Goal: Task Accomplishment & Management: Manage account settings

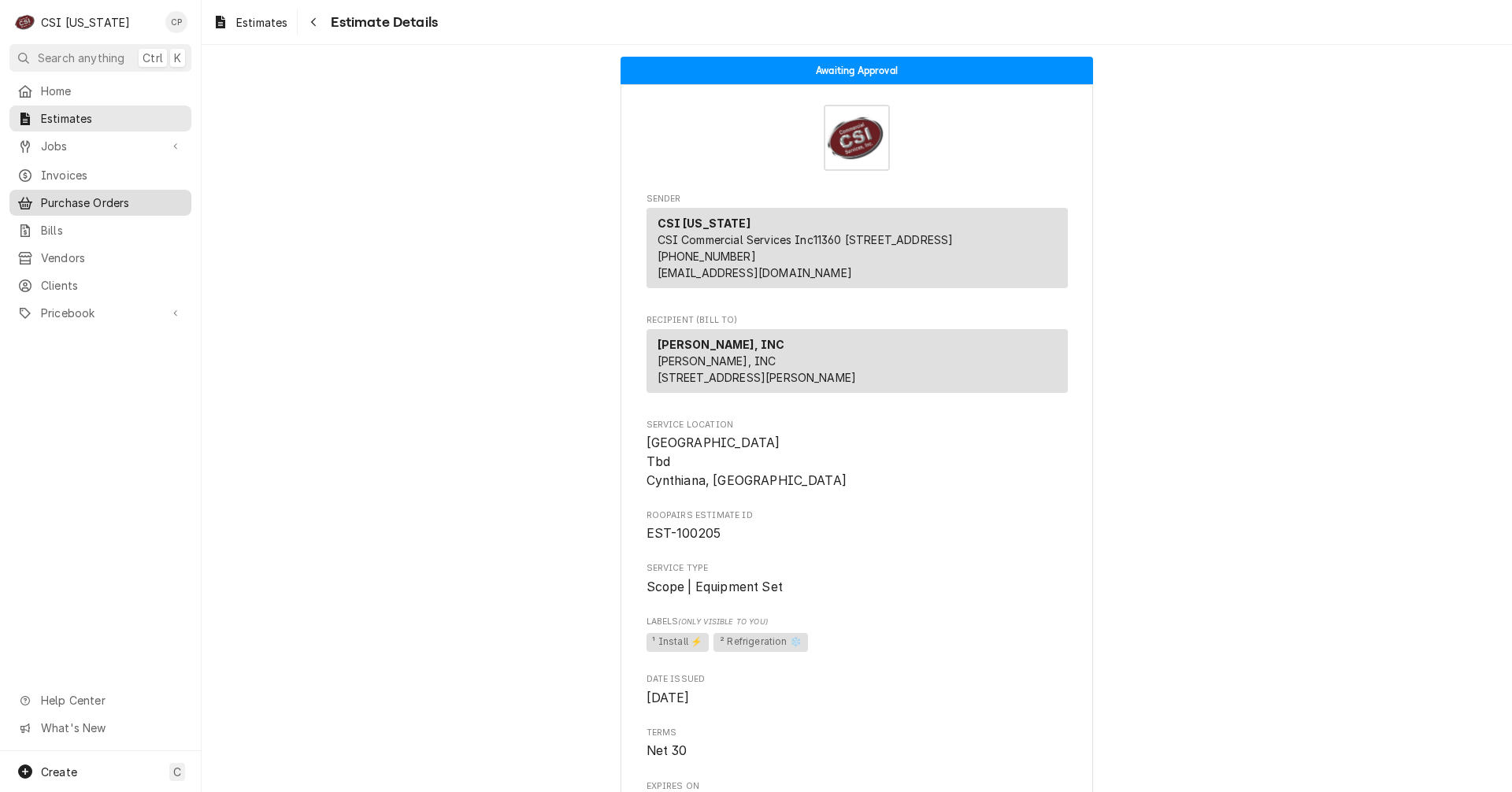
click at [113, 200] on span "Purchase Orders" at bounding box center [112, 203] width 142 height 16
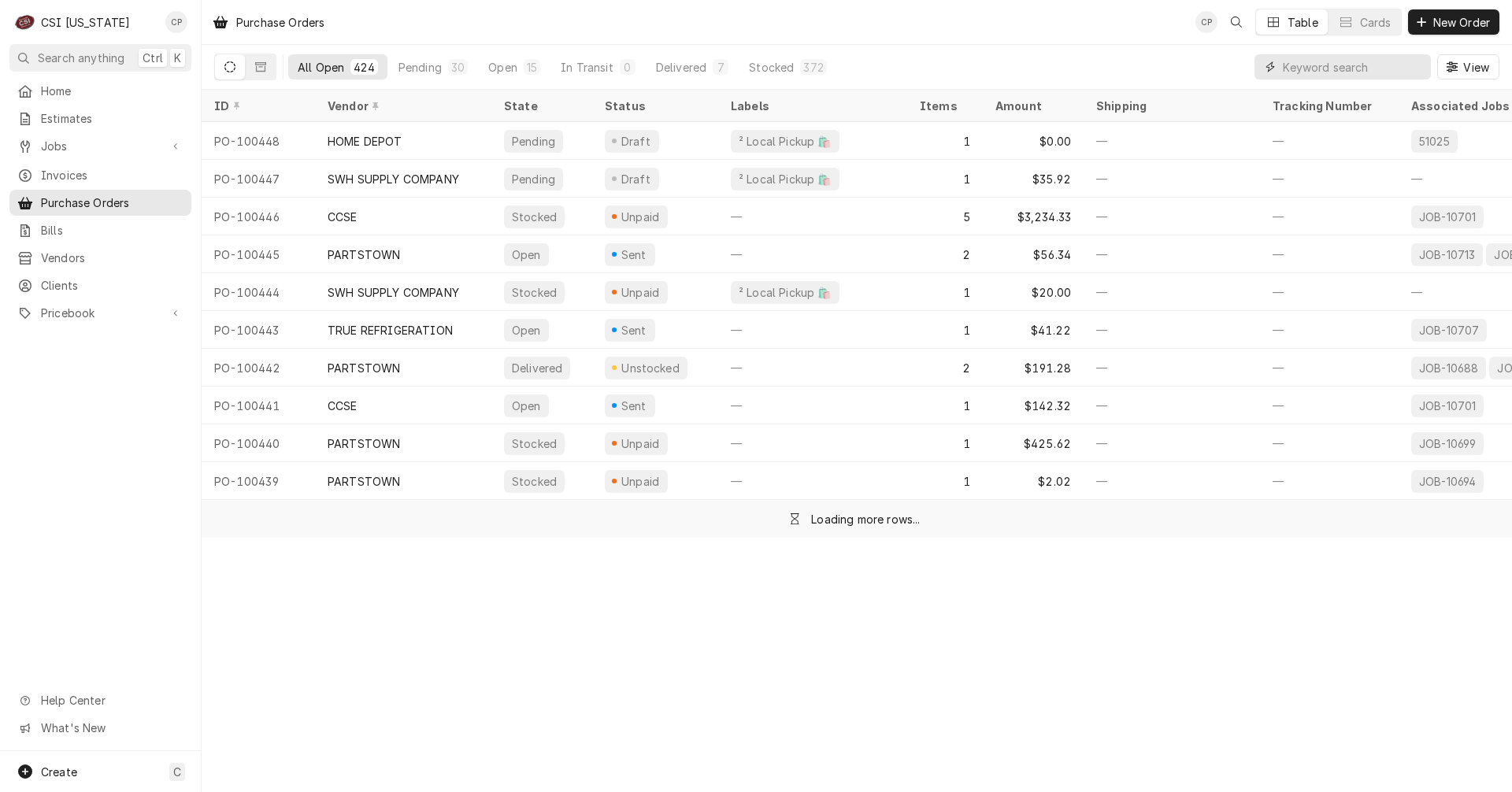
click at [1363, 70] on input "Dynamic Content Wrapper" at bounding box center [1353, 66] width 141 height 25
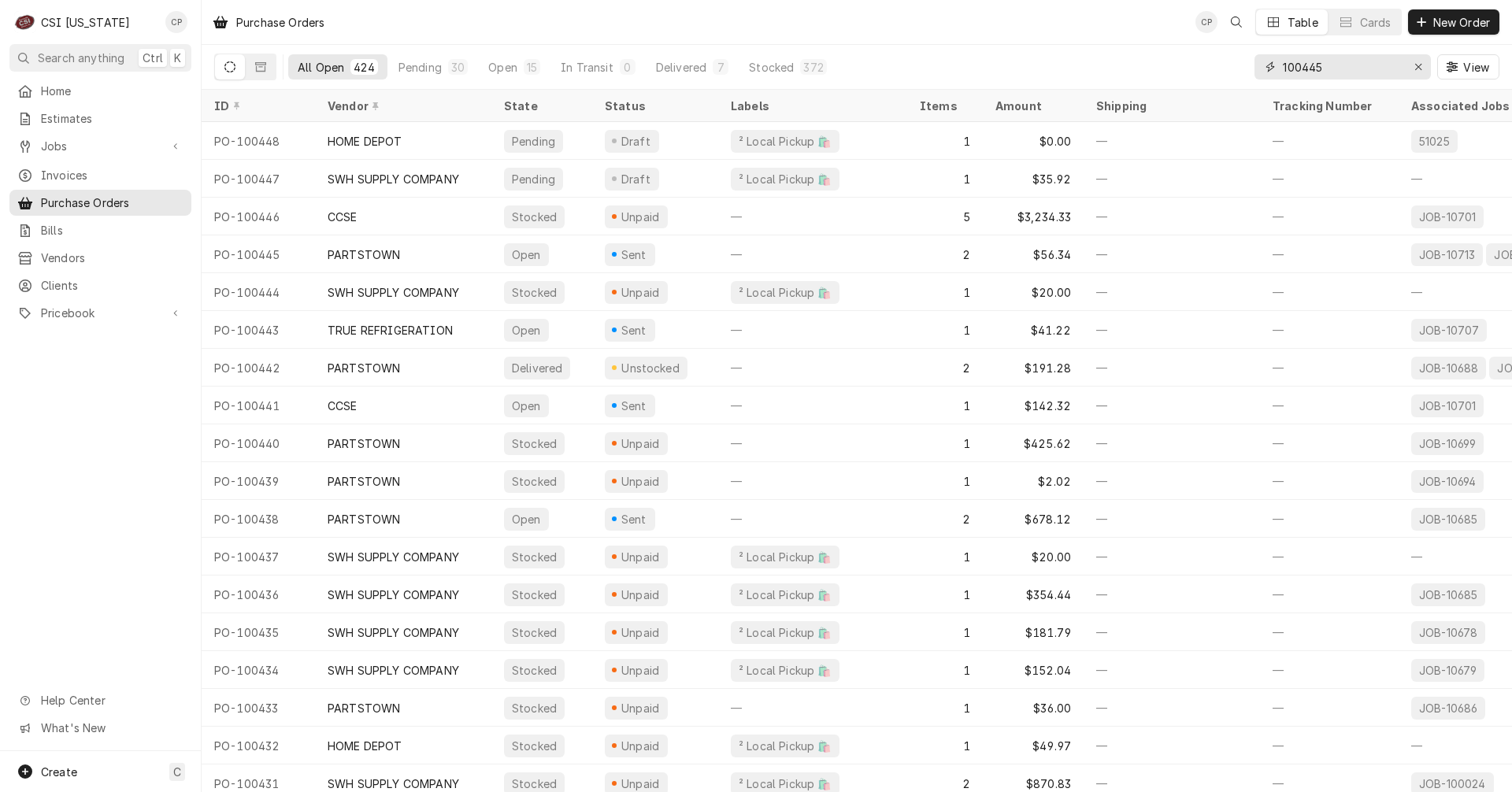
type input "100445"
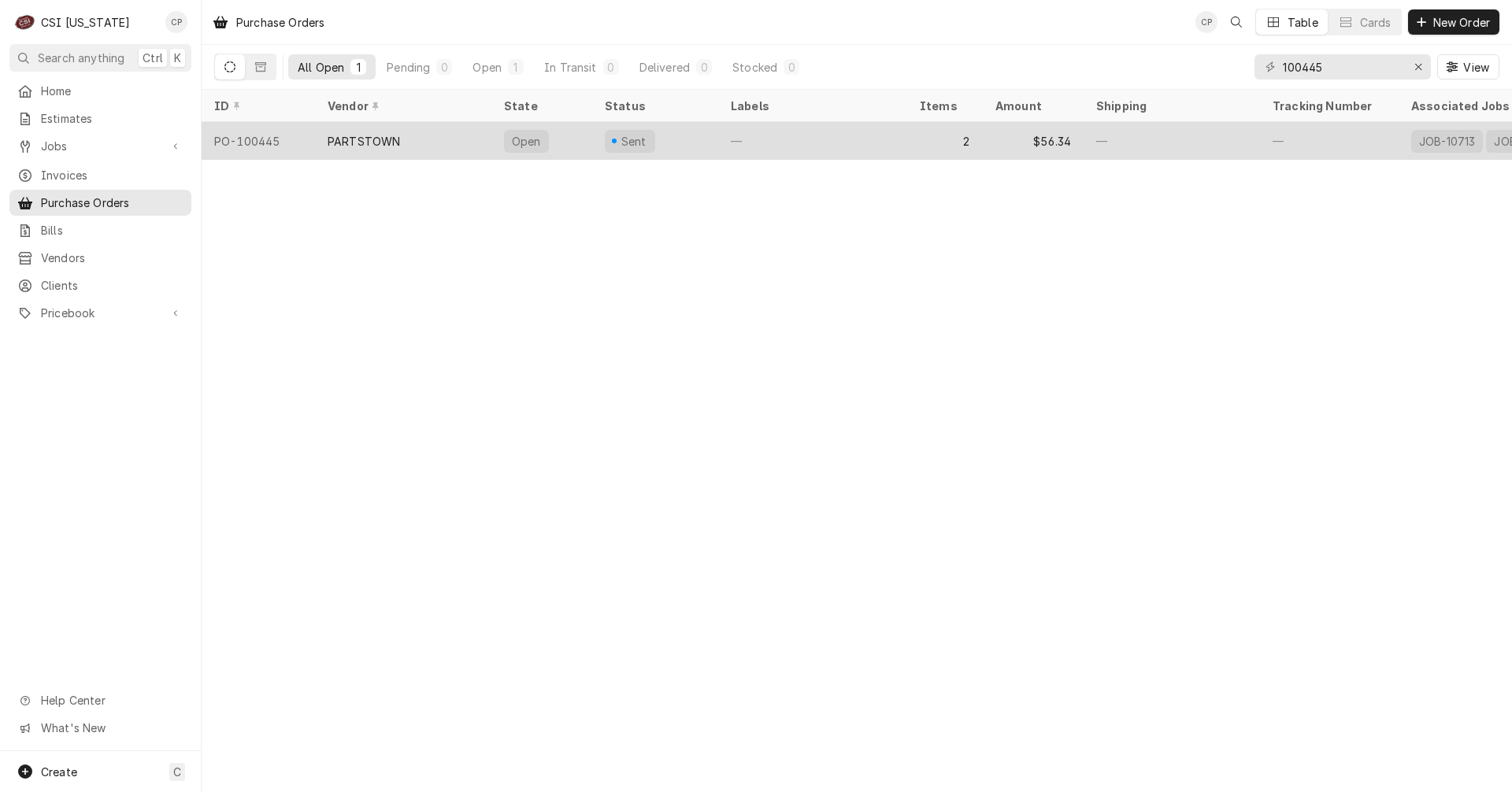
click at [435, 146] on div "PARTSTOWN" at bounding box center [403, 140] width 176 height 38
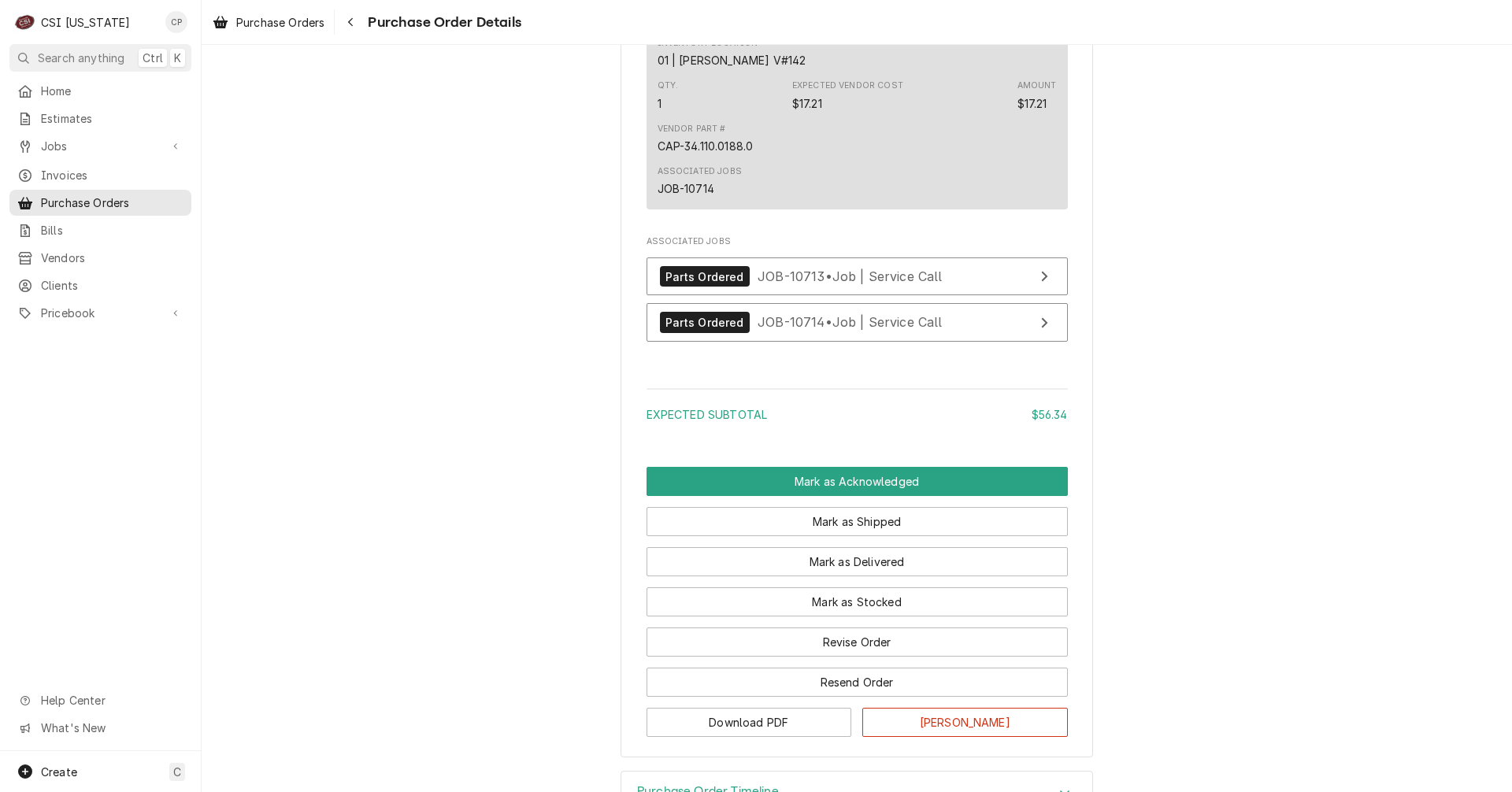
scroll to position [1338, 0]
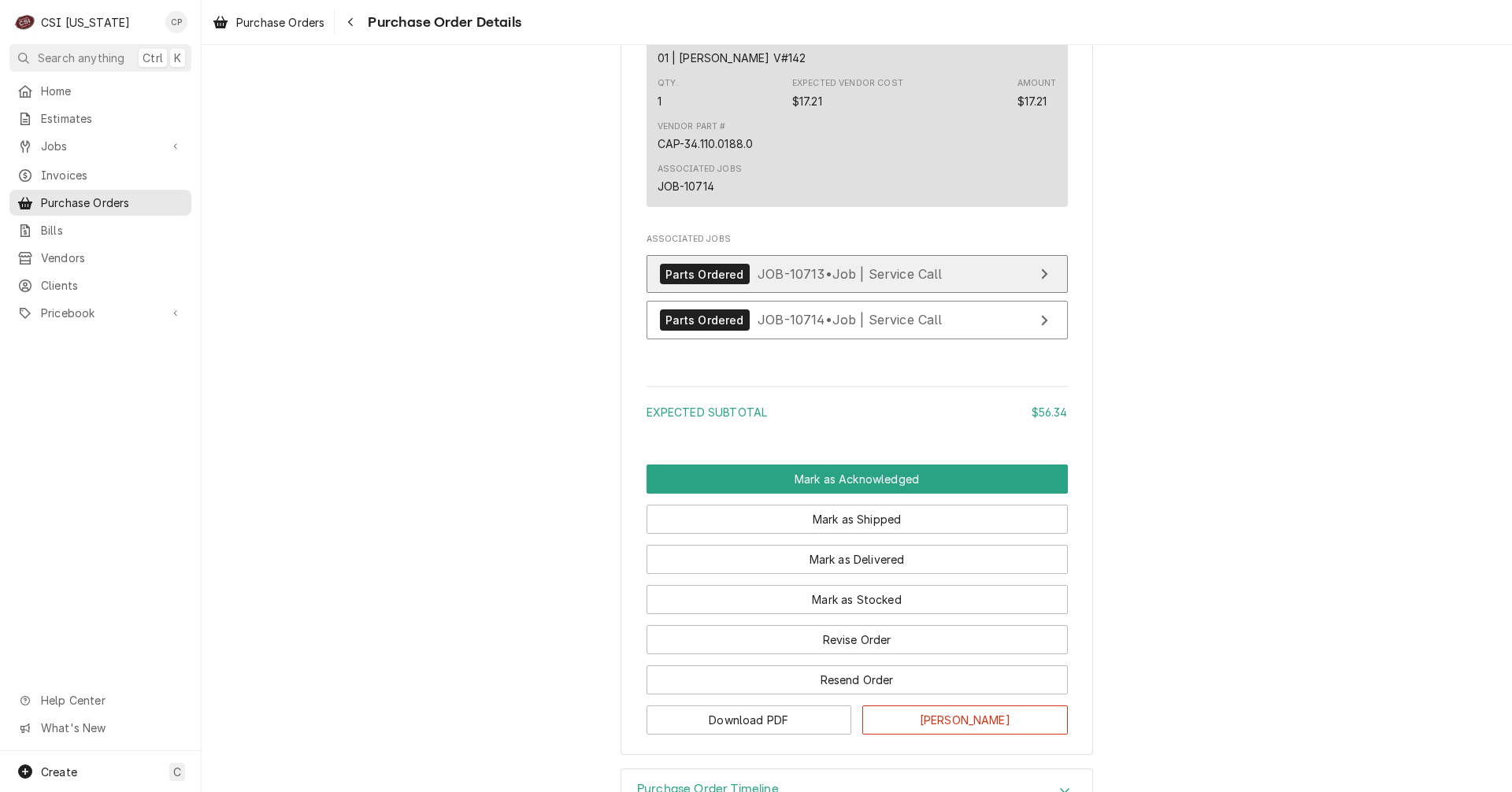
click at [968, 294] on link "Parts Ordered JOB-10713 • Job | Service Call" at bounding box center [857, 274] width 422 height 39
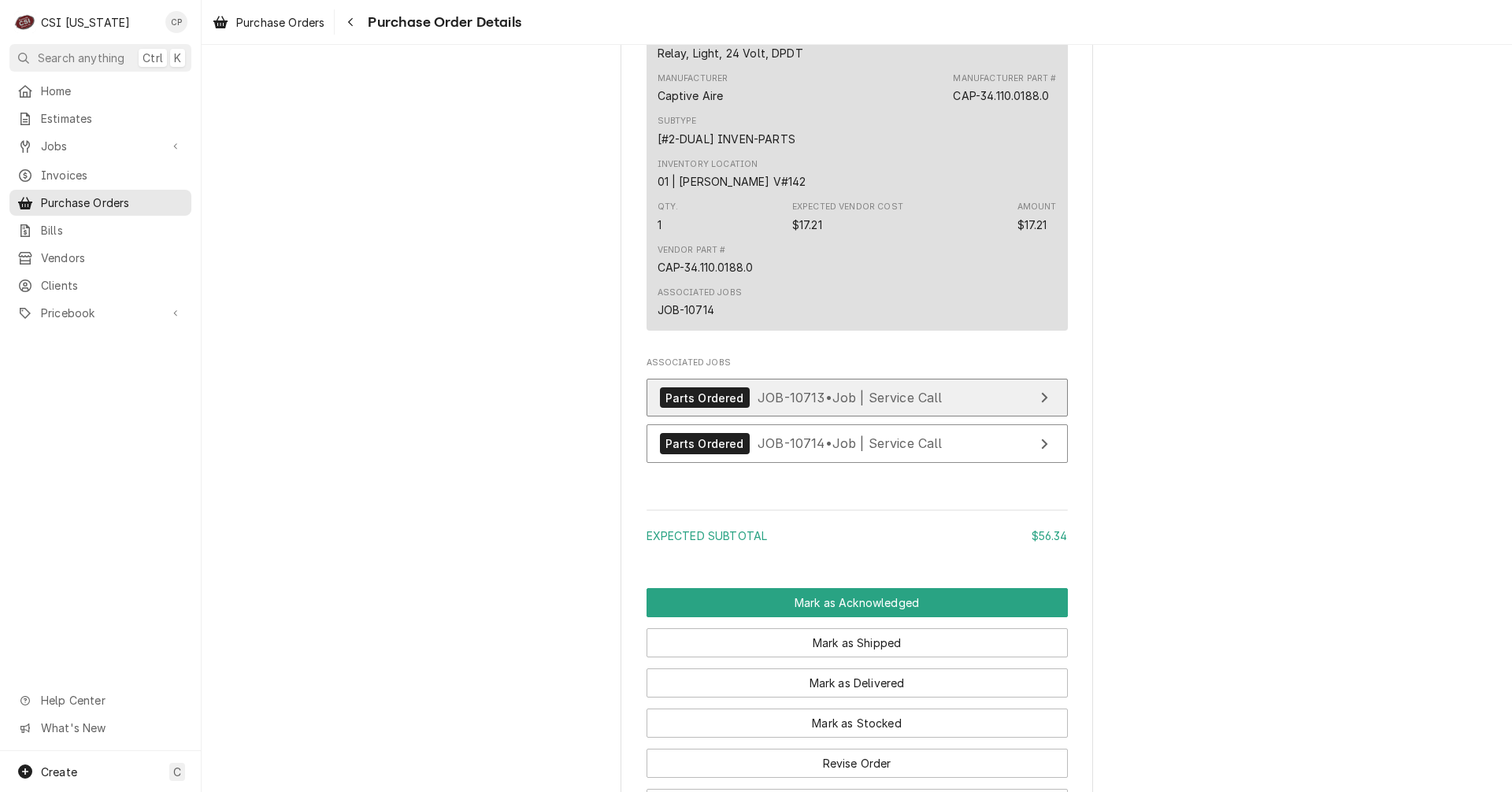
scroll to position [1438, 0]
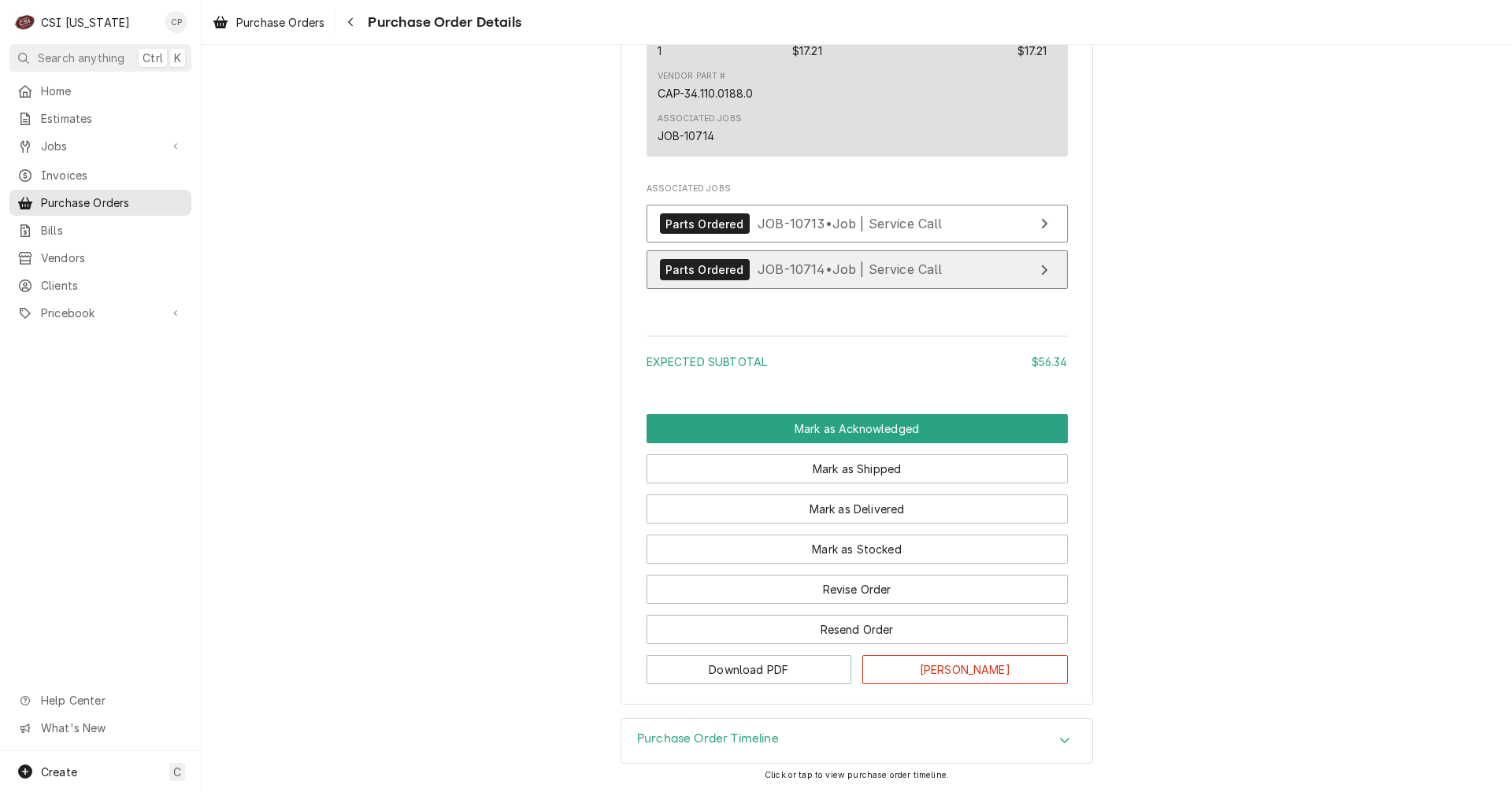
click at [997, 268] on link "Parts Ordered JOB-10714 • Job | Service Call" at bounding box center [857, 270] width 422 height 39
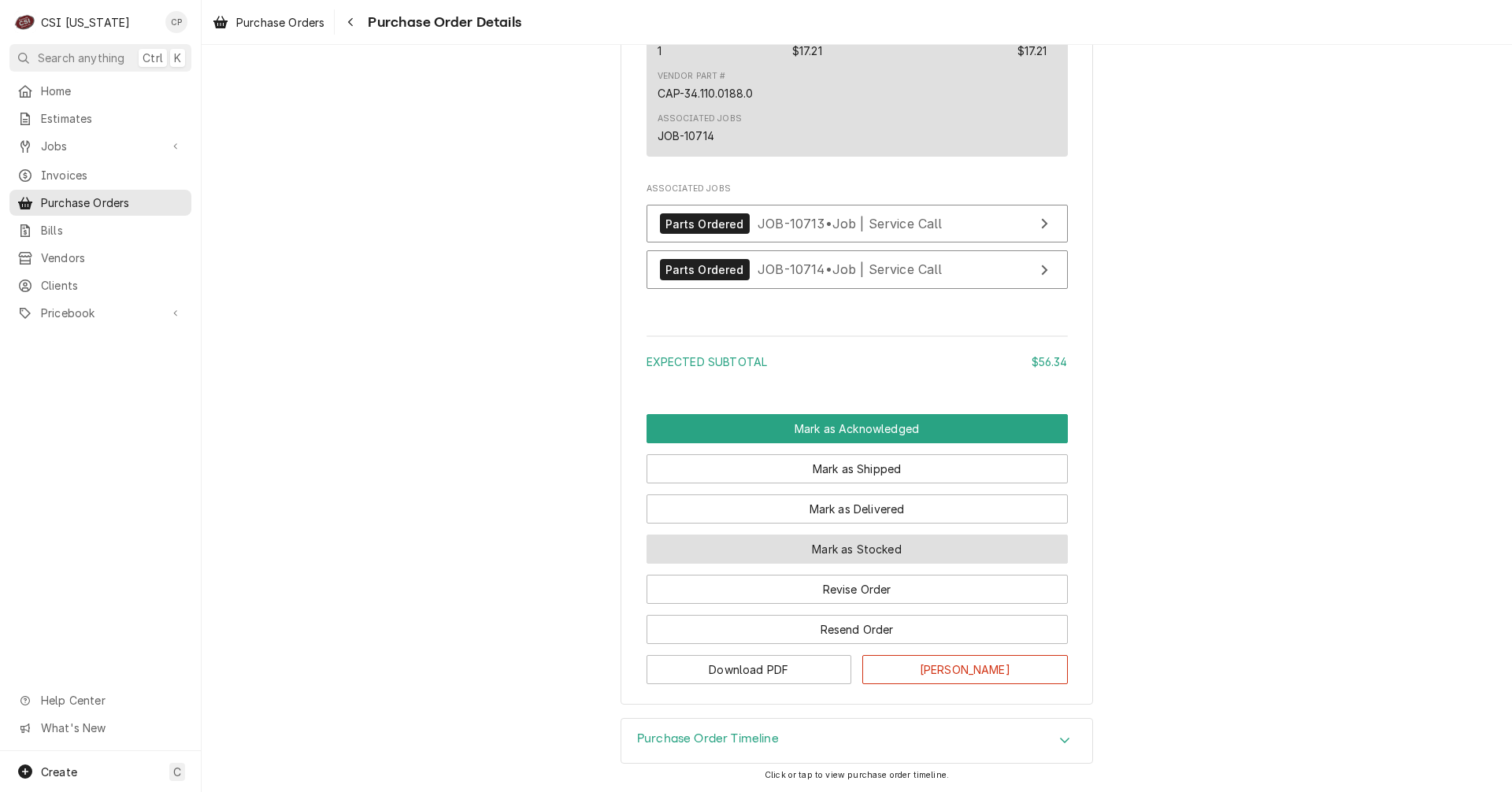
click at [867, 553] on button "Mark as Stocked" at bounding box center [857, 549] width 422 height 29
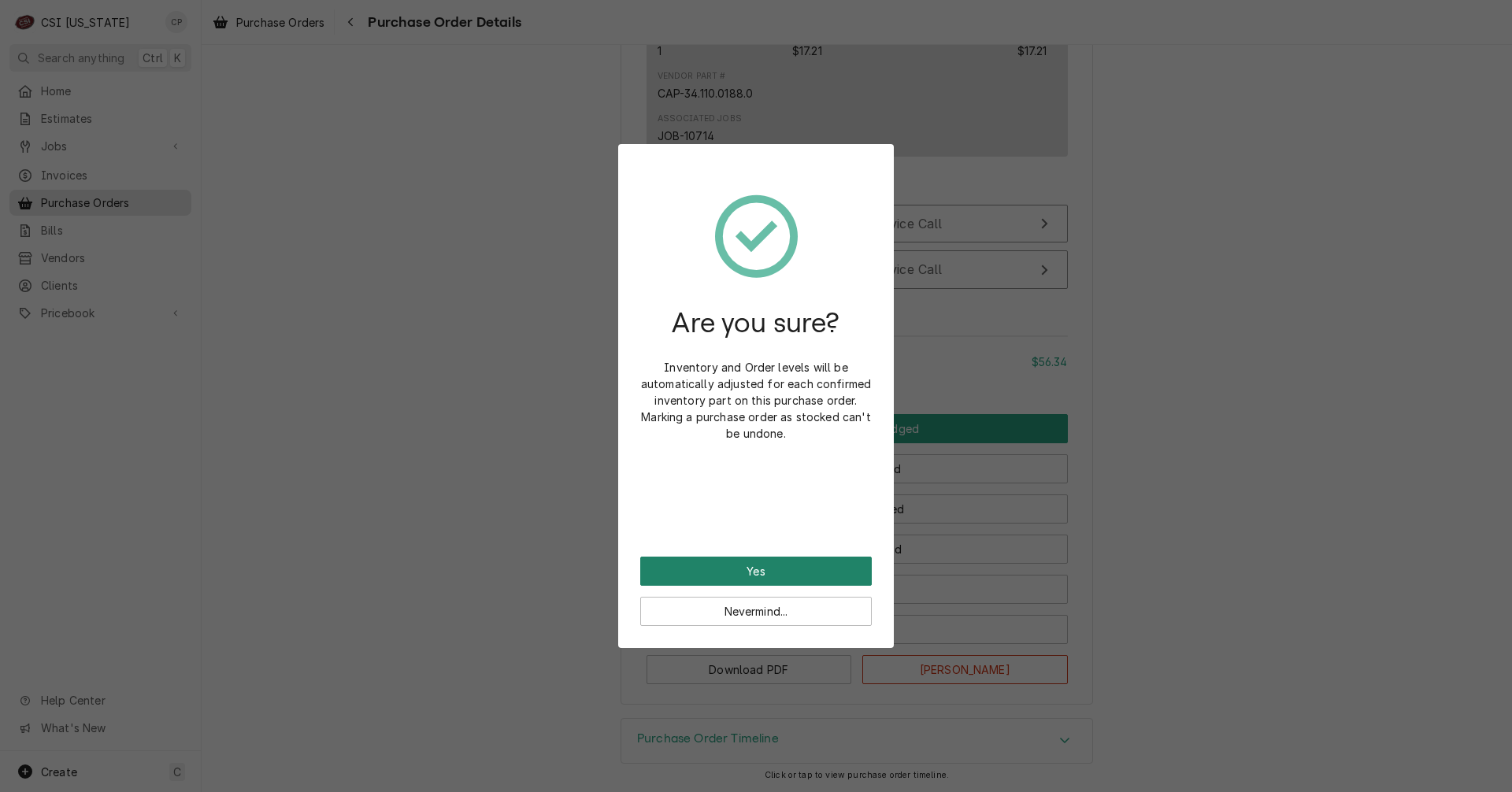
click at [823, 575] on button "Yes" at bounding box center [756, 571] width 232 height 29
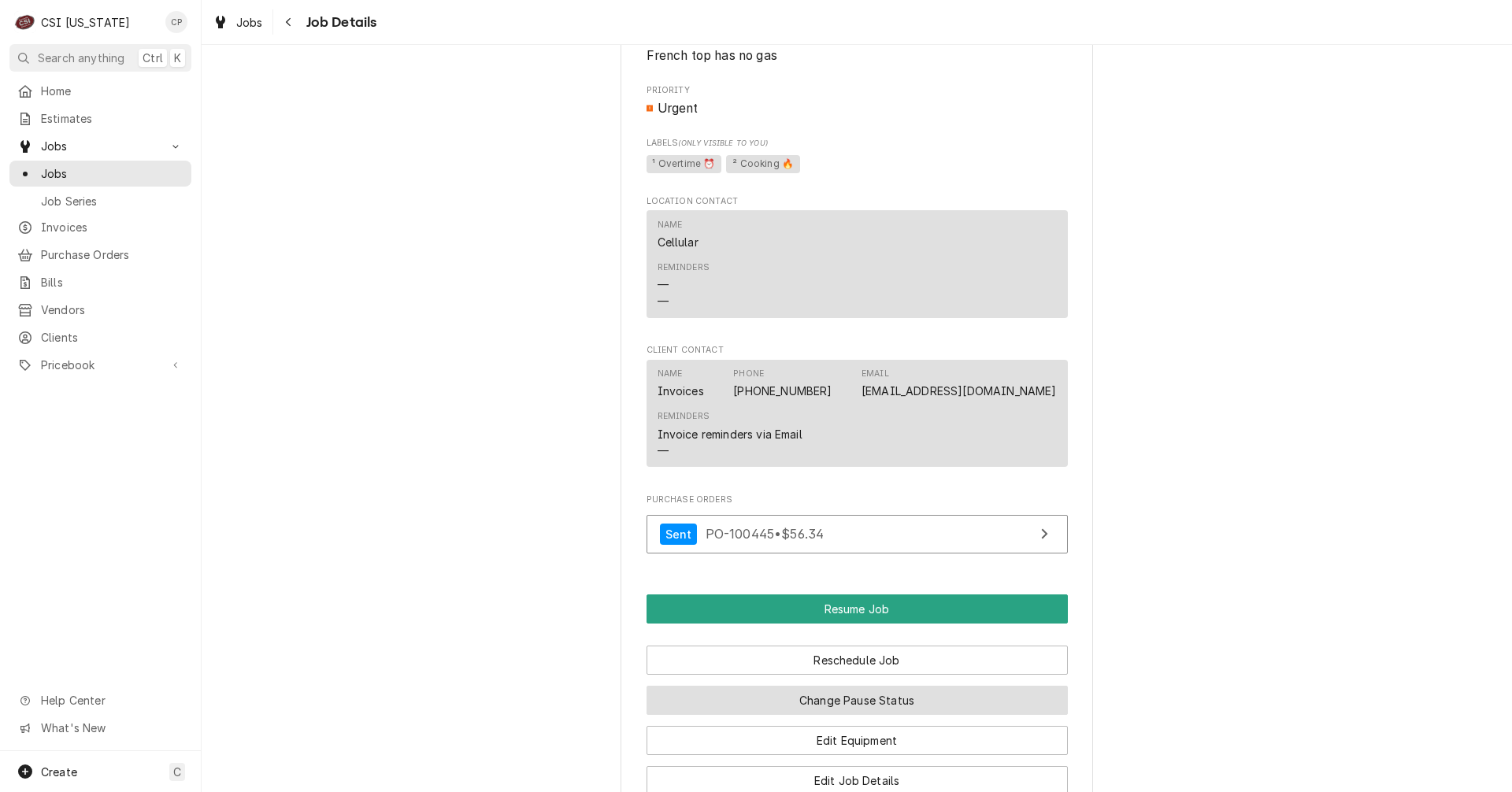
scroll to position [1180, 0]
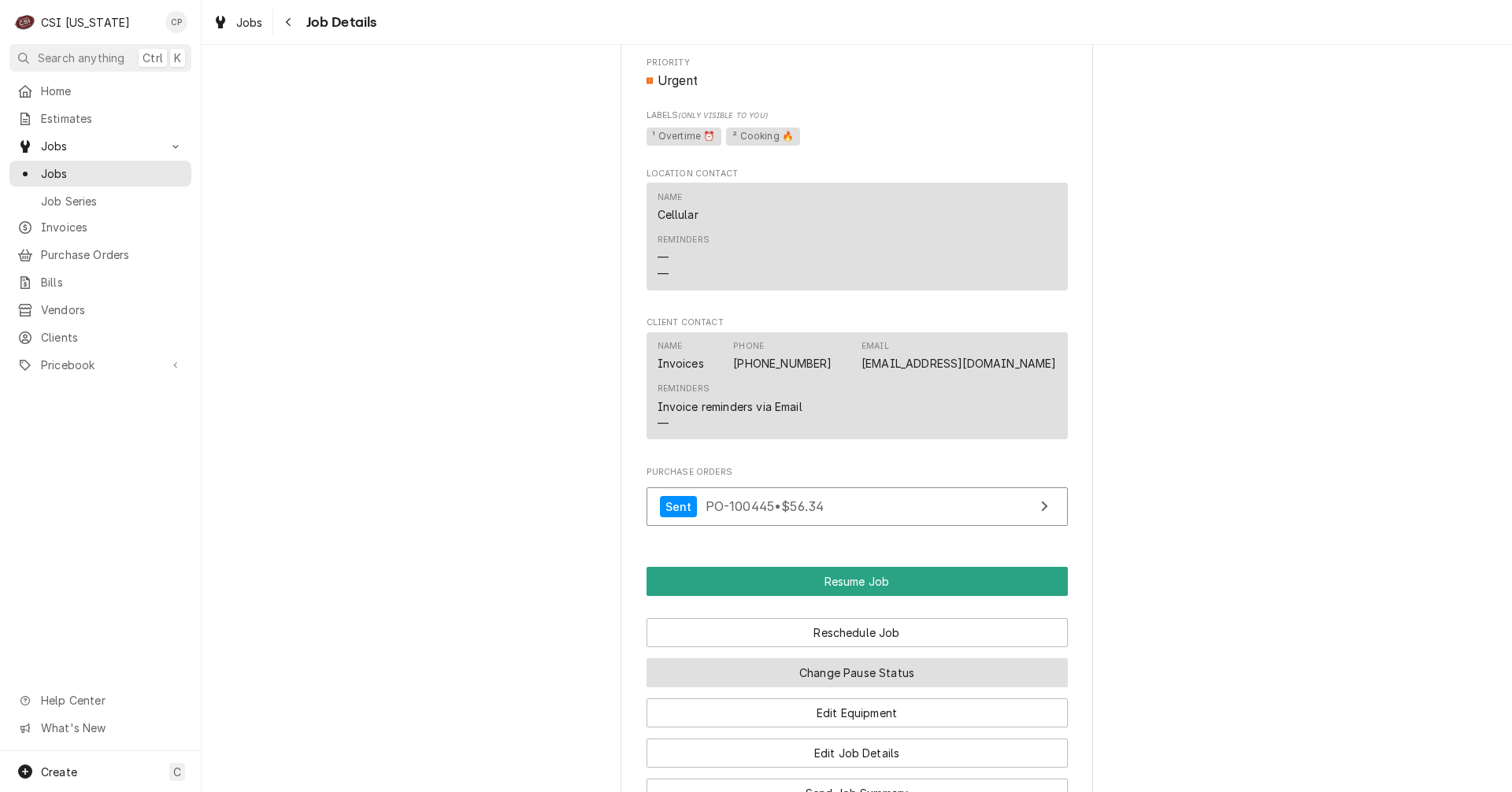
click at [898, 687] on button "Change Pause Status" at bounding box center [857, 673] width 422 height 29
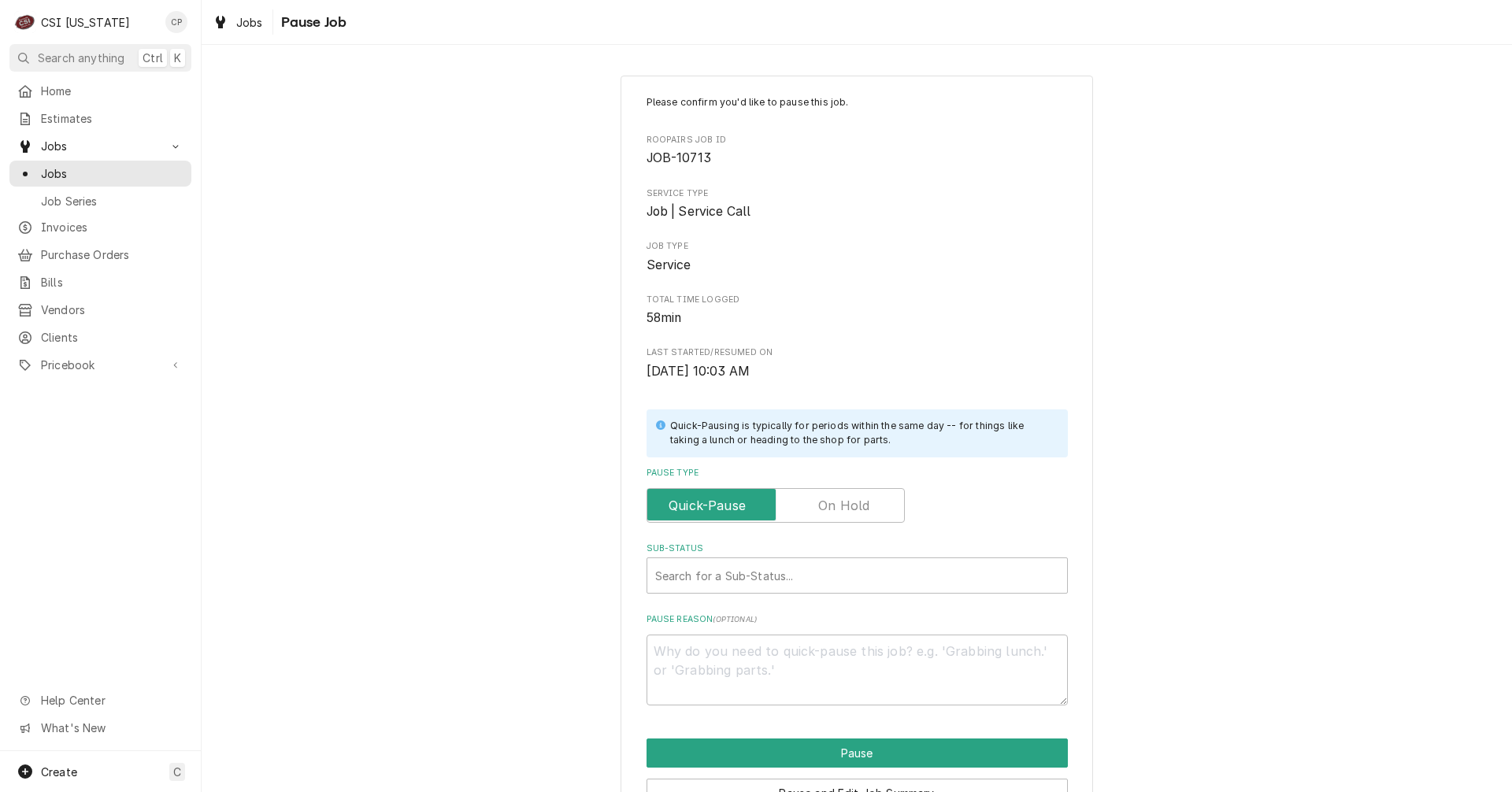
click at [829, 504] on label "Pause Type" at bounding box center [775, 505] width 258 height 35
click at [829, 504] on input "Pause Type" at bounding box center [775, 505] width 244 height 35
checkbox input "true"
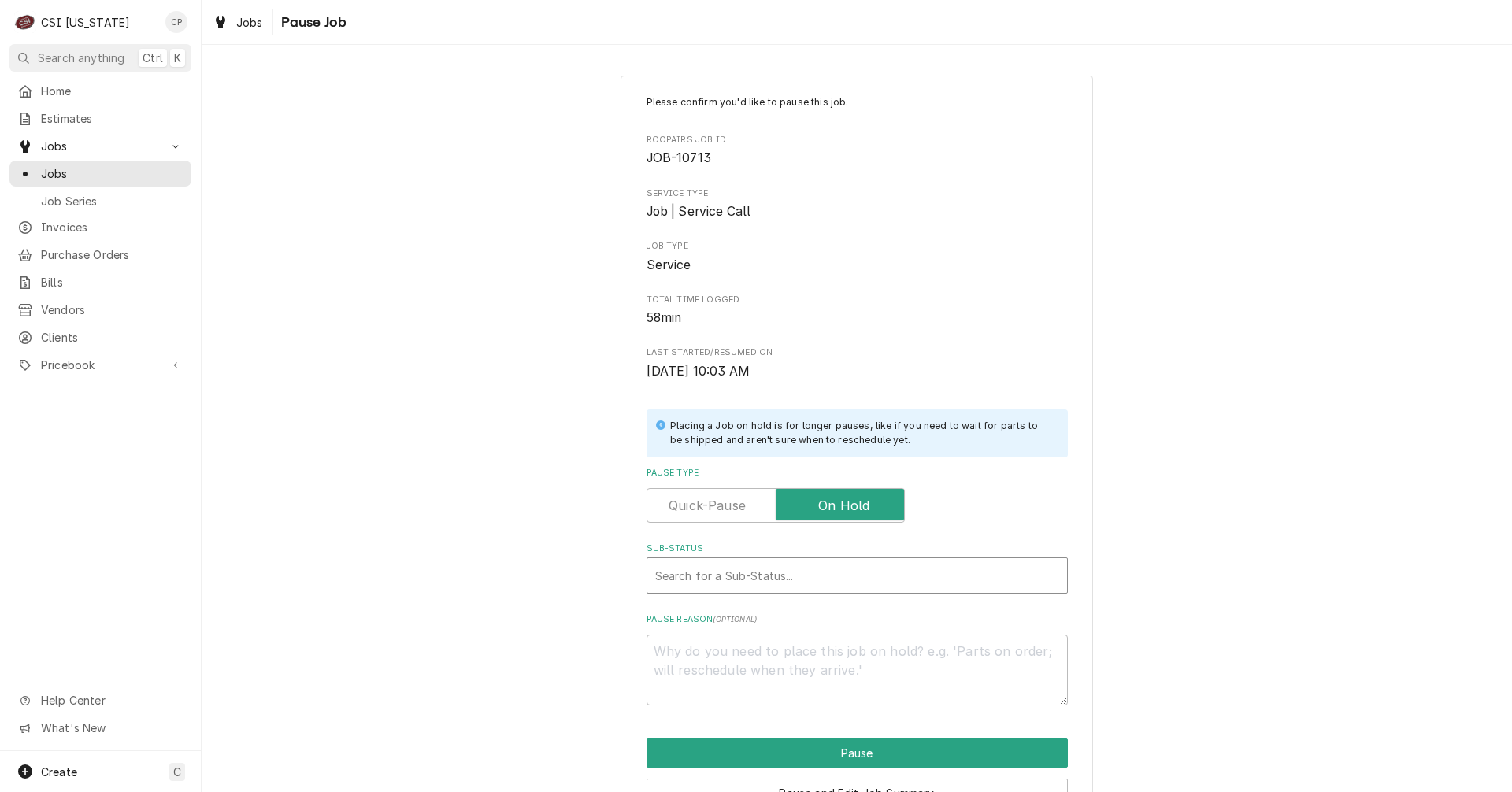
click at [773, 572] on div "Sub-Status" at bounding box center [857, 575] width 404 height 28
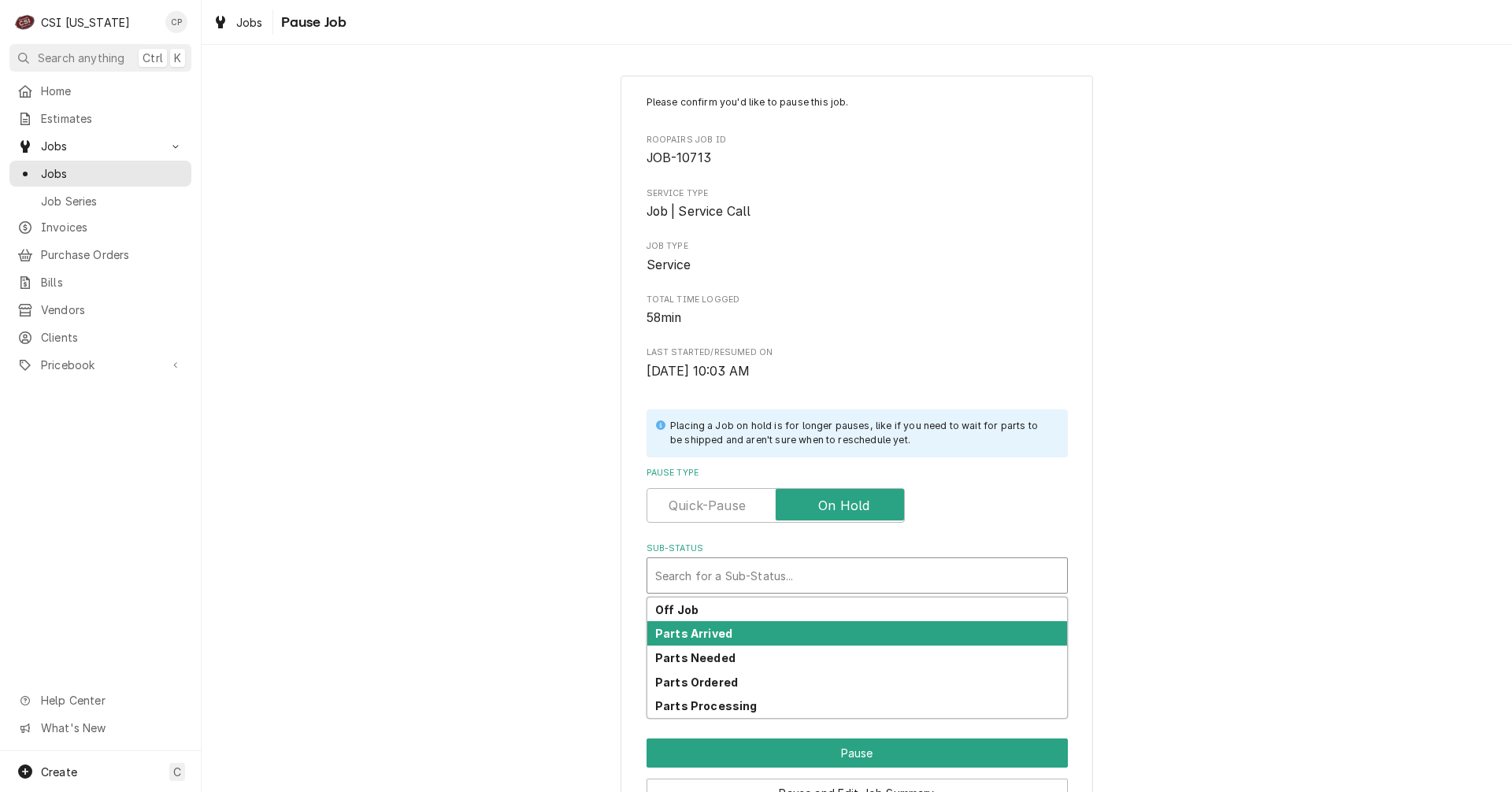
click at [714, 631] on strong "Parts Arrived" at bounding box center [694, 633] width 78 height 14
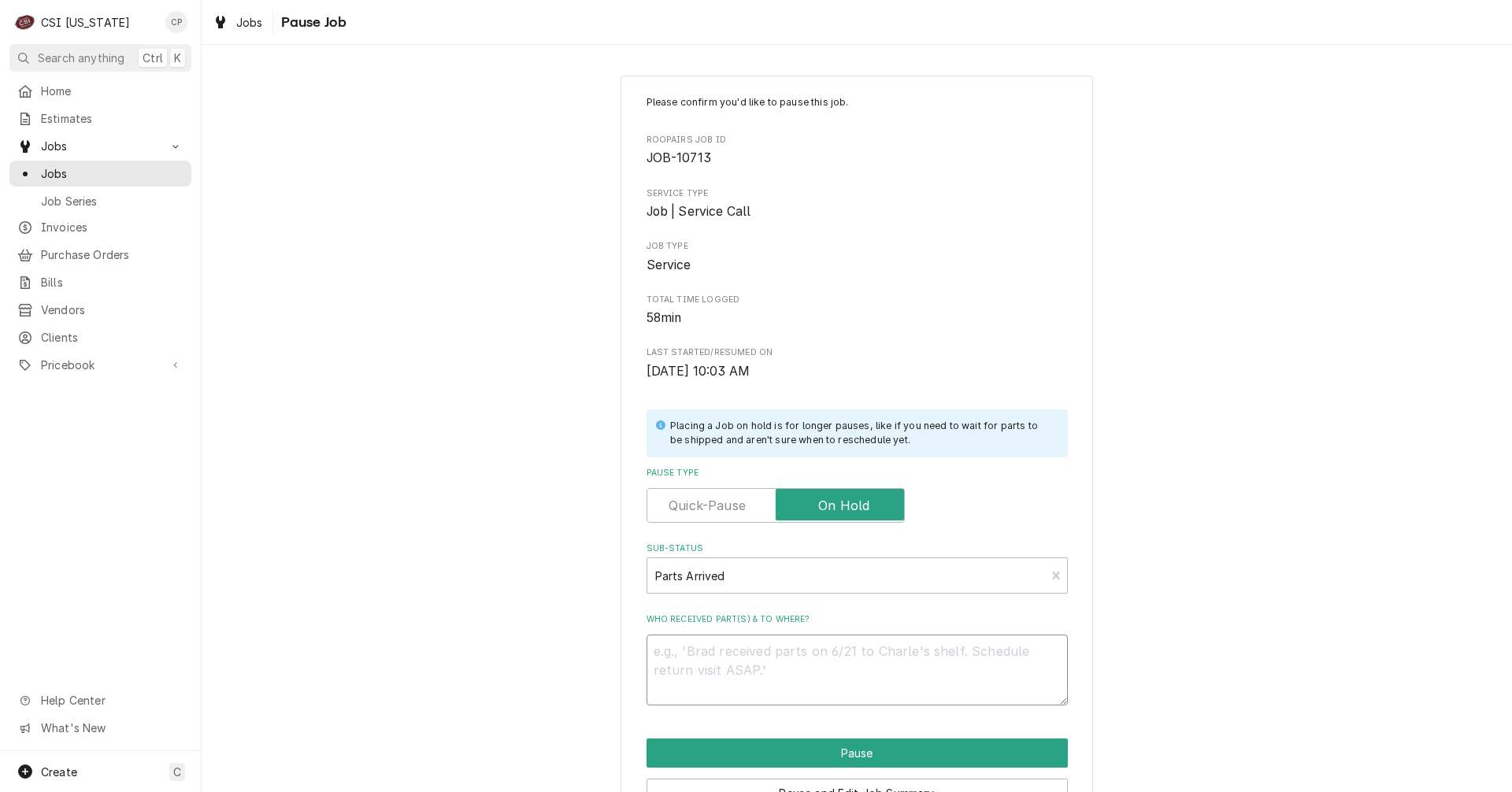
click at [716, 652] on textarea "Who received part(s) & to where?" at bounding box center [857, 670] width 422 height 71
type textarea "x"
type textarea "p"
type textarea "x"
type textarea "pa"
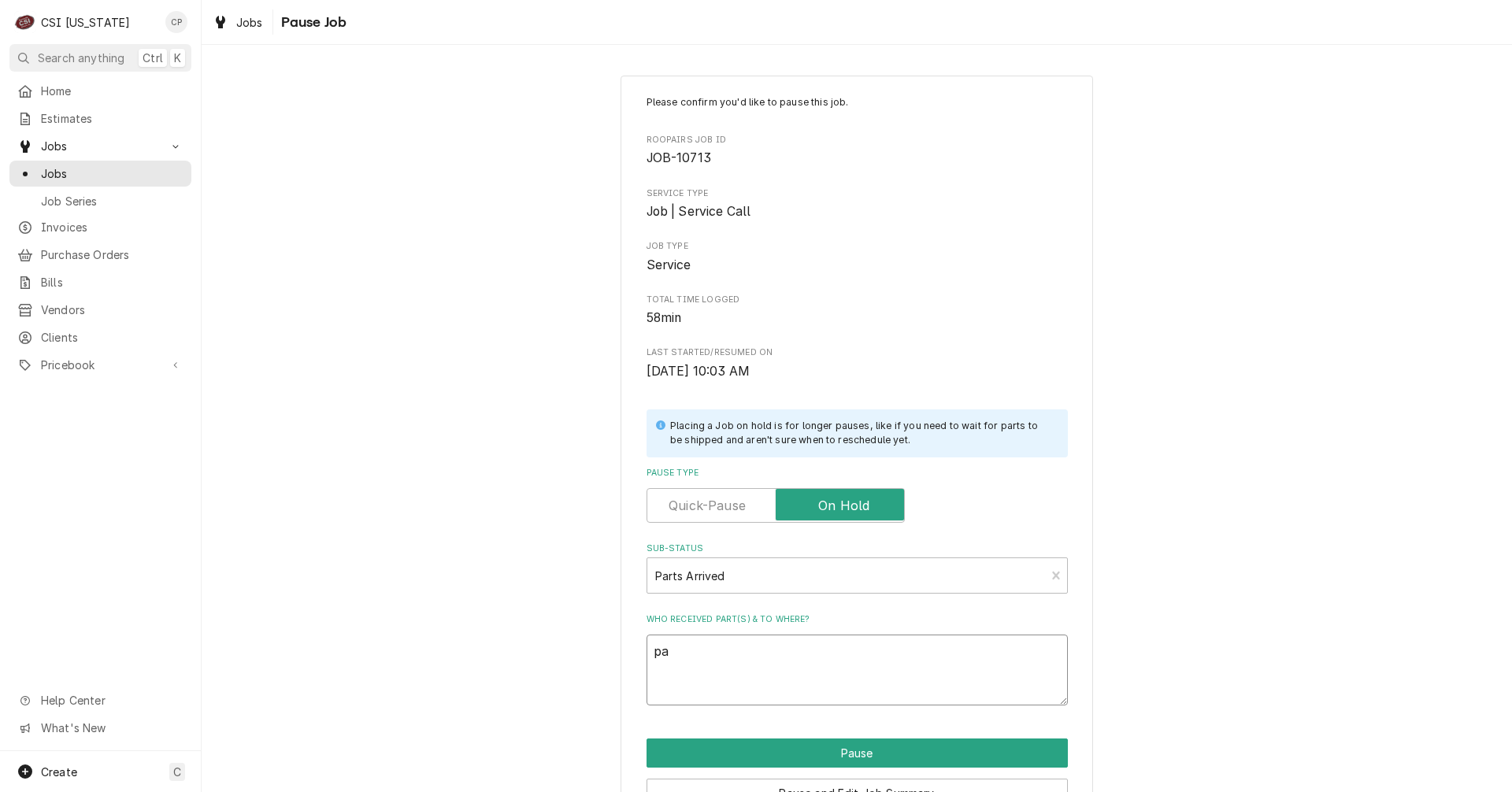
type textarea "x"
type textarea "par"
type textarea "x"
type textarea "part"
type textarea "x"
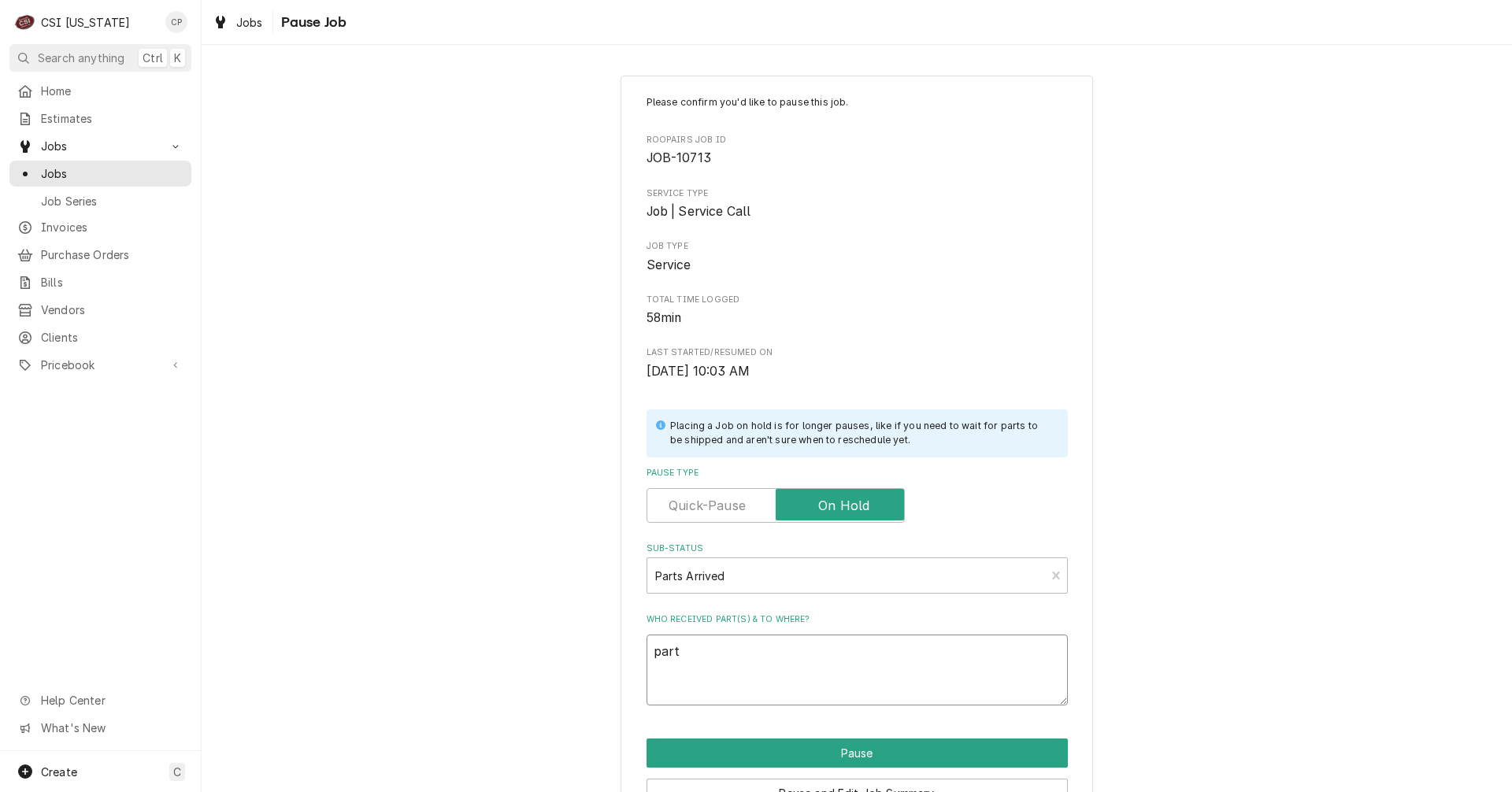
type textarea "part"
type textarea "x"
type textarea "part a"
type textarea "x"
type textarea "part ar"
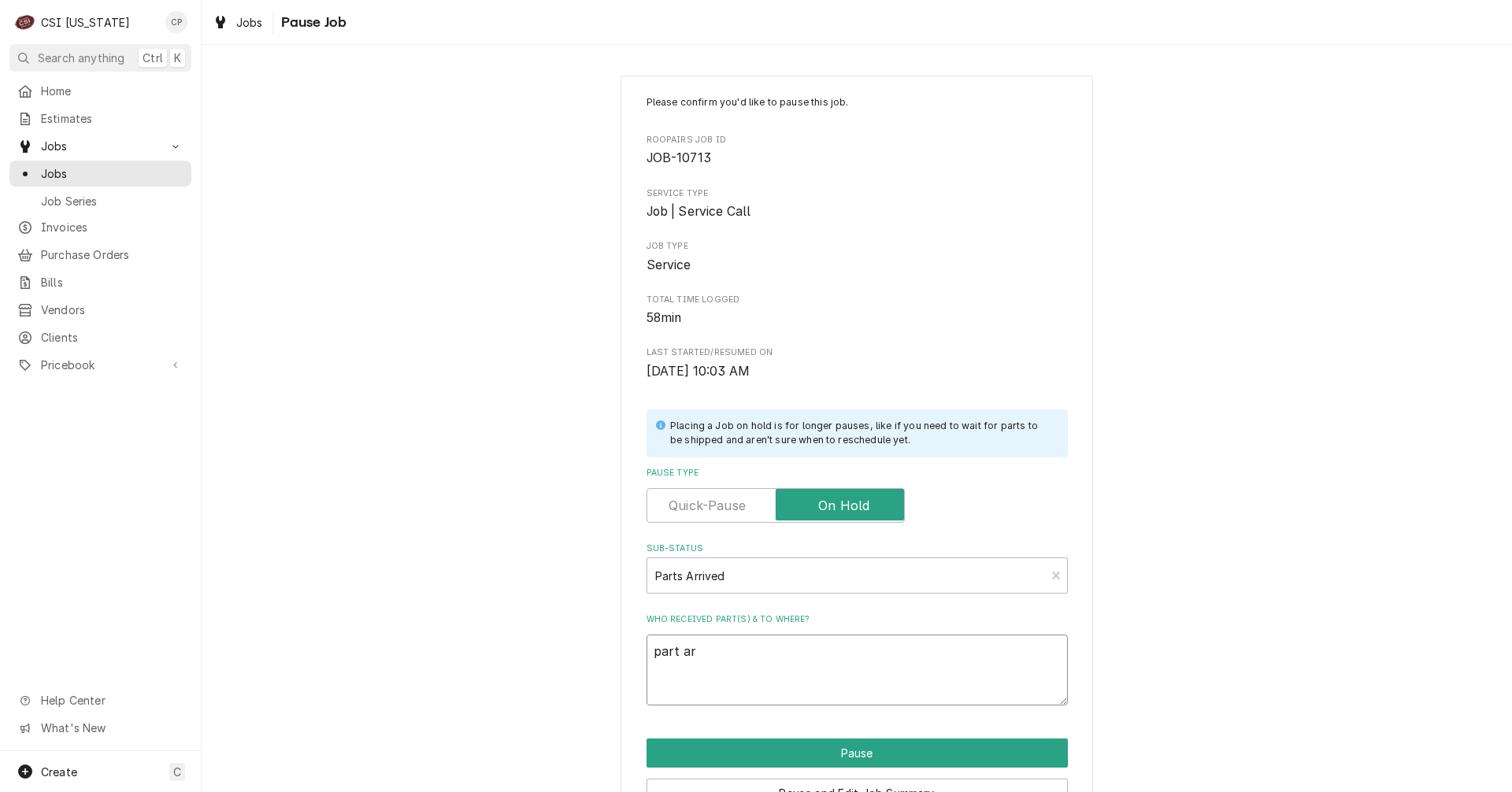
type textarea "x"
type textarea "part arr"
type textarea "x"
type textarea "part arri"
type textarea "x"
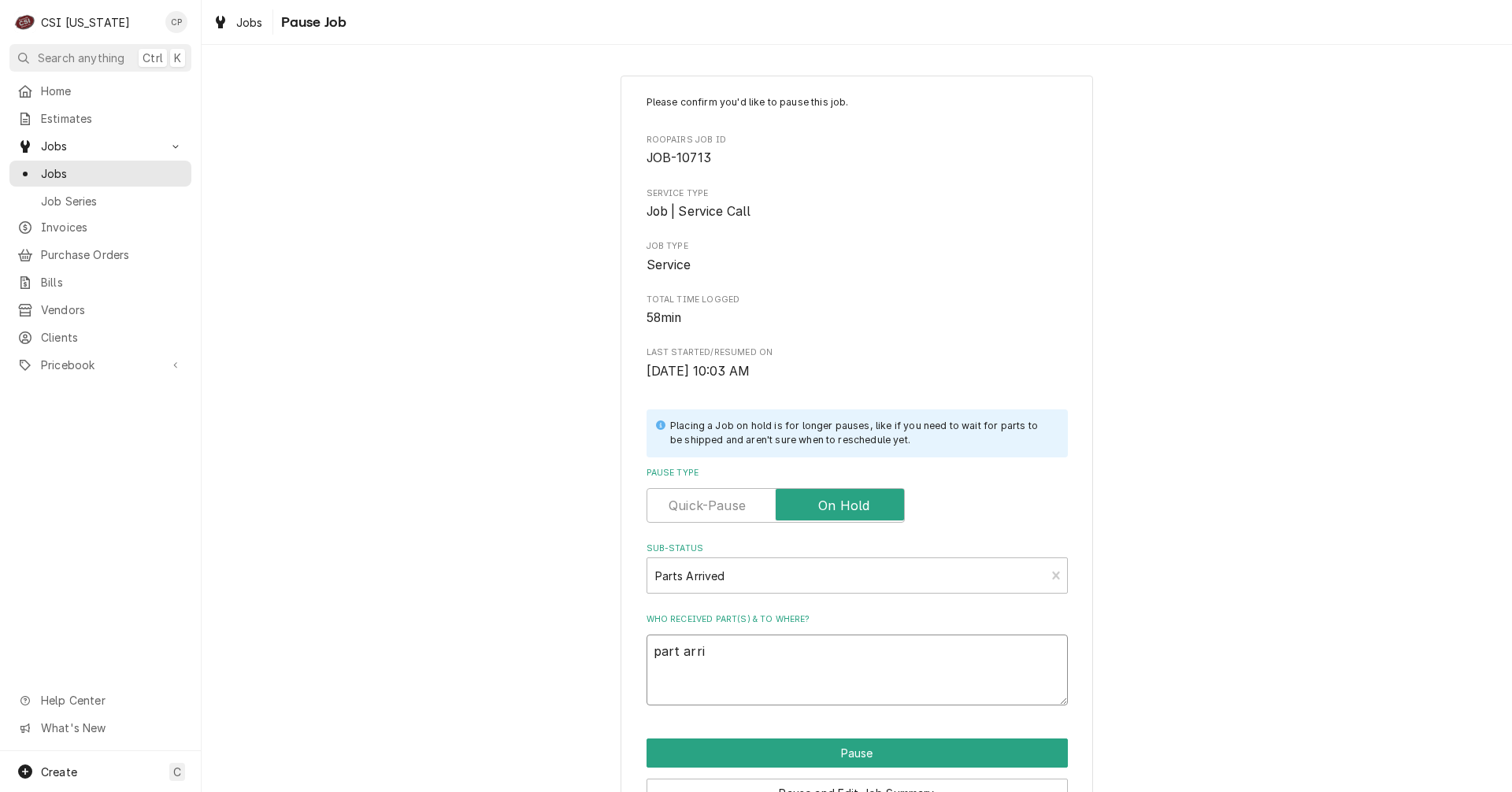
type textarea "part arriv"
type textarea "x"
type textarea "part arrive"
type textarea "x"
type textarea "part arrived"
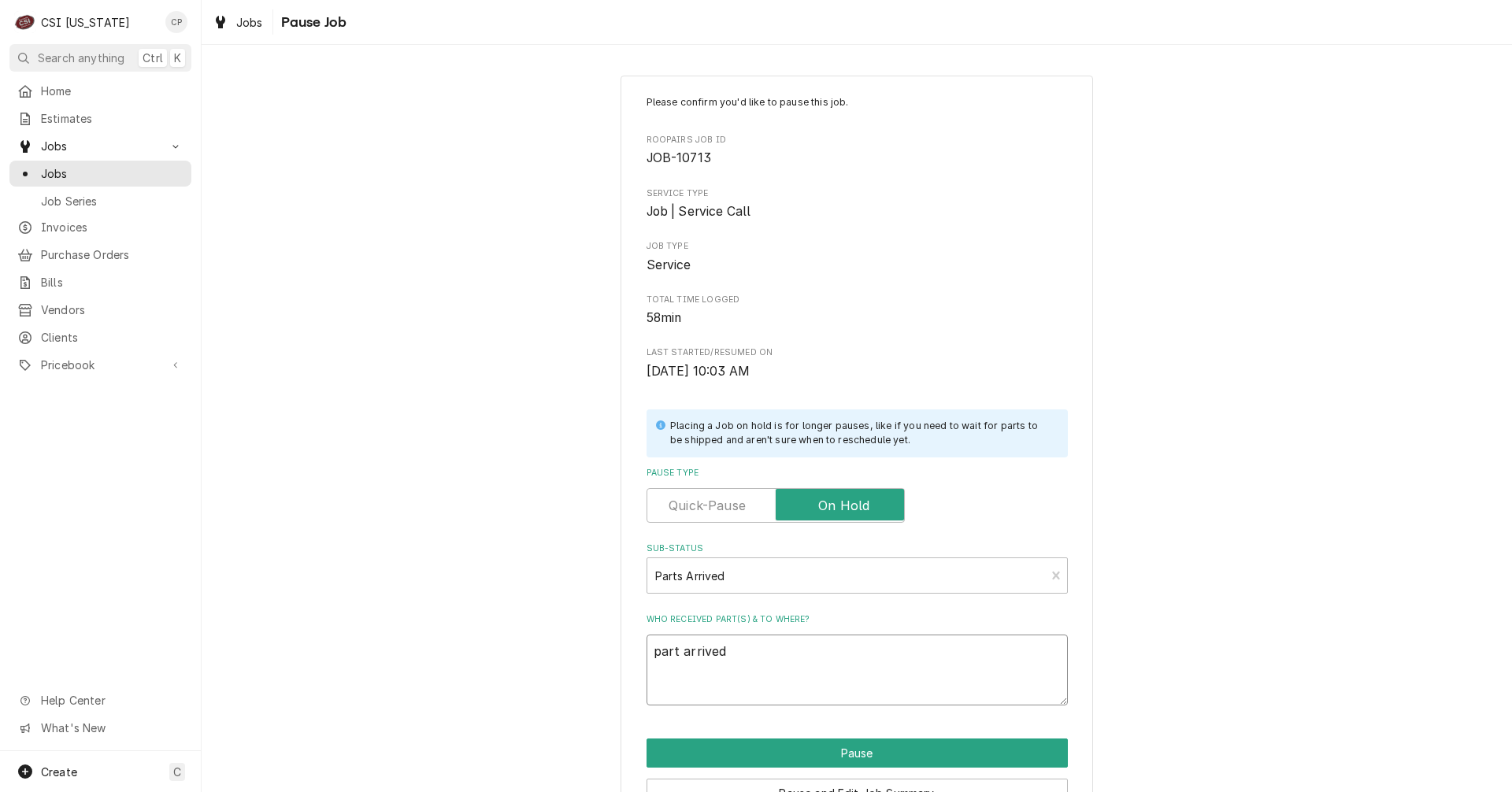
type textarea "x"
type textarea "part arrived"
type textarea "x"
type textarea "part arrived a"
type textarea "x"
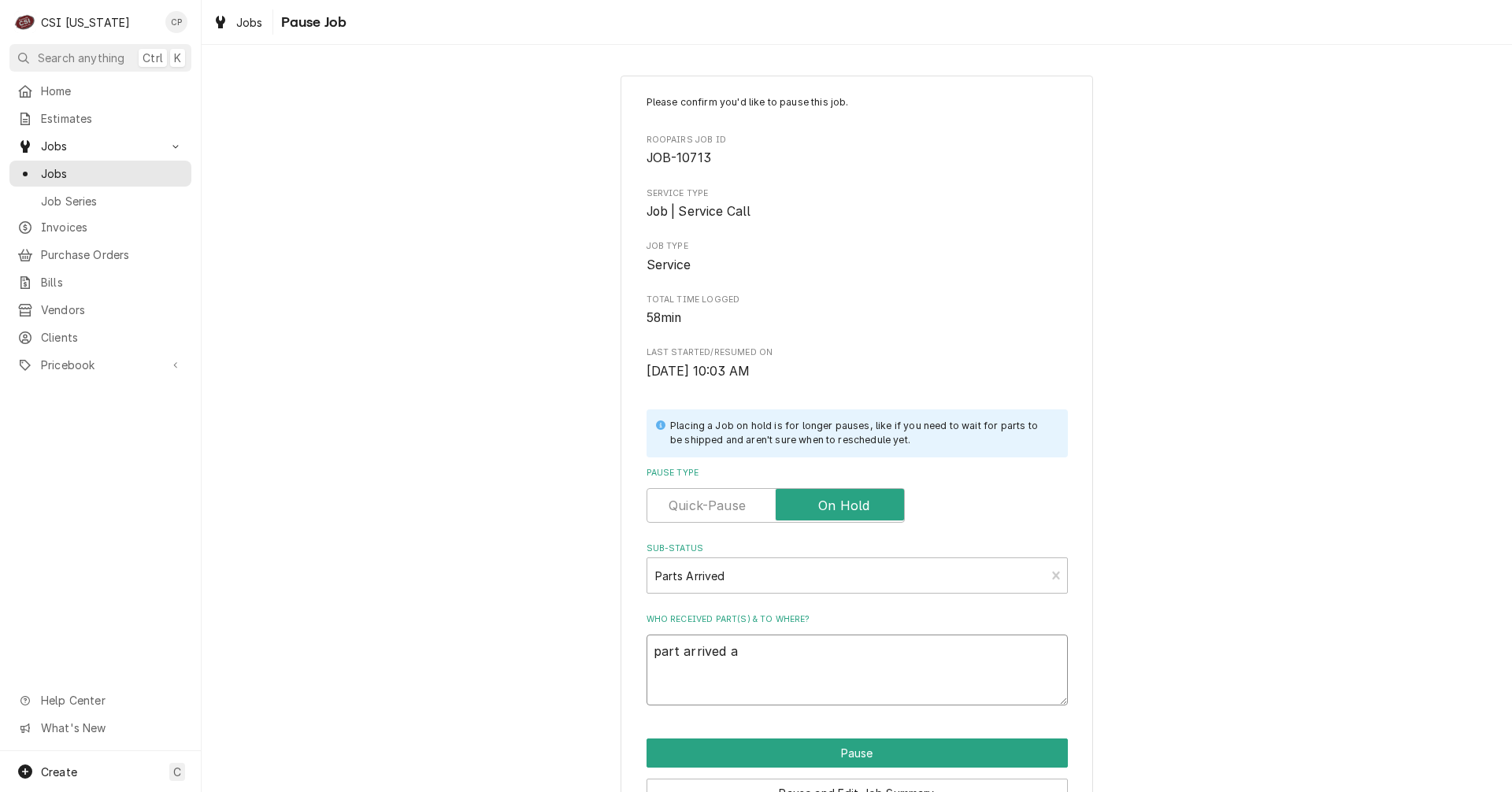
type textarea "part arrived an"
type textarea "x"
type textarea "part arrived and"
type textarea "x"
type textarea "part arrived and"
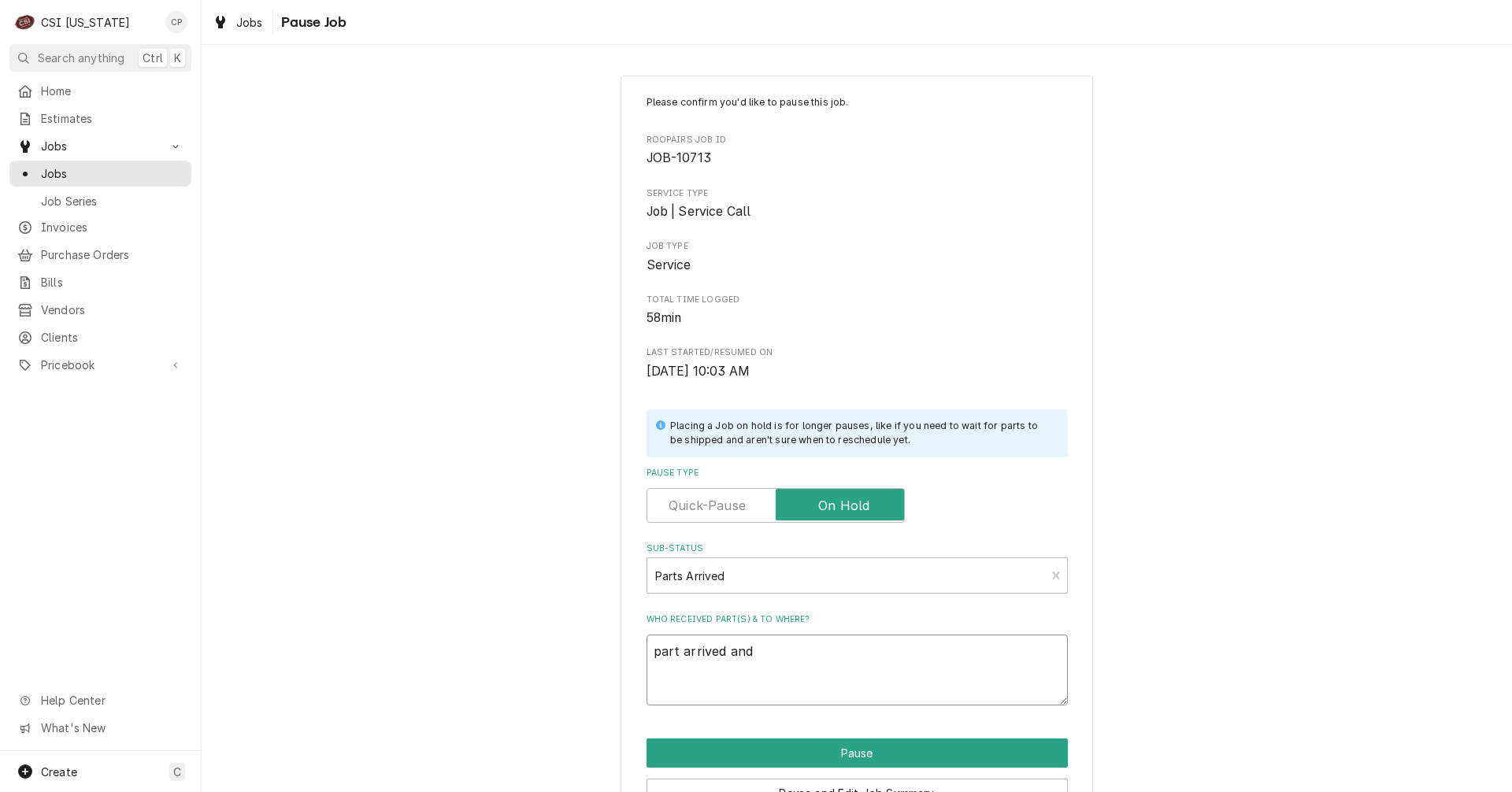
type textarea "x"
type textarea "part arrived and p"
type textarea "x"
type textarea "part arrived and pl"
type textarea "x"
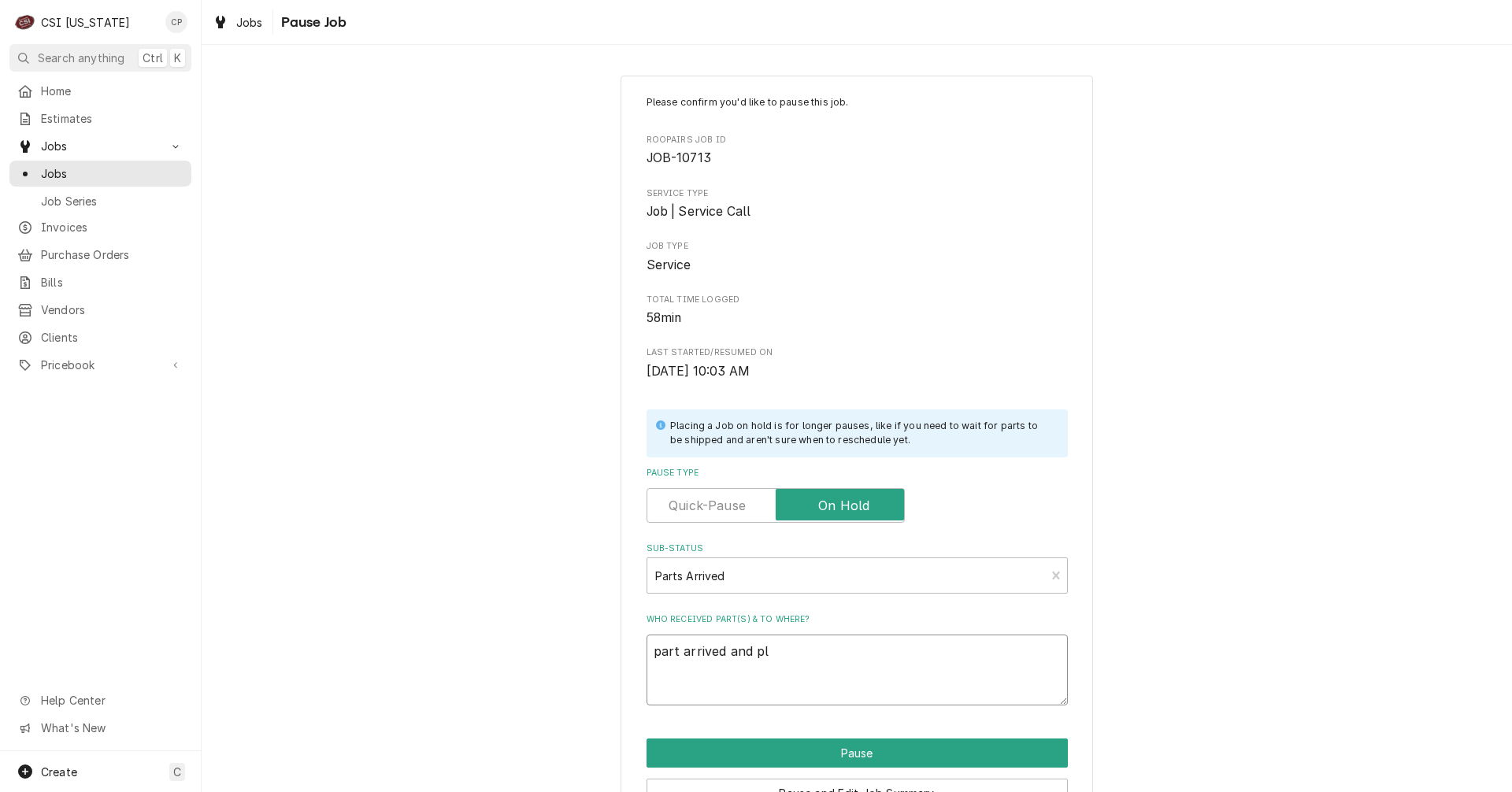
type textarea "part arrived and pla"
type textarea "x"
type textarea "part arrived and plac"
type textarea "x"
type textarea "part arrived and place"
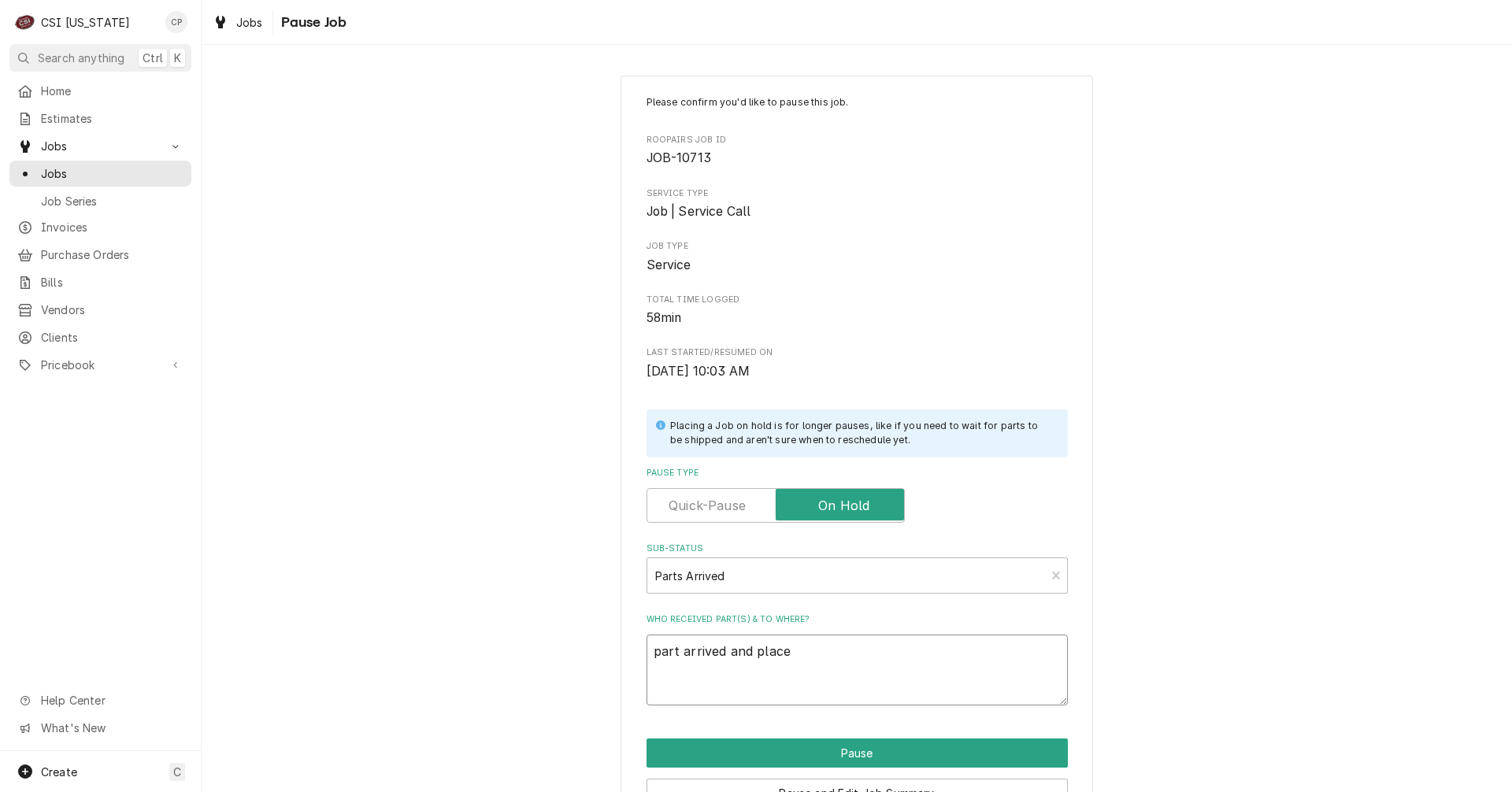
type textarea "x"
type textarea "part arrived and placed"
type textarea "x"
type textarea "part arrived and placed"
type textarea "x"
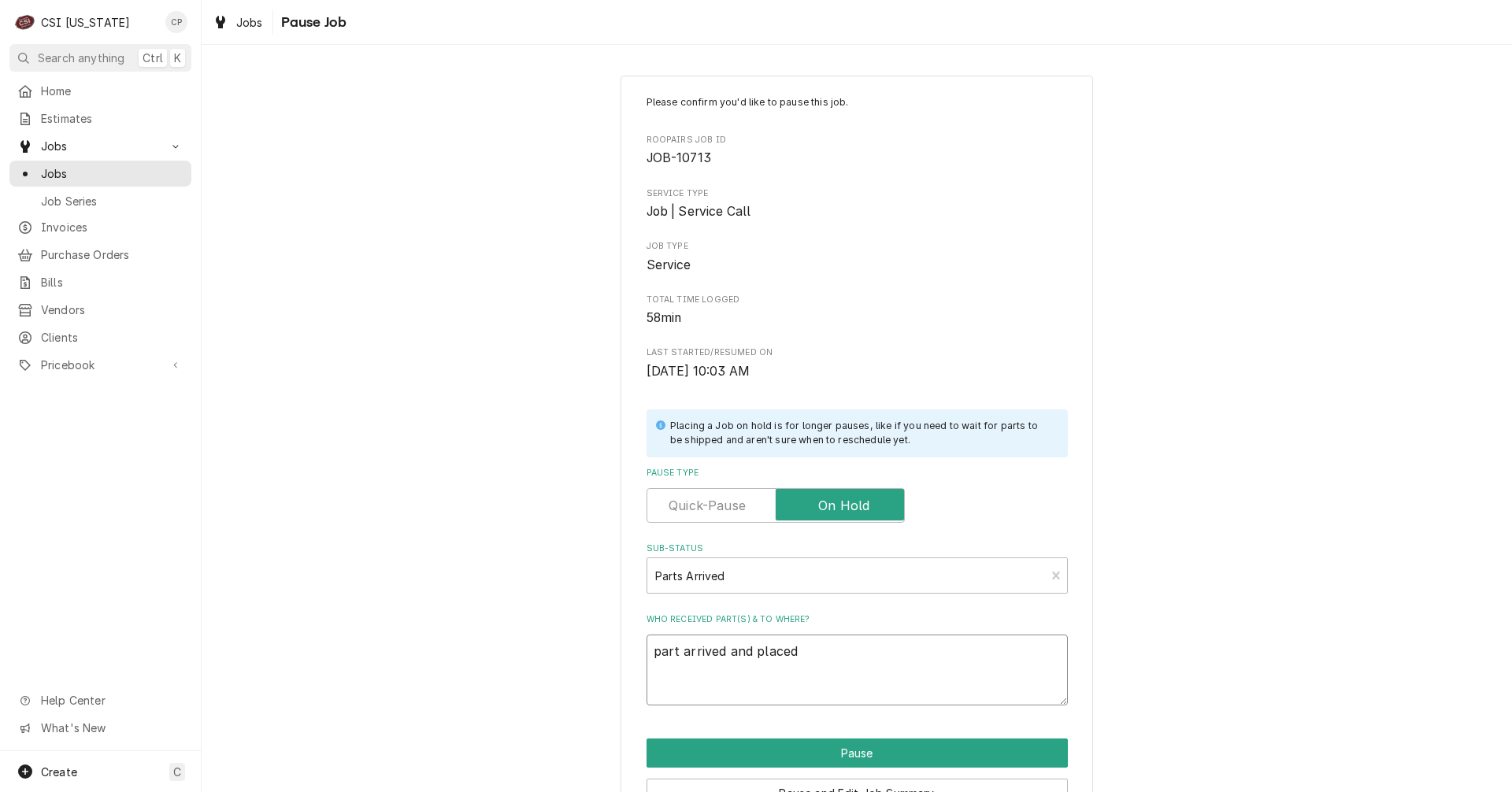
type textarea "part arrived and placed o"
type textarea "x"
type textarea "part arrived and placed on"
type textarea "x"
type textarea "part arrived and placed on"
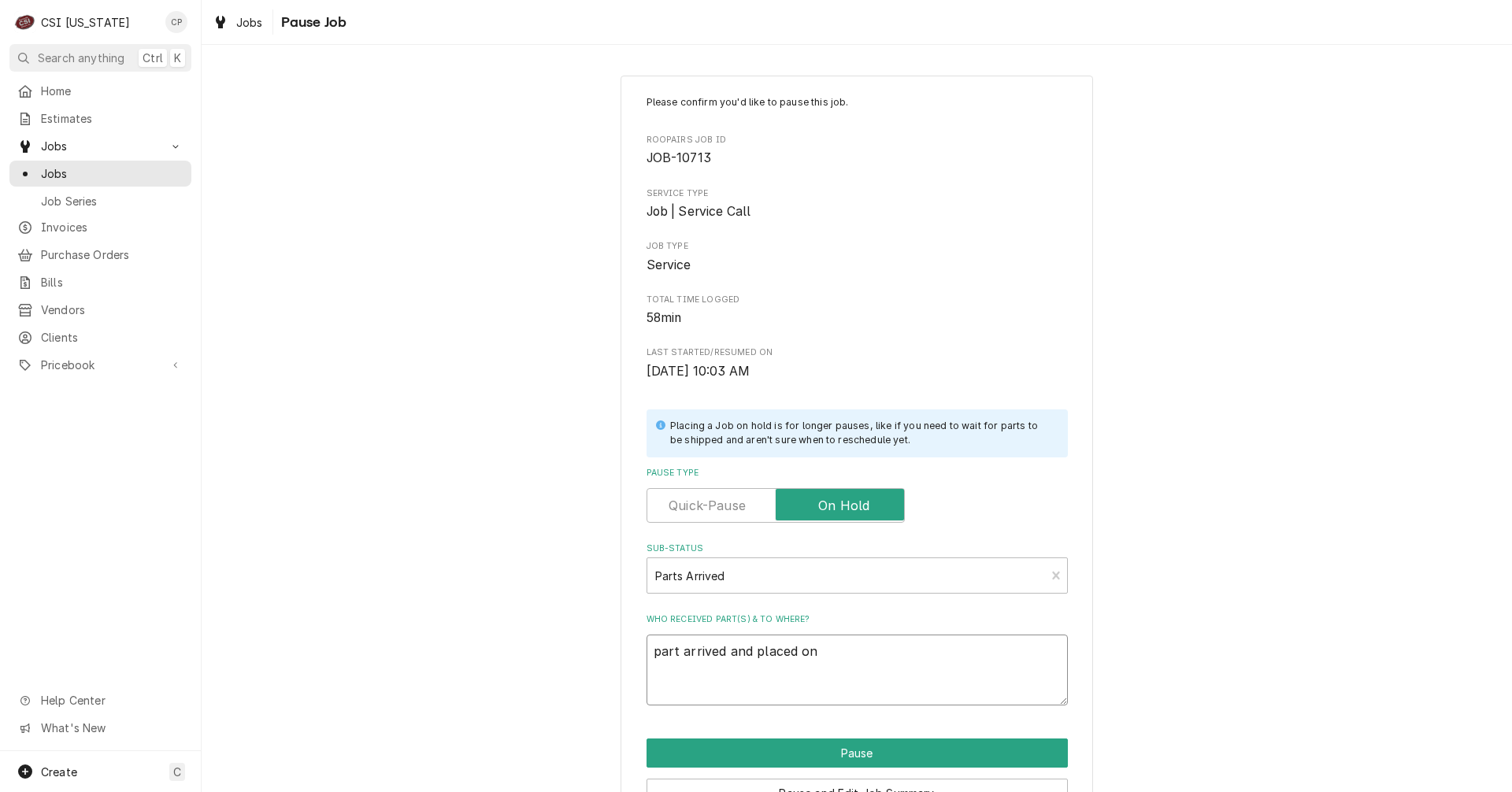
type textarea "x"
type textarea "part arrived and placed on M"
type textarea "x"
type textarea "part arrived and placed on Ma"
type textarea "x"
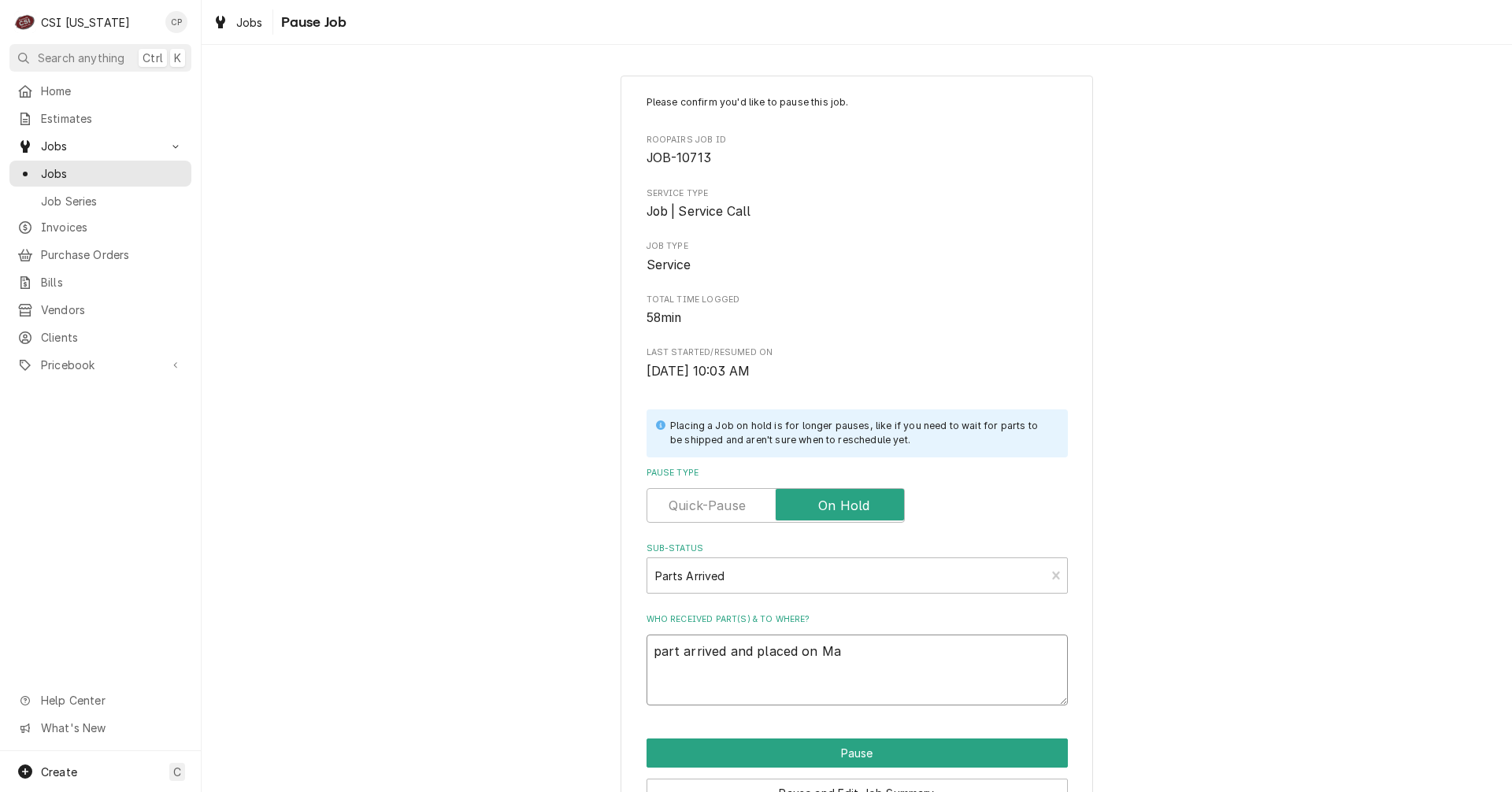
type textarea "part arrived and placed on Mat"
type textarea "x"
type textarea "part arrived and placed on Matt"
type textarea "x"
type textarea "part arrived and placed on Matt'"
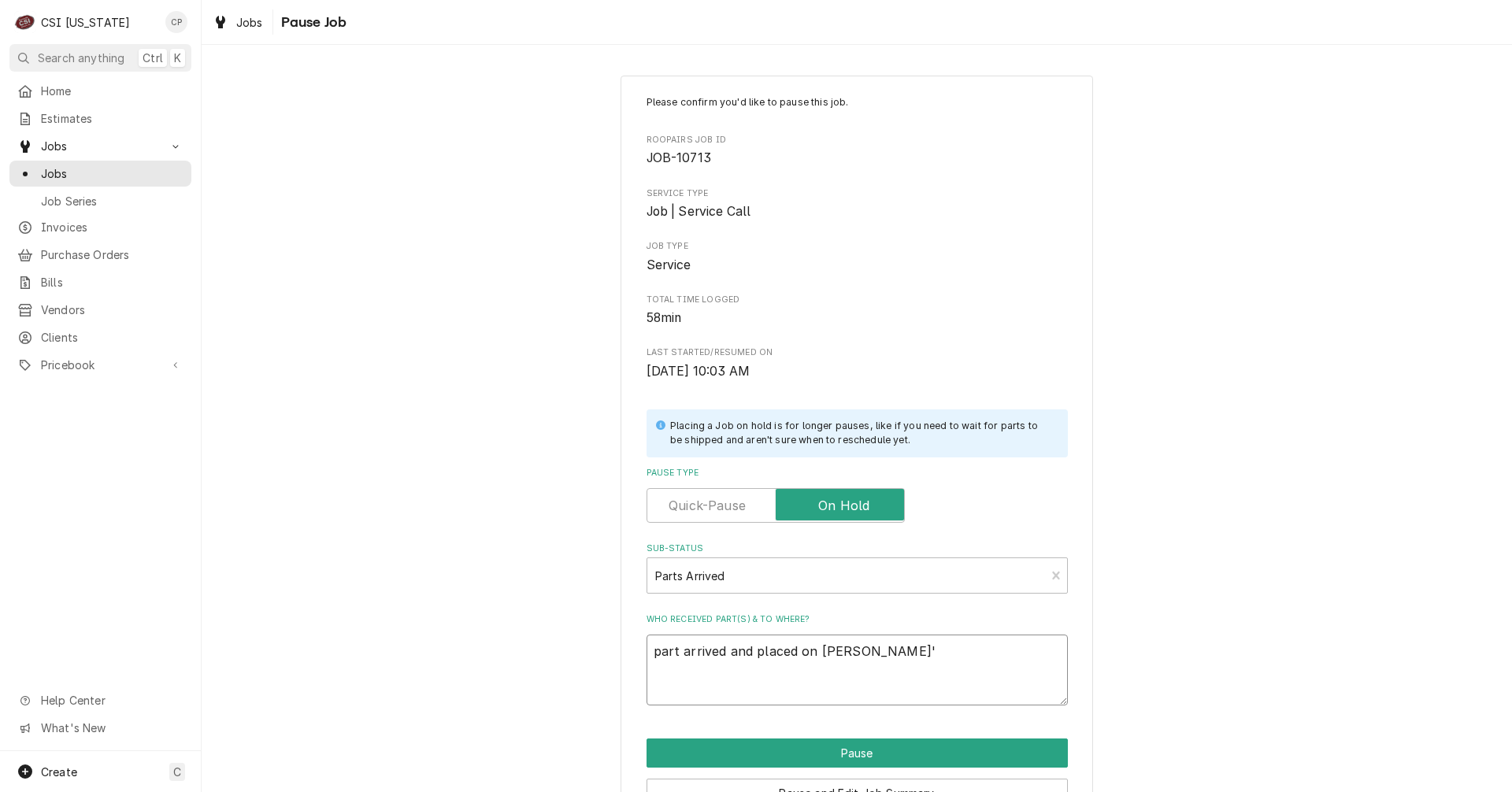
type textarea "x"
type textarea "part arrived and placed on Matt's"
type textarea "x"
type textarea "part arrived and placed on Matt's"
type textarea "x"
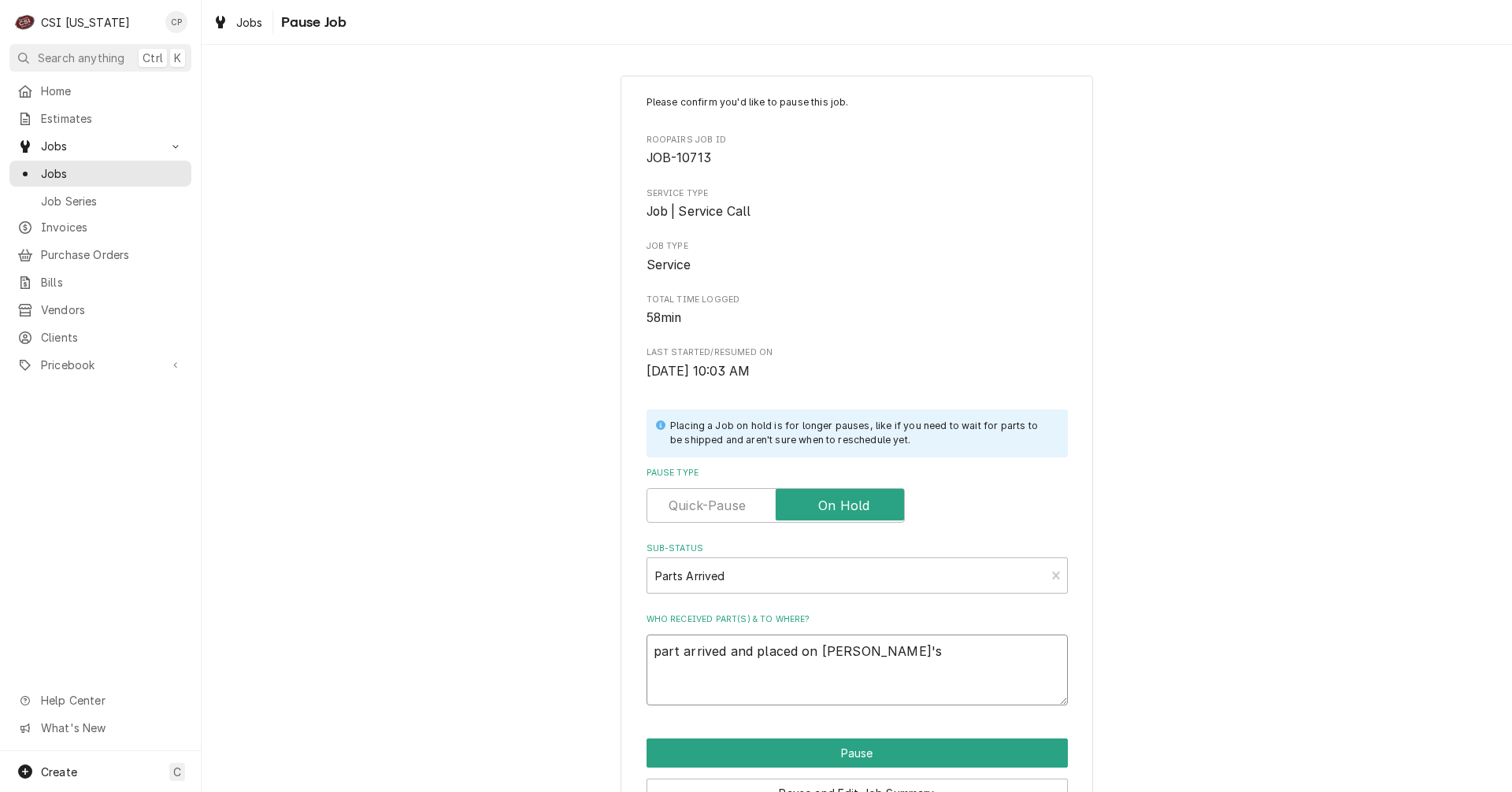
type textarea "part arrived and placed on Matt's s"
type textarea "x"
type textarea "part arrived and placed on Matt's sh"
type textarea "x"
type textarea "part arrived and placed on Matt's she"
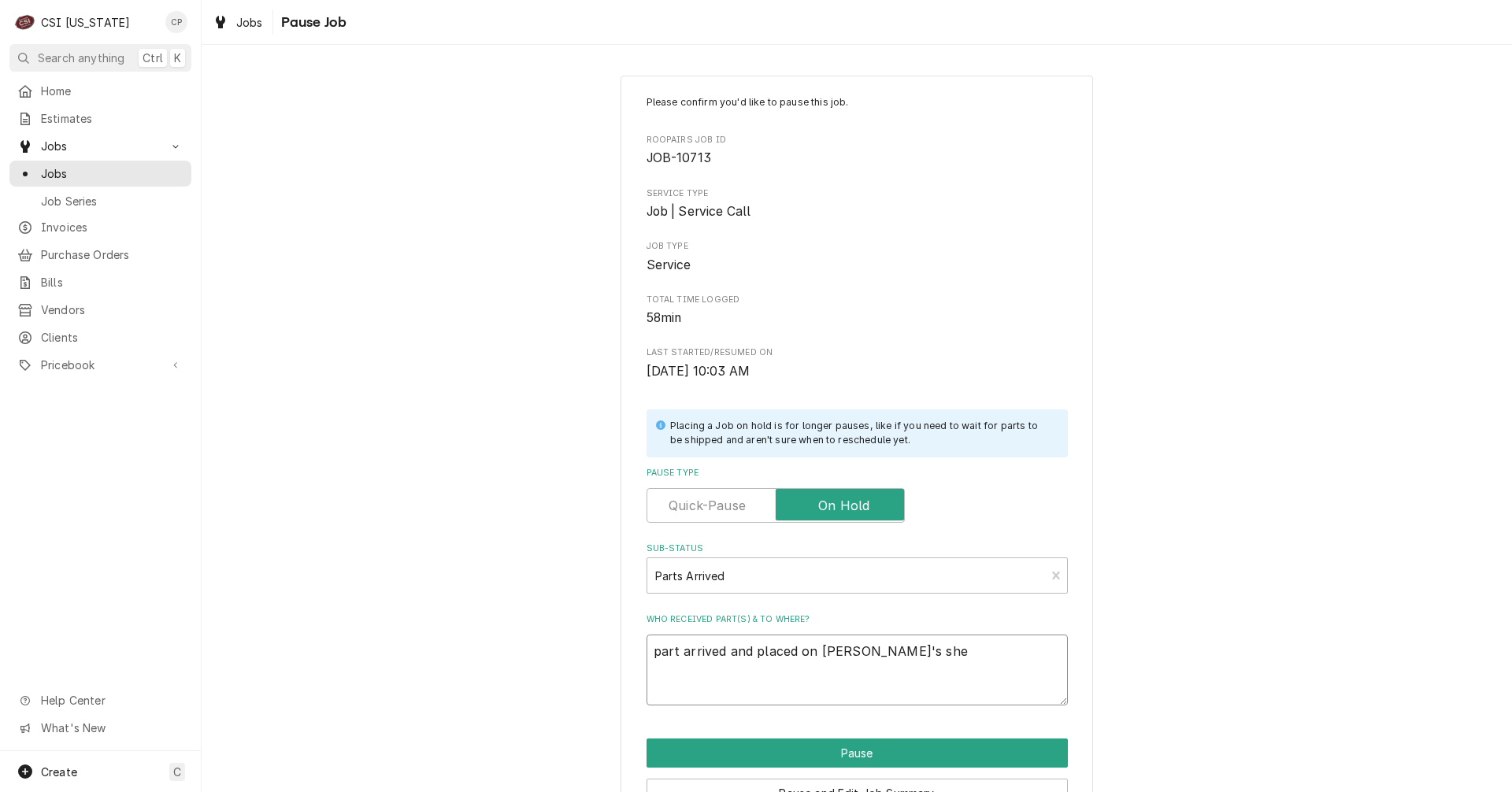
type textarea "x"
type textarea "part arrived and placed on Matt's shel"
type textarea "x"
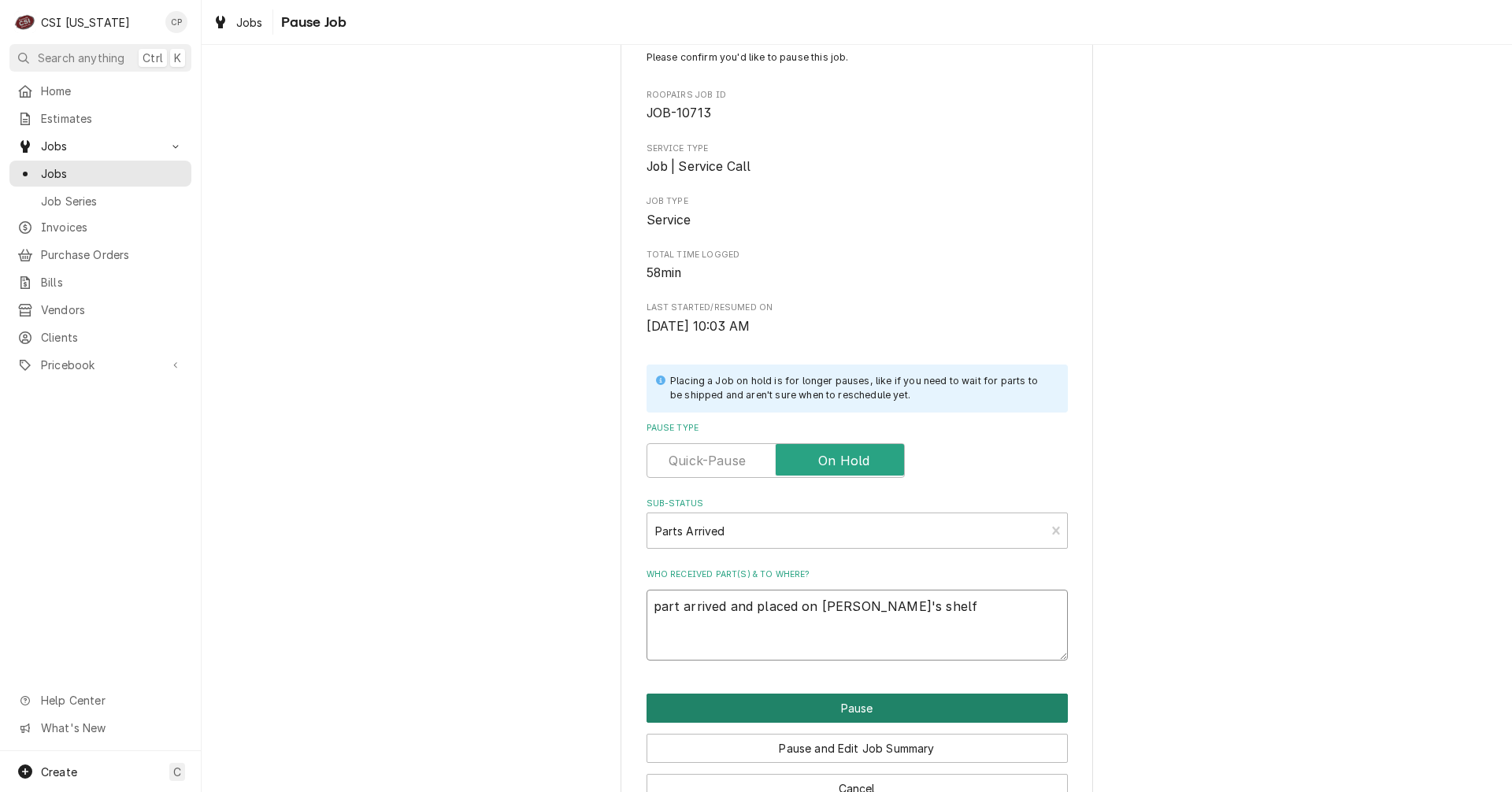
scroll to position [90, 0]
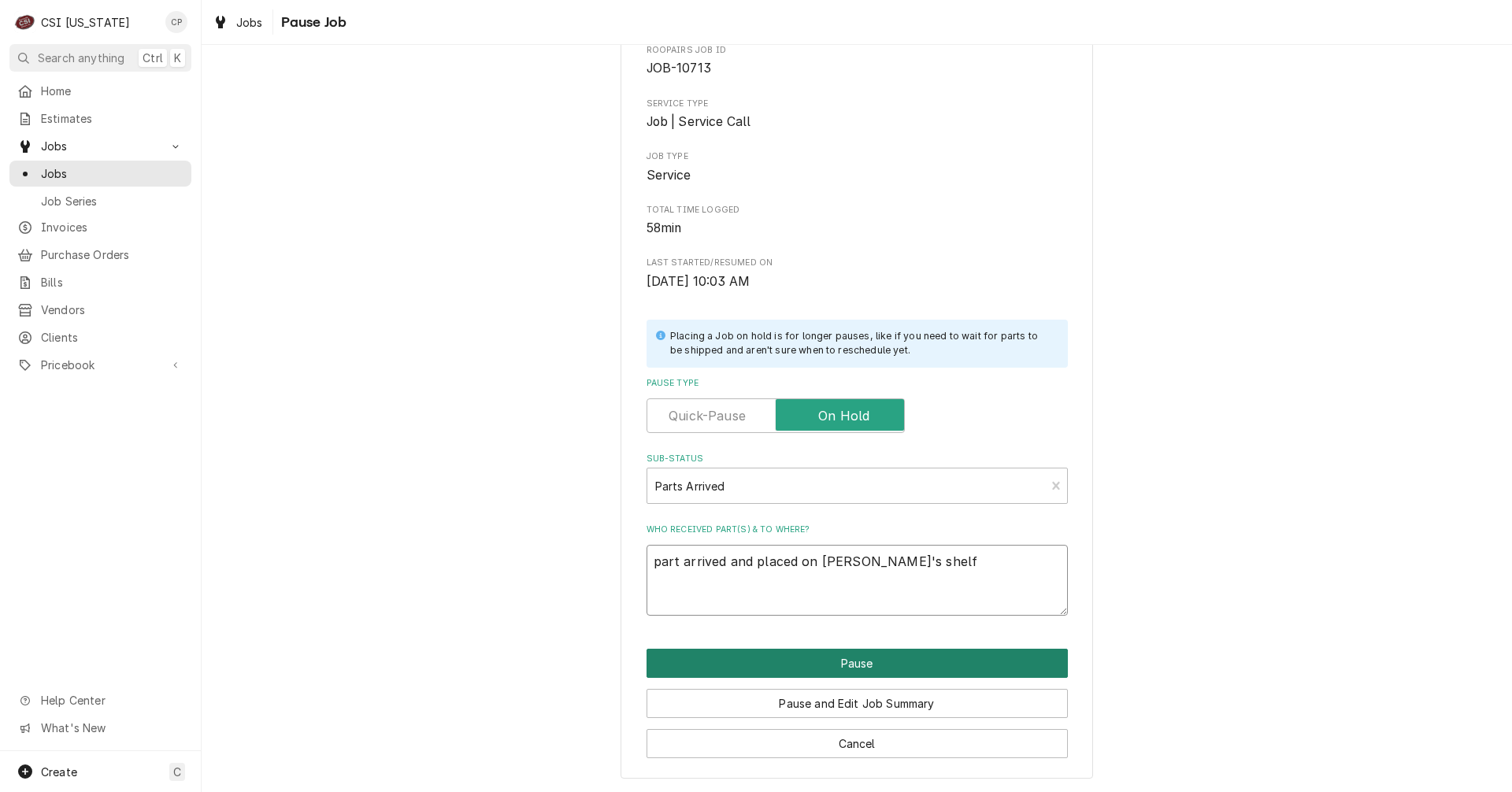
type textarea "part arrived and placed on Matt's shelf"
click at [880, 661] on button "Pause" at bounding box center [857, 663] width 422 height 29
type textarea "x"
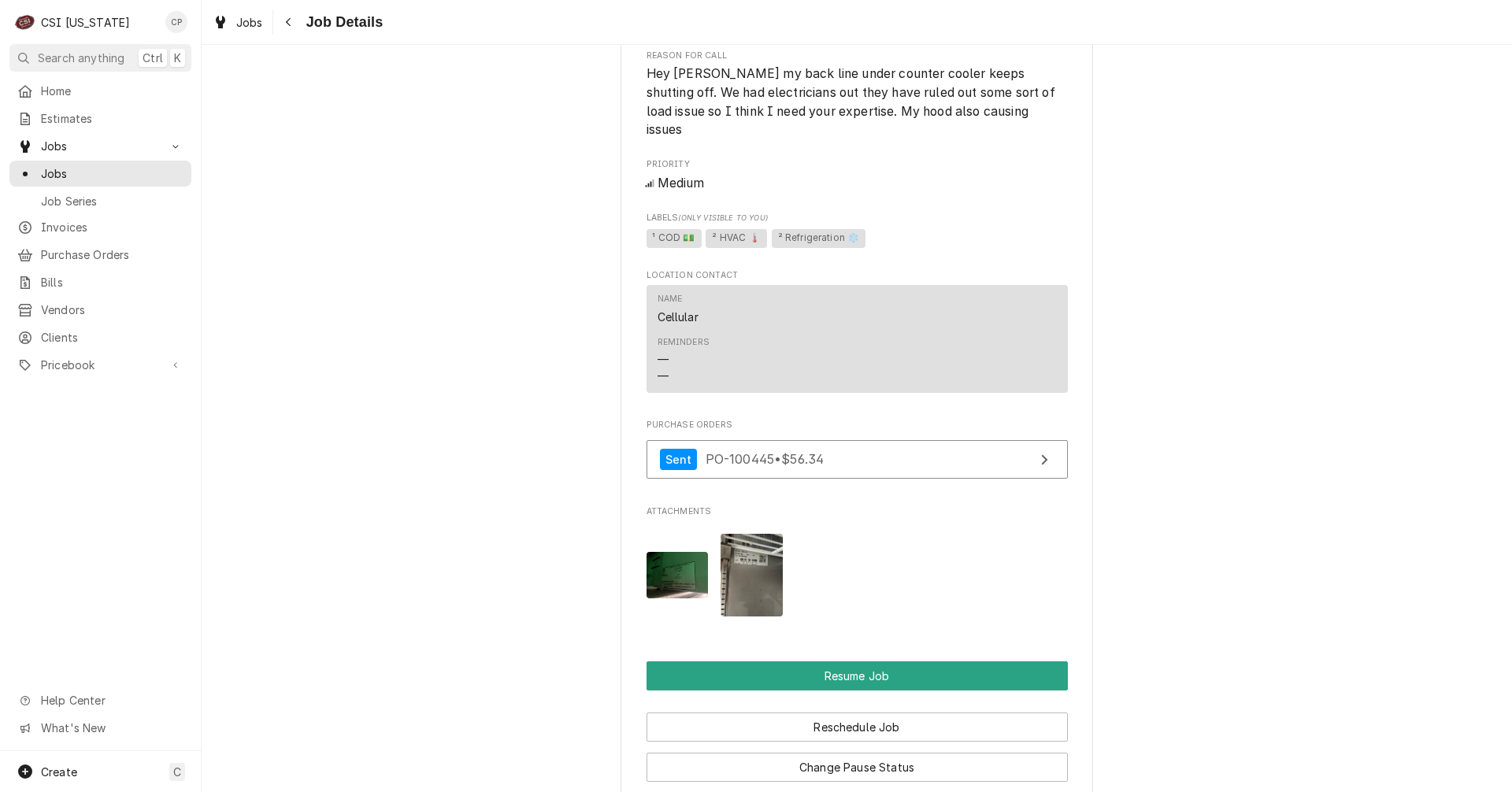
scroll to position [1653, 0]
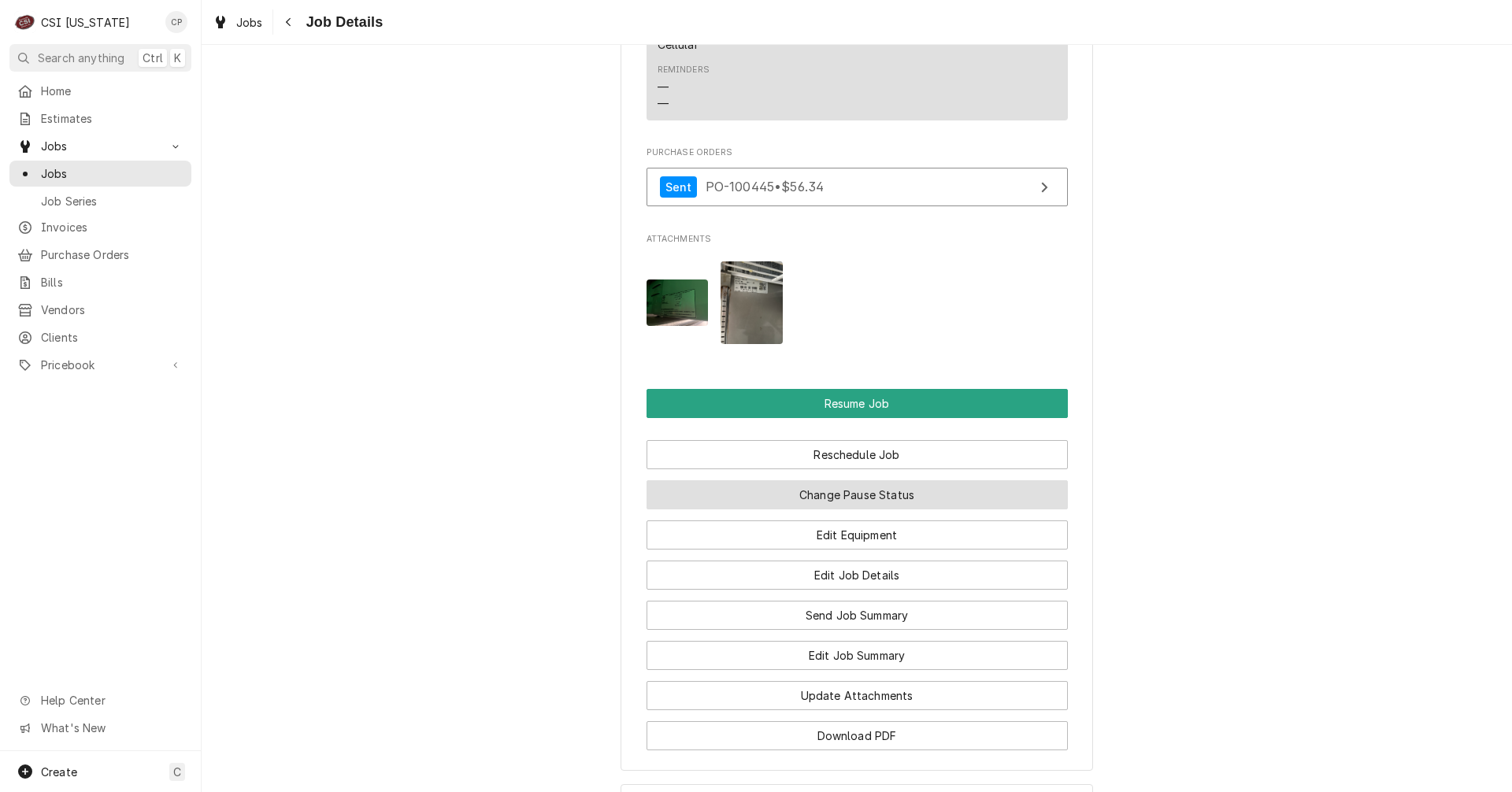
click at [883, 497] on button "Change Pause Status" at bounding box center [857, 495] width 422 height 29
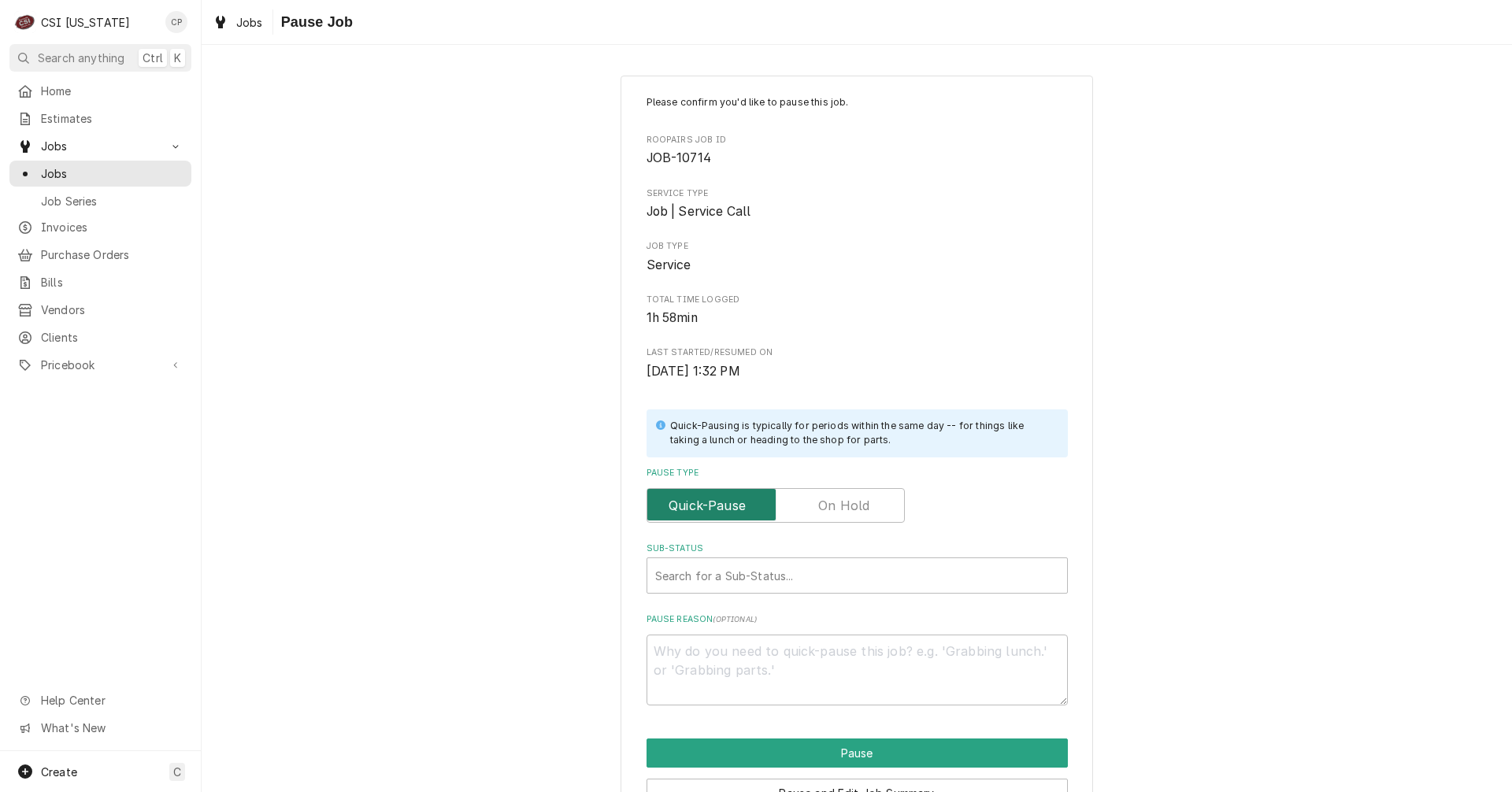
click at [869, 501] on input "Pause Type" at bounding box center [775, 505] width 244 height 35
checkbox input "true"
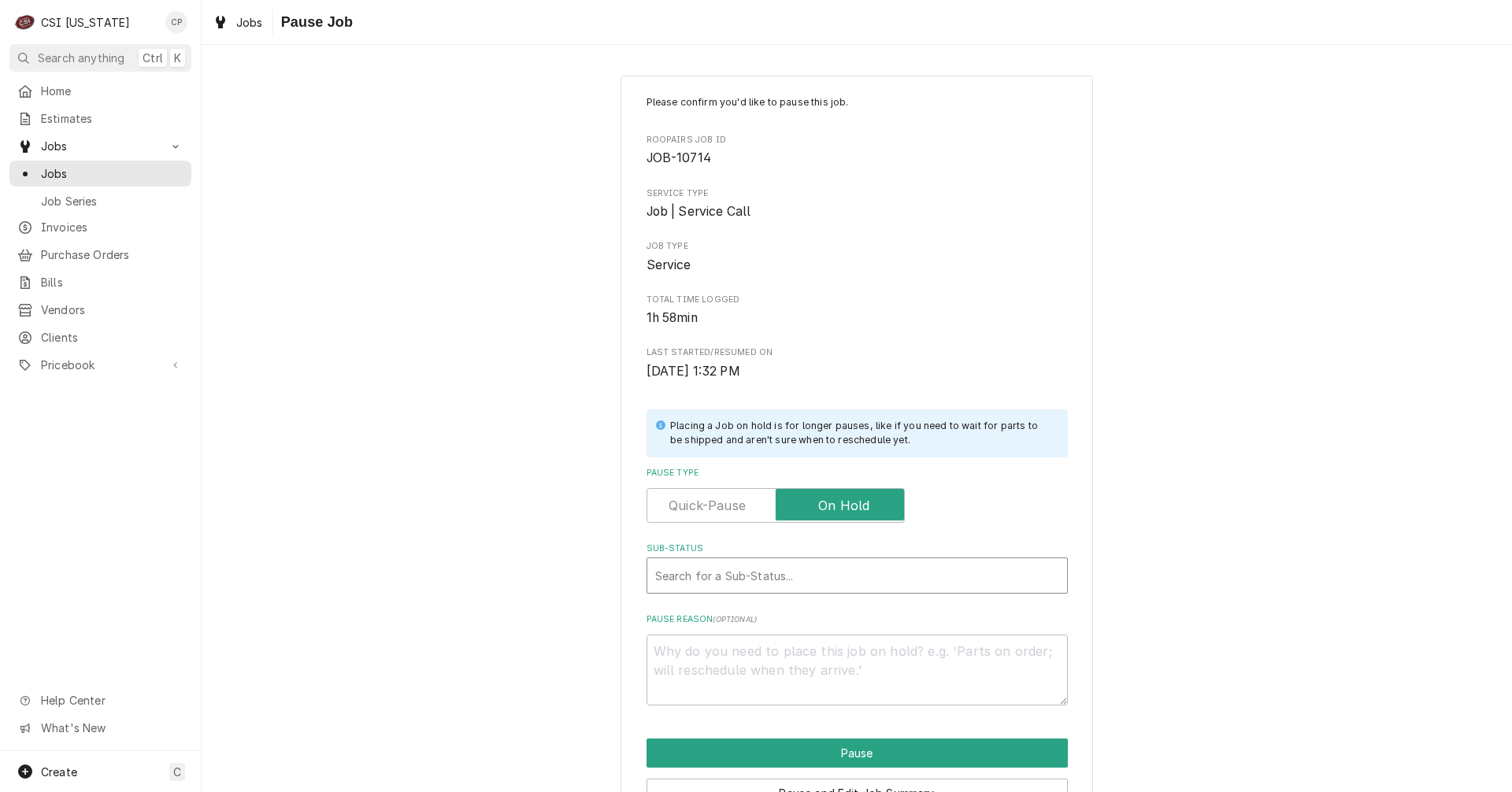
click at [757, 572] on div "Sub-Status" at bounding box center [857, 575] width 404 height 28
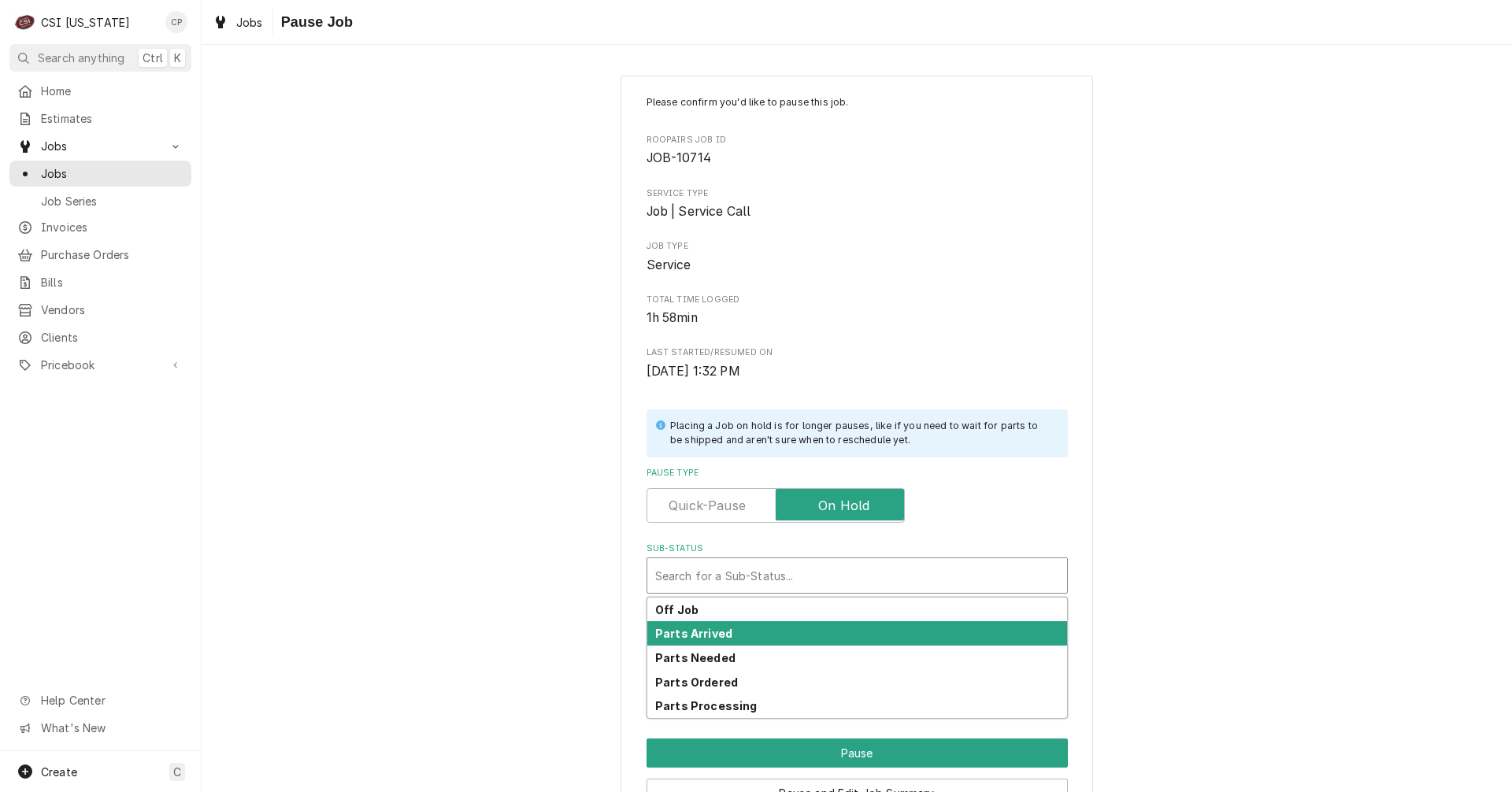
click at [716, 635] on strong "Parts Arrived" at bounding box center [694, 633] width 78 height 14
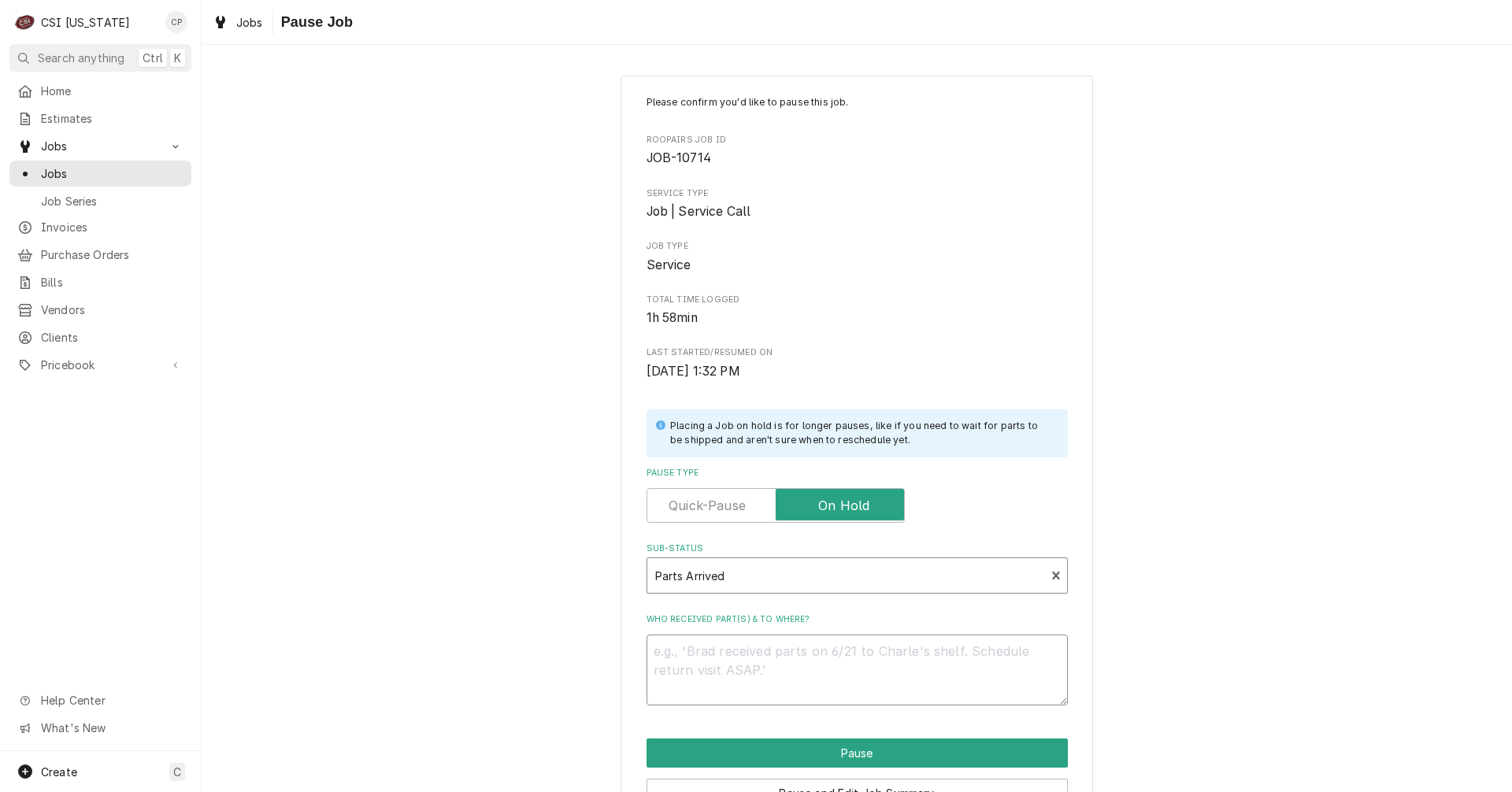
click at [724, 672] on textarea "Who received part(s) & to where?" at bounding box center [857, 670] width 422 height 71
type textarea "x"
type textarea "p"
type textarea "x"
type textarea "pa"
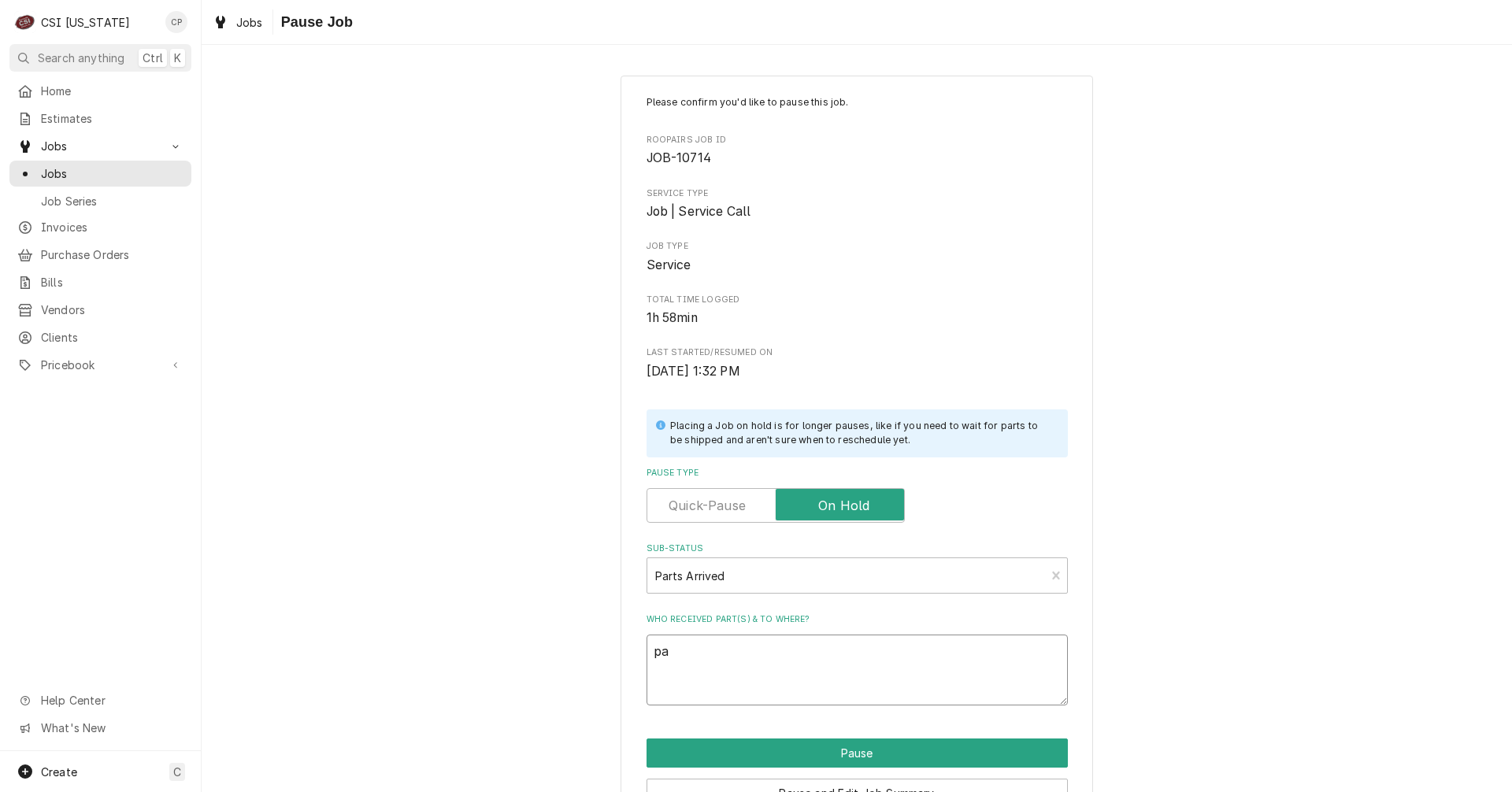
type textarea "x"
type textarea "par"
type textarea "x"
type textarea "part"
type textarea "x"
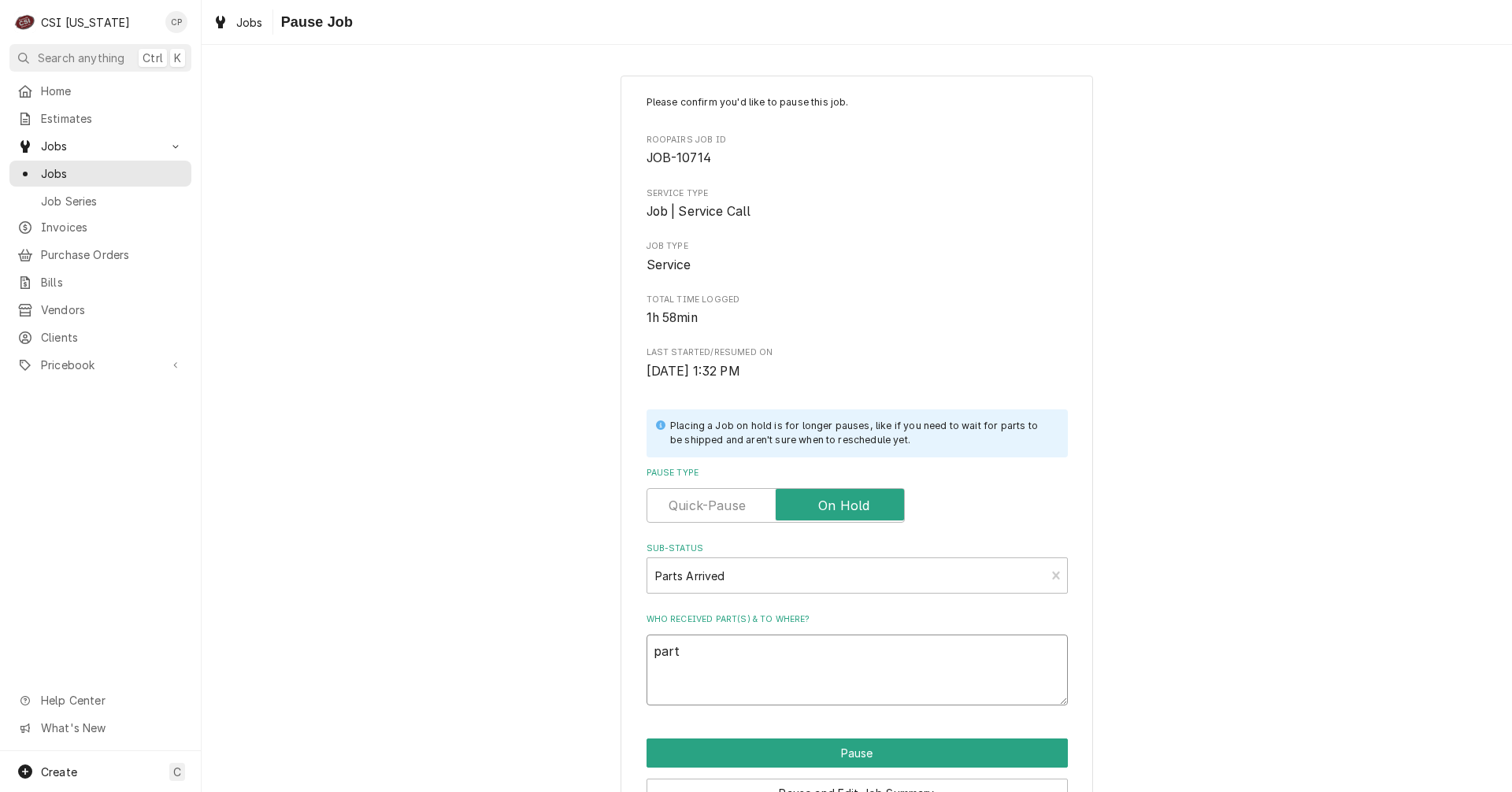
type textarea "parts"
type textarea "x"
type textarea "parts"
type textarea "x"
type textarea "parts a"
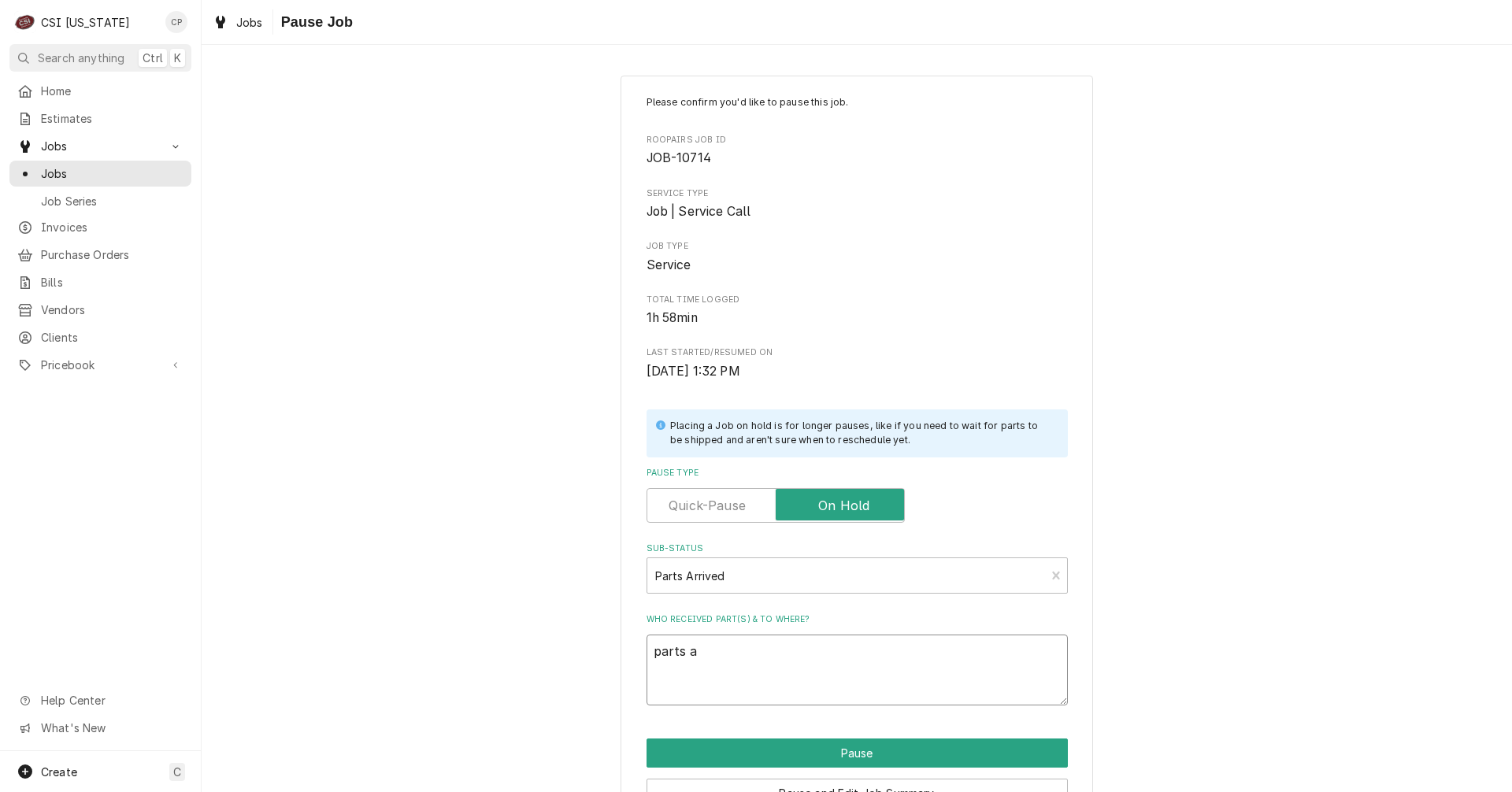
type textarea "x"
type textarea "parts ar"
type textarea "x"
type textarea "parts arr"
type textarea "x"
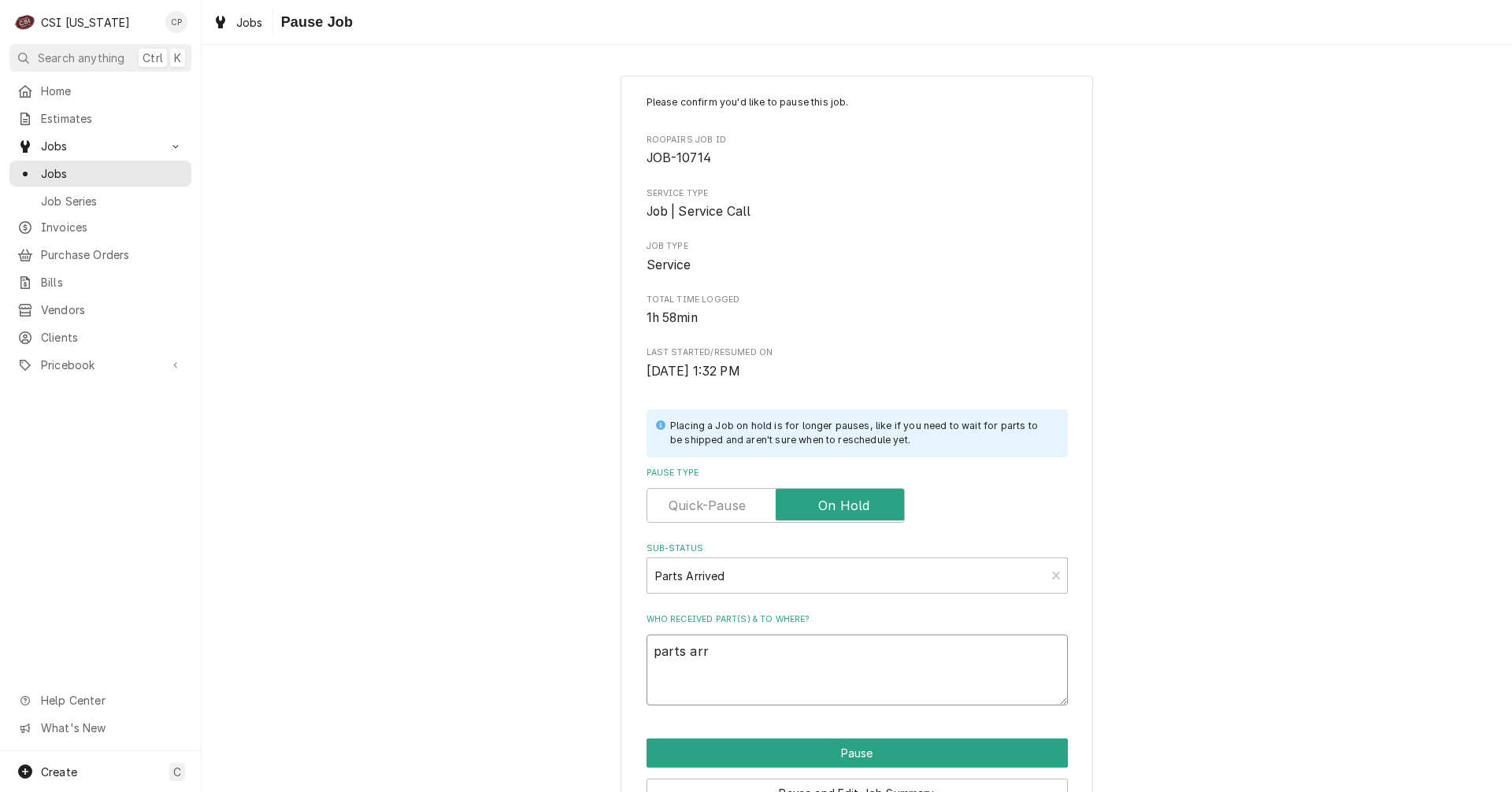
type textarea "parts arri"
type textarea "x"
type textarea "parts arriv"
type textarea "x"
type textarea "parts arrive"
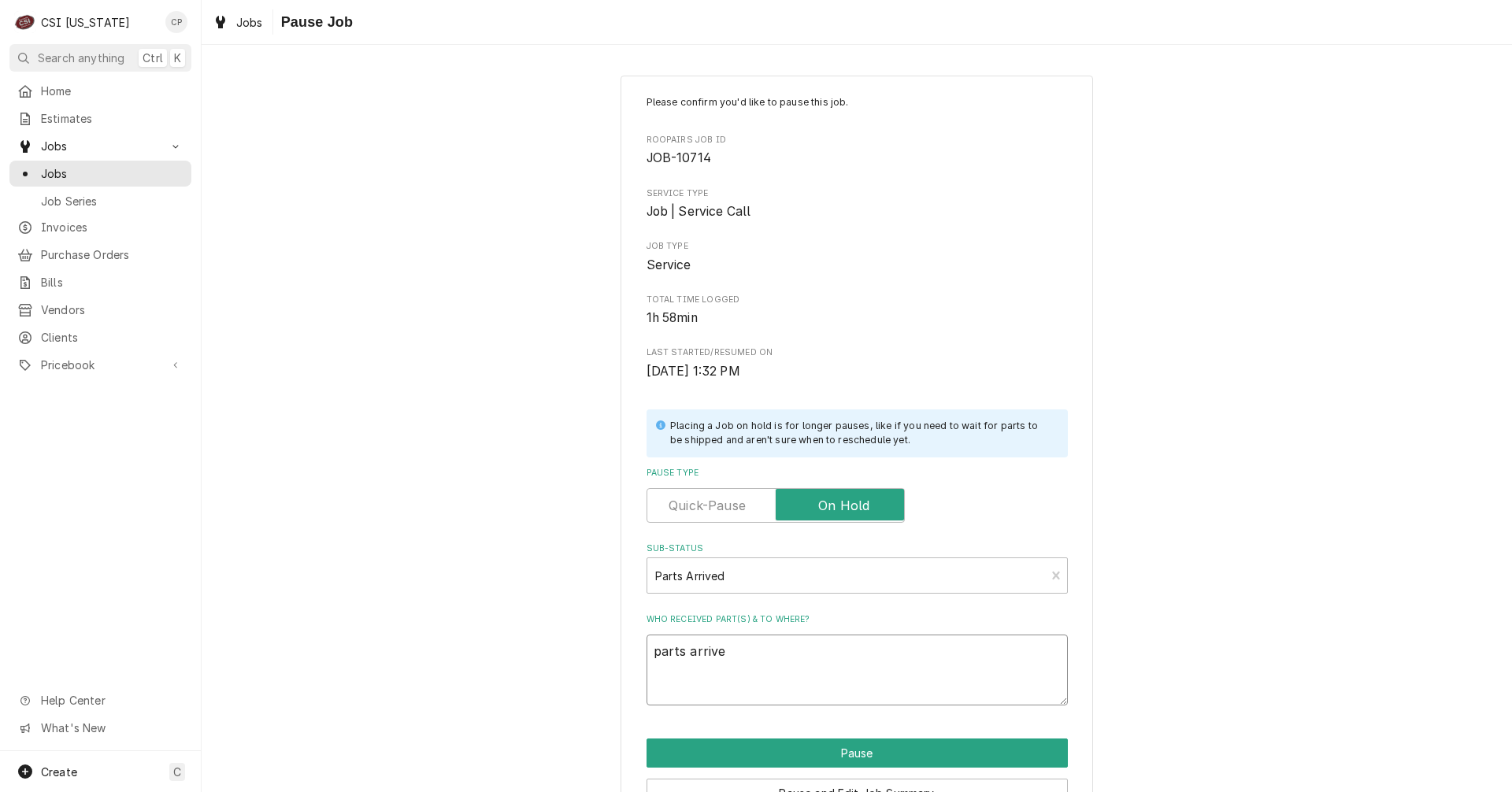
type textarea "x"
type textarea "parts arrived"
type textarea "x"
type textarea "parts arrived"
type textarea "x"
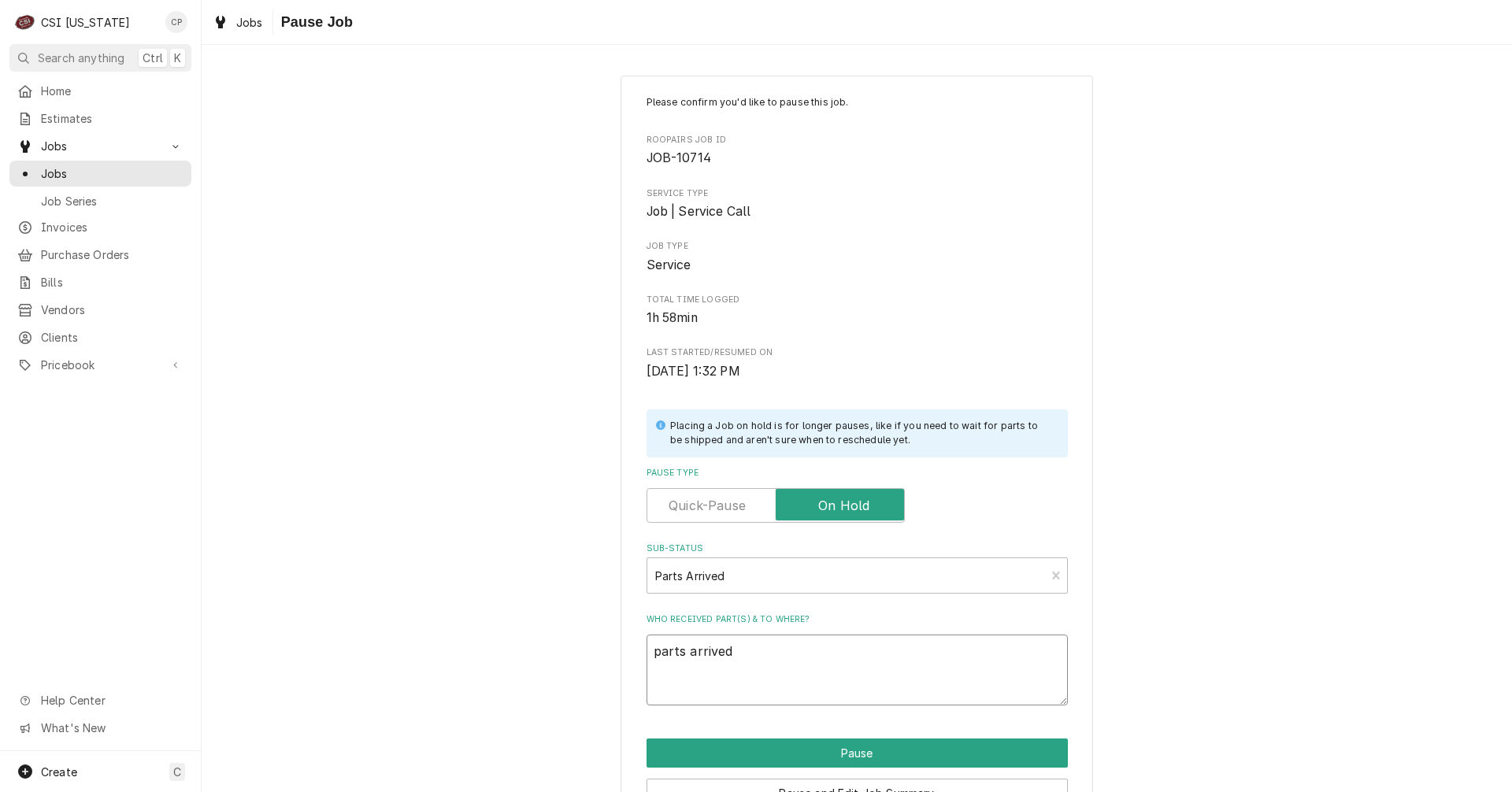
type textarea "parts arrived a"
type textarea "x"
type textarea "parts arrived an"
type textarea "x"
type textarea "parts arrived and"
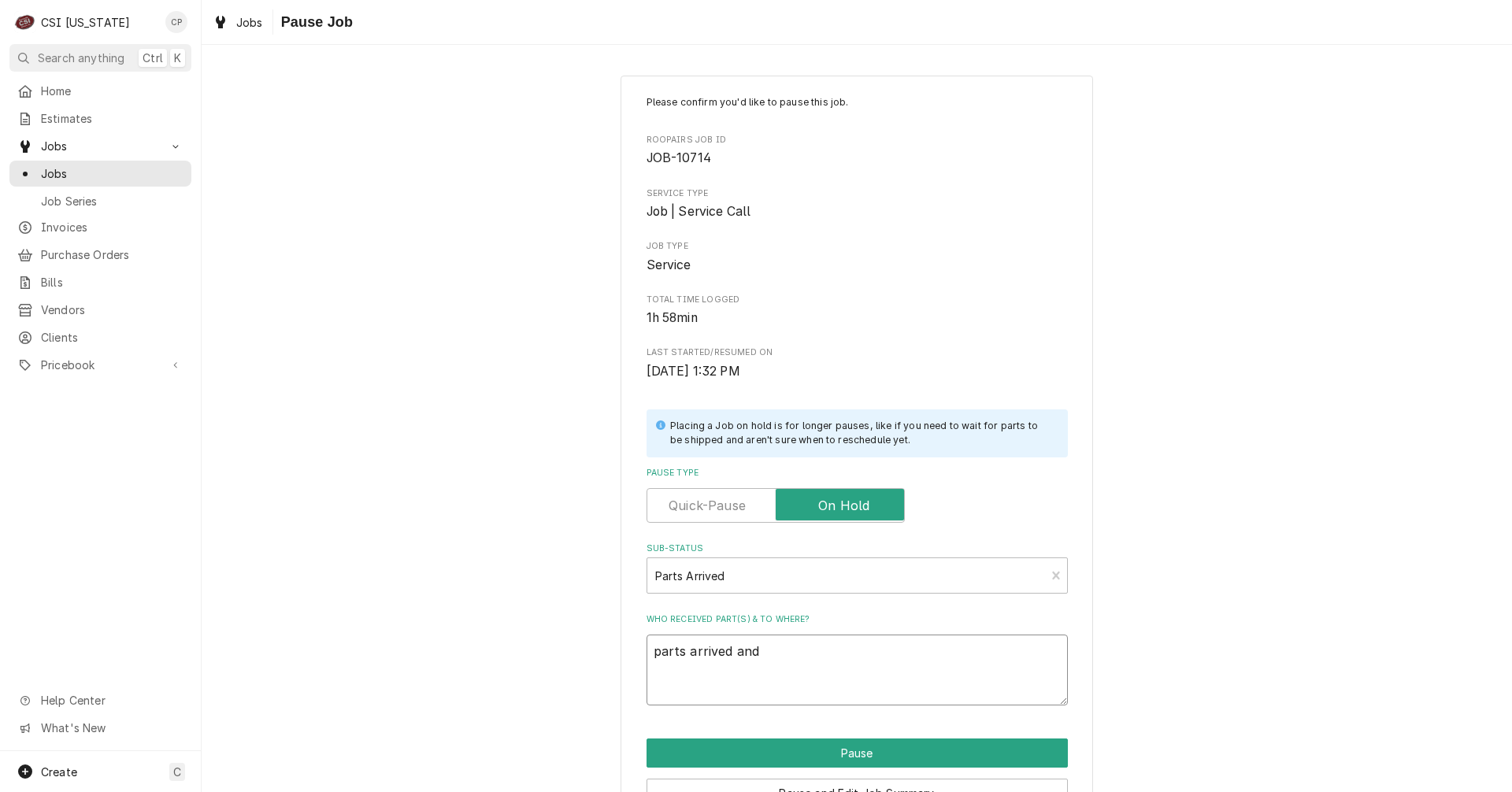
type textarea "x"
type textarea "parts arrived and"
type textarea "x"
type textarea "parts arrived and p"
type textarea "x"
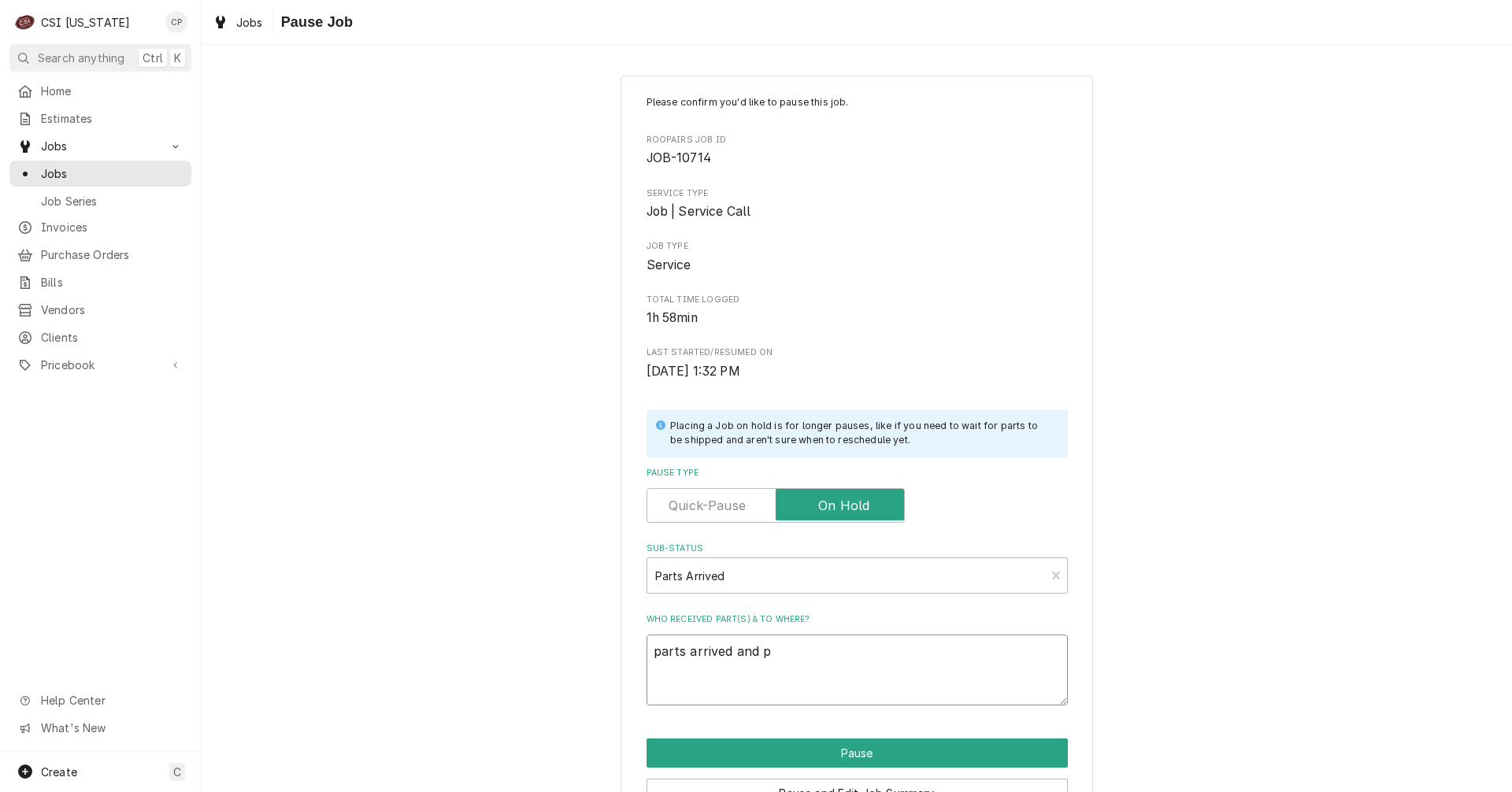
type textarea "parts arrived and pl"
type textarea "x"
type textarea "parts arrived and pla"
type textarea "x"
type textarea "parts arrived and plac"
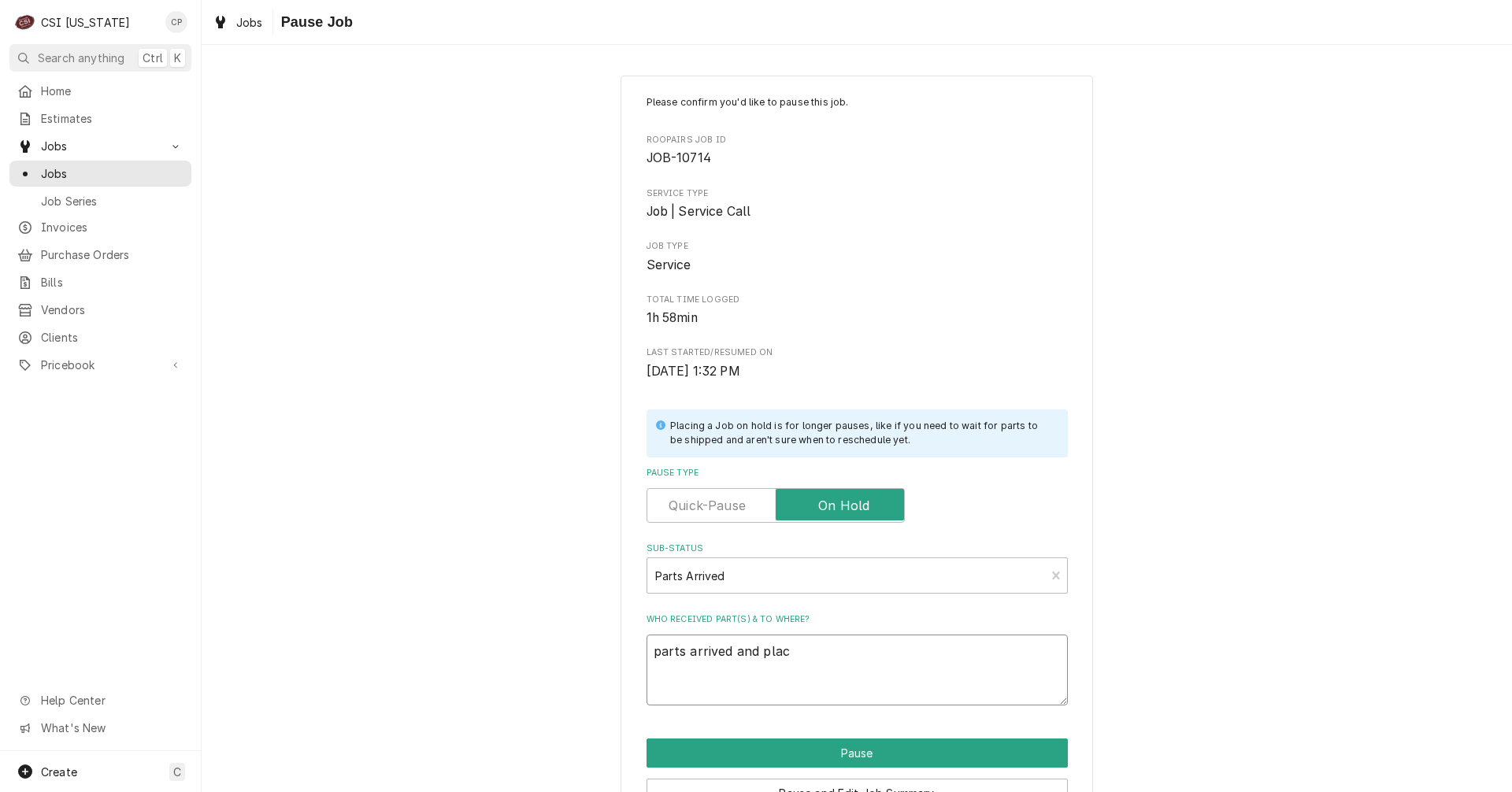
type textarea "x"
type textarea "parts arrived and place"
type textarea "x"
type textarea "parts arrived and placed"
type textarea "x"
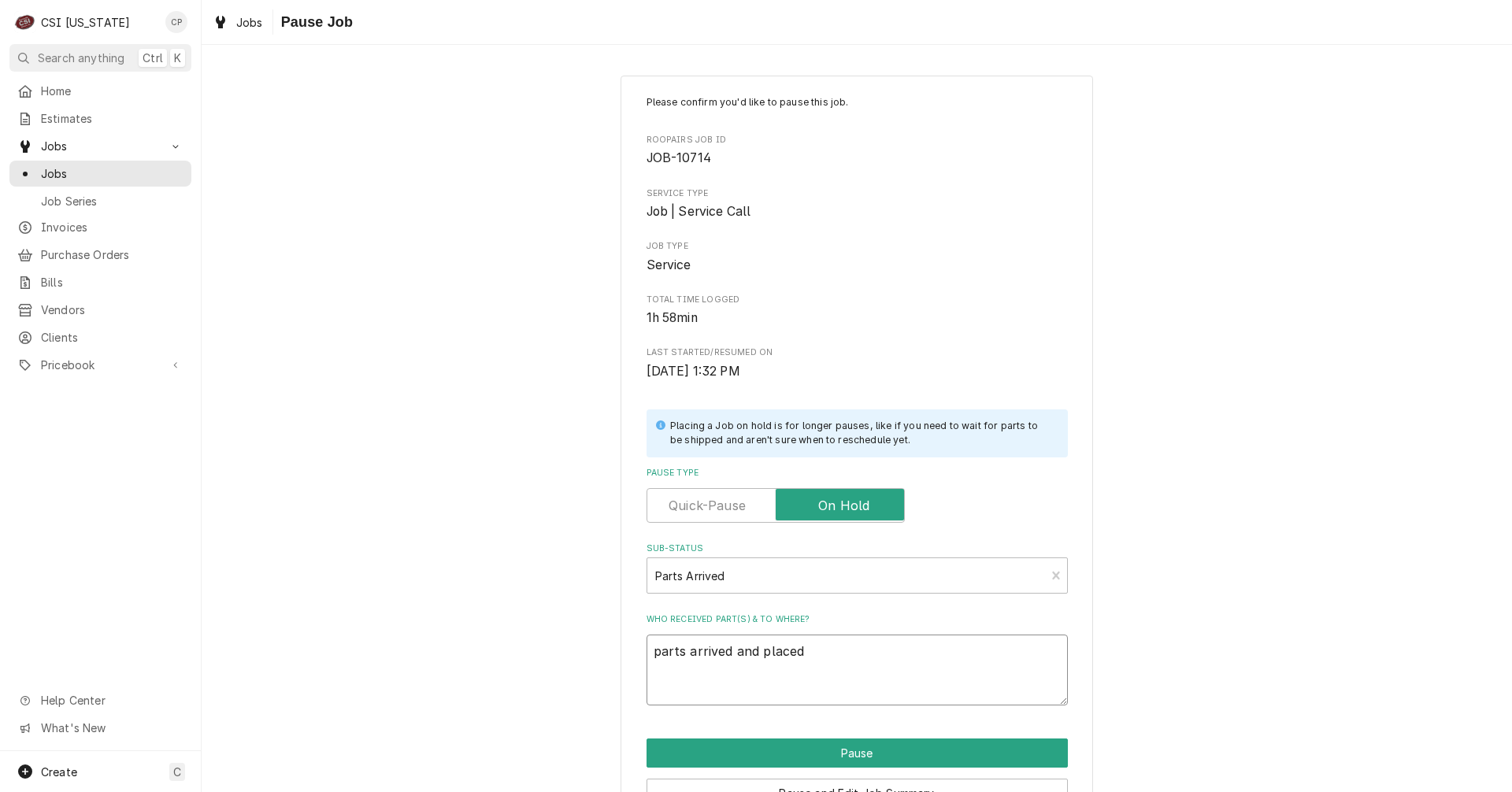
type textarea "parts arrived and placed"
type textarea "x"
type textarea "parts arrived and placed o"
type textarea "x"
type textarea "parts arrived and placed on"
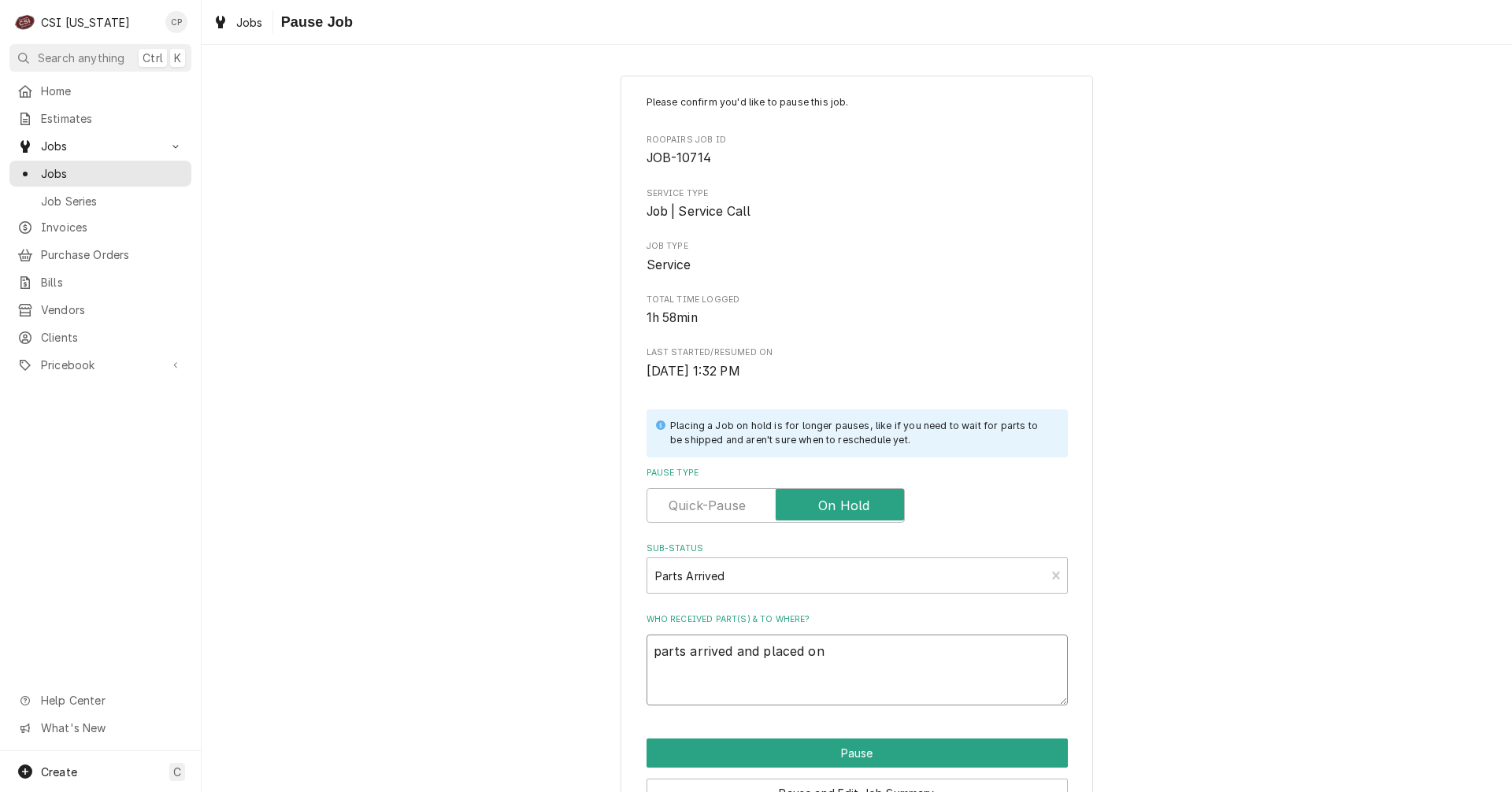
type textarea "x"
type textarea "parts arrived and placed on"
type textarea "x"
type textarea "parts arrived and placed on B"
type textarea "x"
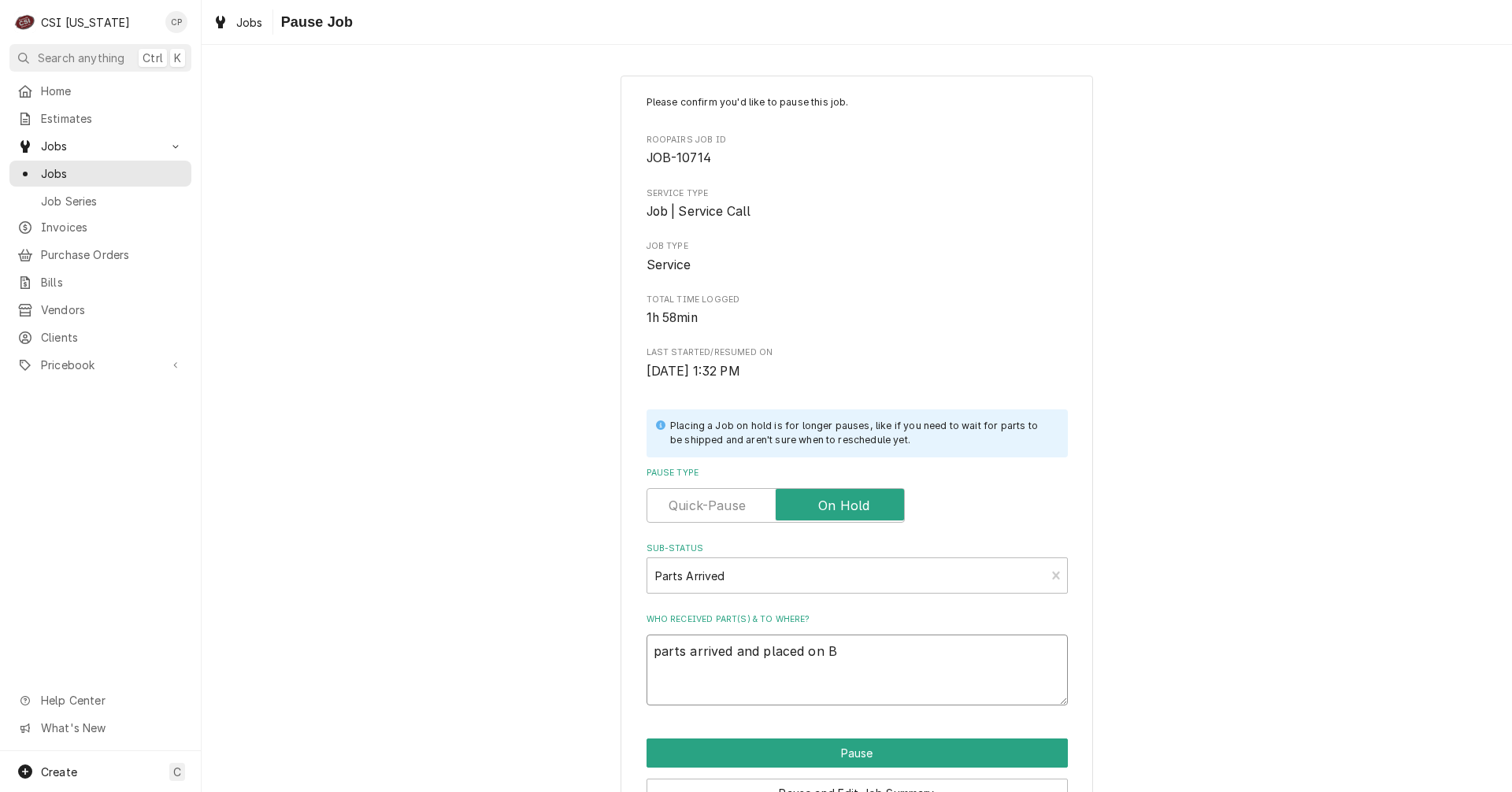
type textarea "parts arrived and placed on Br"
type textarea "x"
type textarea "parts arrived and placed on Bry"
type textarea "x"
type textarea "parts arrived and placed on Brya"
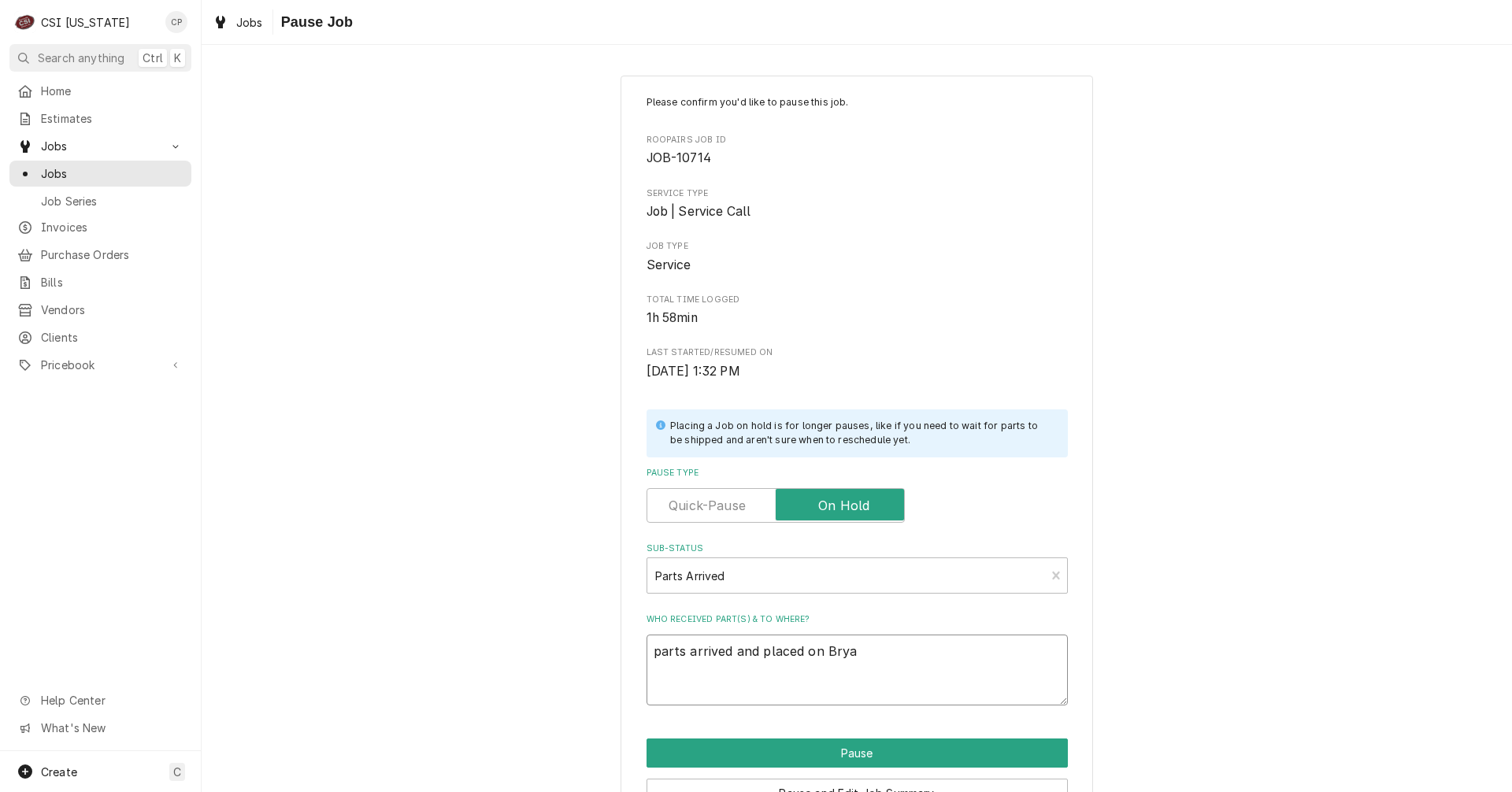
type textarea "x"
type textarea "parts arrived and placed on Bryan"
type textarea "x"
type textarea "parts arrived and placed on Bryan'"
type textarea "x"
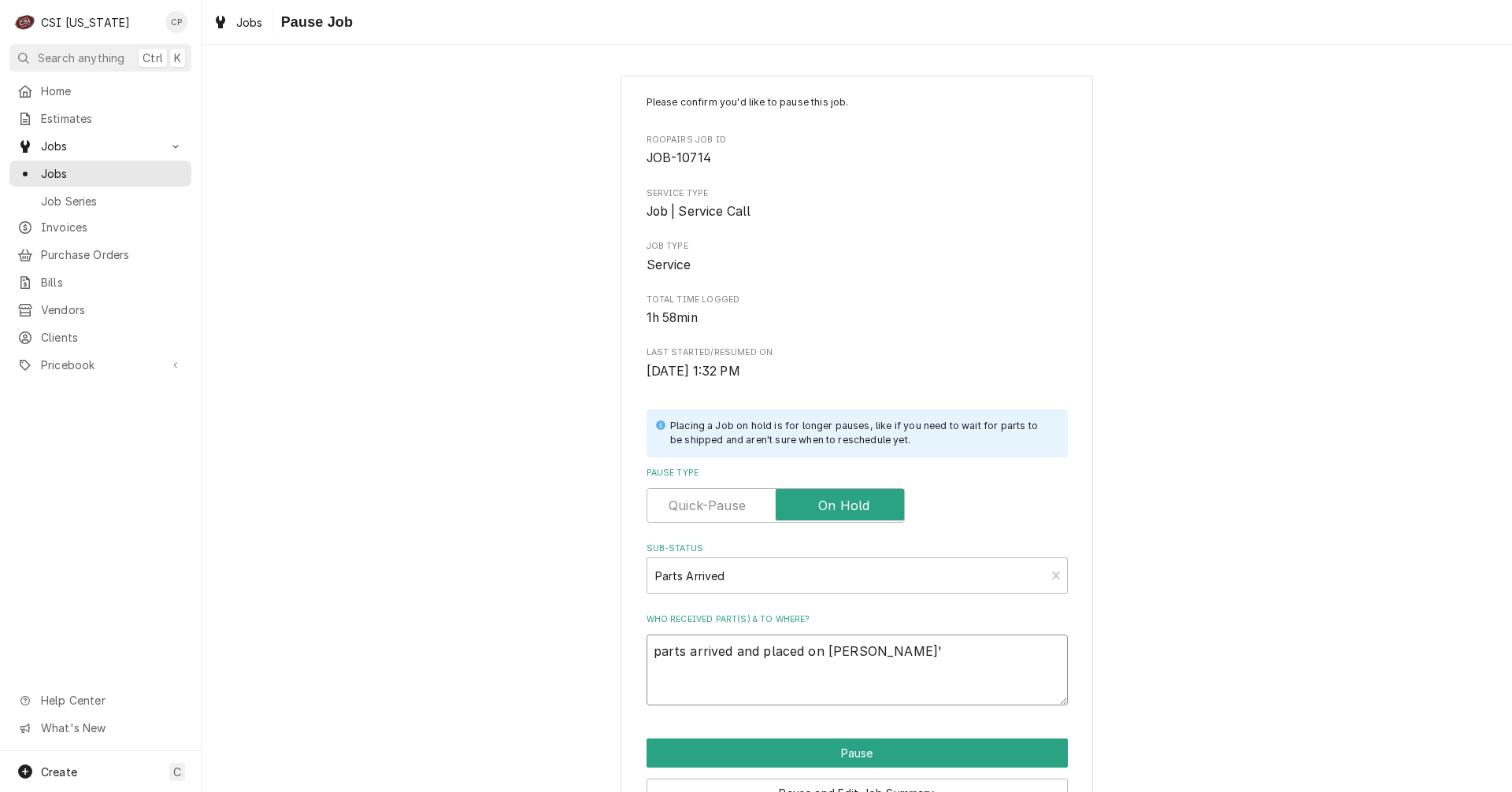
type textarea "parts arrived and placed on Bryan't"
type textarea "x"
type textarea "parts arrived and placed on Bryan't"
type textarea "x"
type textarea "parts arrived and placed on Bryan't"
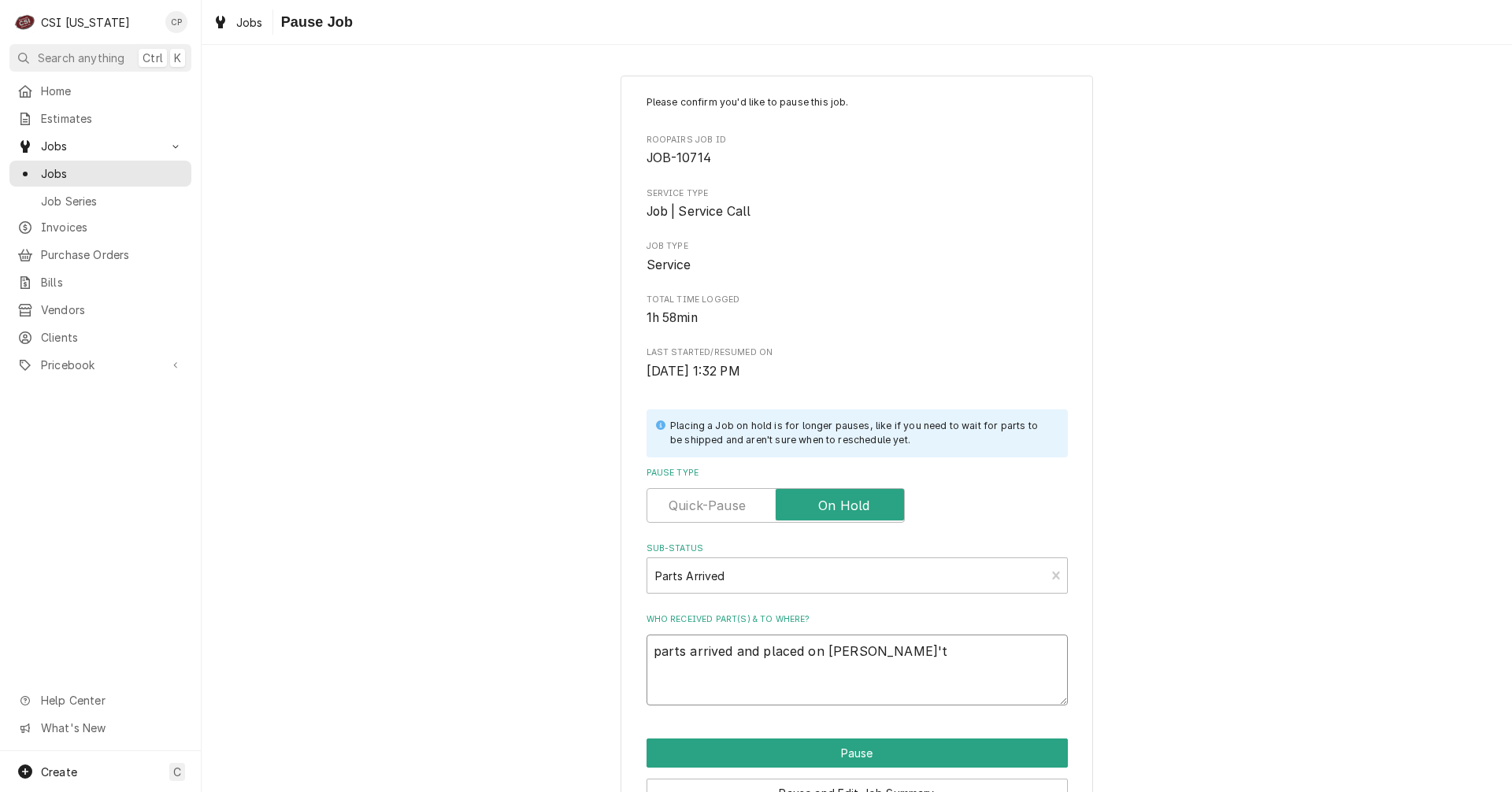
type textarea "x"
type textarea "parts arrived and placed on Bryan'"
type textarea "x"
type textarea "parts arrived and placed on Bryan"
type textarea "x"
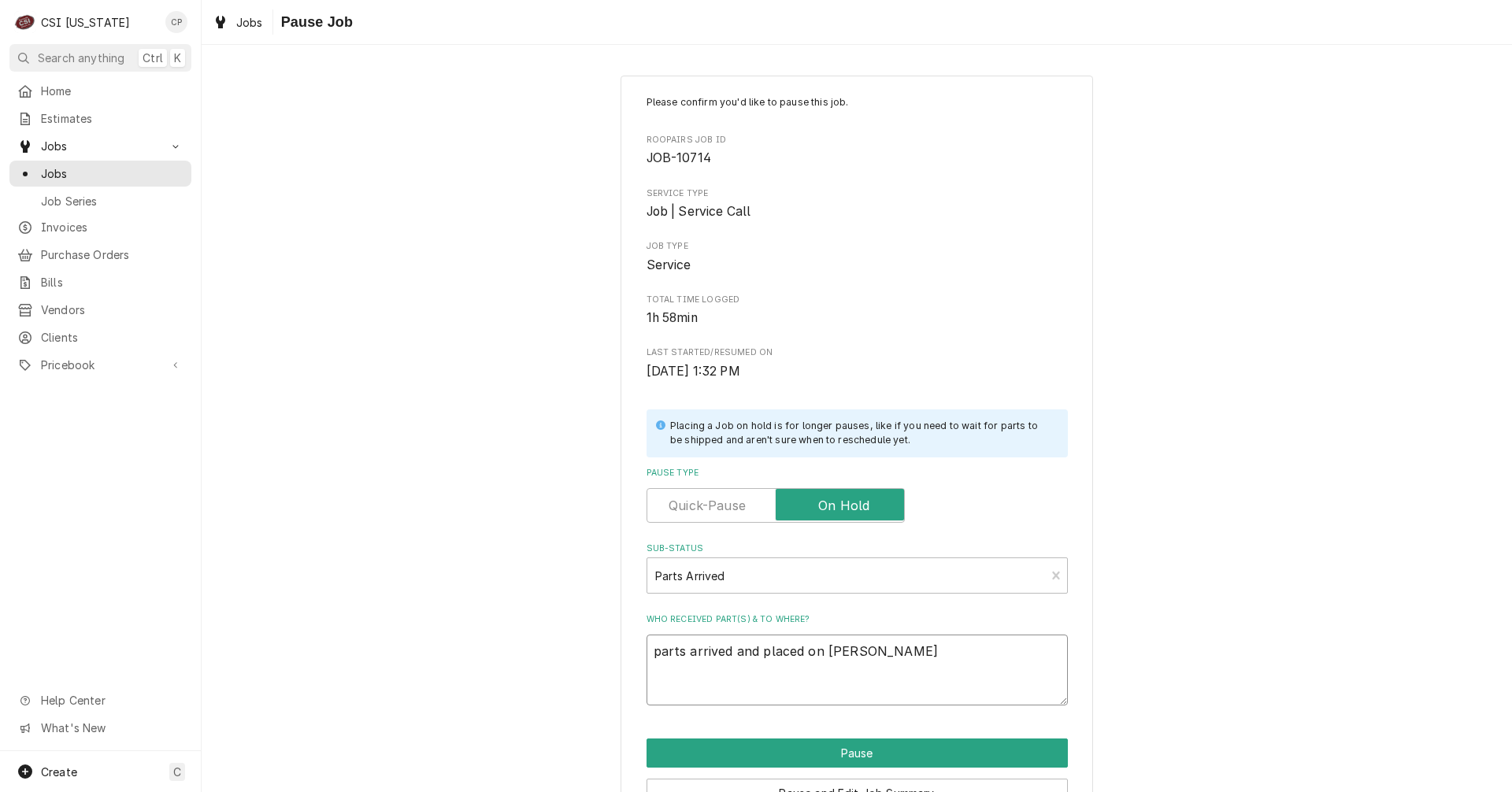
type textarea "parts arrived and placed on Bryant"
type textarea "x"
type textarea "parts arrived and placed on Bryant'"
type textarea "x"
type textarea "parts arrived and placed on Bryant's"
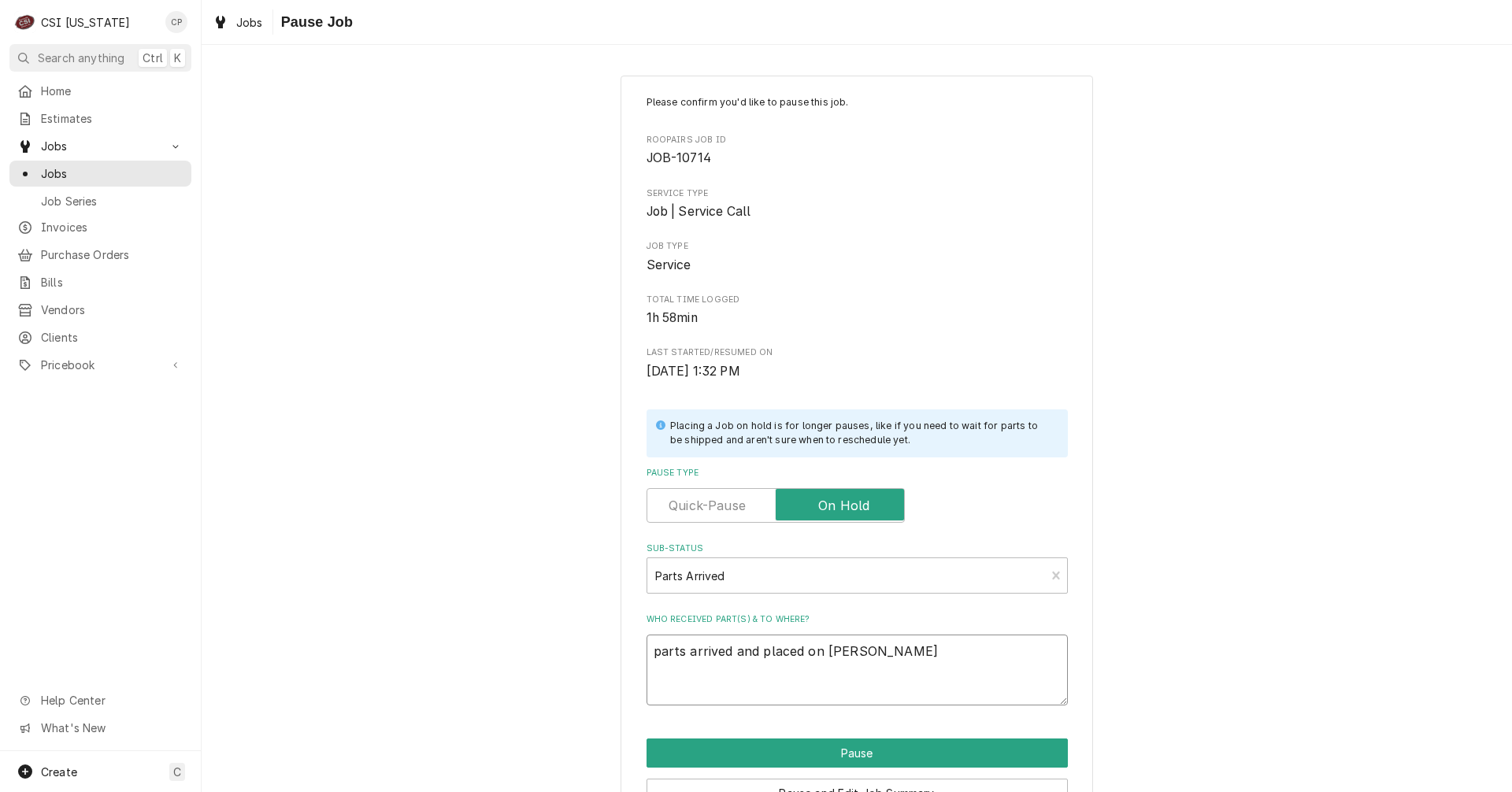
type textarea "x"
type textarea "parts arrived and placed on Bryant's"
type textarea "x"
type textarea "parts arrived and placed on Bryant's s"
type textarea "x"
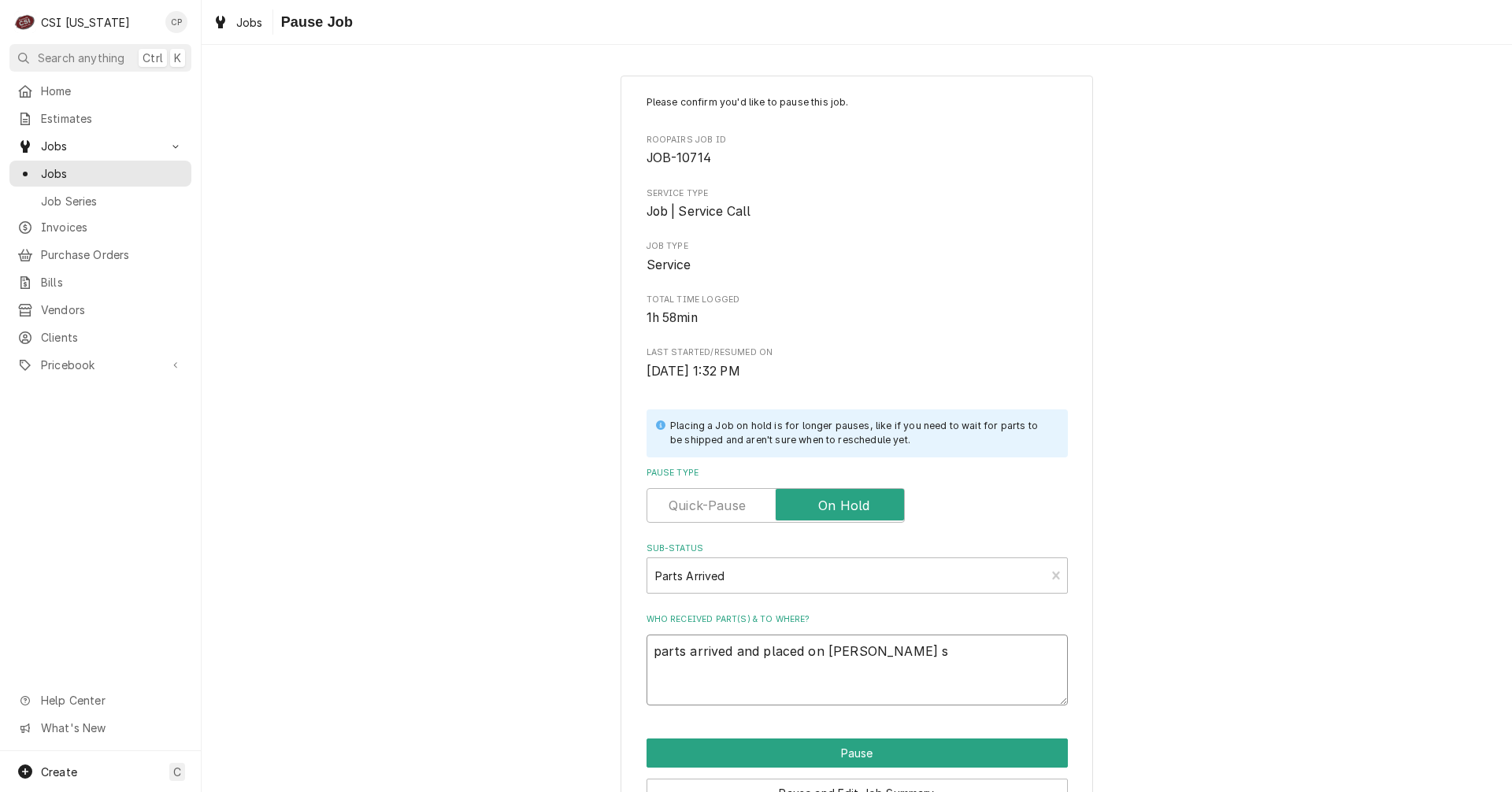
type textarea "parts arrived and placed on Bryant's sh"
type textarea "x"
type textarea "parts arrived and placed on Bryant's she"
type textarea "x"
type textarea "parts arrived and placed on Bryant's shel"
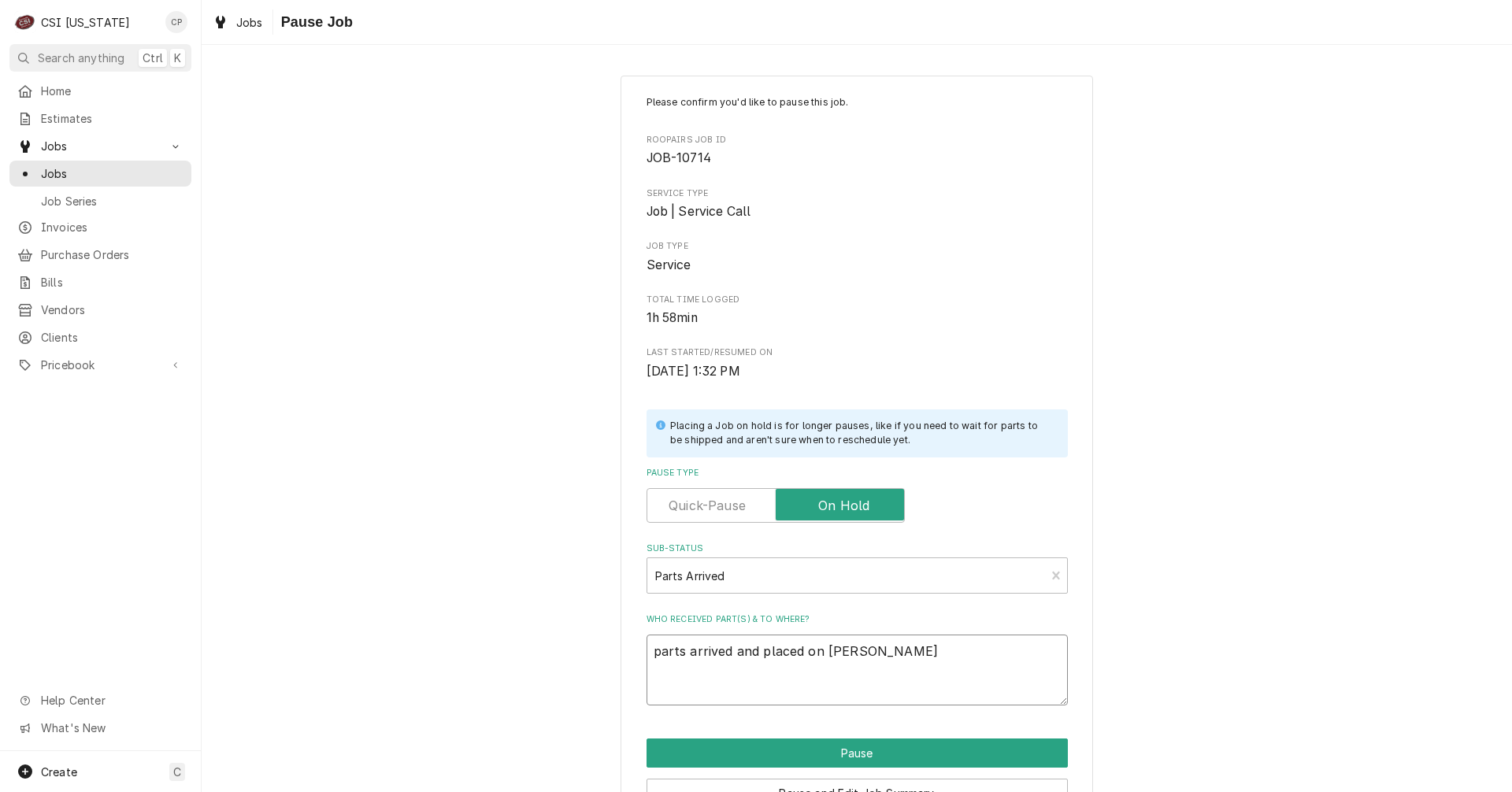
type textarea "x"
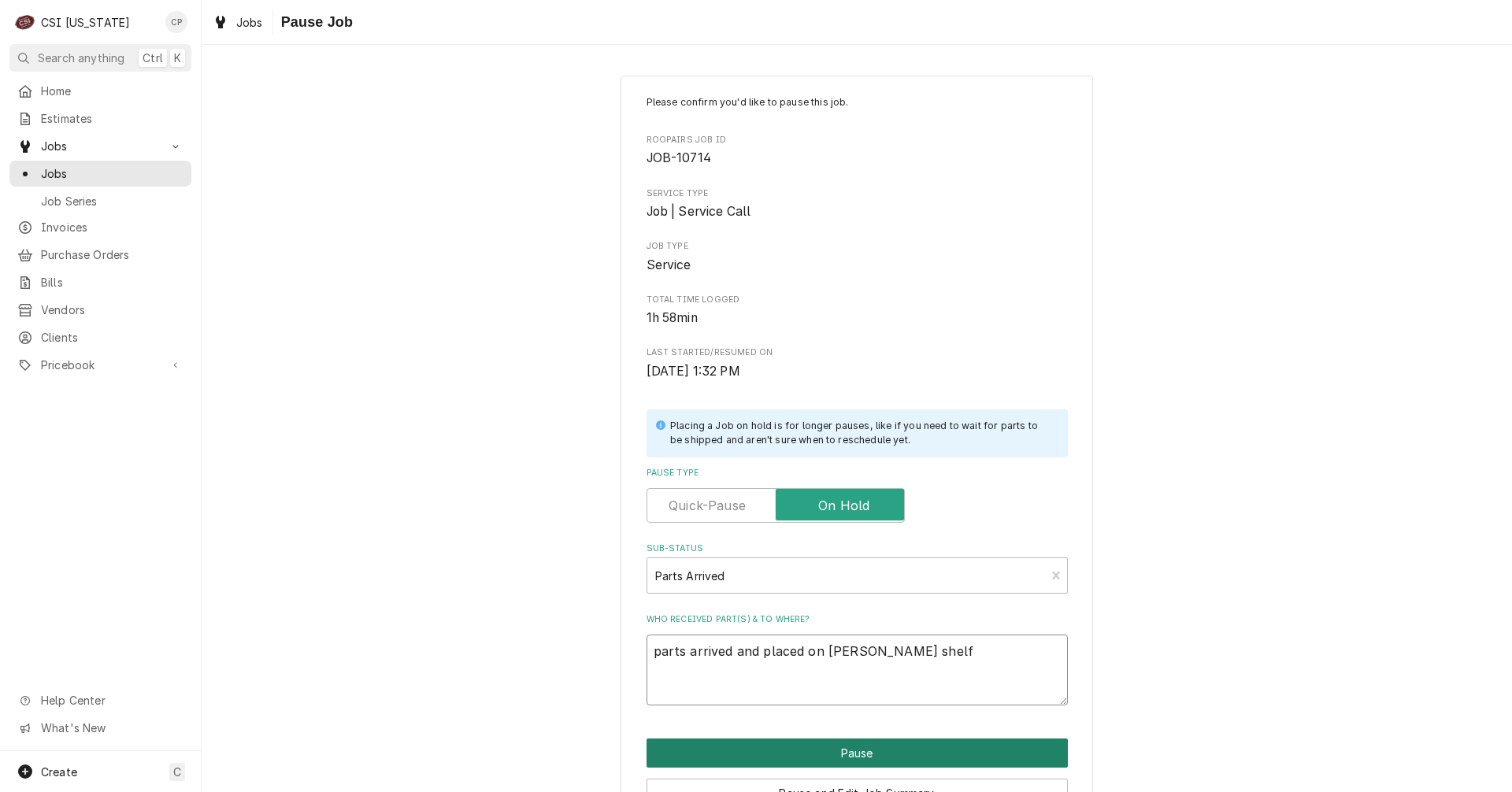
type textarea "parts arrived and placed on Bryant's shelf"
click at [877, 755] on button "Pause" at bounding box center [857, 752] width 422 height 29
type textarea "x"
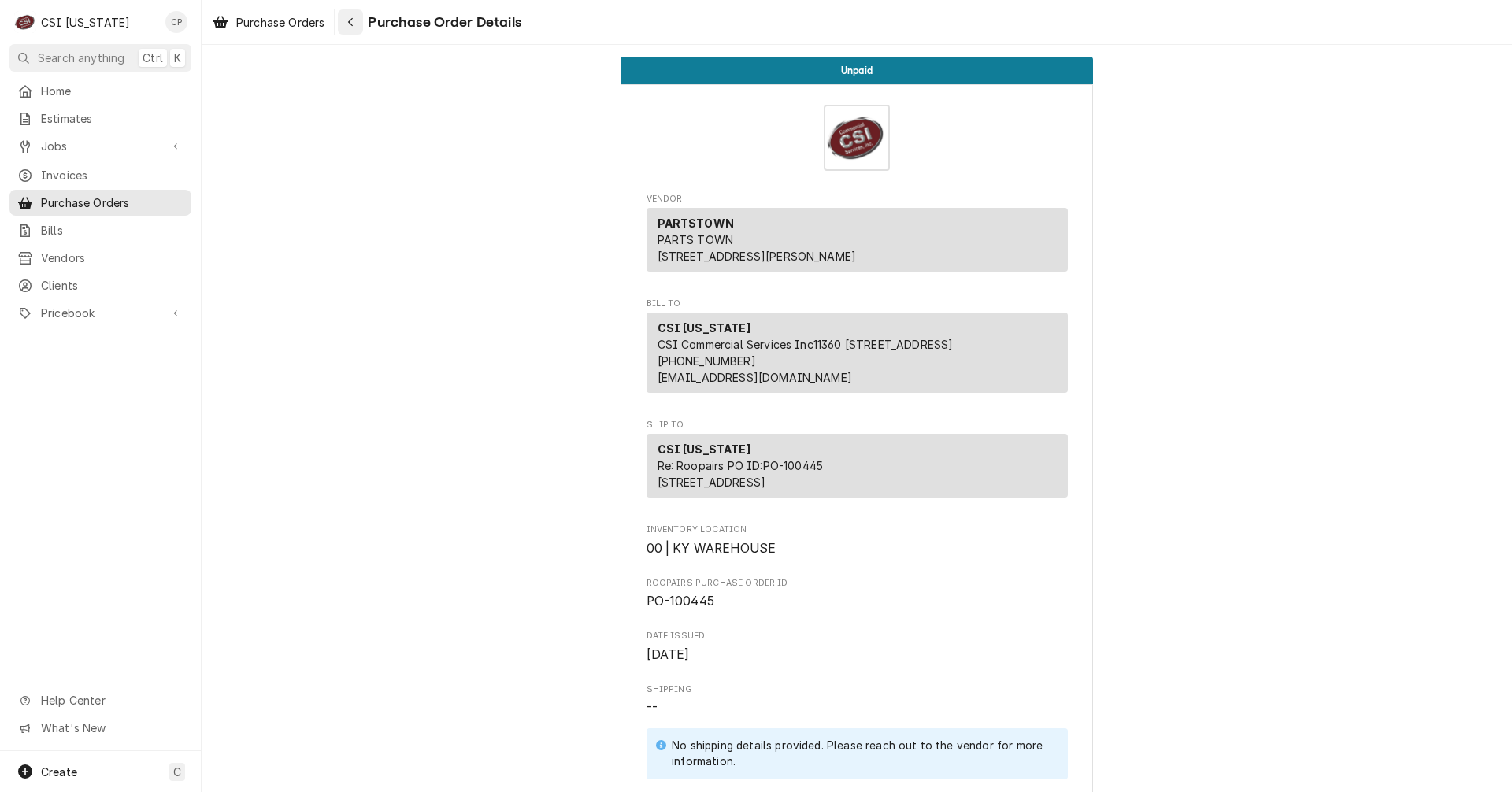
click at [351, 22] on icon "Navigate back" at bounding box center [351, 22] width 7 height 11
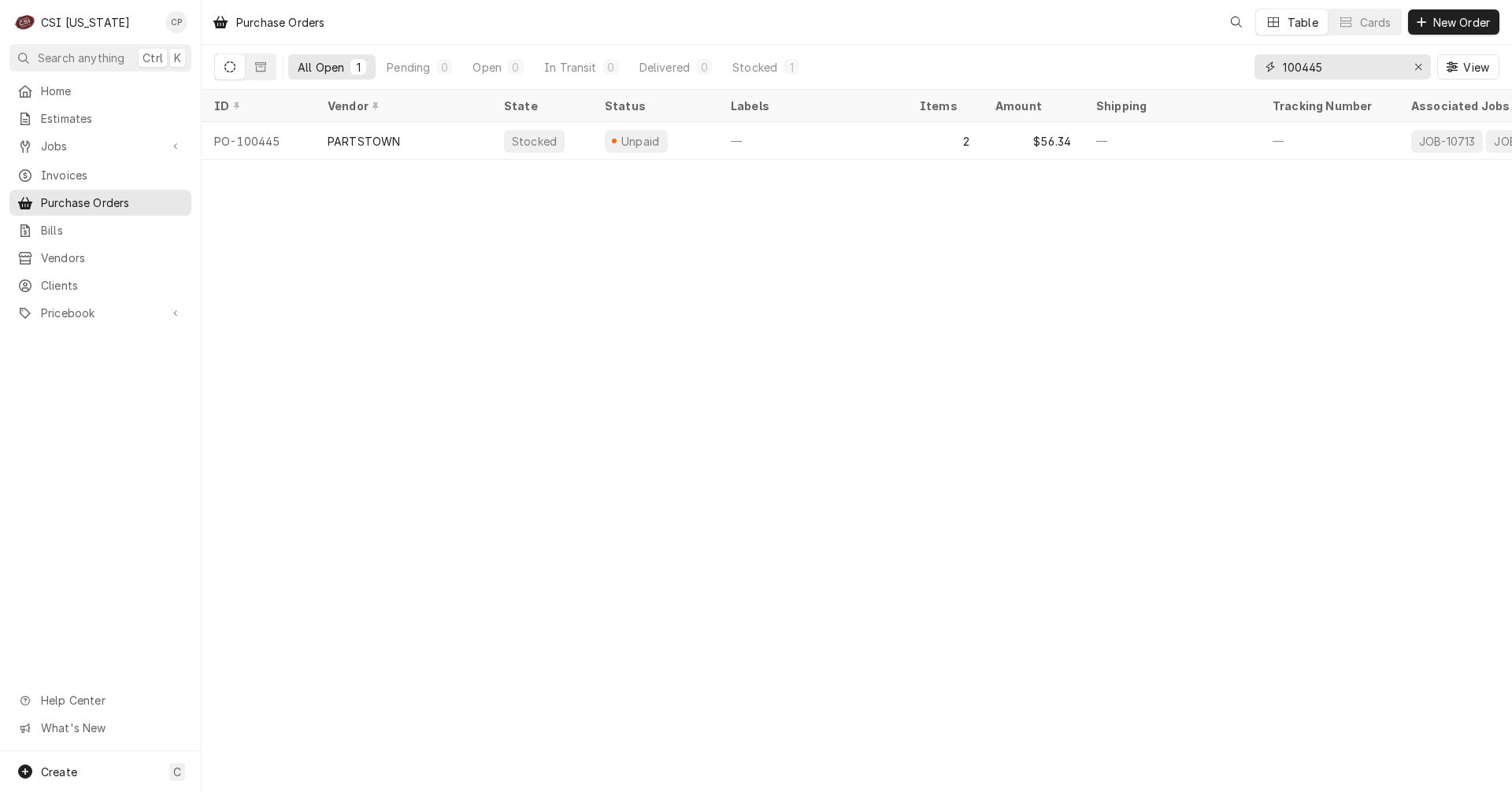
click at [1352, 72] on input "100445" at bounding box center [1342, 66] width 118 height 25
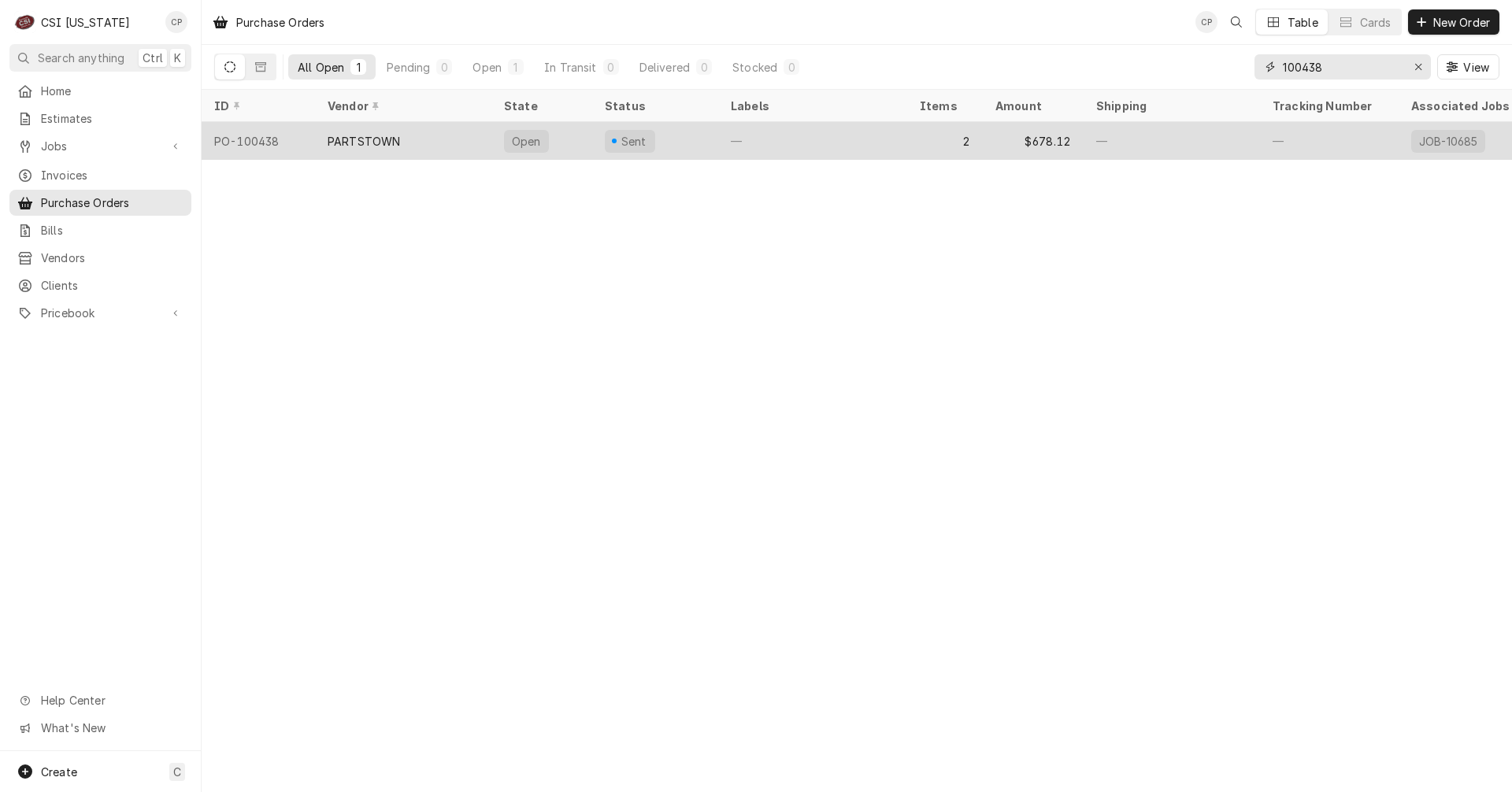
type input "100438"
click at [425, 157] on tr "PO-100438 PARTSTOWN Open Sent — 2 $678.12 — — JOB-10685 Oct 2 Oct 2 Oct 2" at bounding box center [1046, 140] width 1688 height 38
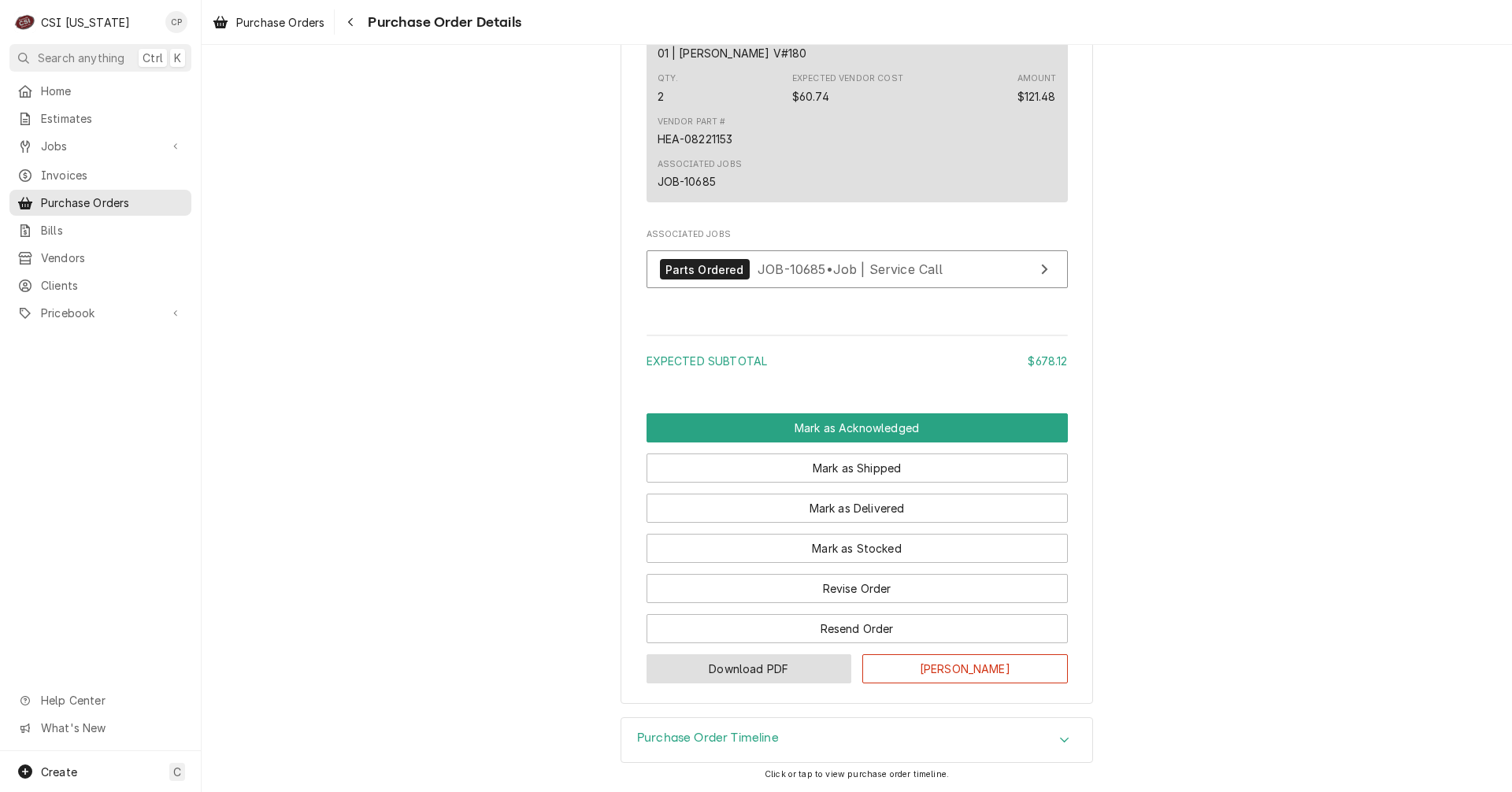
scroll to position [1392, 0]
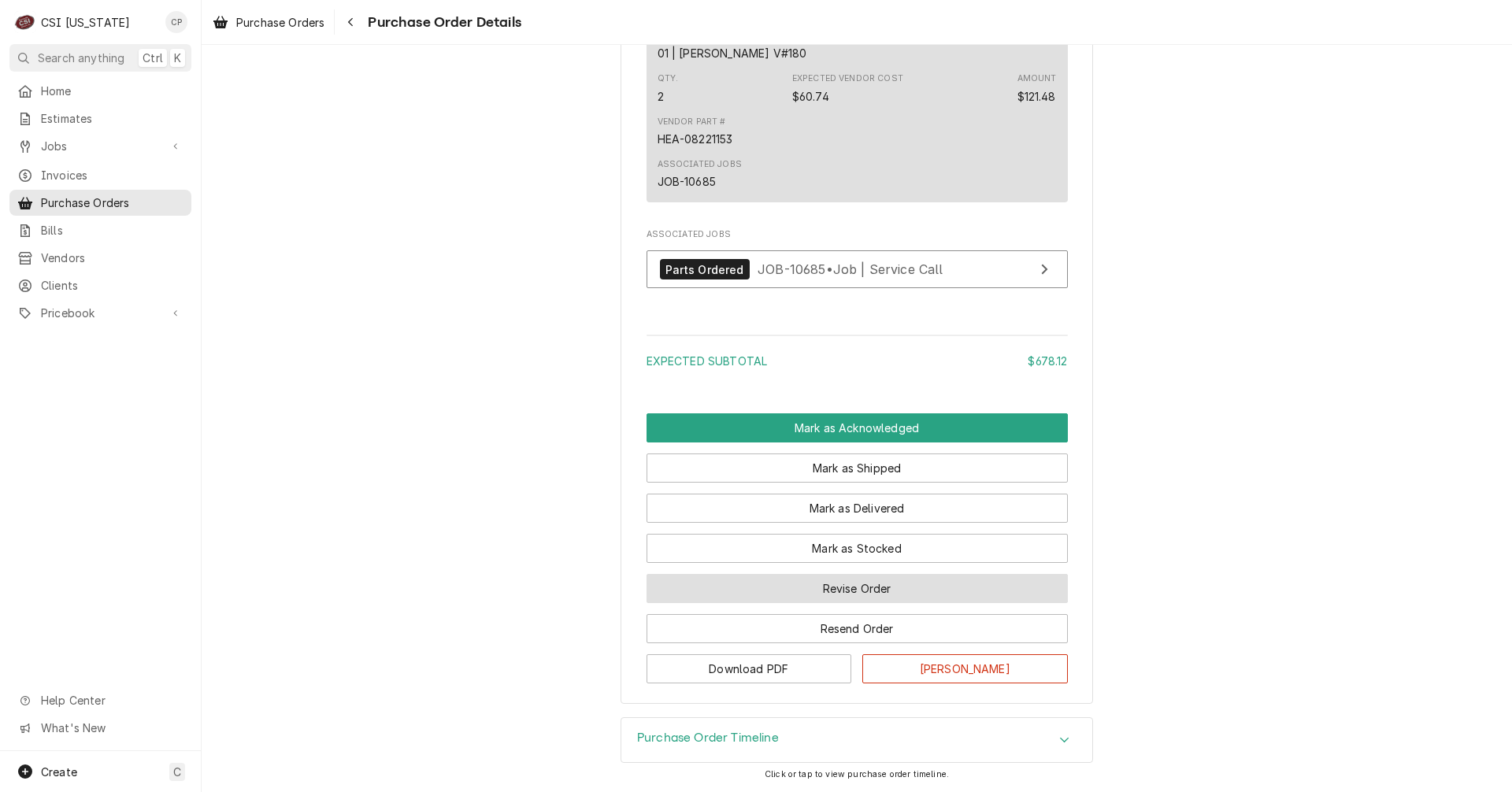
click at [836, 592] on button "Revise Order" at bounding box center [857, 589] width 422 height 29
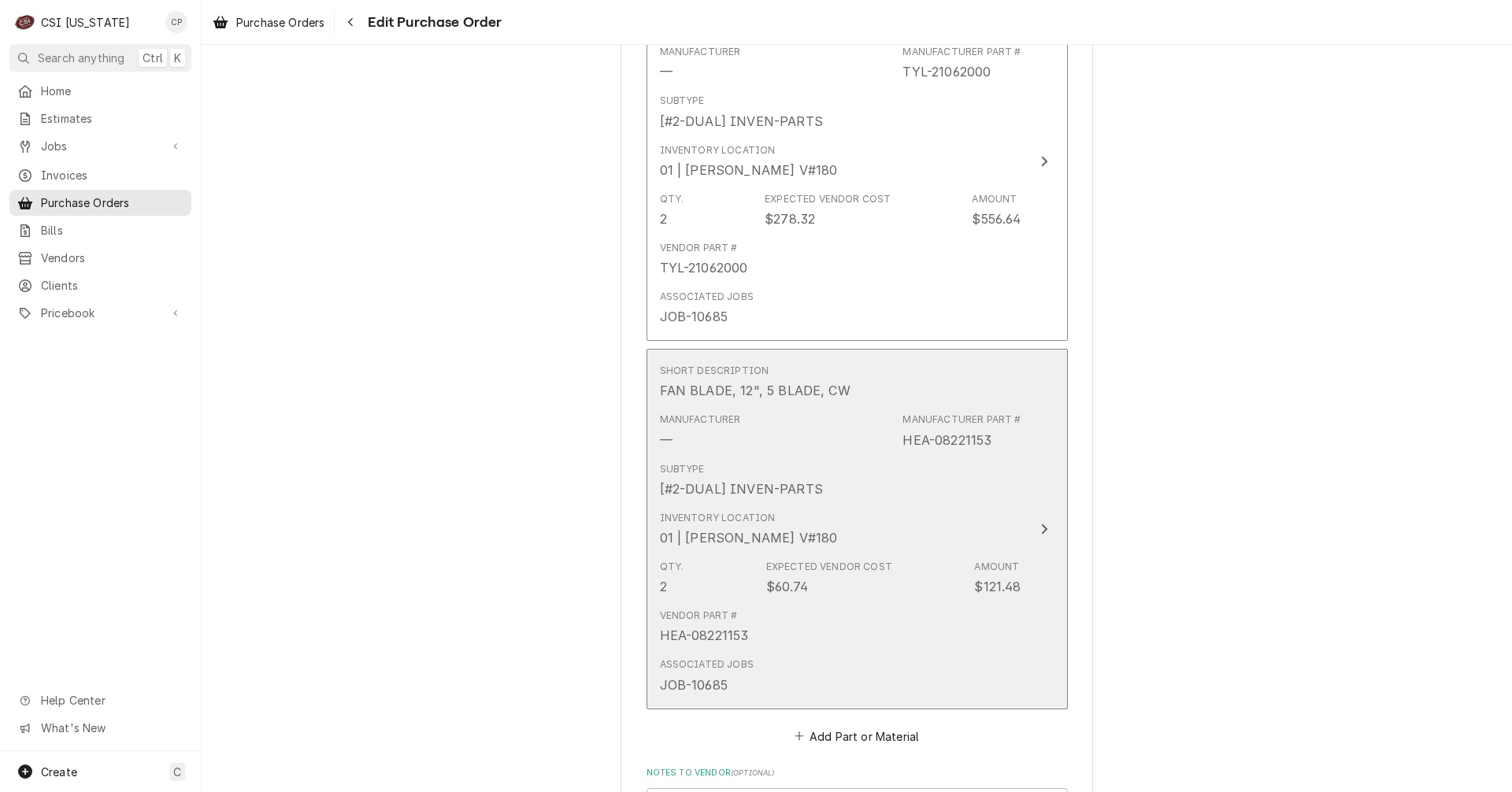
scroll to position [708, 0]
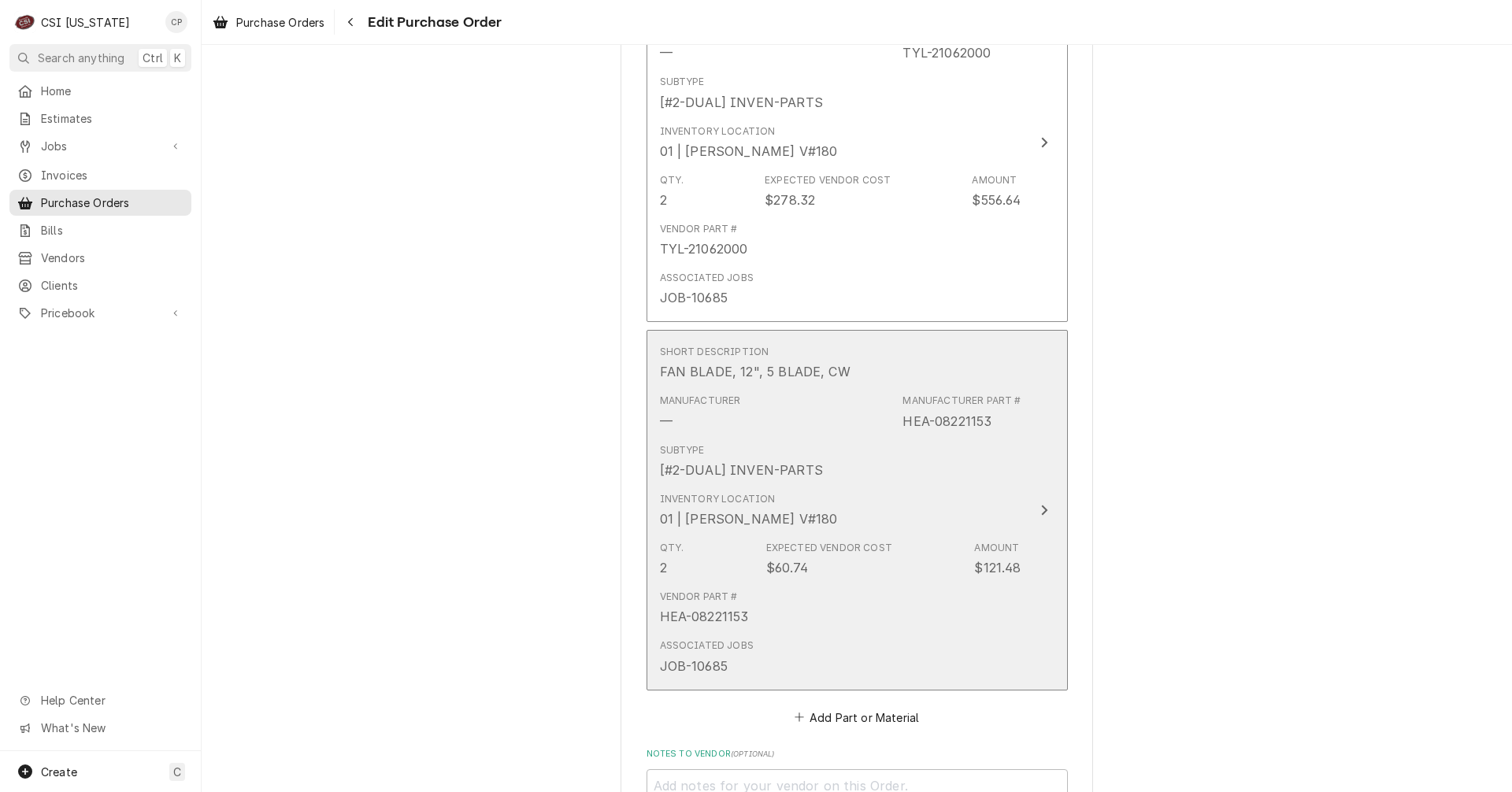
click at [1041, 509] on icon "Update Line Item" at bounding box center [1044, 510] width 6 height 10
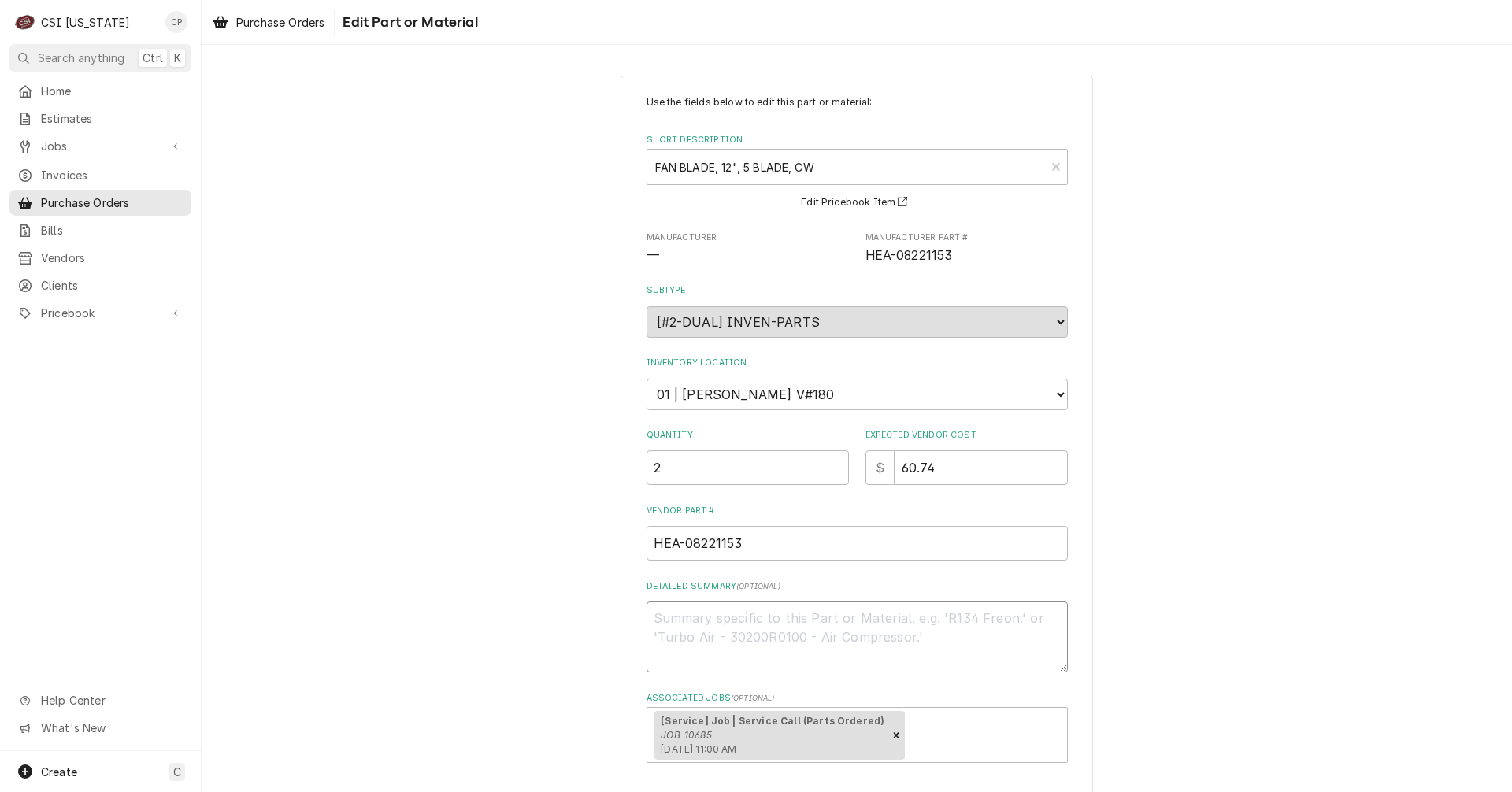
click at [704, 622] on textarea "Detailed Summary ( optional )" at bounding box center [857, 637] width 422 height 71
type textarea "x"
type textarea "a"
type textarea "x"
type textarea "ar"
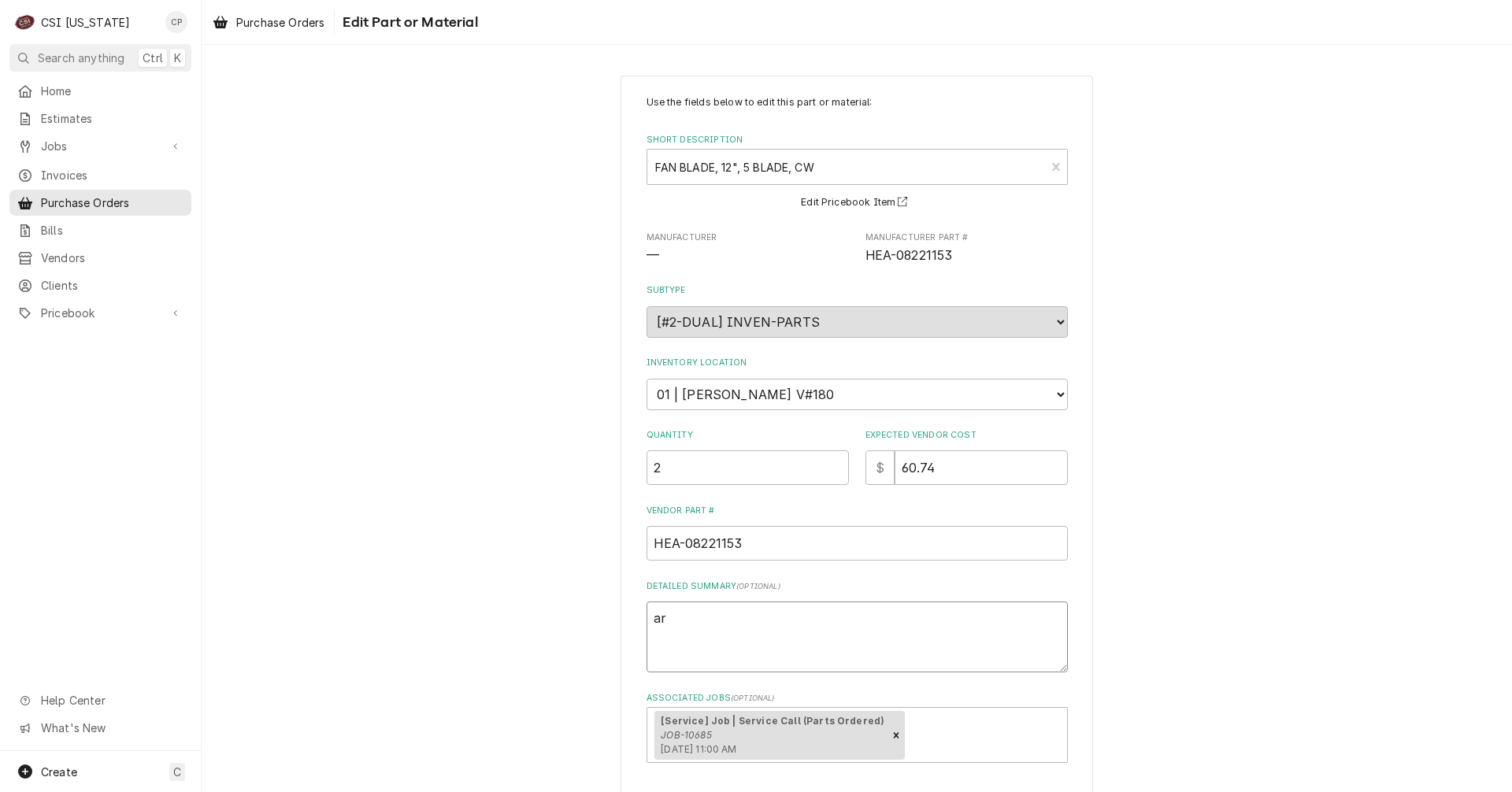
type textarea "x"
type textarea "arr"
type textarea "x"
type textarea "arri"
type textarea "x"
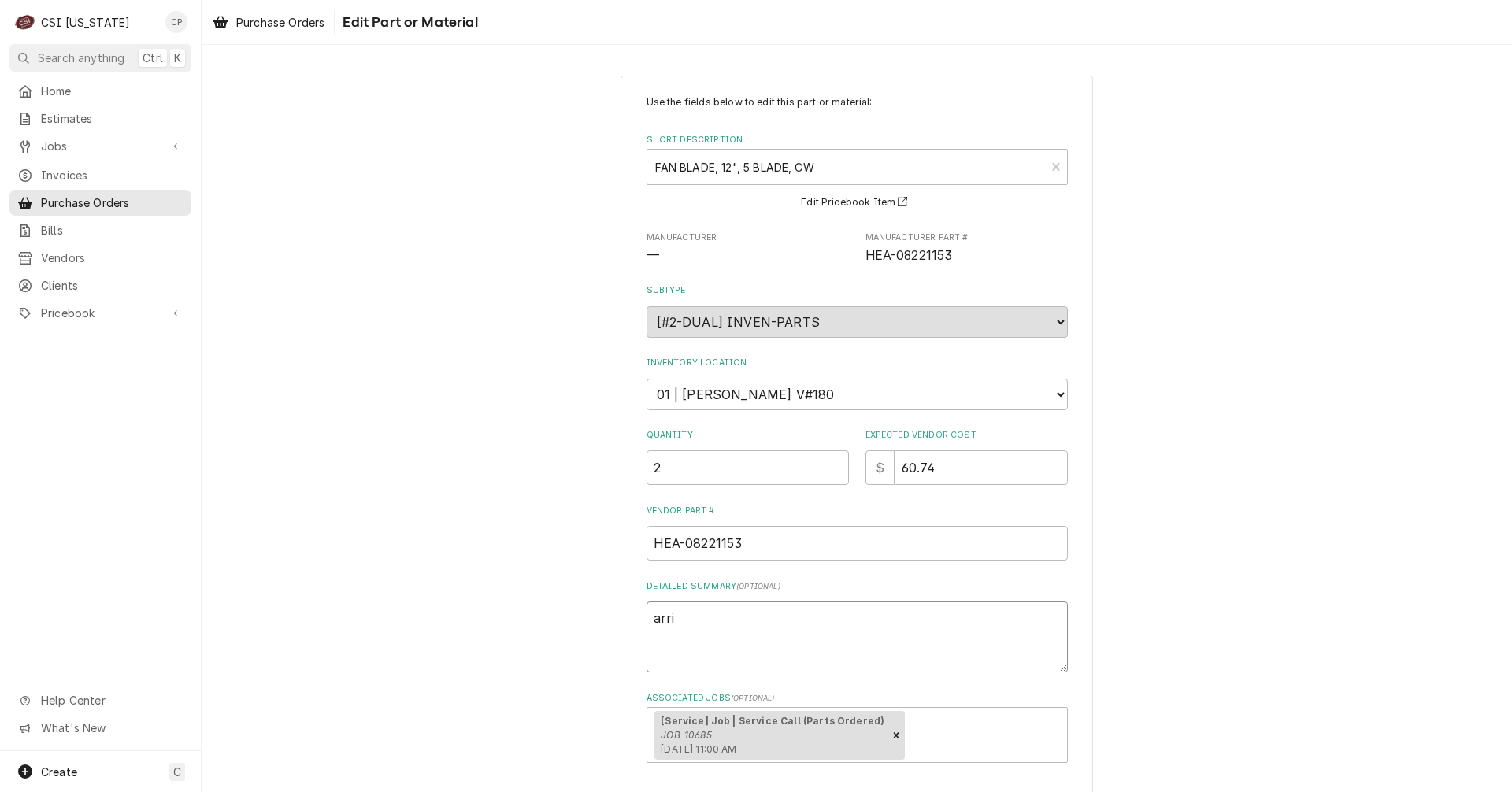
type textarea "arriv"
type textarea "x"
type textarea "arrive"
type textarea "x"
type textarea "arrived"
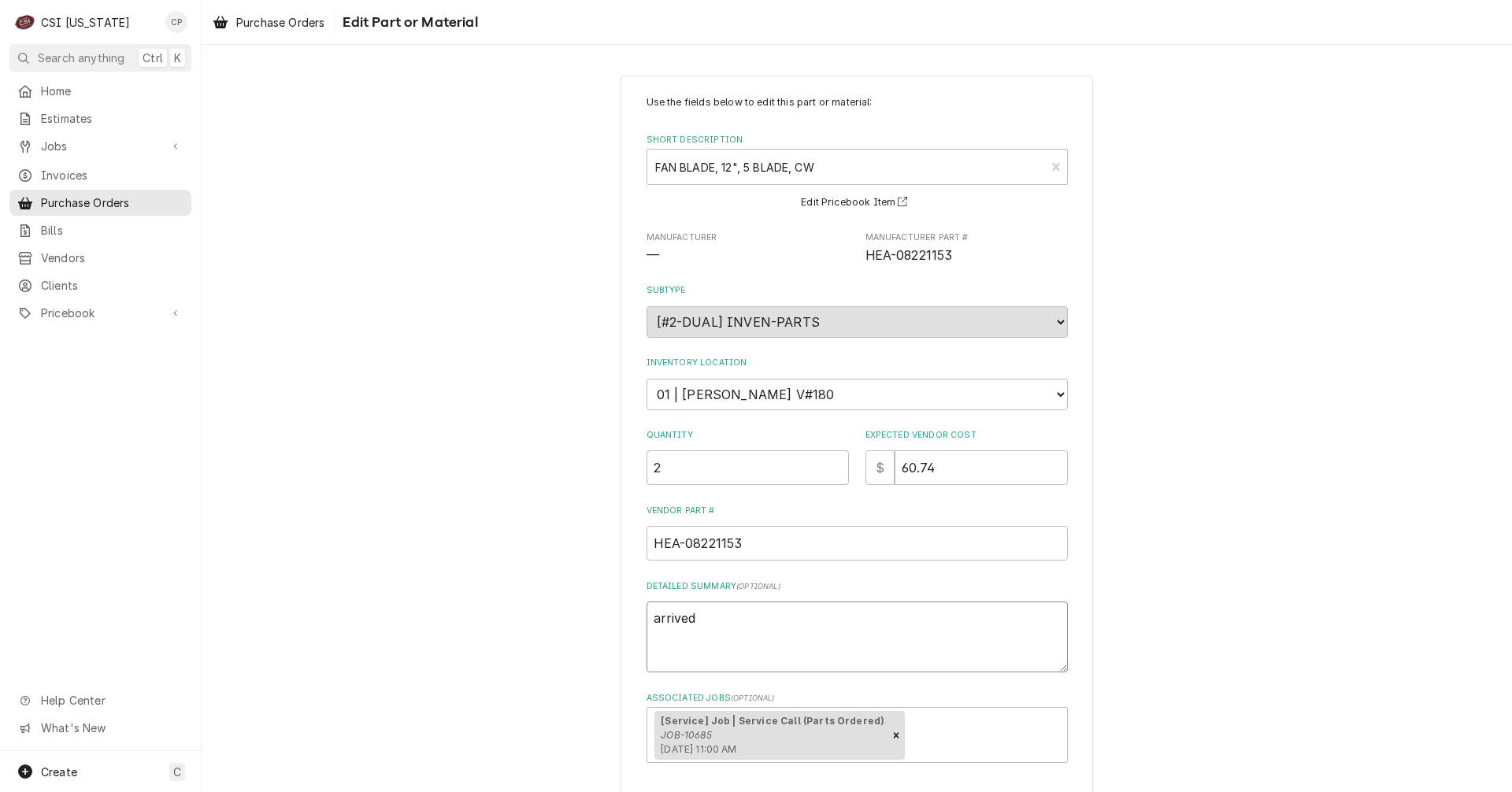
type textarea "x"
type textarea "arrived"
type textarea "x"
type textarea "arrived 1"
type textarea "x"
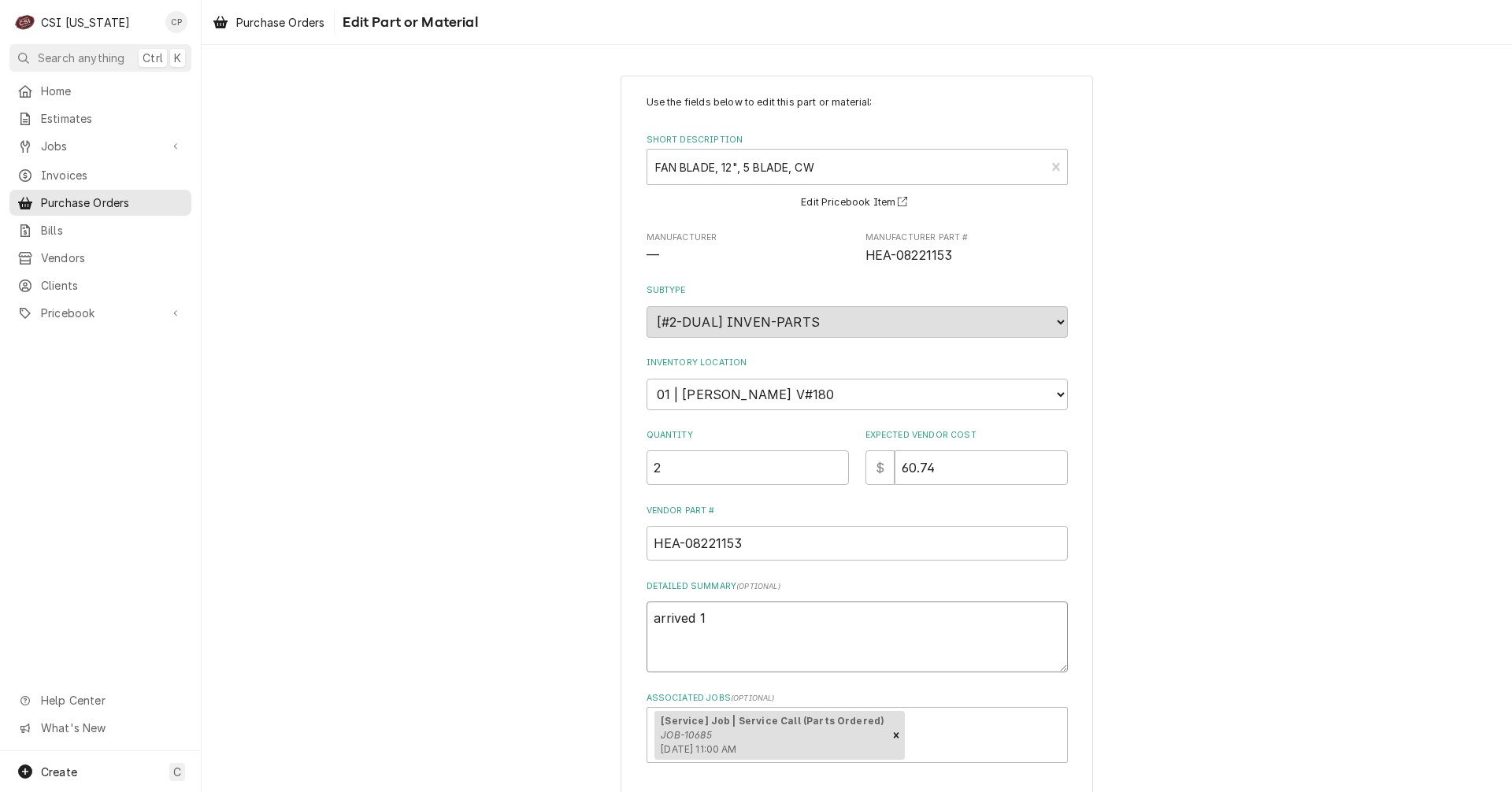
type textarea "arrived 10"
type textarea "x"
type textarea "arrived 10/"
type textarea "x"
type textarea "arrived 10/7"
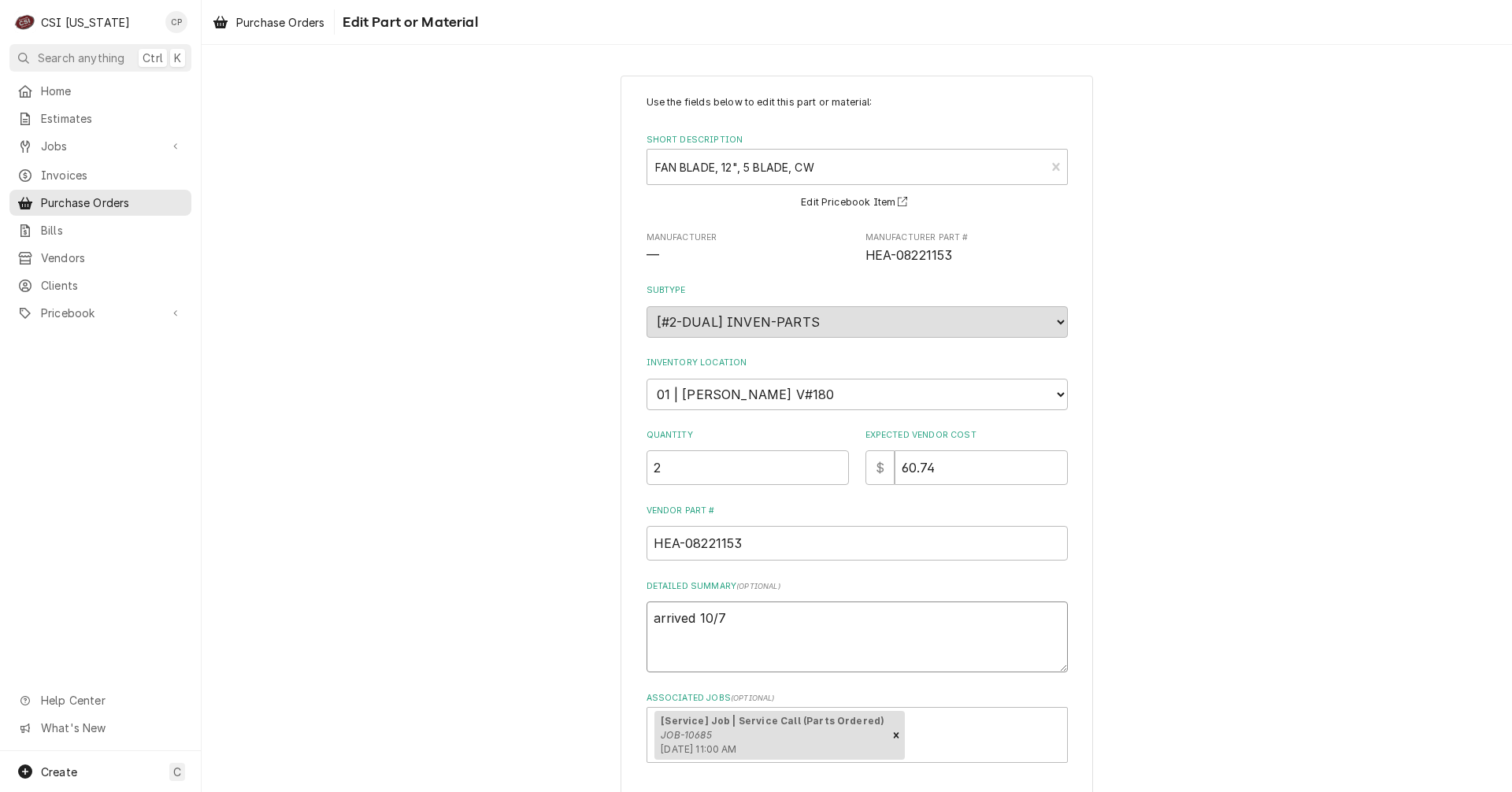
type textarea "x"
type textarea "arrived 10/7/"
type textarea "x"
type textarea "arrived 10/7/2"
type textarea "x"
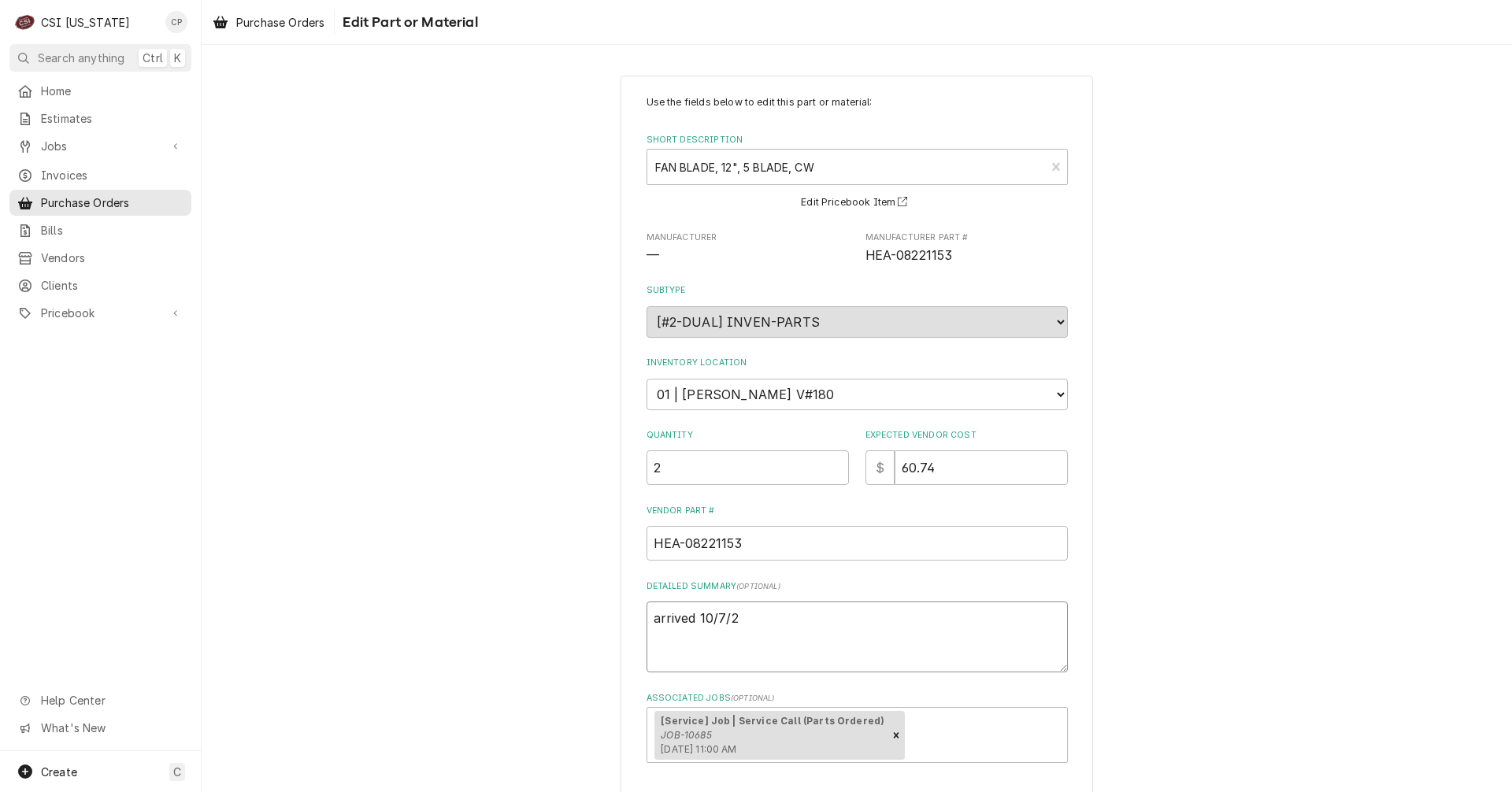
type textarea "arrived [DATE]"
type textarea "x"
type textarea "arrived 10/7/25"
type textarea "x"
type textarea "arrived 10/7/25 J"
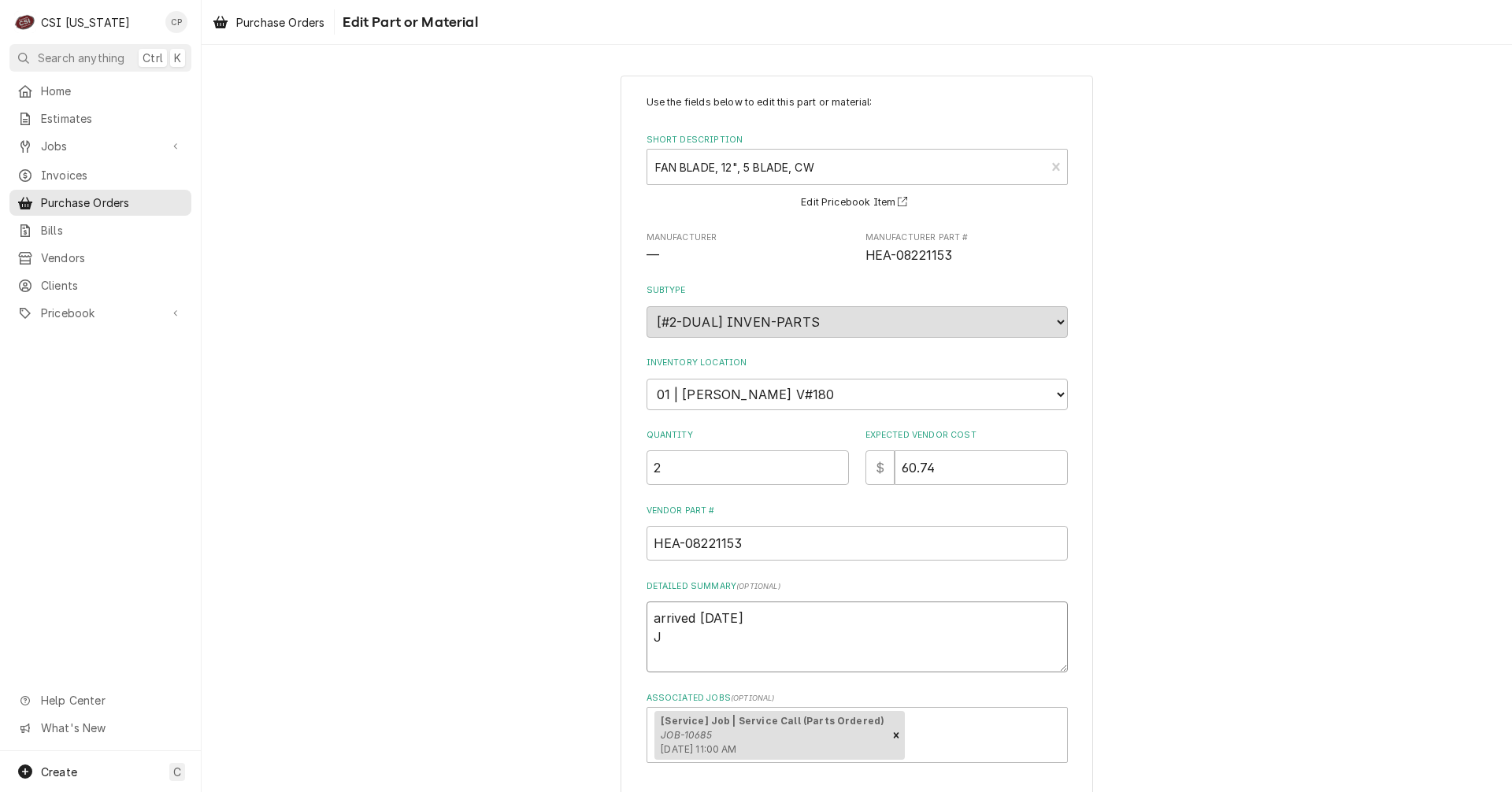
type textarea "x"
type textarea "arrived 10/7/25 Je"
type textarea "x"
type textarea "arrived 10/7/25 Jef"
type textarea "x"
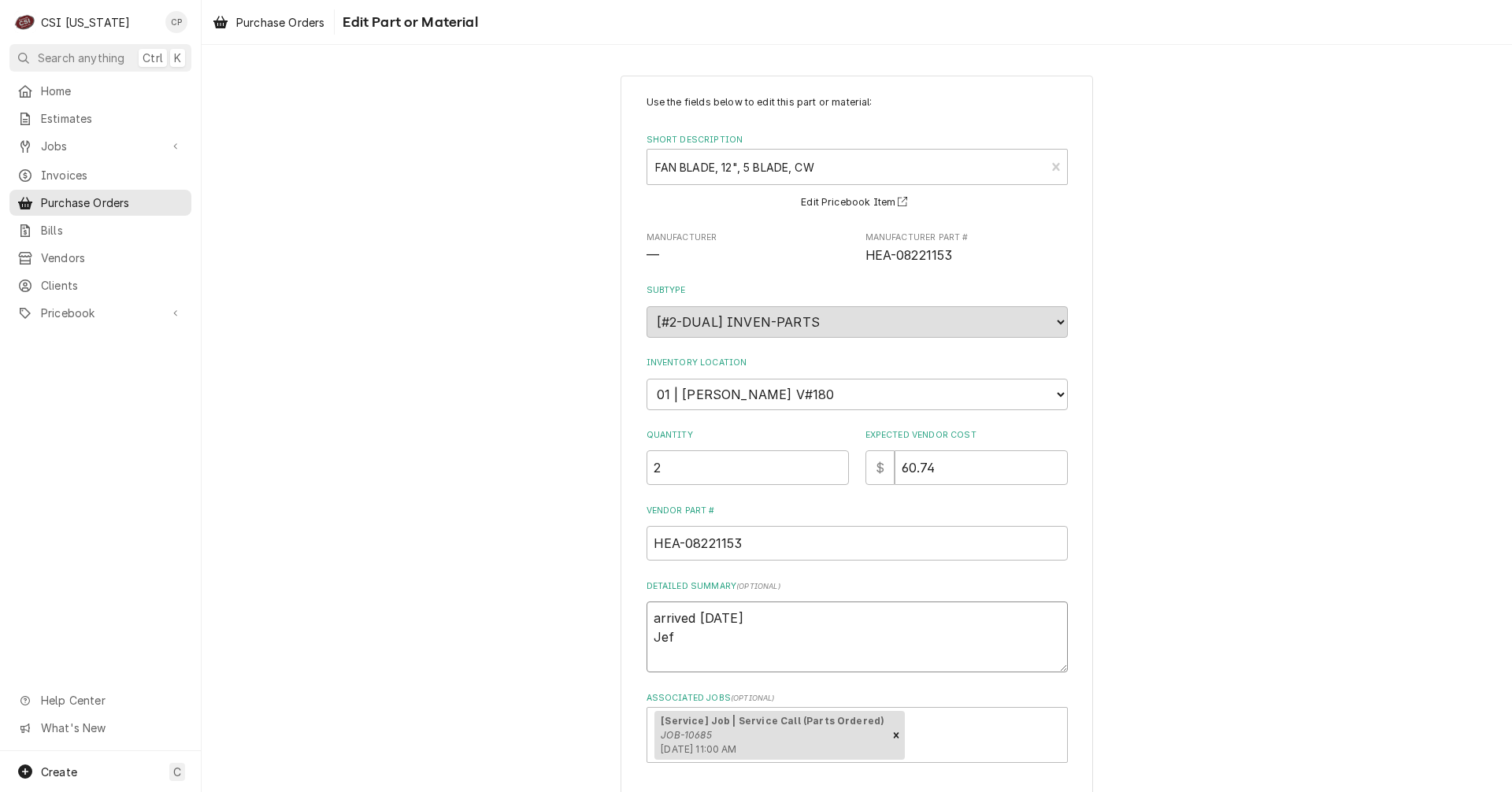
type textarea "arrived 10/7/25 Jeff"
type textarea "x"
type textarea "arrived 10/7/25 Jeff"
type textarea "x"
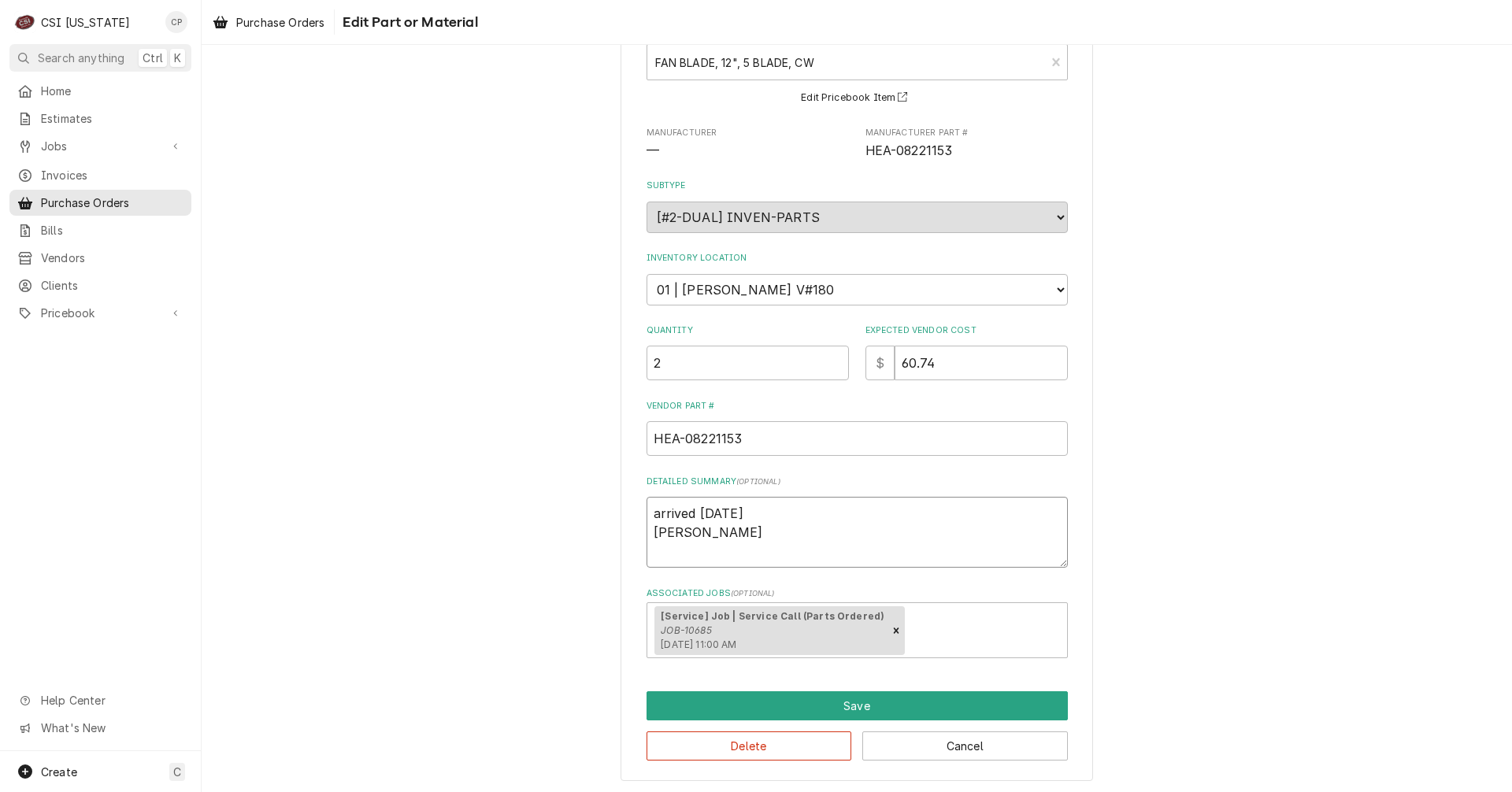
scroll to position [107, 0]
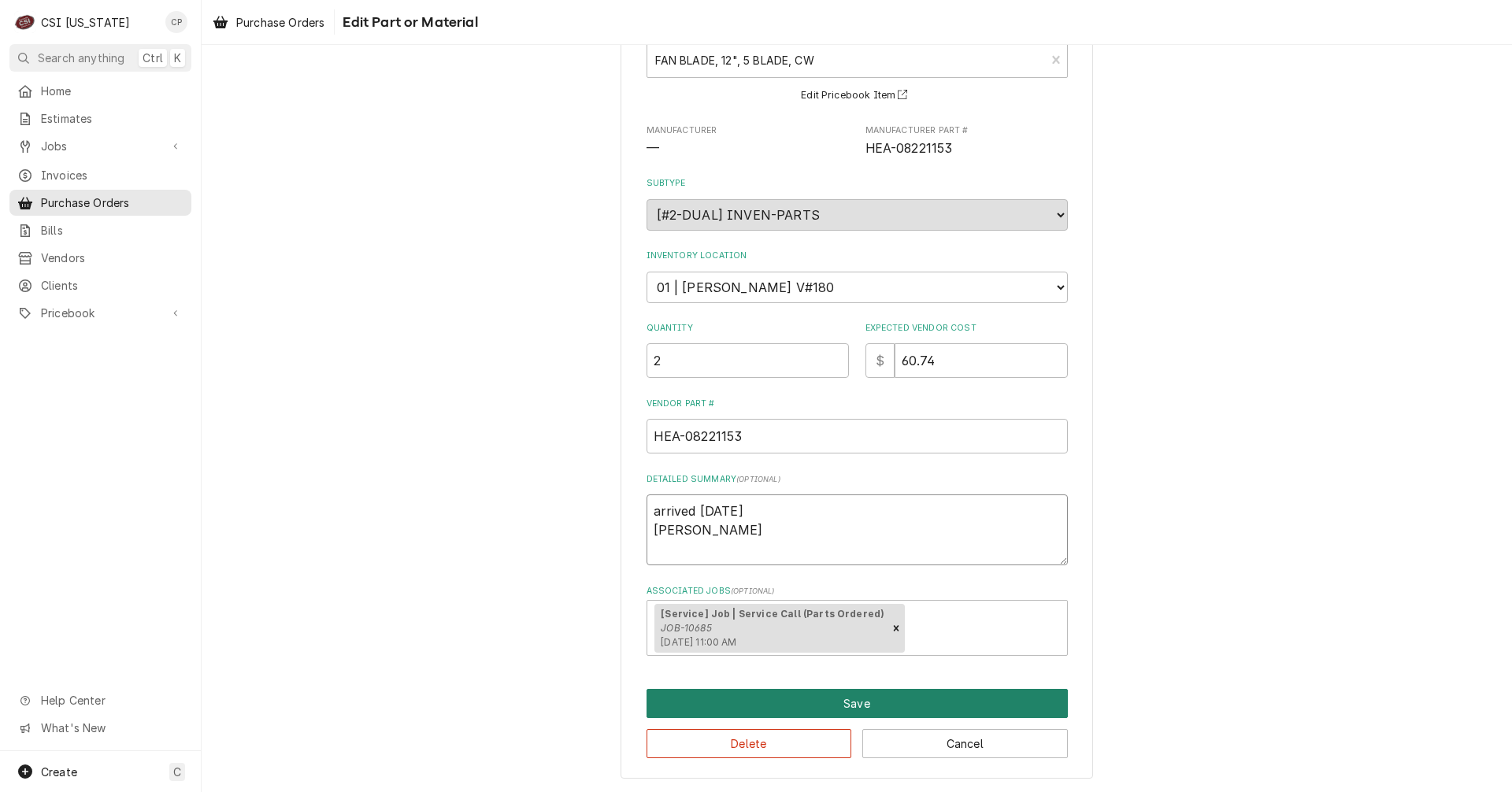
type textarea "arrived [DATE] [PERSON_NAME]"
click at [842, 710] on button "Save" at bounding box center [857, 703] width 422 height 29
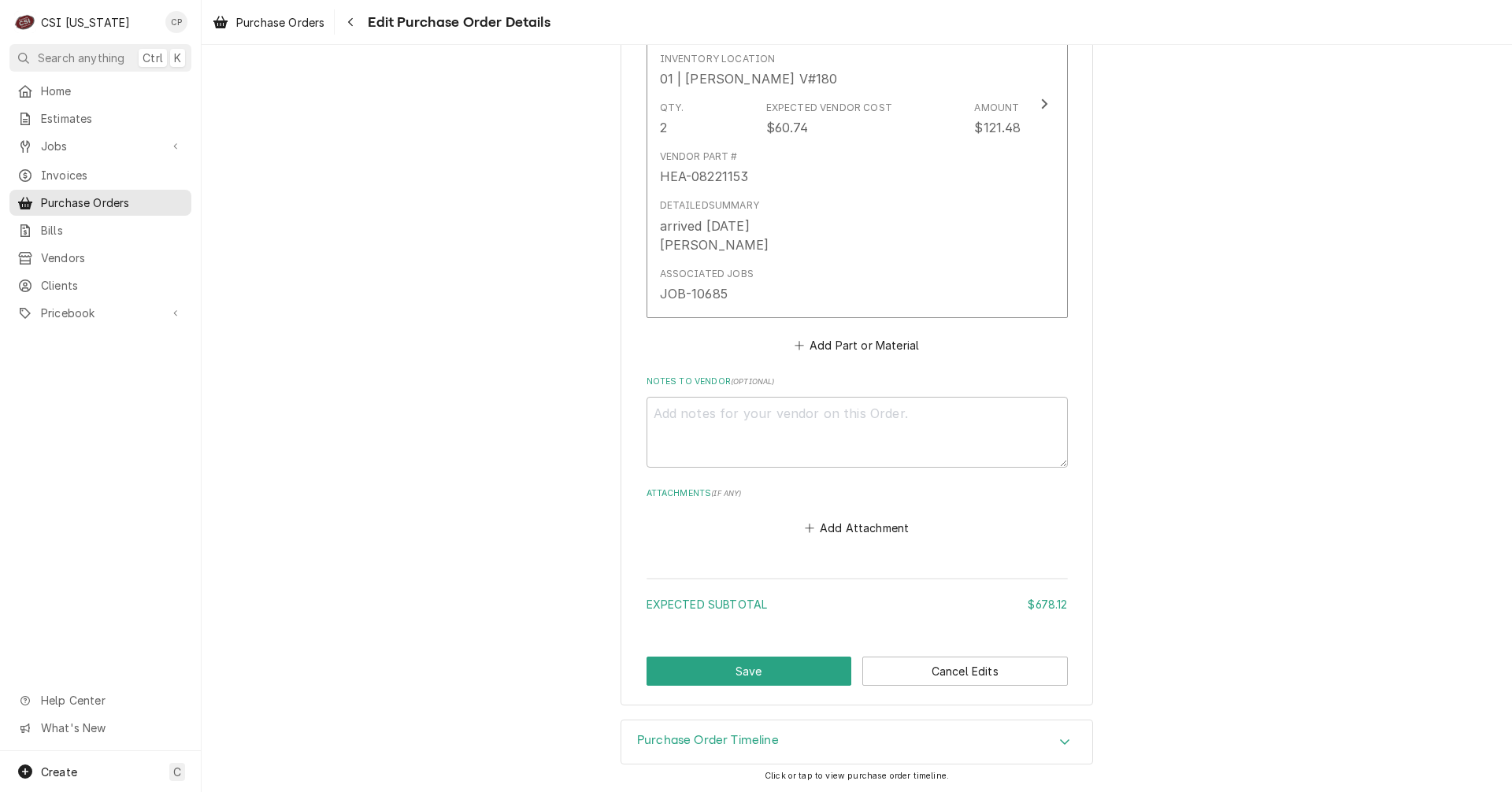
scroll to position [1150, 0]
click at [754, 681] on button "Save" at bounding box center [749, 669] width 205 height 29
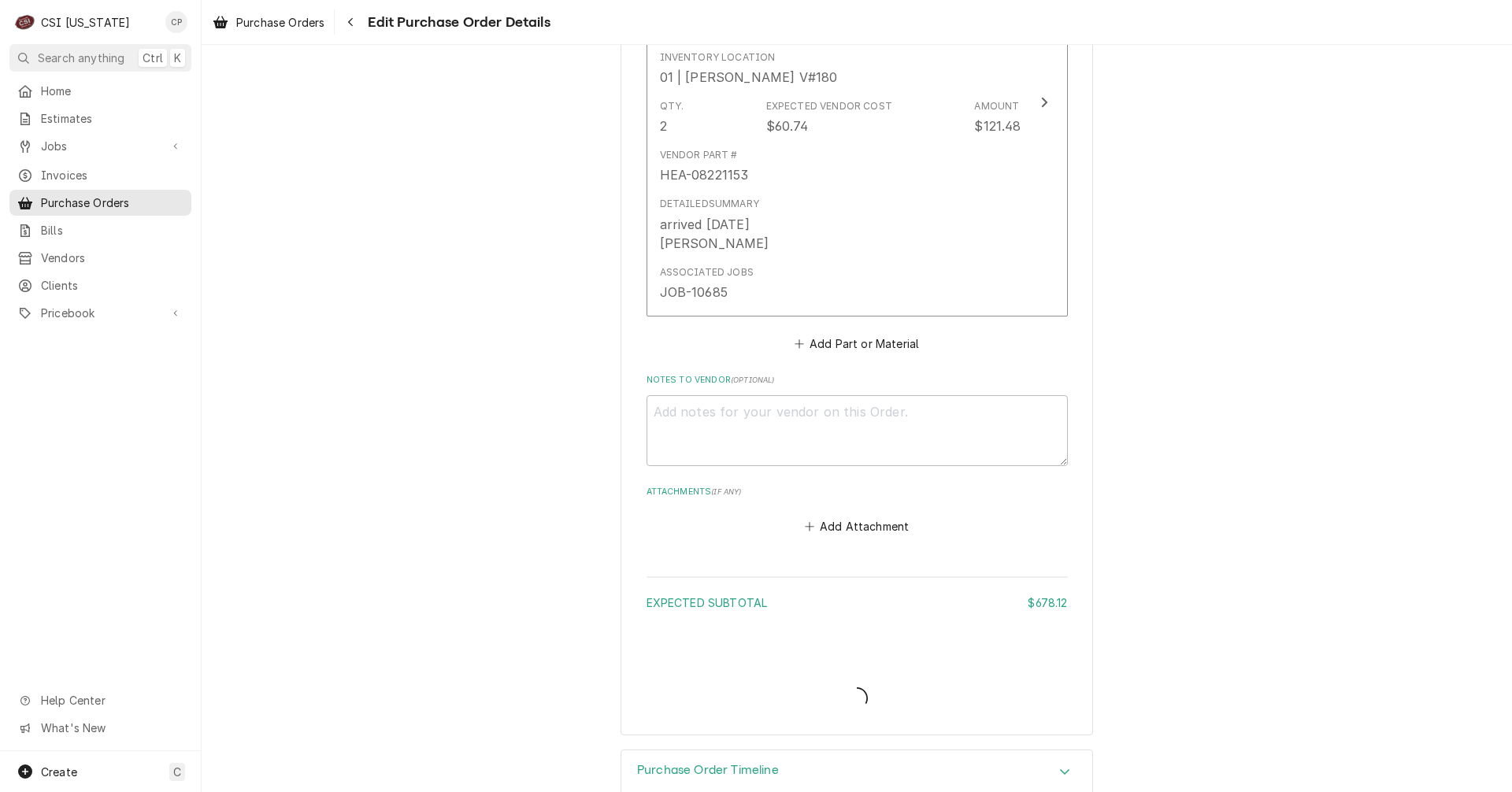
type textarea "x"
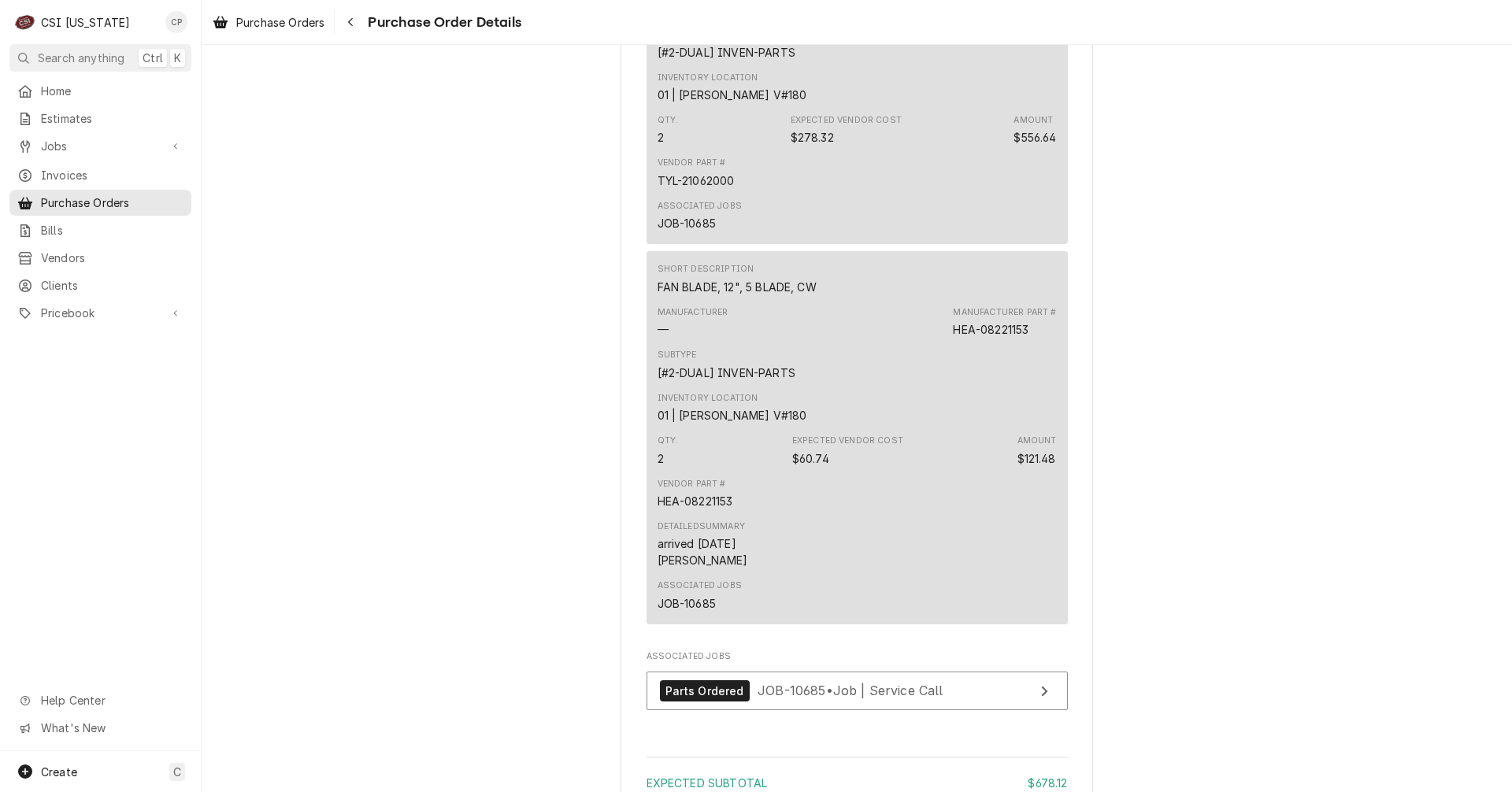
scroll to position [1023, 0]
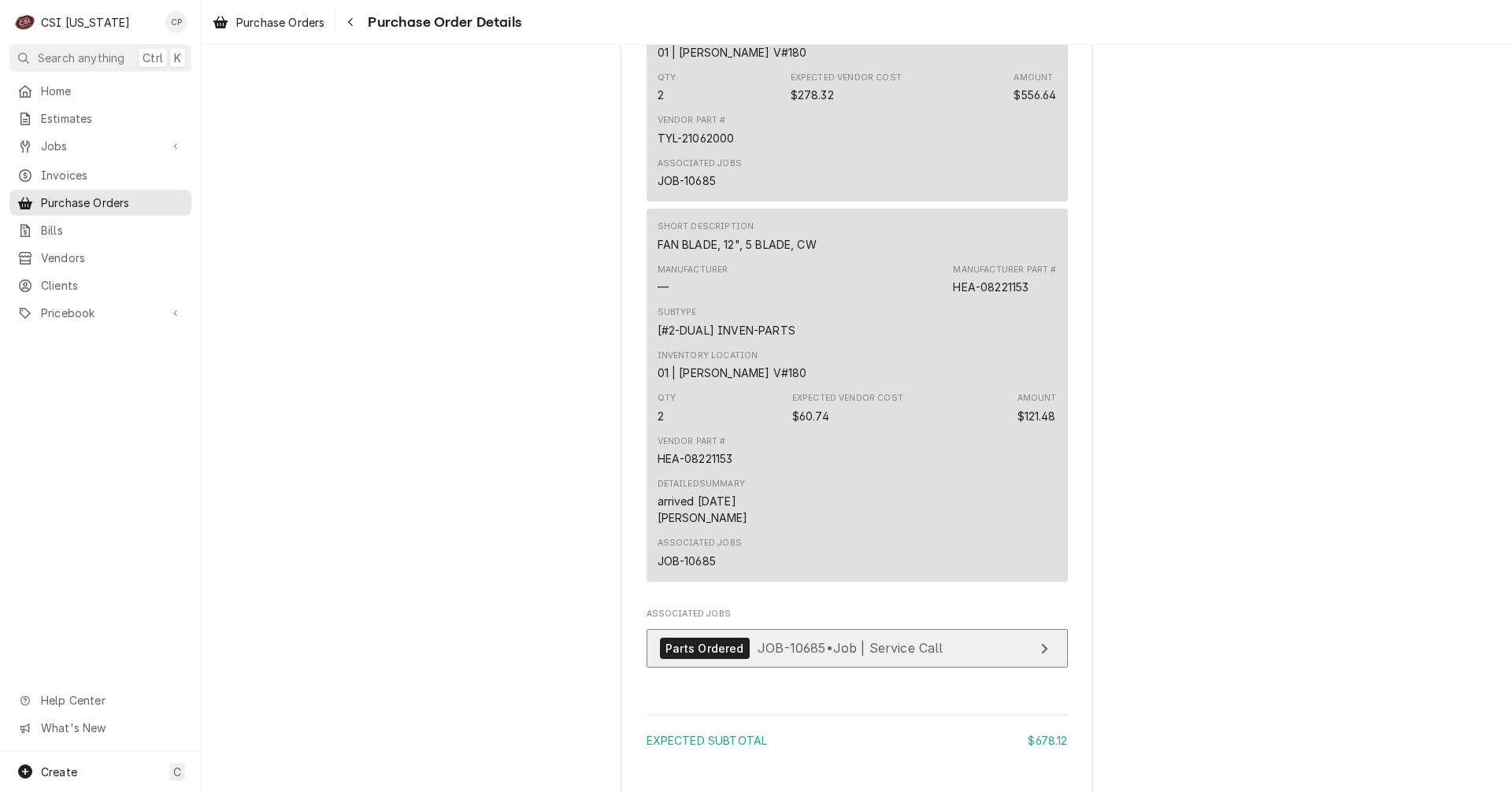
click at [961, 668] on link "Parts Ordered JOB-10685 • Job | Service Call" at bounding box center [857, 648] width 422 height 39
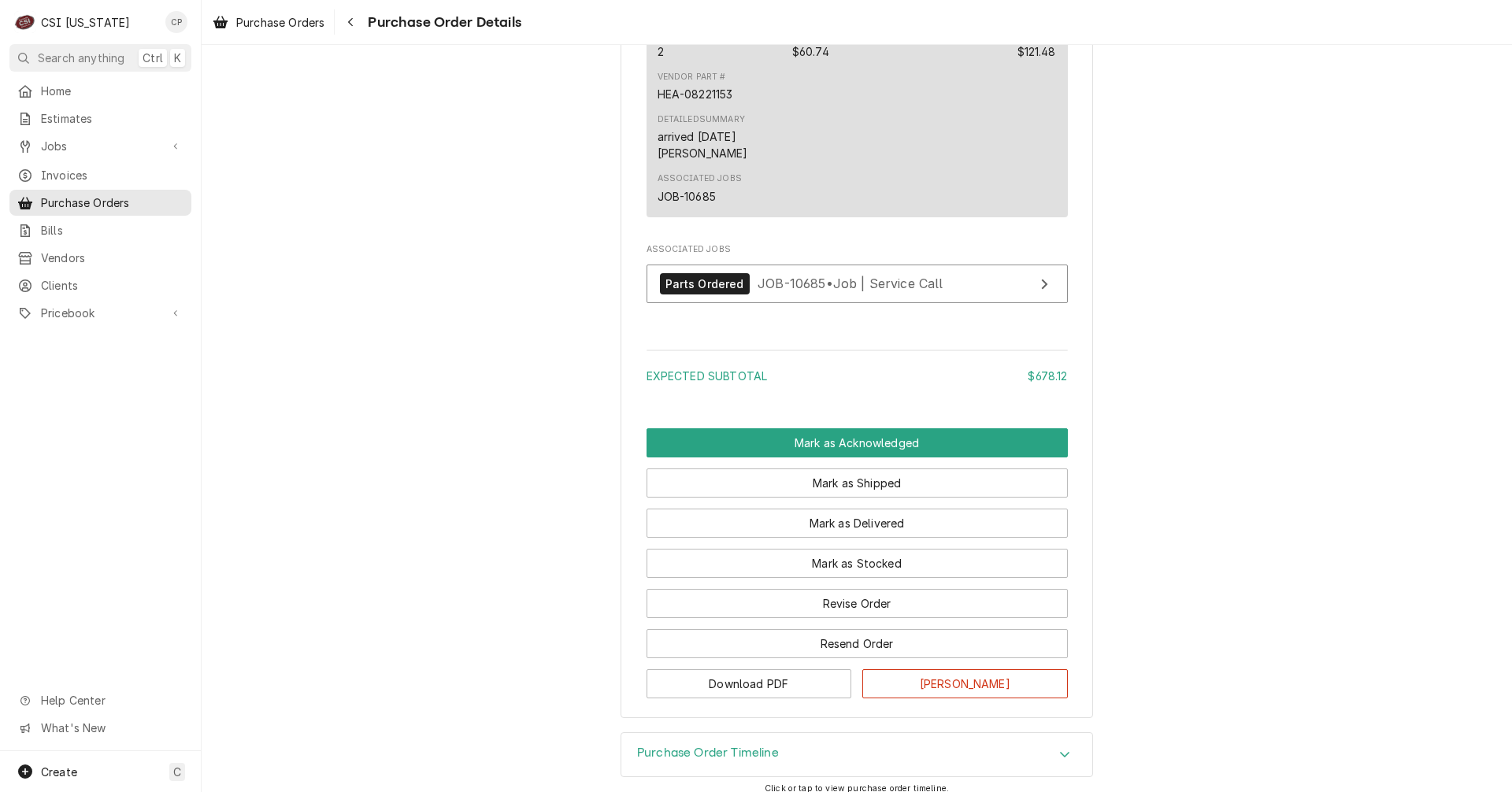
scroll to position [1417, 0]
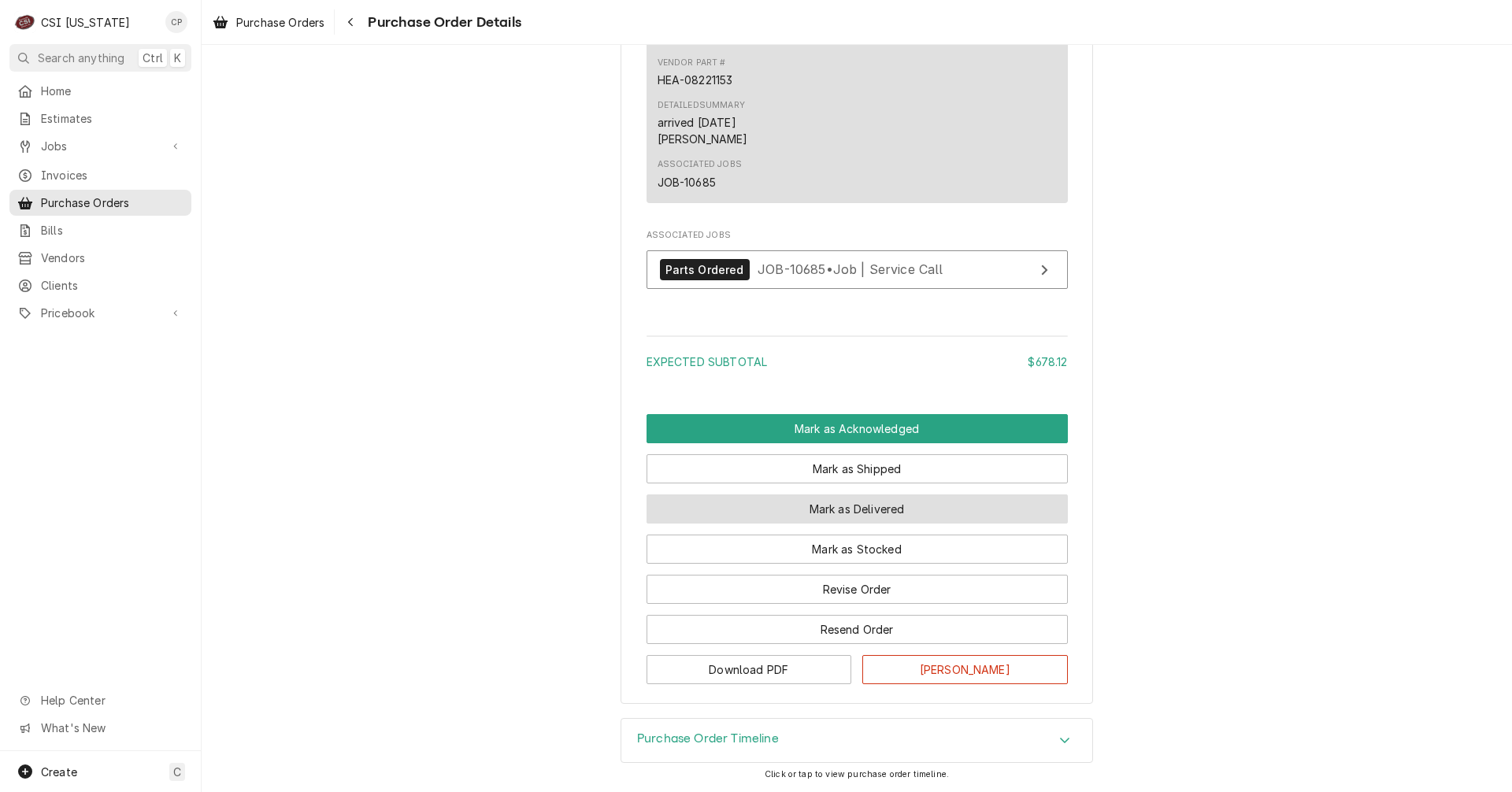
click at [888, 523] on button "Mark as Delivered" at bounding box center [857, 509] width 422 height 29
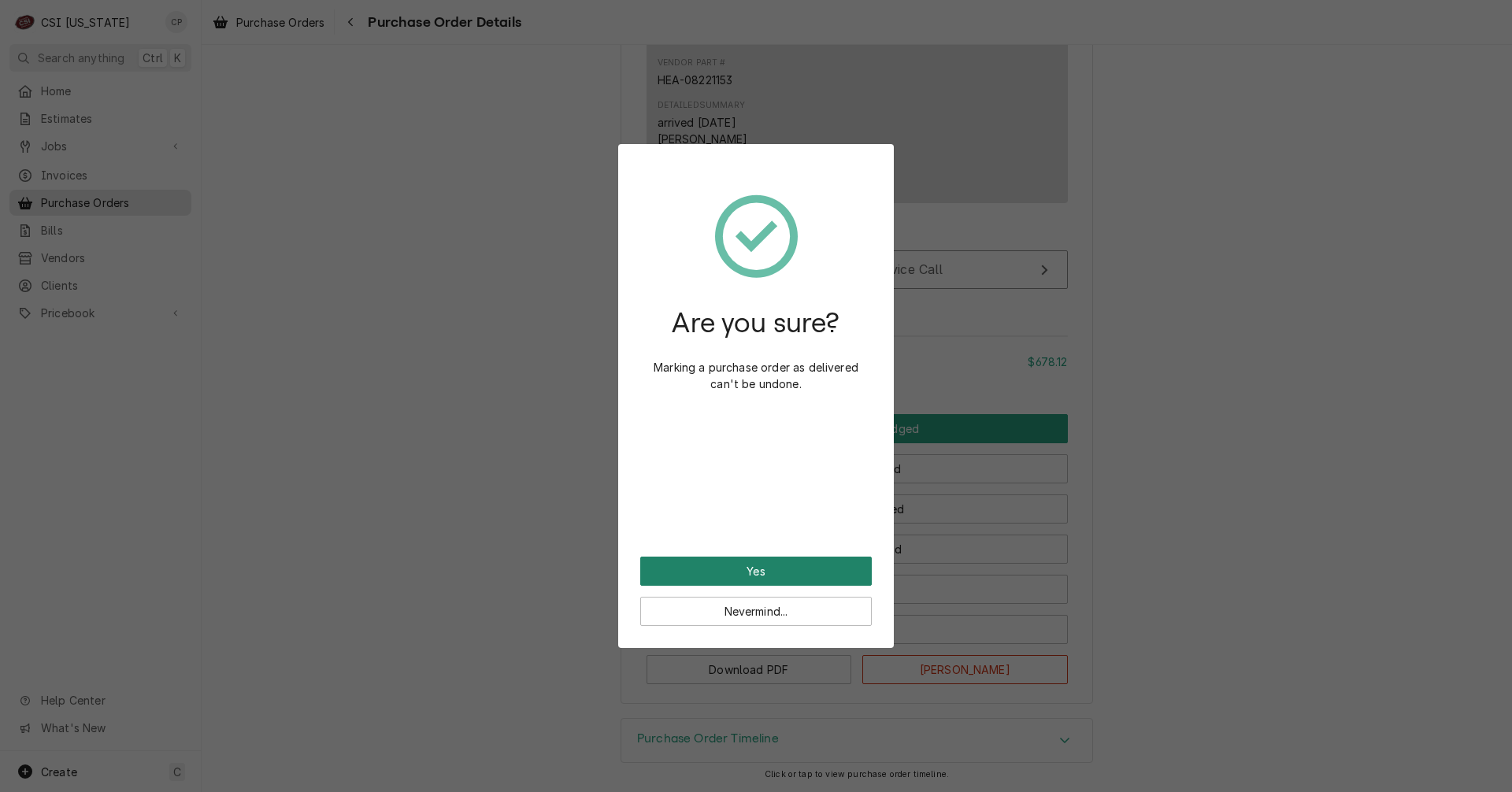
click at [795, 580] on button "Yes" at bounding box center [756, 571] width 232 height 29
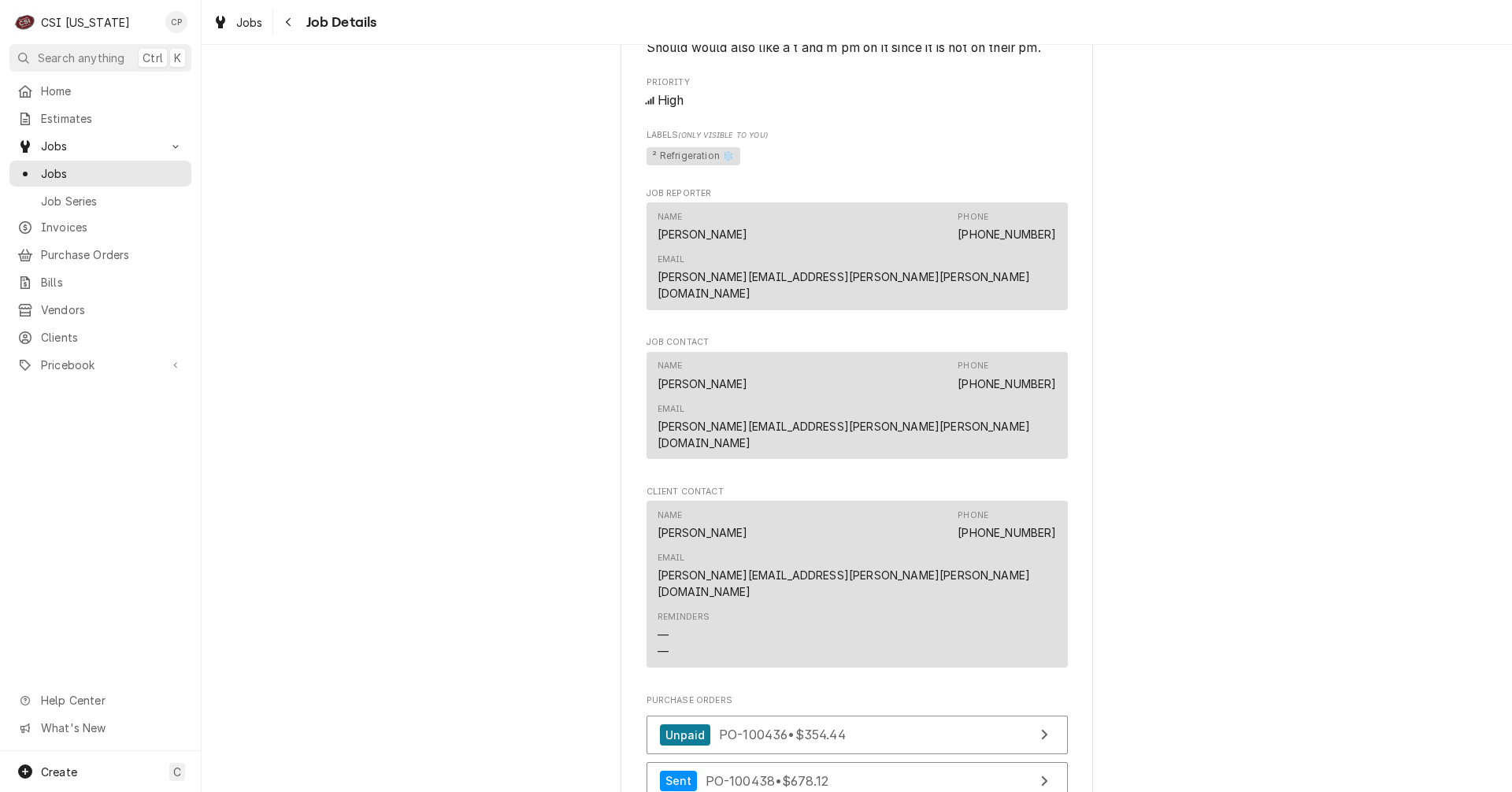
scroll to position [1653, 0]
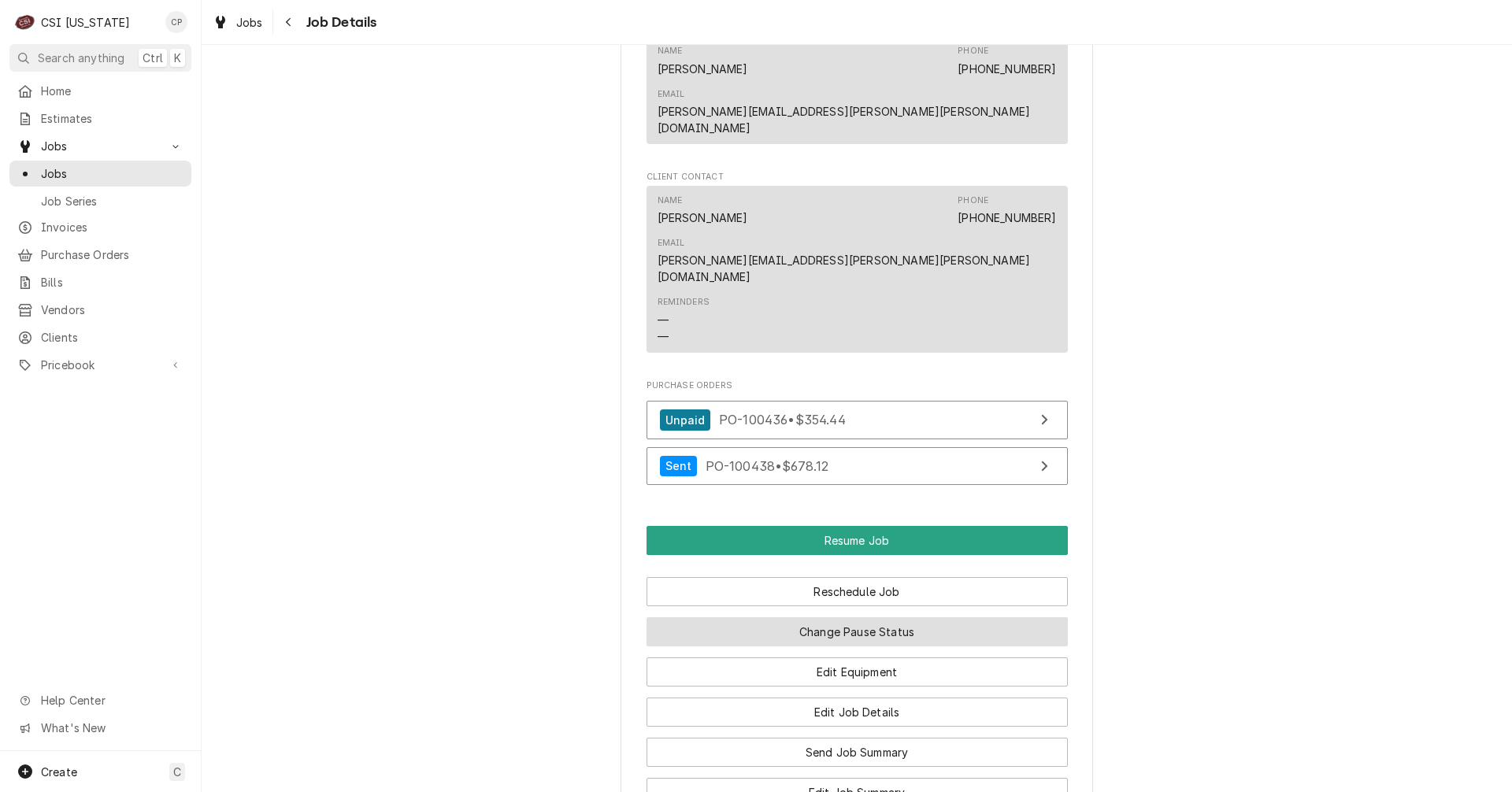
click at [871, 617] on button "Change Pause Status" at bounding box center [857, 631] width 422 height 29
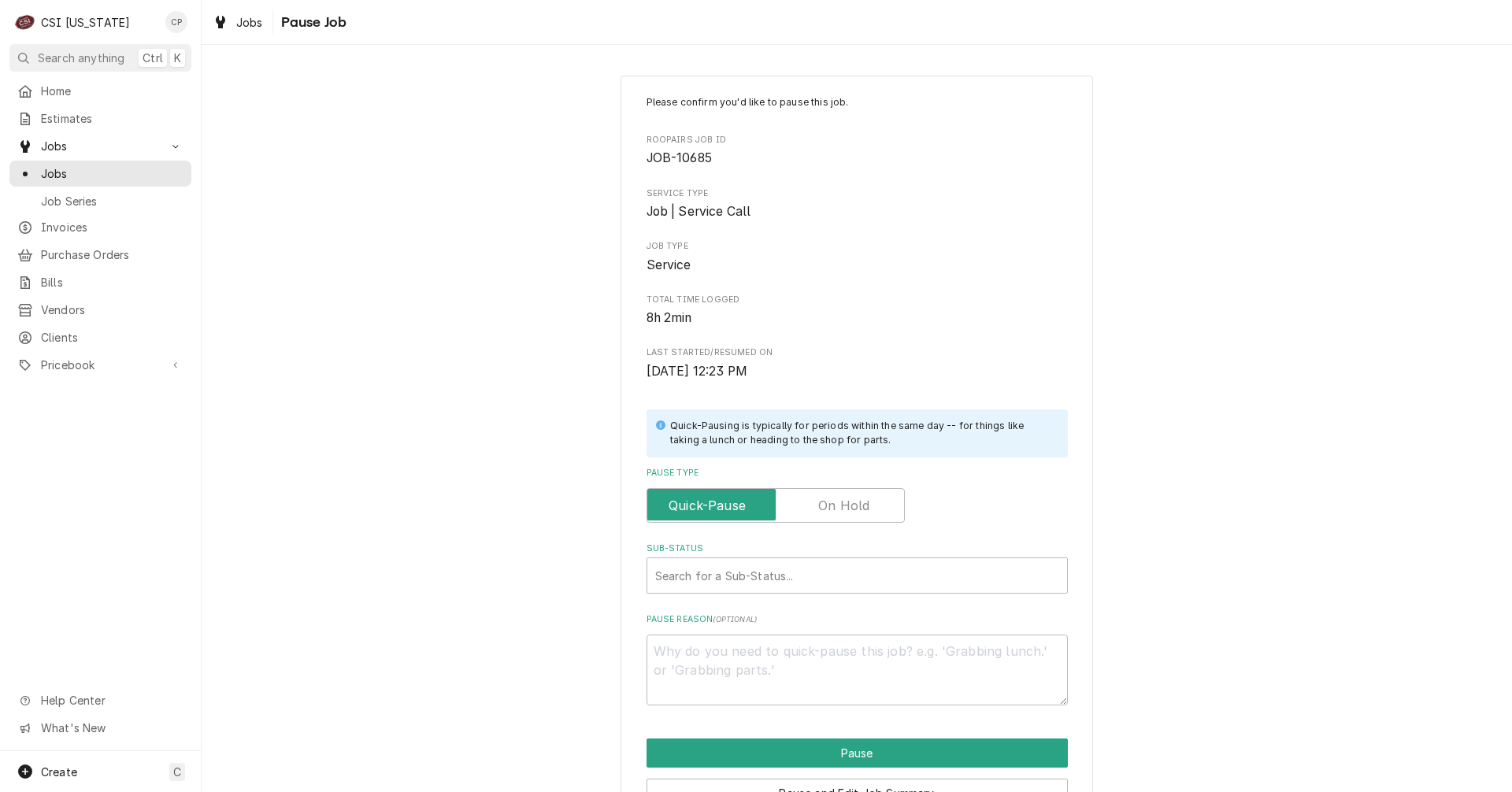
click at [860, 497] on label "Pause Type" at bounding box center [775, 505] width 258 height 35
click at [860, 497] on input "Pause Type" at bounding box center [775, 505] width 244 height 35
checkbox input "true"
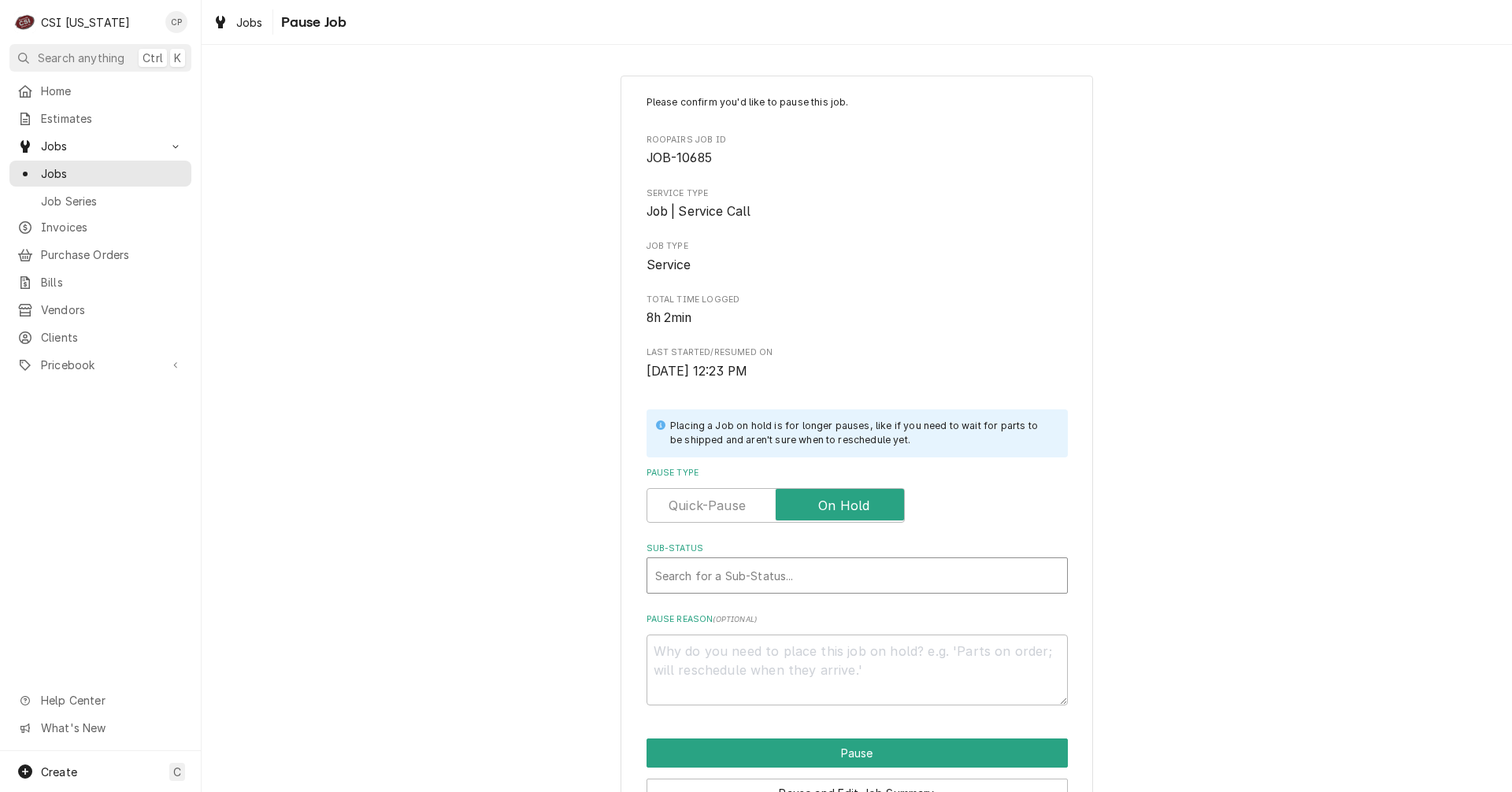
click at [779, 571] on div "Sub-Status" at bounding box center [857, 575] width 404 height 28
click at [744, 571] on div "Sub-Status" at bounding box center [857, 575] width 404 height 28
click at [732, 652] on textarea "Pause Reason ( optional )" at bounding box center [857, 670] width 422 height 71
type textarea "x"
type textarea "P"
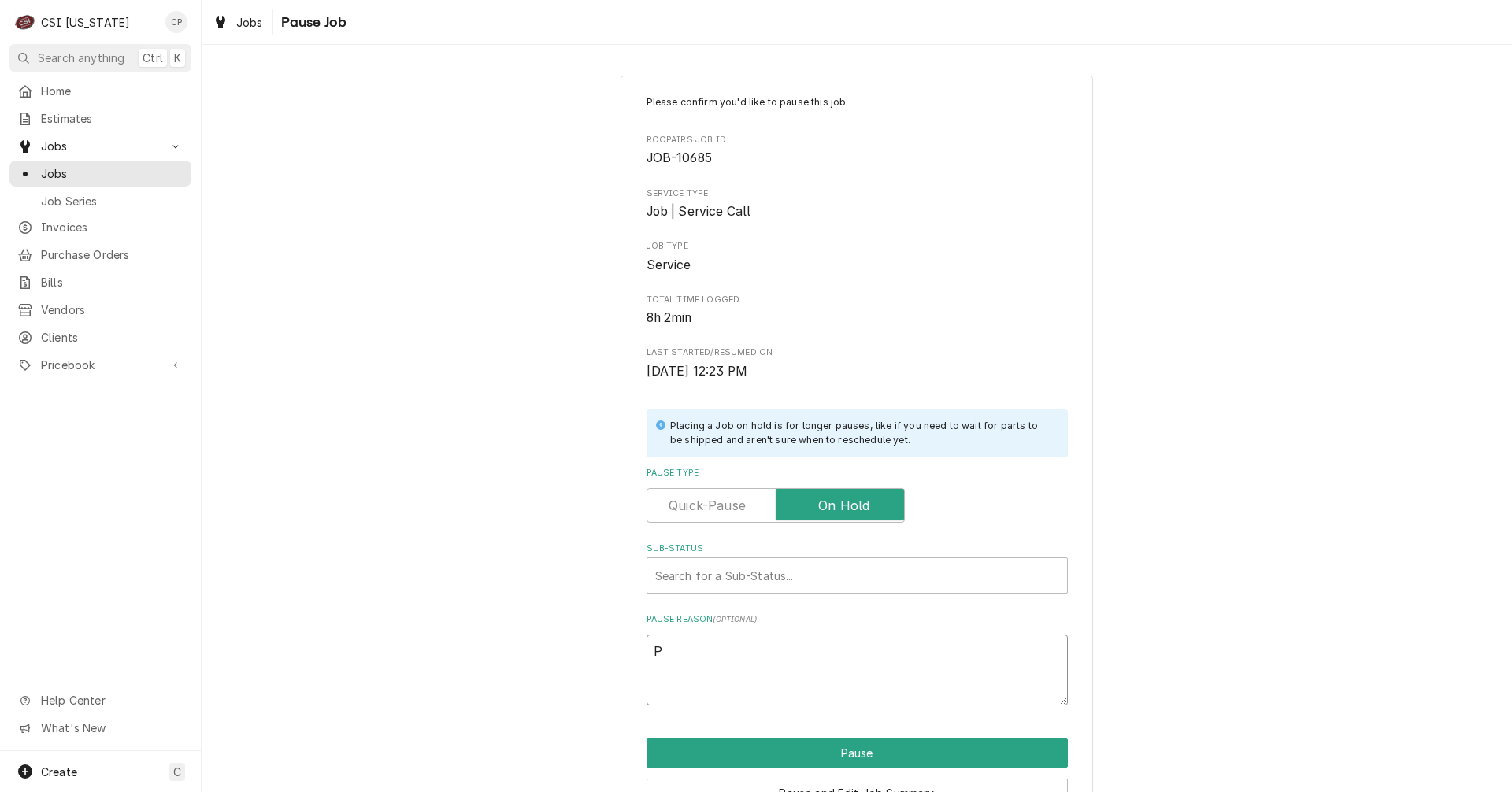
type textarea "x"
type textarea "Pa"
type textarea "x"
type textarea "Par"
type textarea "x"
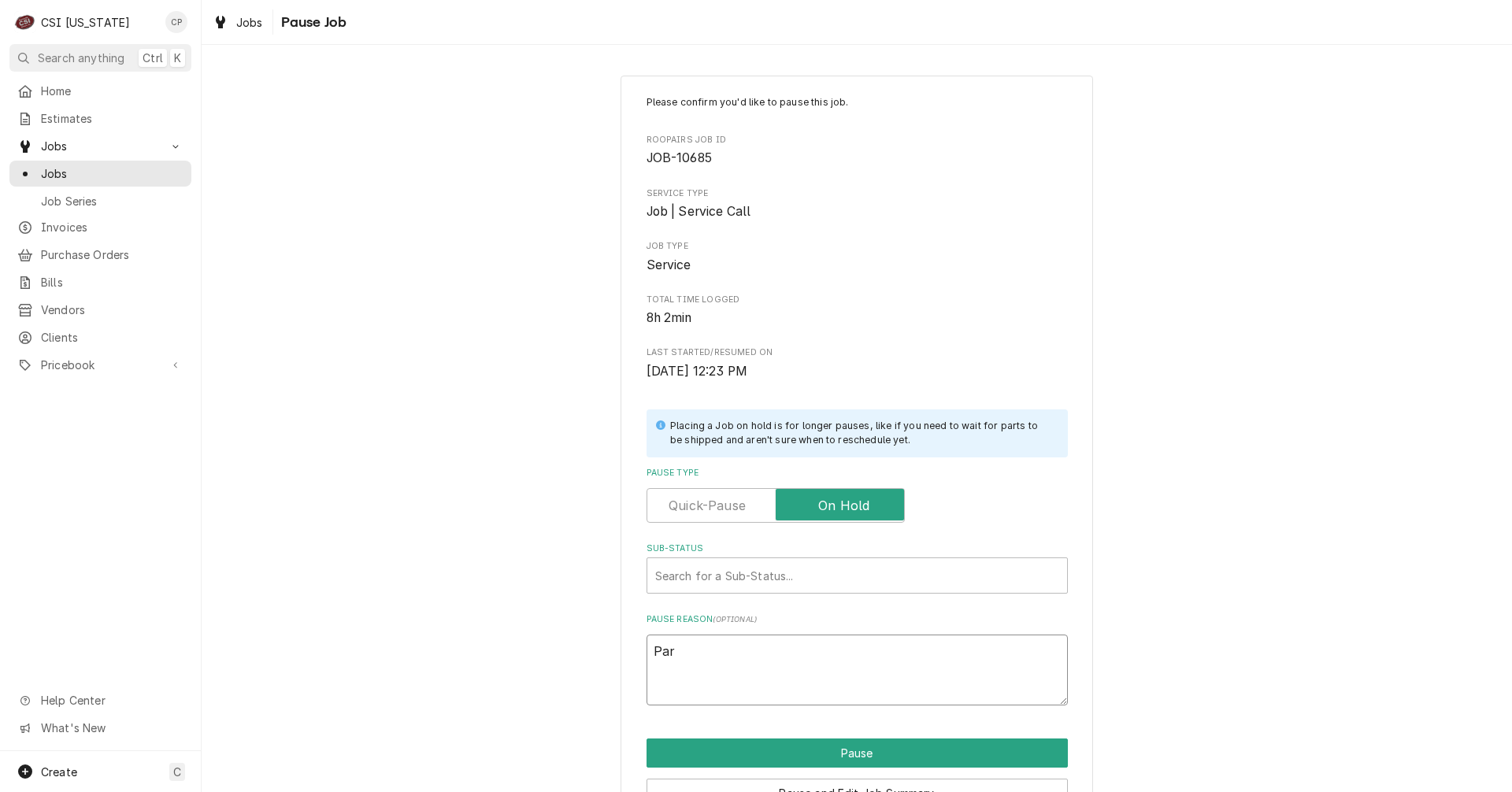
type textarea "Part"
type textarea "x"
type textarea "Parts"
type textarea "x"
type textarea "Part"
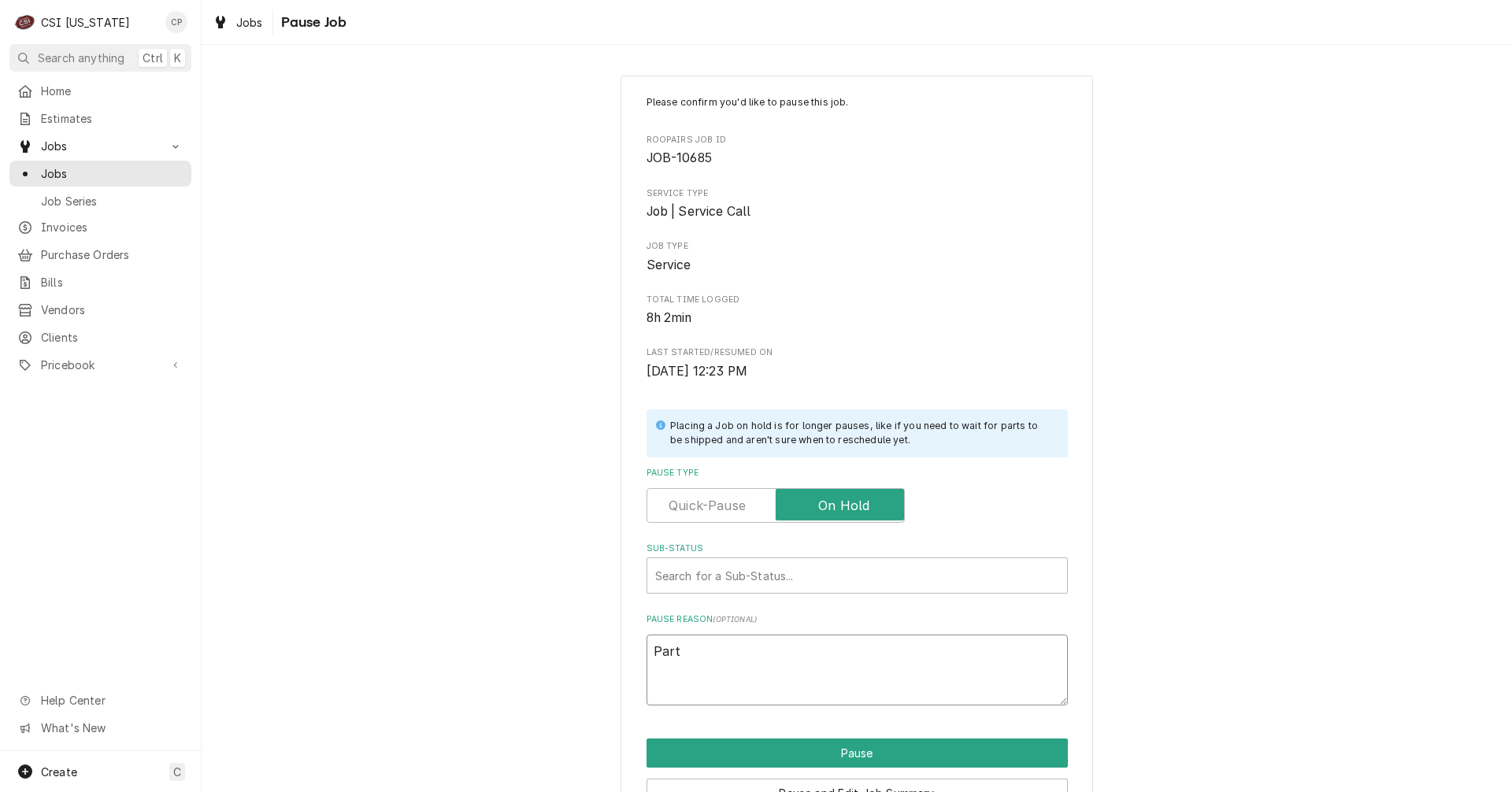
type textarea "x"
type textarea "Par"
type textarea "x"
type textarea "Pa"
type textarea "x"
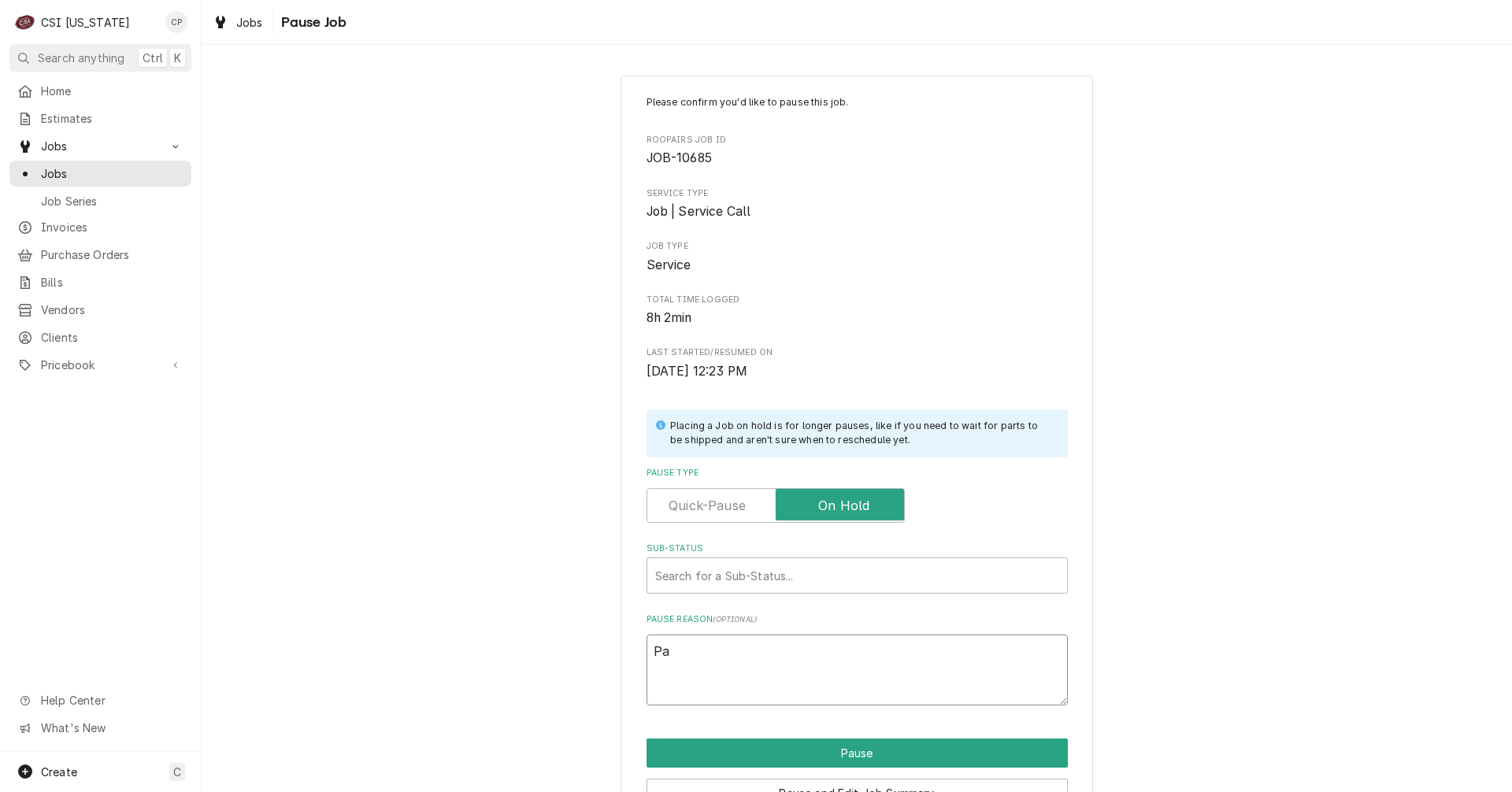
type textarea "P"
type textarea "x"
type textarea "F"
type textarea "x"
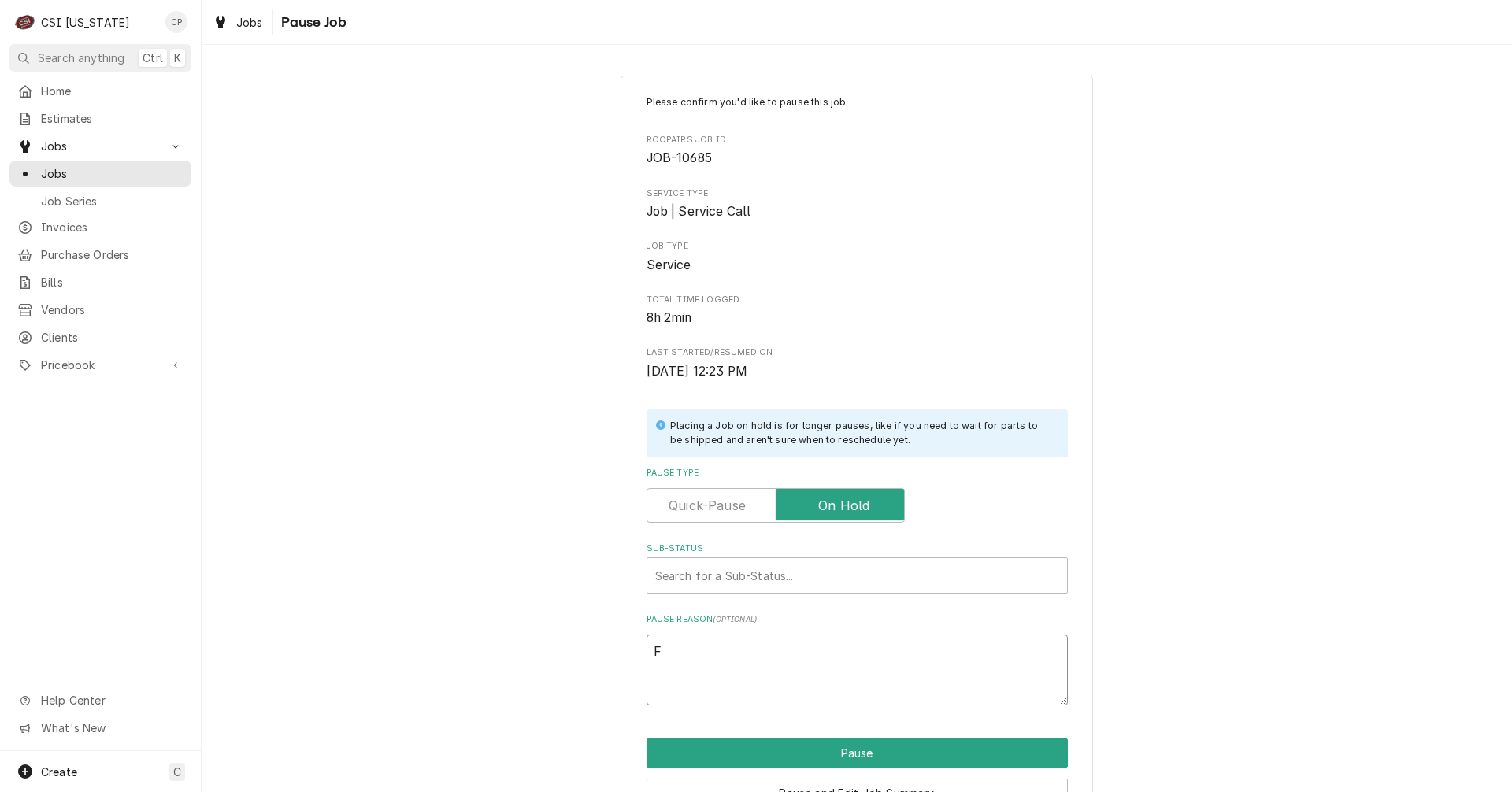
type textarea "Fa"
type textarea "x"
type textarea "Fan"
type textarea "x"
type textarea "Fan"
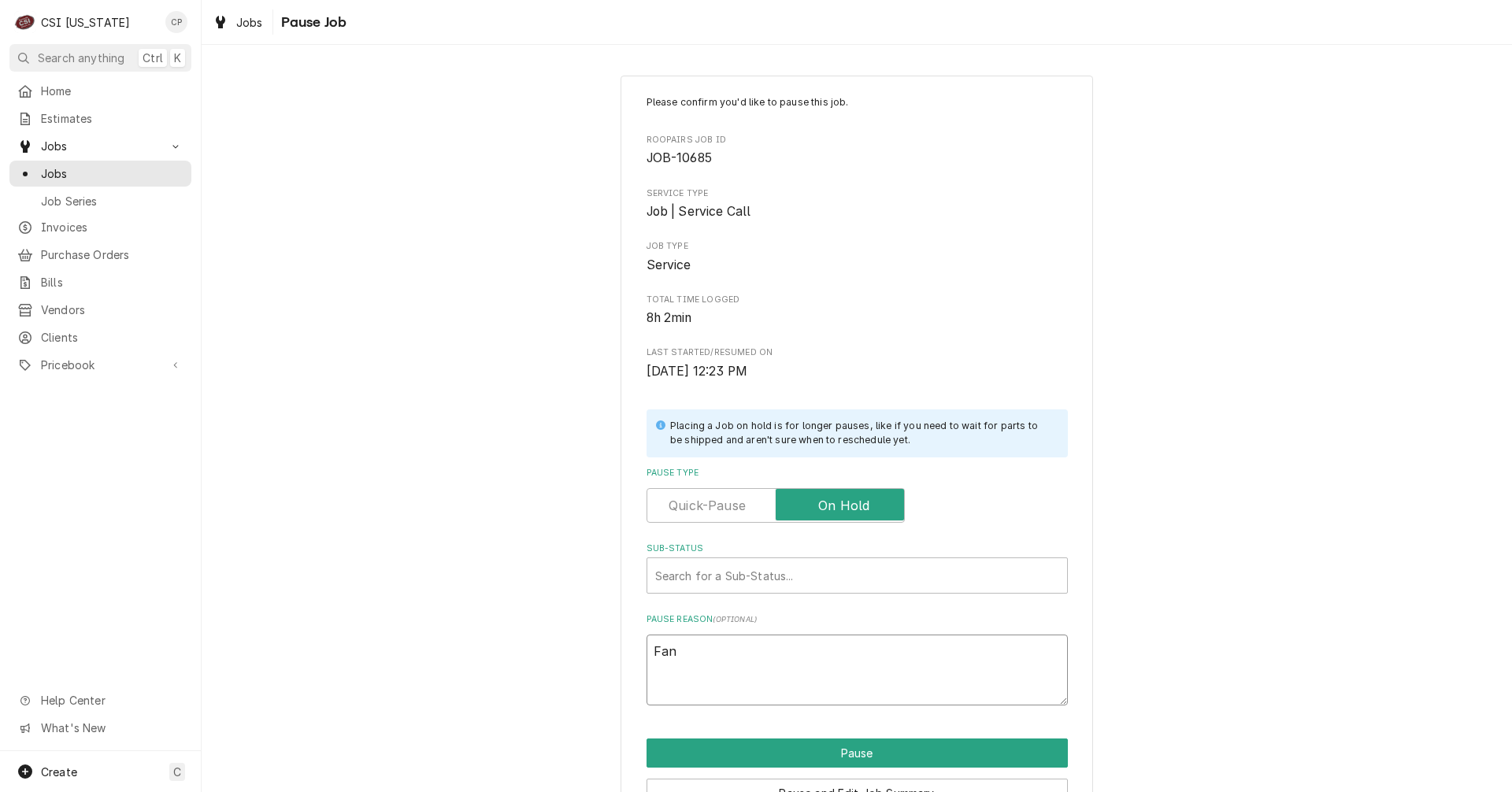
type textarea "x"
type textarea "Fan b"
type textarea "x"
type textarea "Fan bl"
type textarea "x"
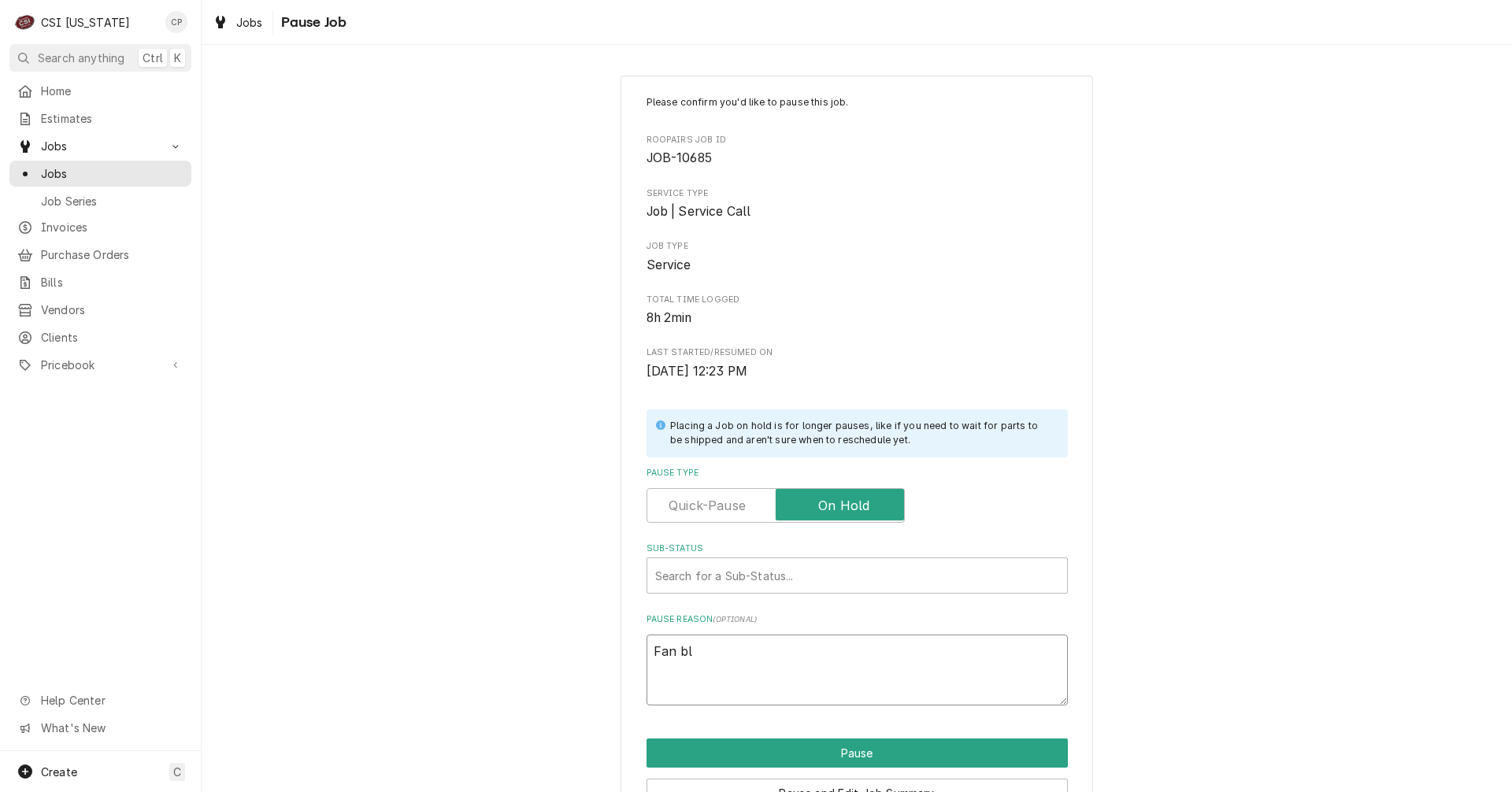
type textarea "Fan bla"
type textarea "x"
type textarea "Fan blad"
type textarea "x"
type textarea "Fan blade"
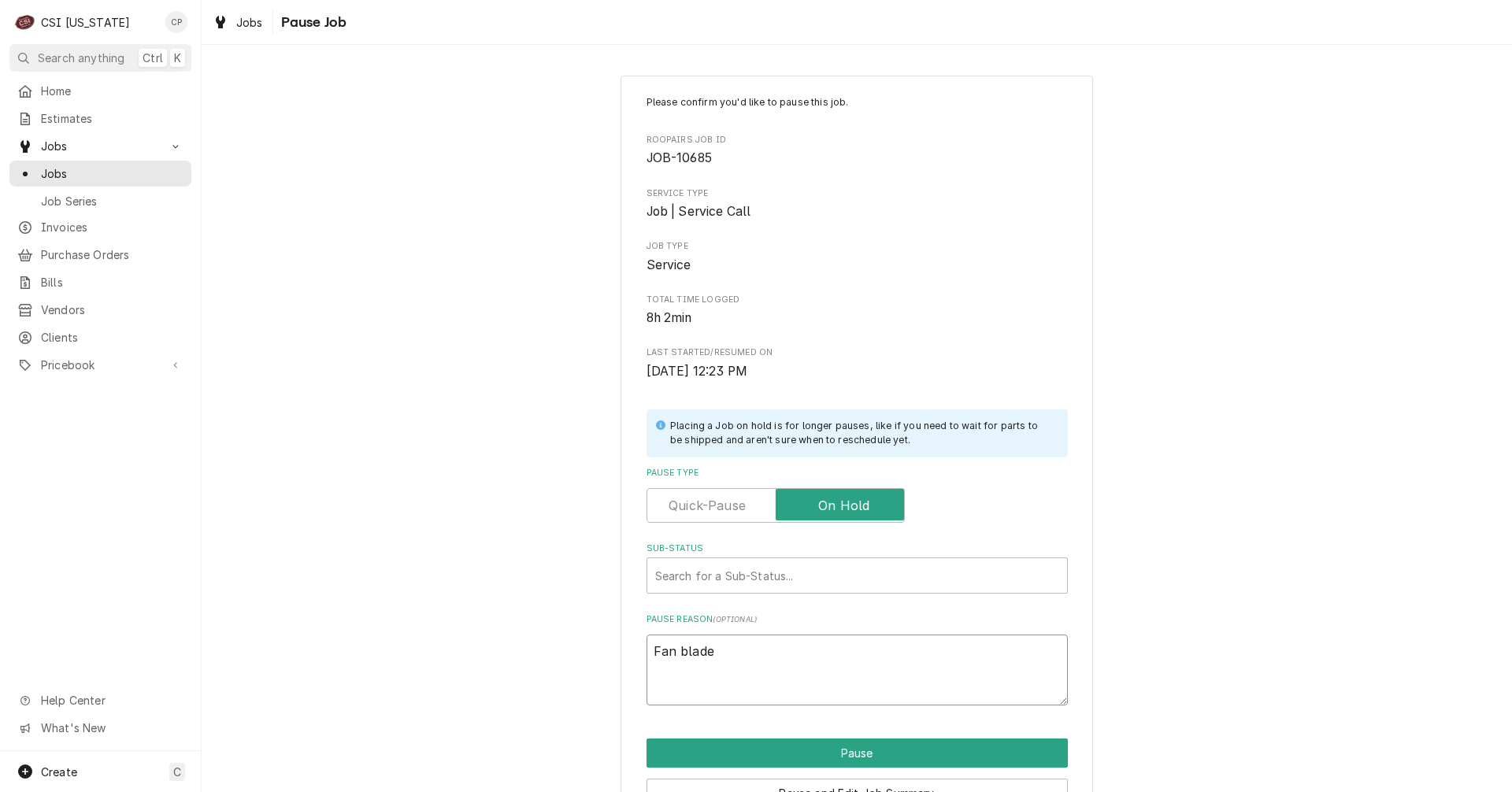
type textarea "x"
type textarea "Fan blades"
type textarea "x"
type textarea "Fan blades"
type textarea "x"
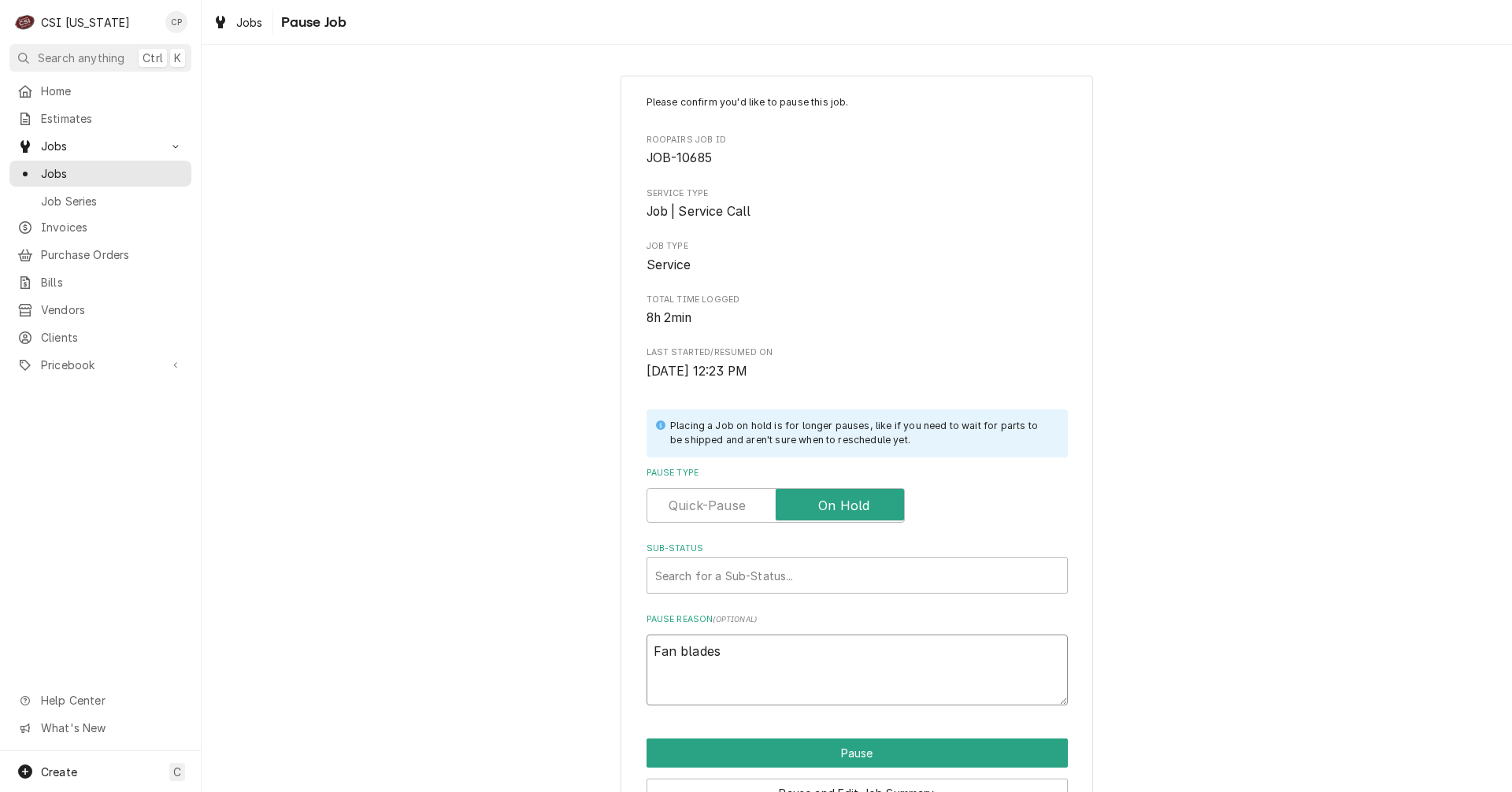
type textarea "Fan blades a"
type textarea "x"
type textarea "Fan blades ar"
type textarea "x"
type textarea "Fan blades arr"
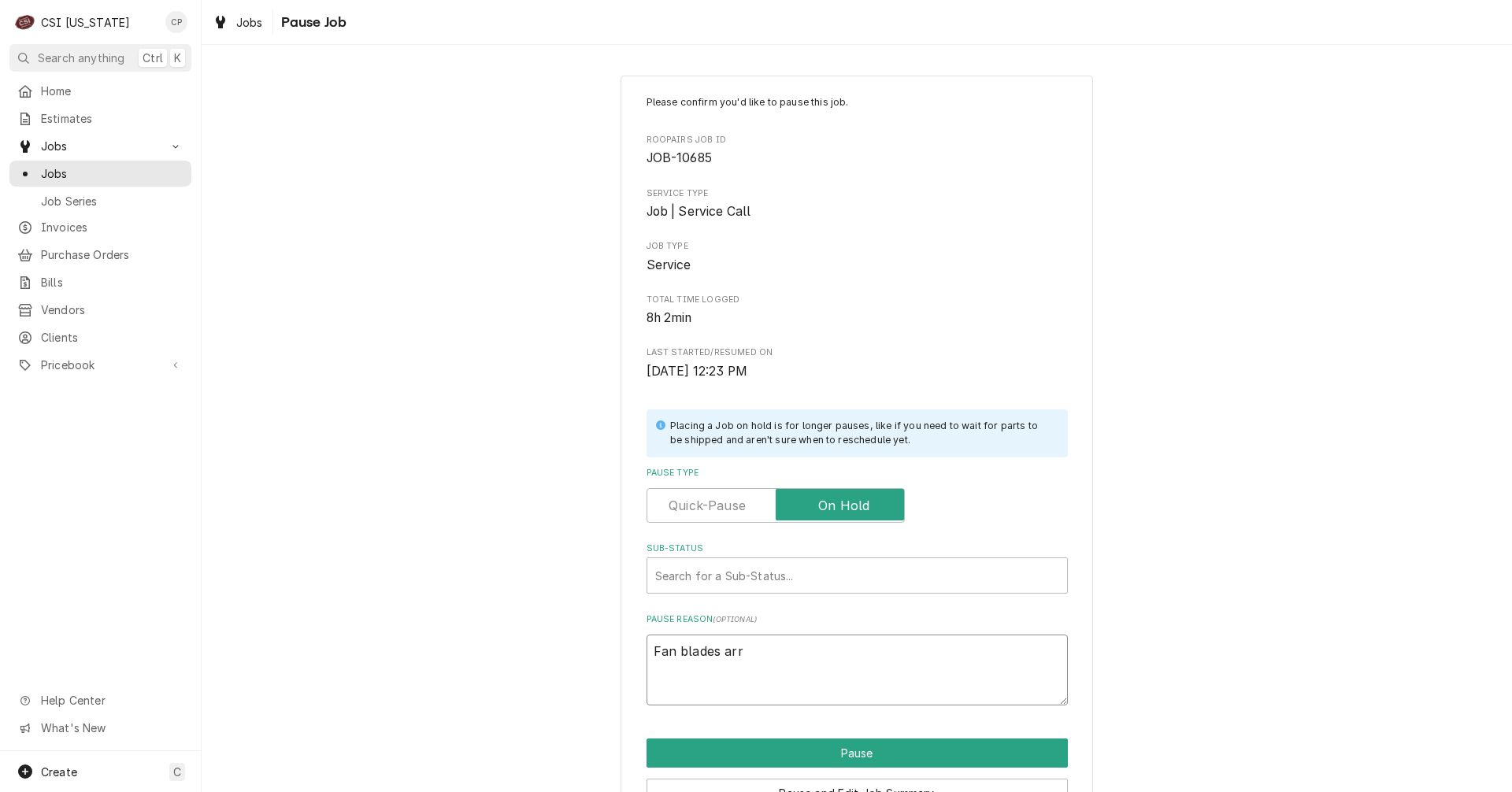
type textarea "x"
type textarea "Fan blades arri"
type textarea "x"
type textarea "Fan blades arriv"
type textarea "x"
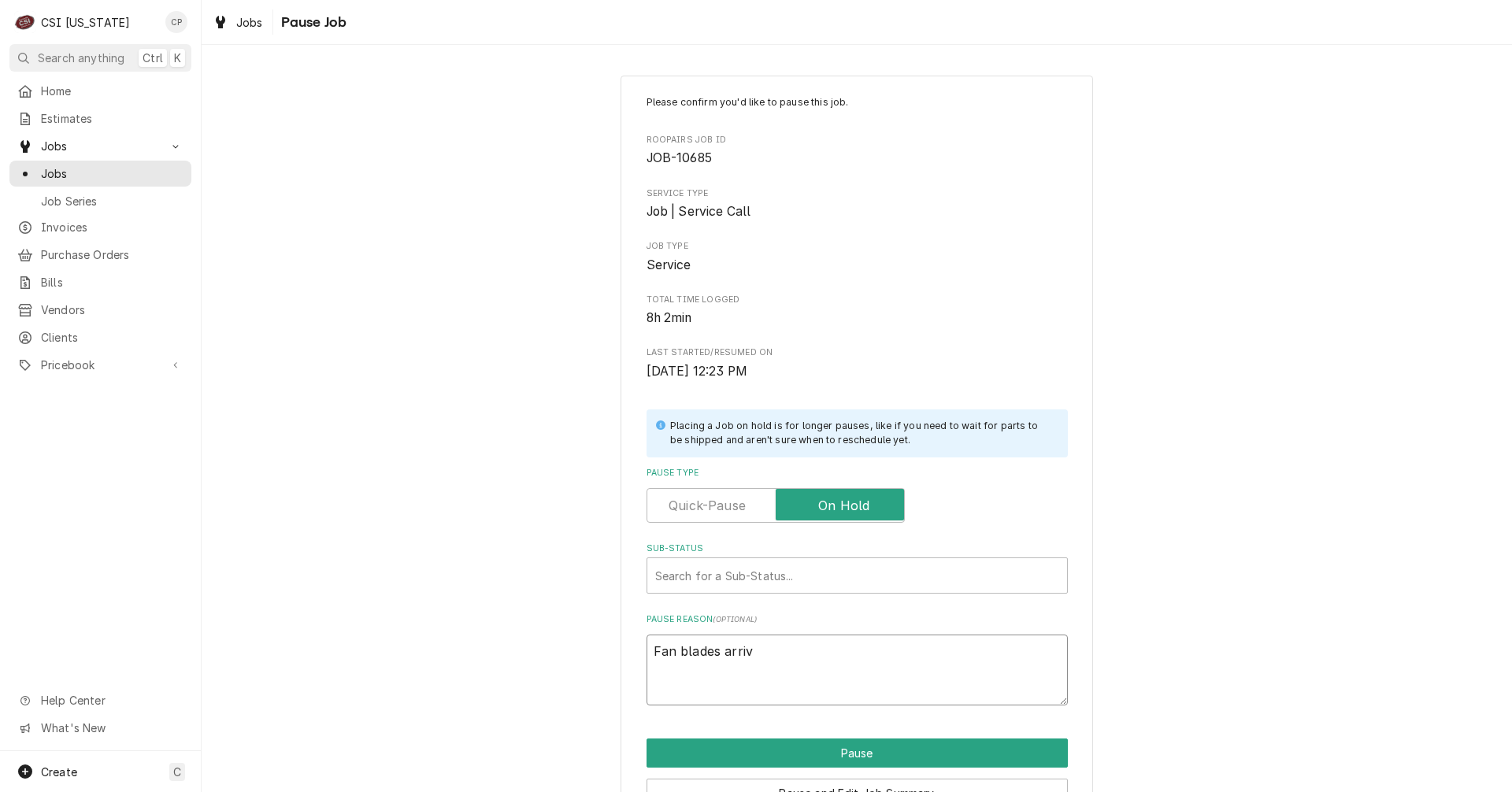
type textarea "Fan blades arrive"
type textarea "x"
type textarea "Fan blades arrived"
type textarea "x"
type textarea "Fan blades arrived"
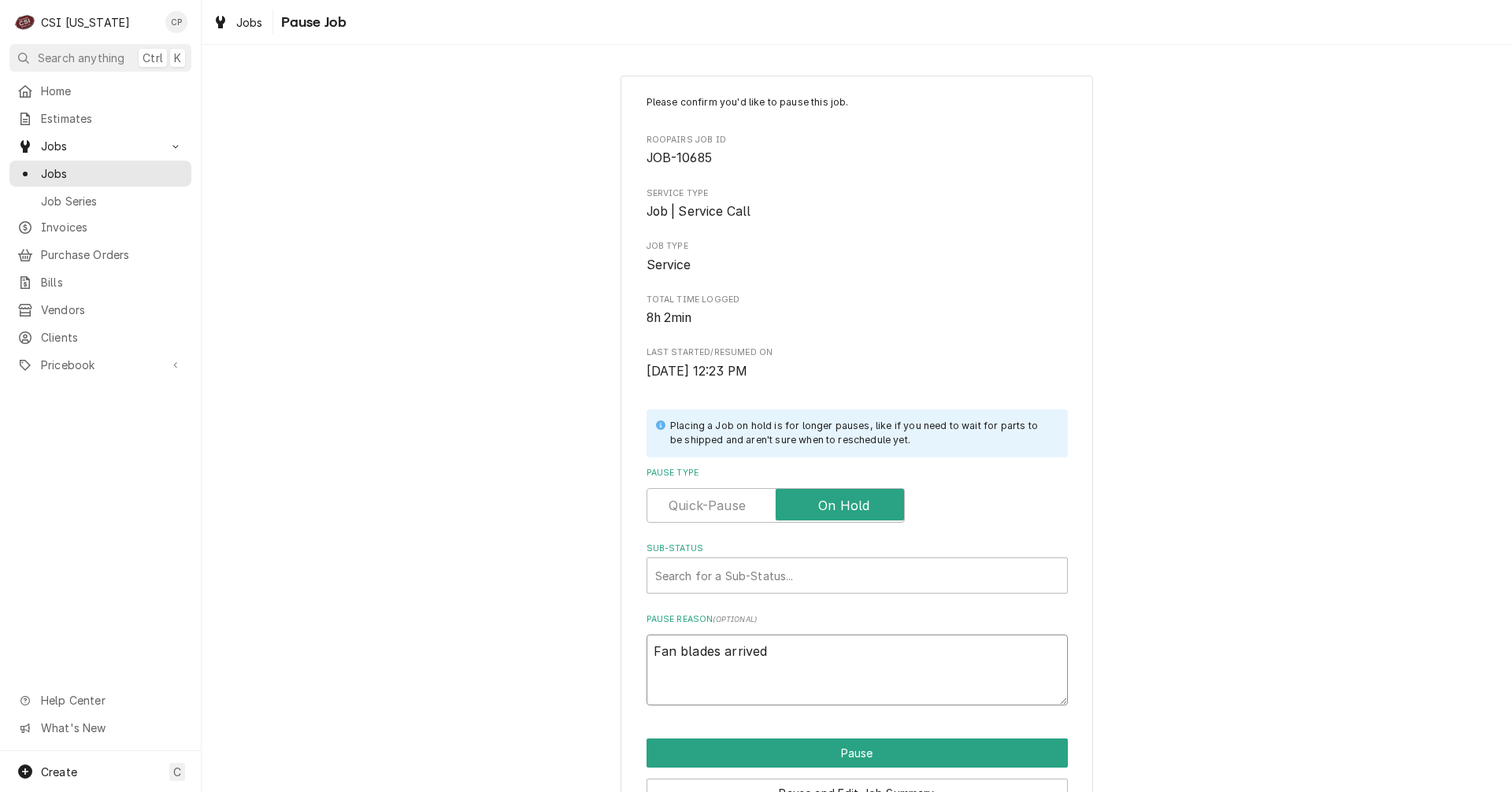
type textarea "x"
type textarea "Fan blades arrived a"
type textarea "x"
type textarea "Fan blades arrived an"
type textarea "x"
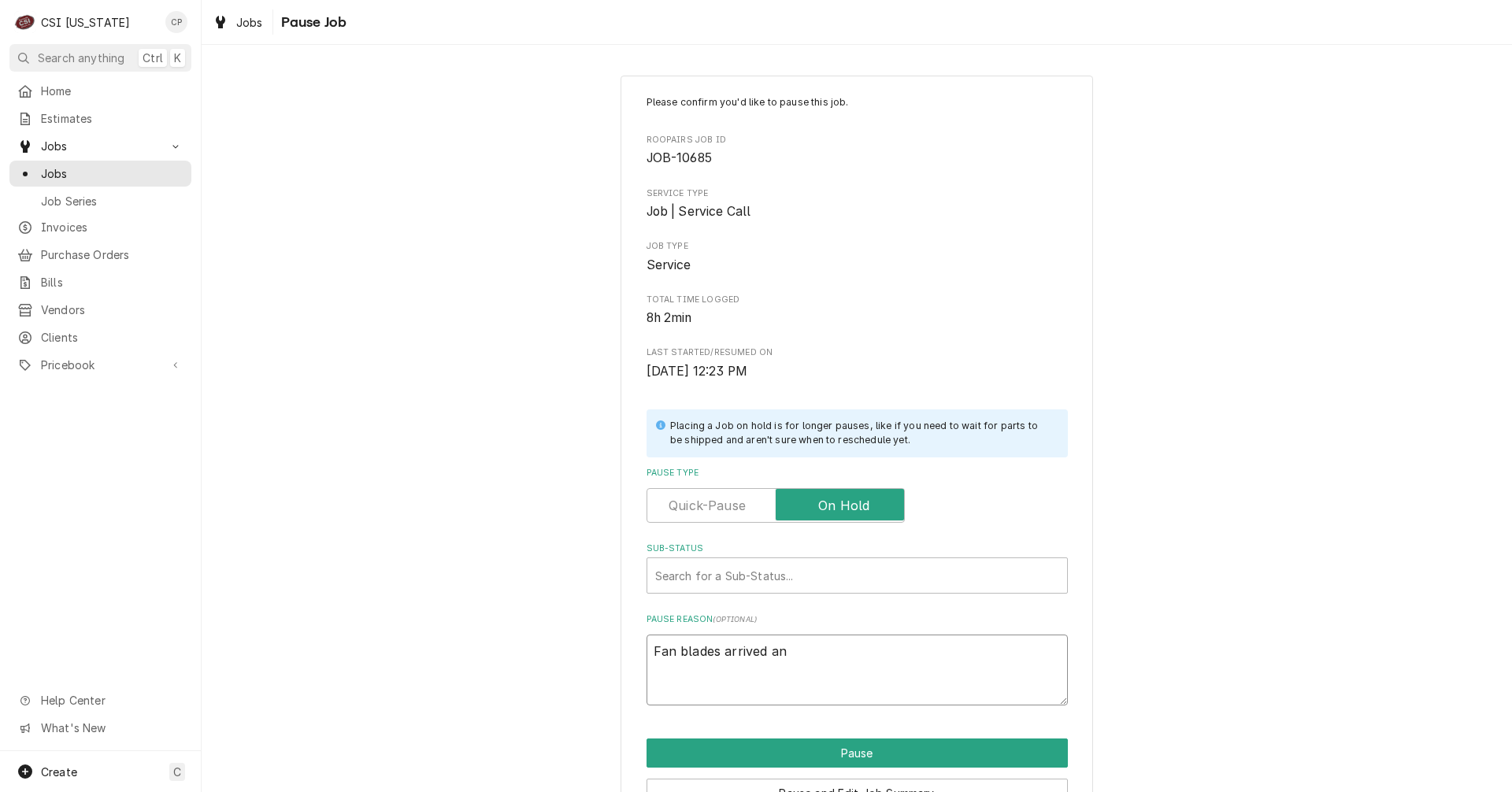
type textarea "Fan blades arrived and"
type textarea "x"
type textarea "Fan blades arrived and"
type textarea "x"
type textarea "Fan blades arrived and p"
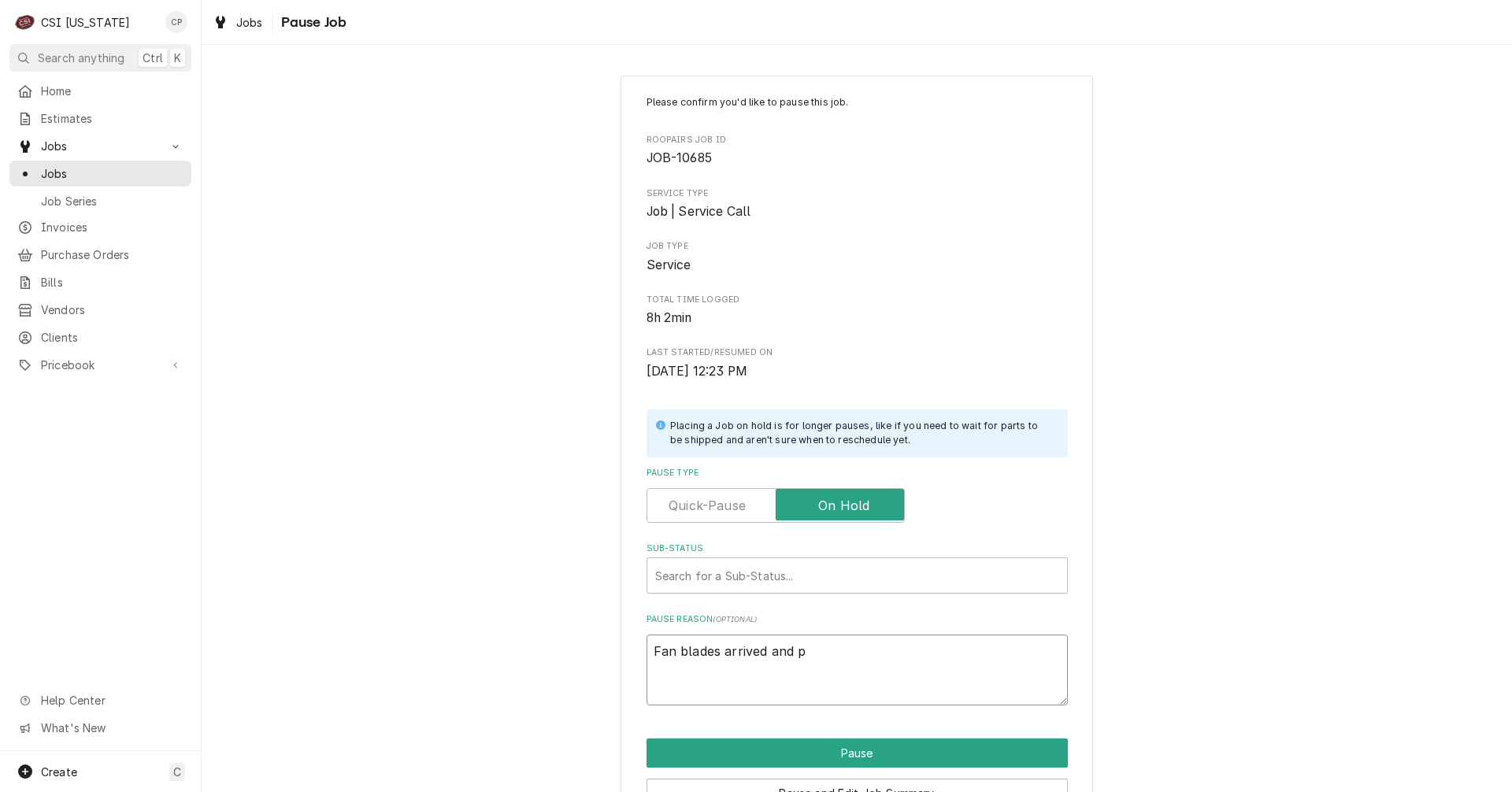
type textarea "x"
type textarea "Fan blades arrived and pl"
type textarea "x"
type textarea "Fan blades arrived and pla"
type textarea "x"
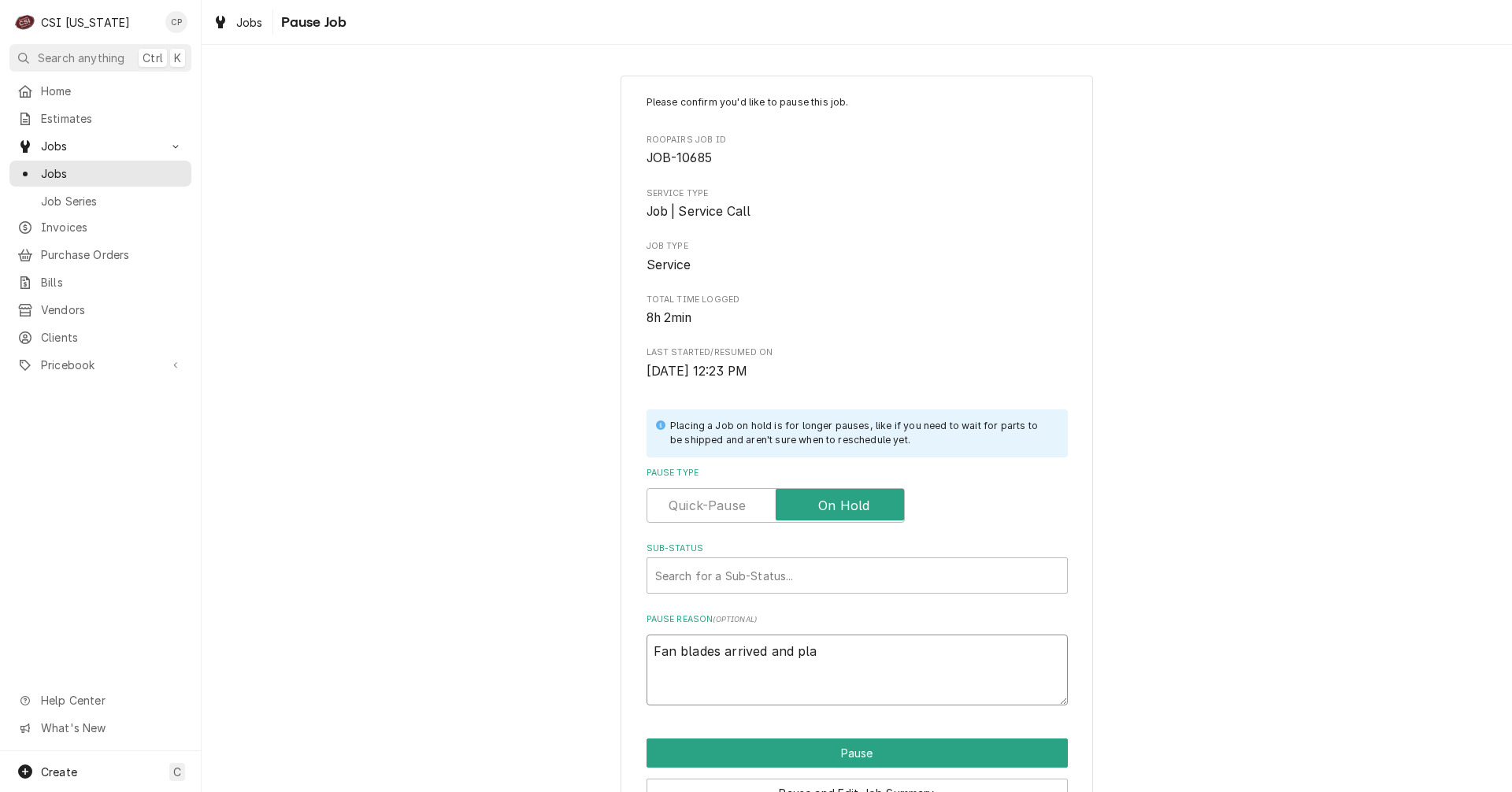
type textarea "Fan blades arrived and plac"
type textarea "x"
type textarea "Fan blades arrived and place"
type textarea "x"
type textarea "Fan blades arrived and placed"
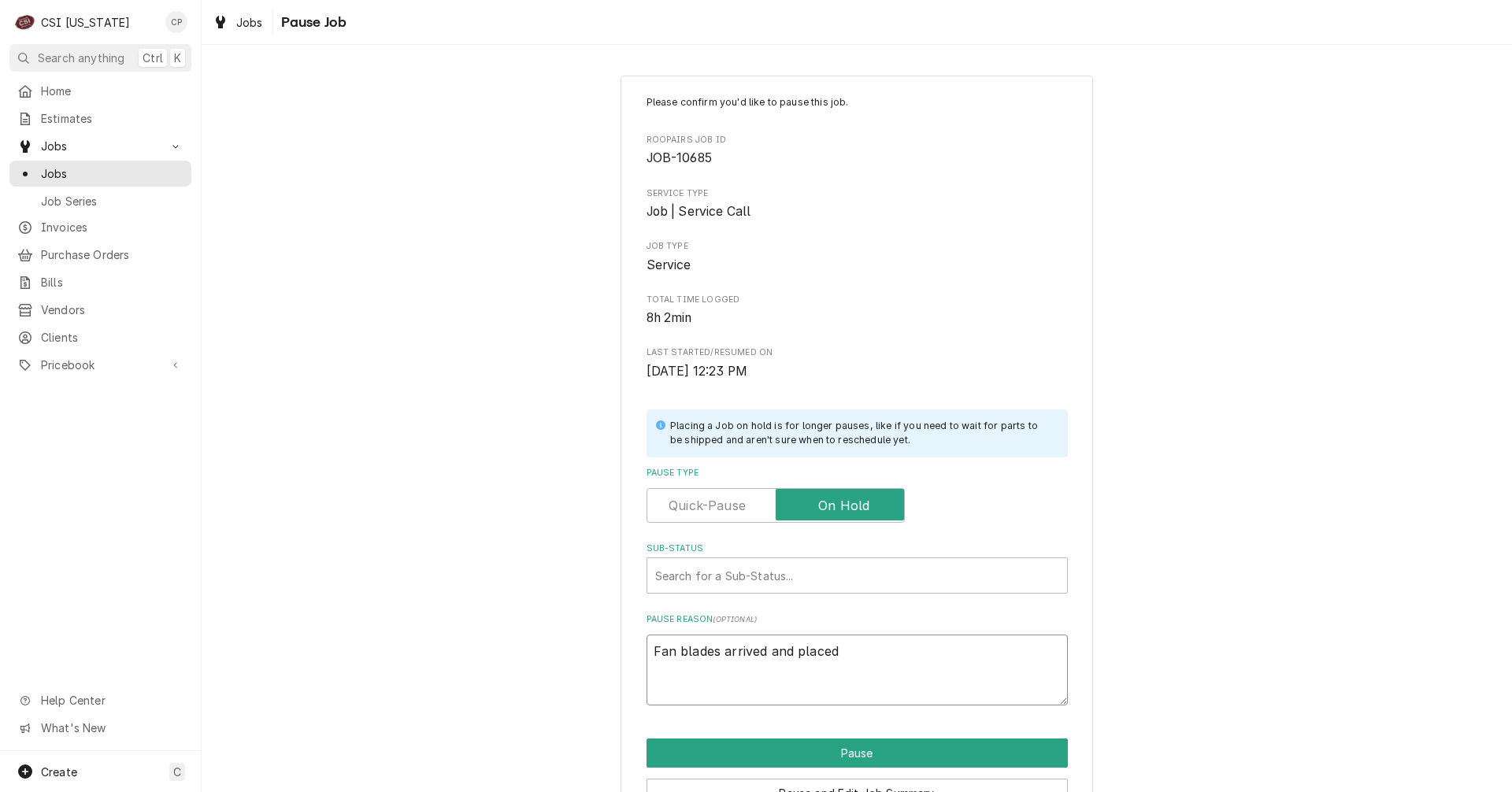
type textarea "x"
type textarea "Fan blades arrived and placed"
type textarea "x"
type textarea "Fan blades arrived and placed o"
type textarea "x"
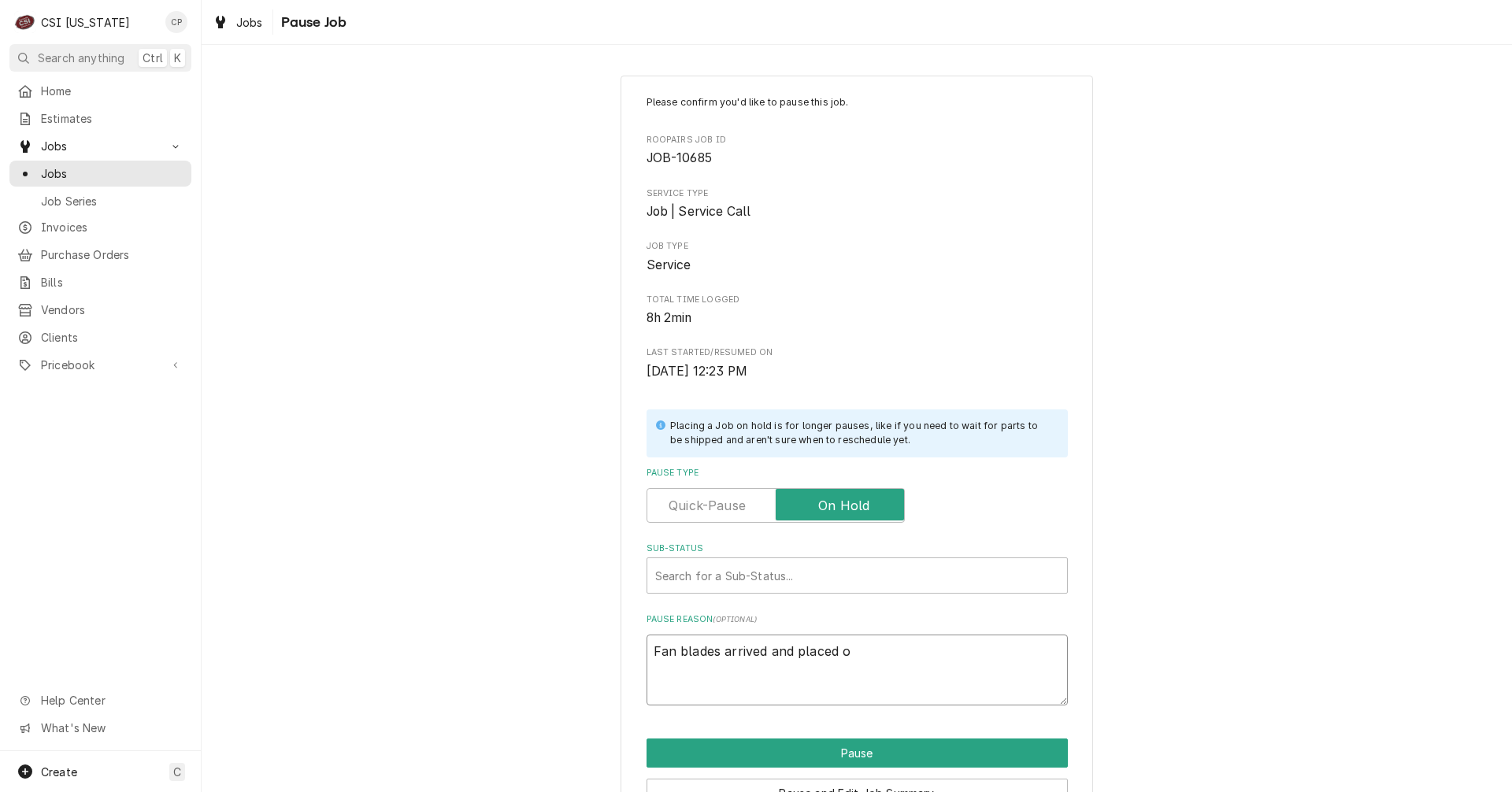
type textarea "Fan blades arrived and placed on"
type textarea "x"
type textarea "Fan blades arrived and placed on"
type textarea "x"
type textarea "Fan blades arrived and placed on J"
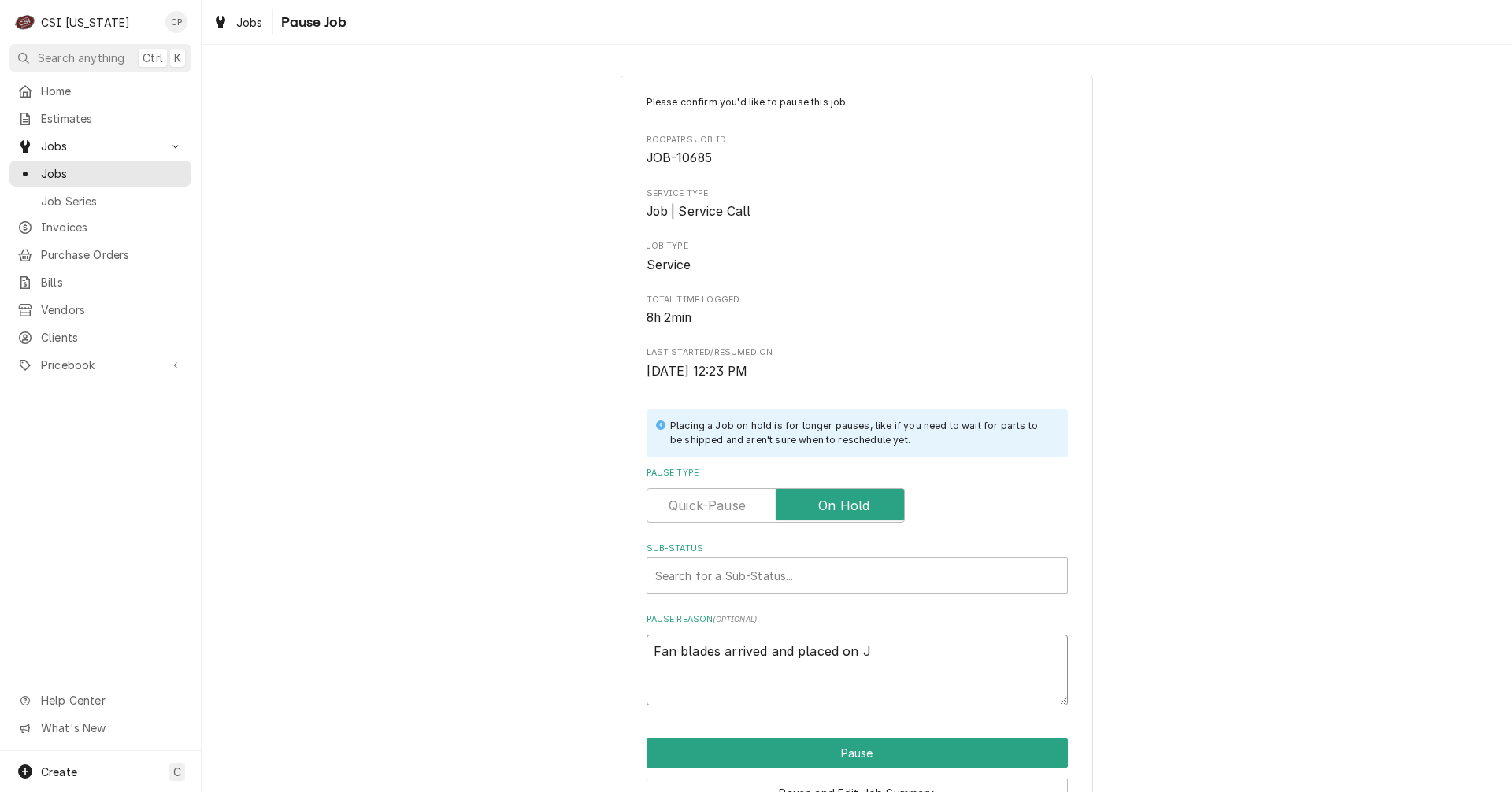
type textarea "x"
type textarea "Fan blades arrived and placed on Je"
type textarea "x"
type textarea "Fan blades arrived and placed on Jef"
type textarea "x"
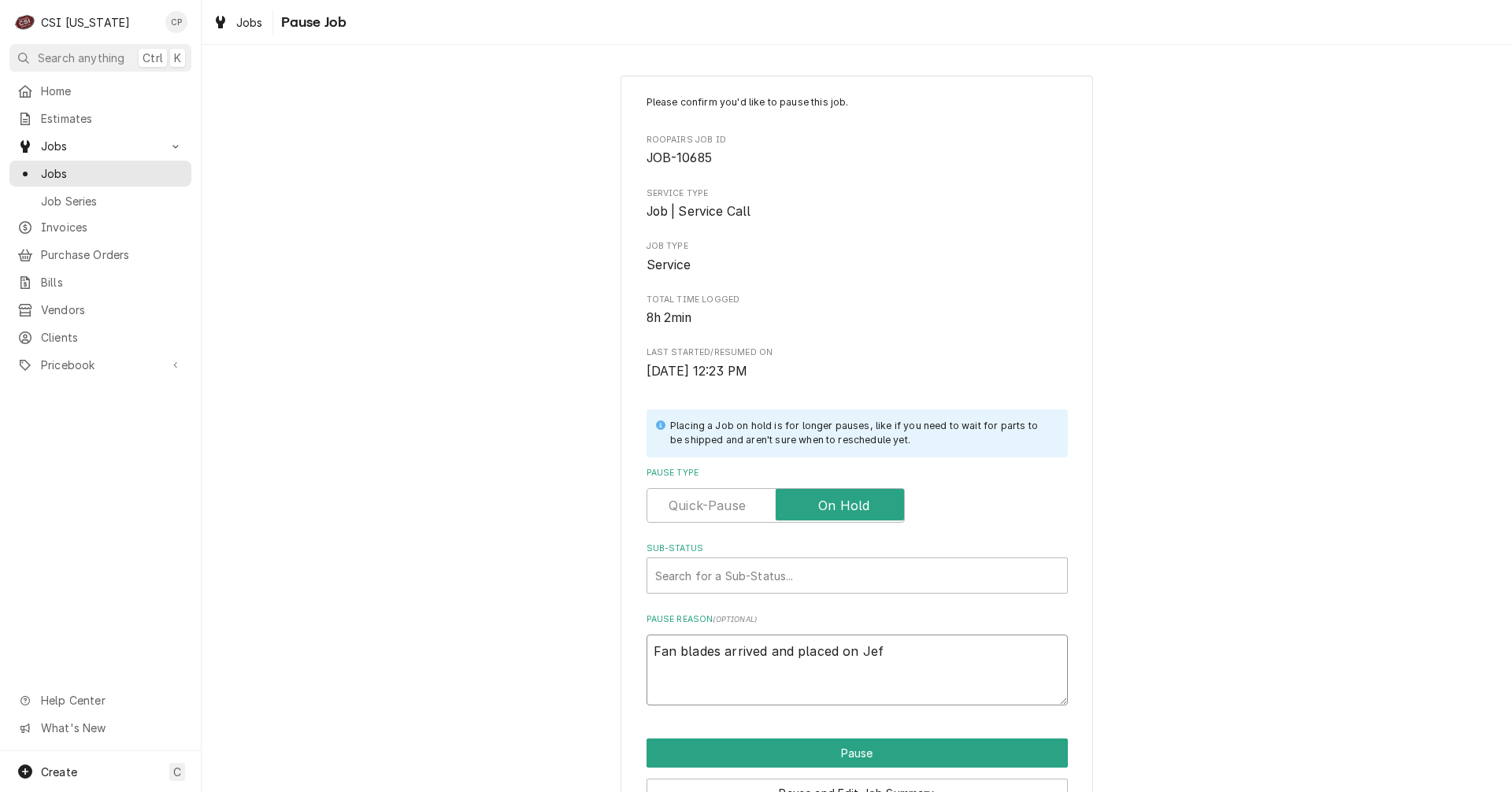
type textarea "Fan blades arrived and placed on Jeff"
type textarea "x"
type textarea "Fan blades arrived and placed on Jeff"
type textarea "x"
type textarea "Fan blades arrived and placed on Jeff H"
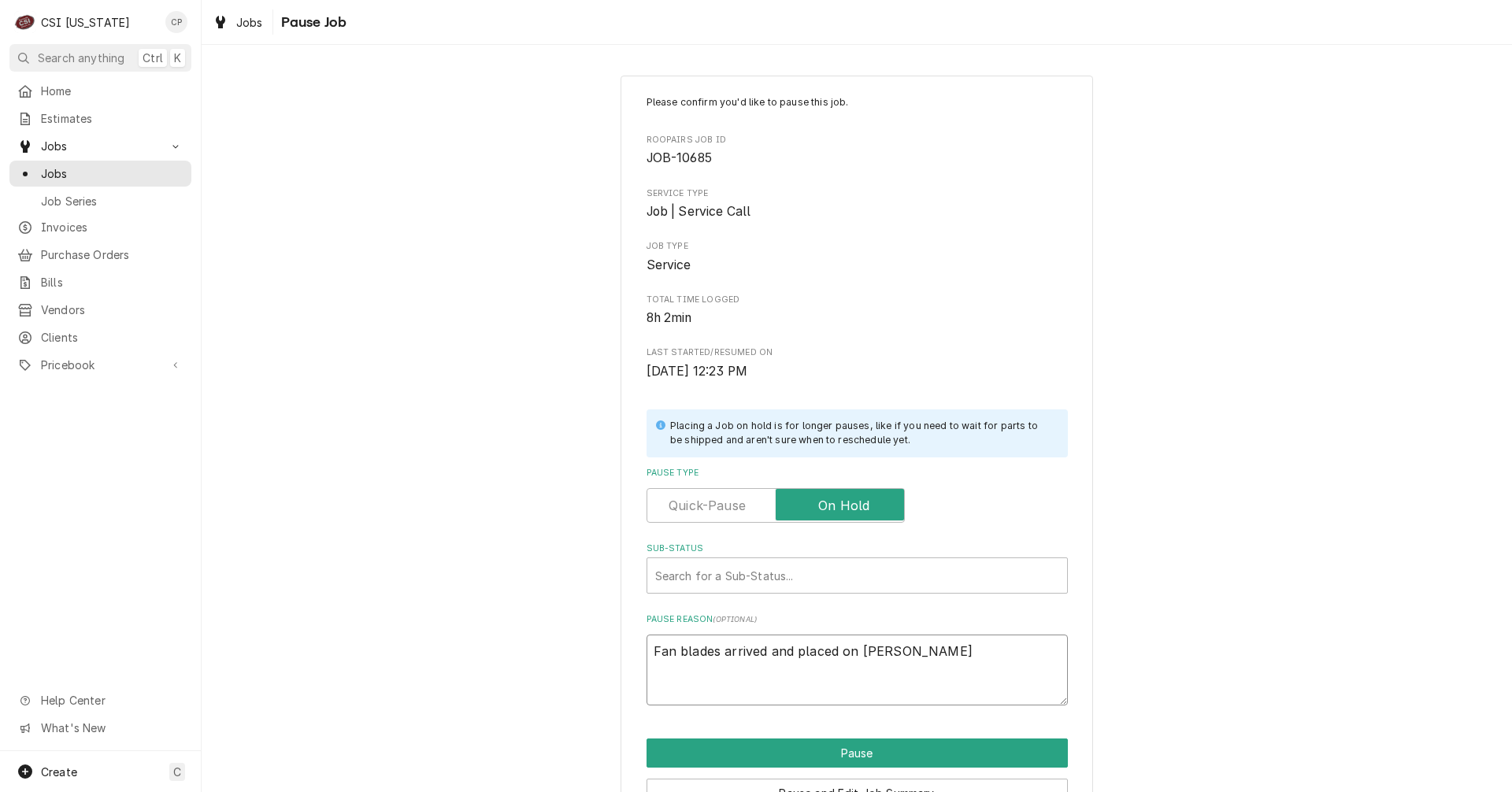
type textarea "x"
type textarea "Fan blades arrived and placed on Jeff H"
type textarea "x"
type textarea "Fan blades arrived and placed on Jeff H s"
type textarea "x"
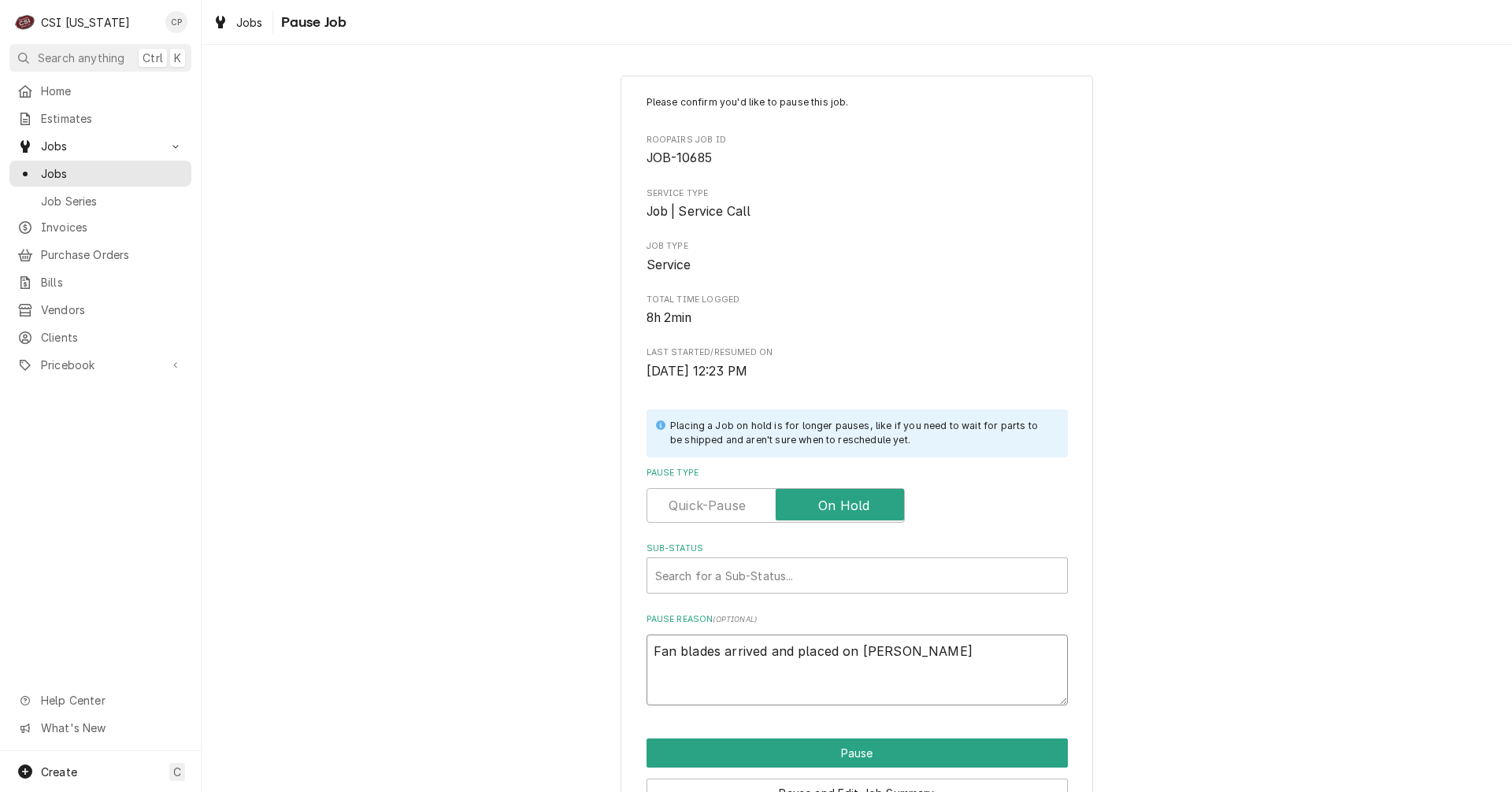
type textarea "Fan blades arrived and placed on Jeff H sh"
type textarea "x"
type textarea "Fan blades arrived and placed on Jeff H she"
type textarea "x"
type textarea "Fan blades arrived and placed on Jeff H shel"
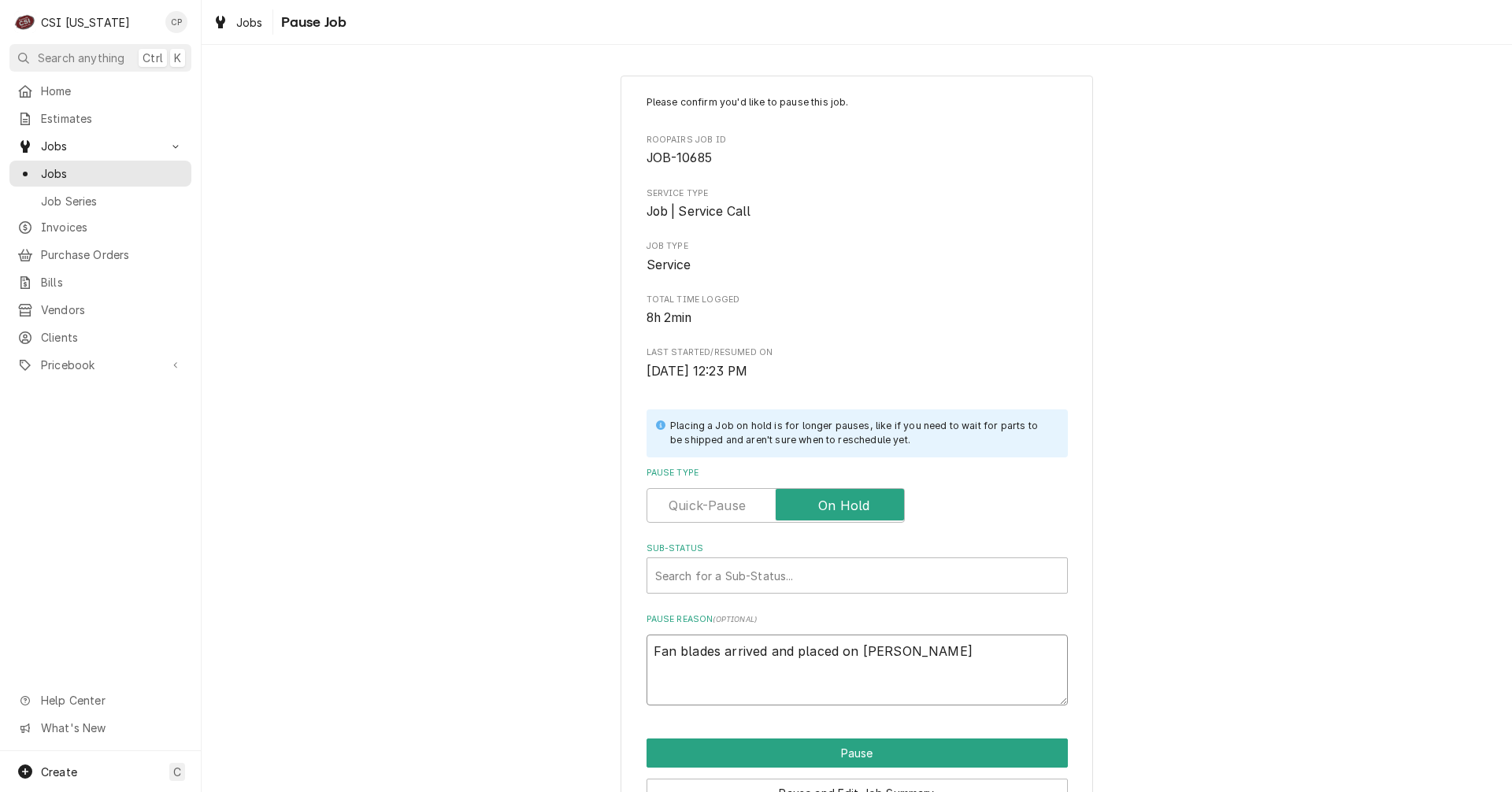
type textarea "x"
type textarea "Fan blades arrived and placed on Jeff H shelf"
type textarea "x"
type textarea "Fan blades arrived and placed on Jeff H shelf,"
type textarea "x"
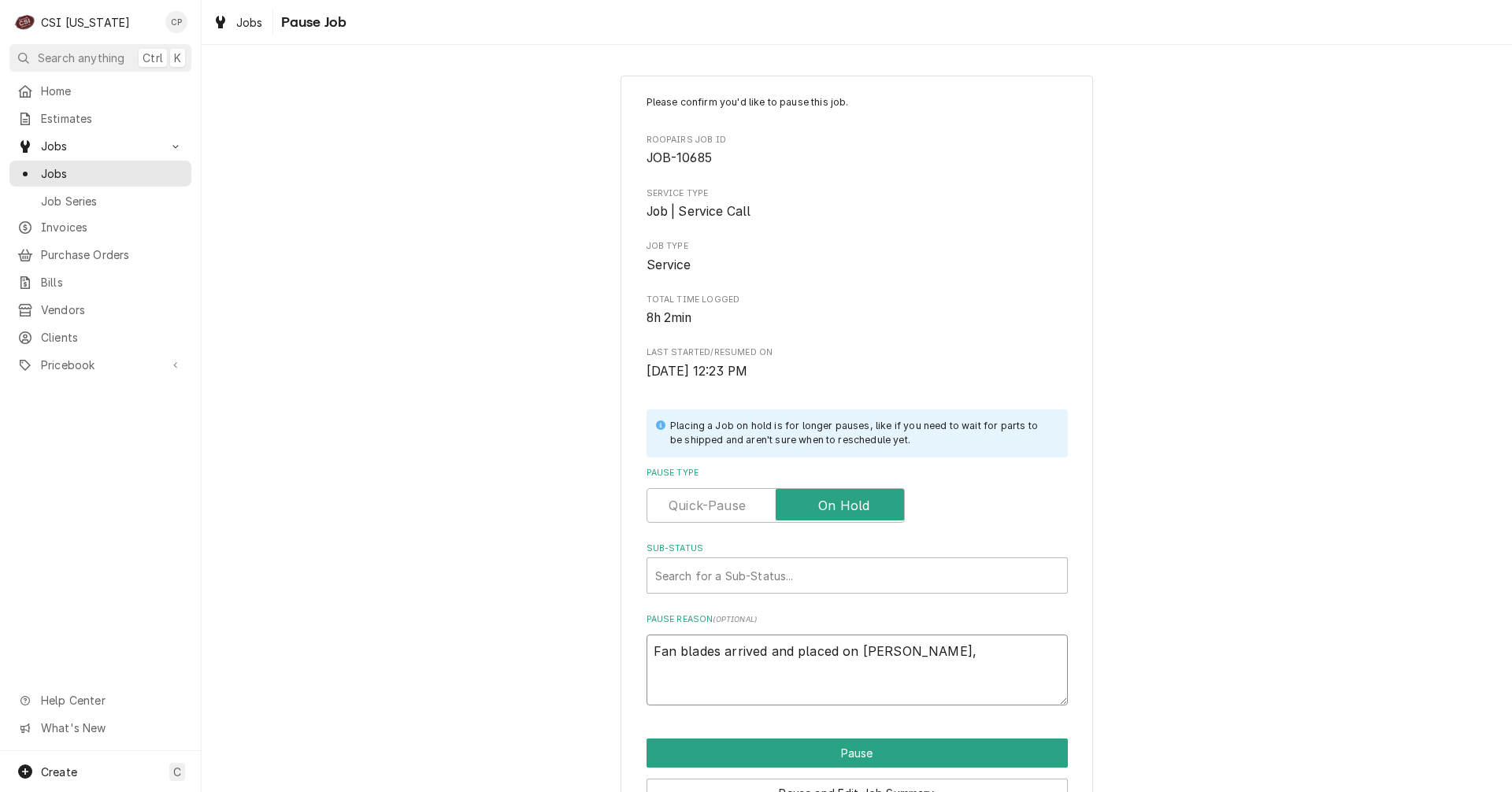
type textarea "Fan blades arrived and placed on Jeff H shelf,"
type textarea "x"
type textarea "Fan blades arrived and placed on Jeff H shelf, s"
type textarea "x"
type textarea "Fan blades arrived and placed on Jeff H shelf, st"
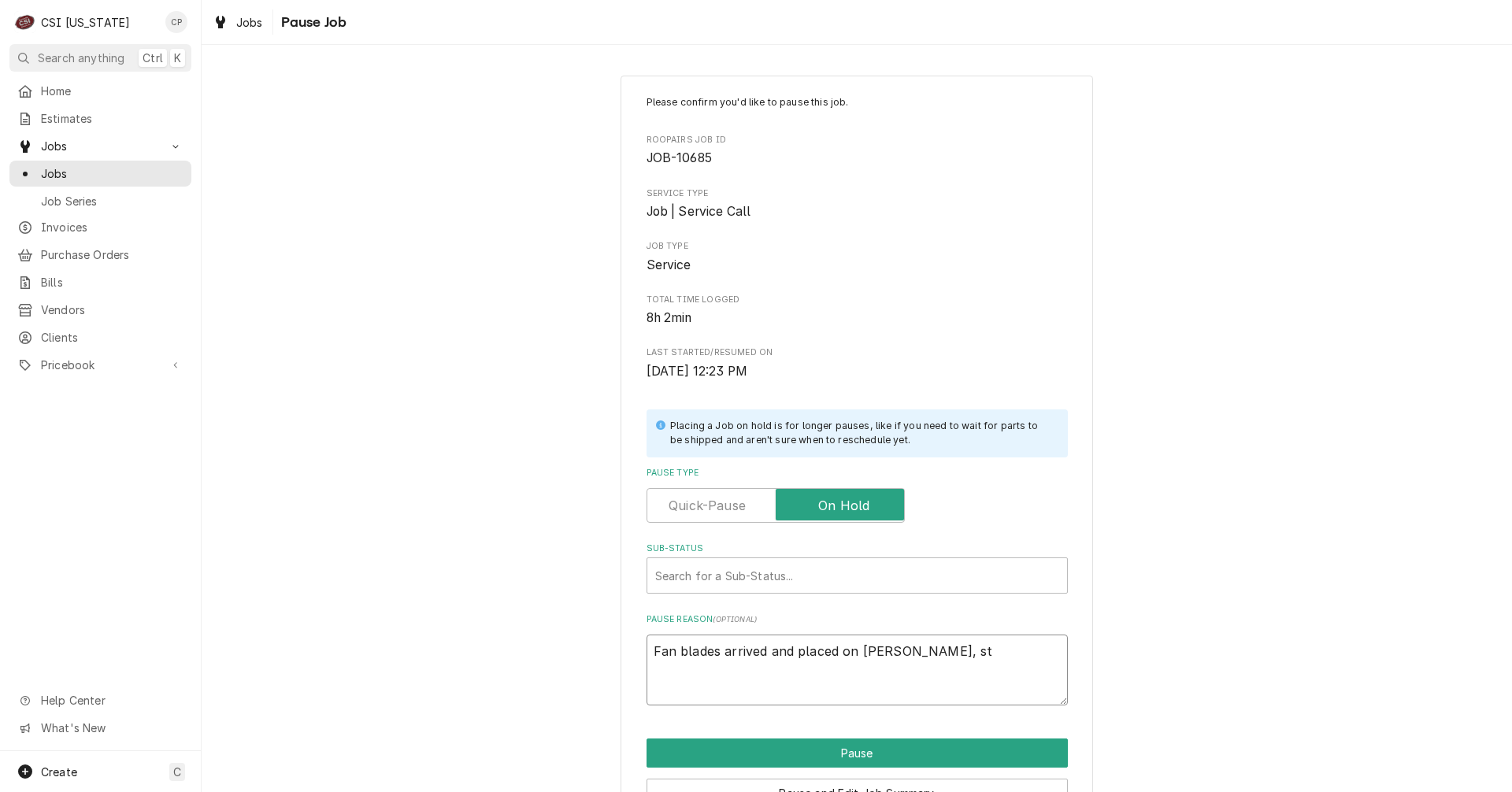
type textarea "x"
type textarea "Fan blades arrived and placed on Jeff H shelf, sti"
type textarea "x"
type textarea "Fan blades arrived and placed on Jeff H shelf, stil"
type textarea "x"
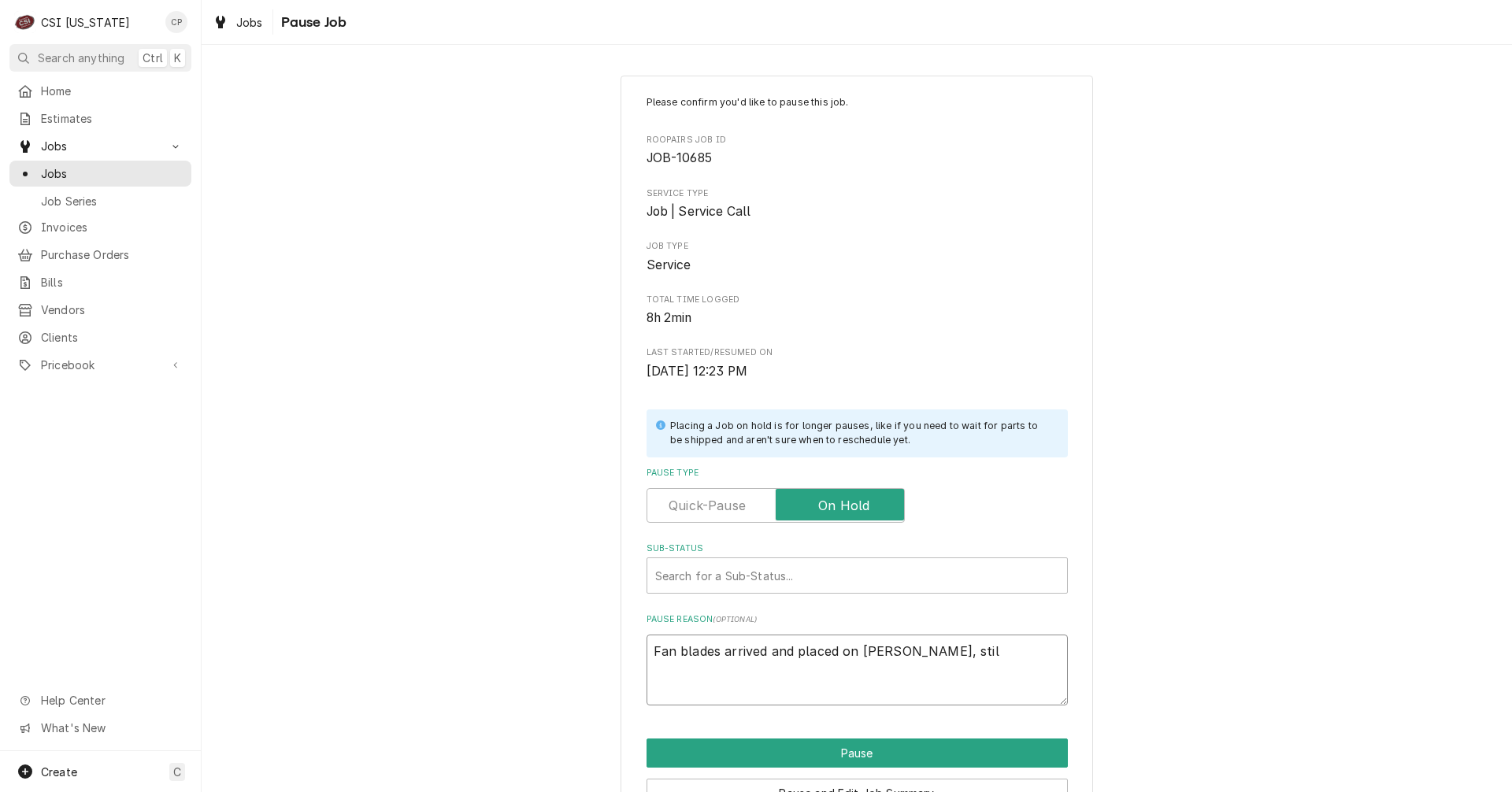
type textarea "Fan blades arrived and placed on Jeff H shelf, still"
type textarea "x"
type textarea "Fan blades arrived and placed on Jeff H shelf, still"
type textarea "x"
type textarea "Fan blades arrived and placed on Jeff H shelf, still n"
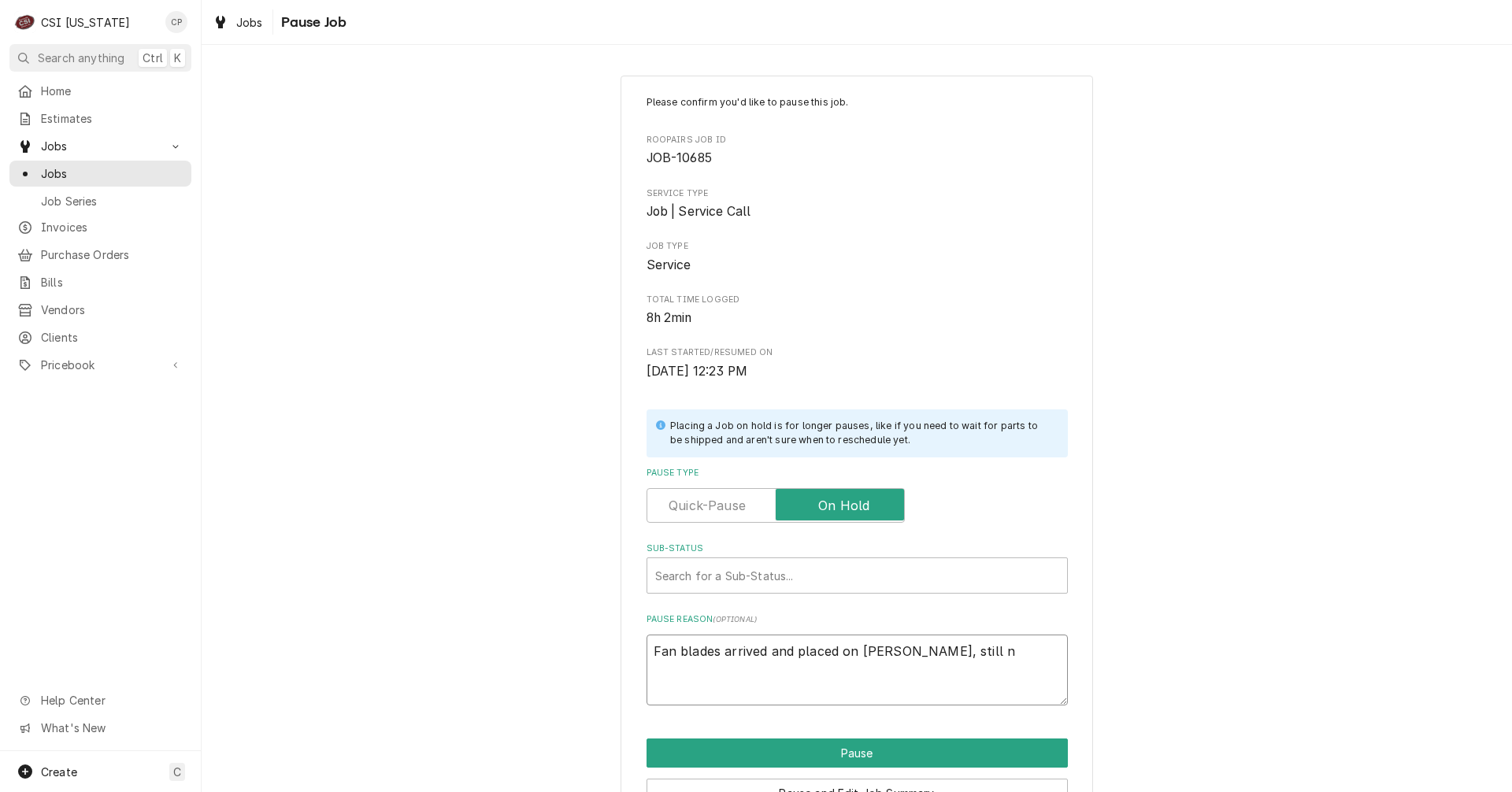
type textarea "x"
type textarea "Fan blades arrived and placed on Jeff H shelf, still ne"
type textarea "x"
type textarea "Fan blades arrived and placed on Jeff H shelf, still nee"
type textarea "x"
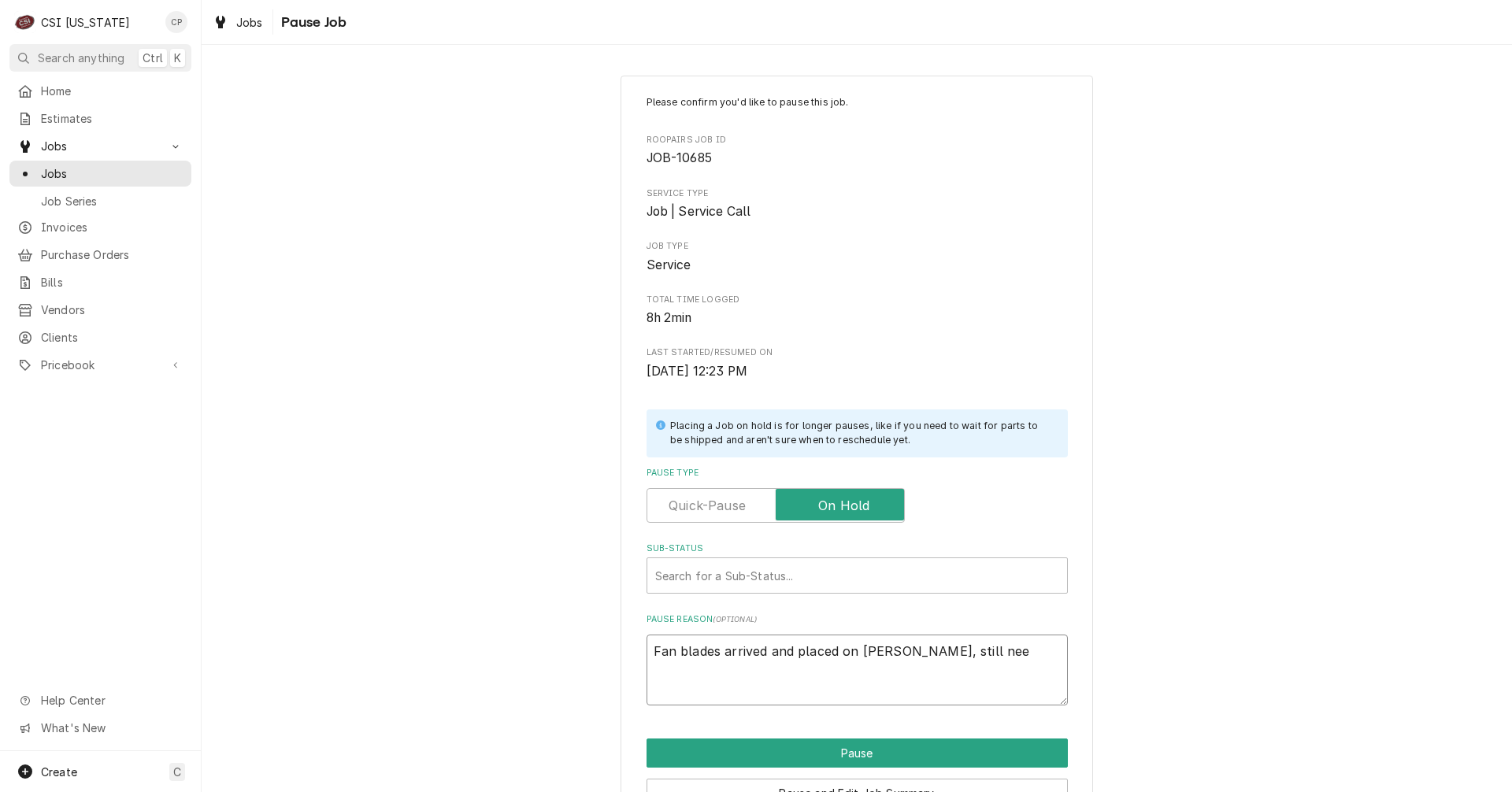
type textarea "Fan blades arrived and placed on Jeff H shelf, still need"
type textarea "x"
type textarea "Fan blades arrived and placed on Jeff H shelf, still need"
type textarea "x"
type textarea "Fan blades arrived and placed on Jeff H shelf, still need f"
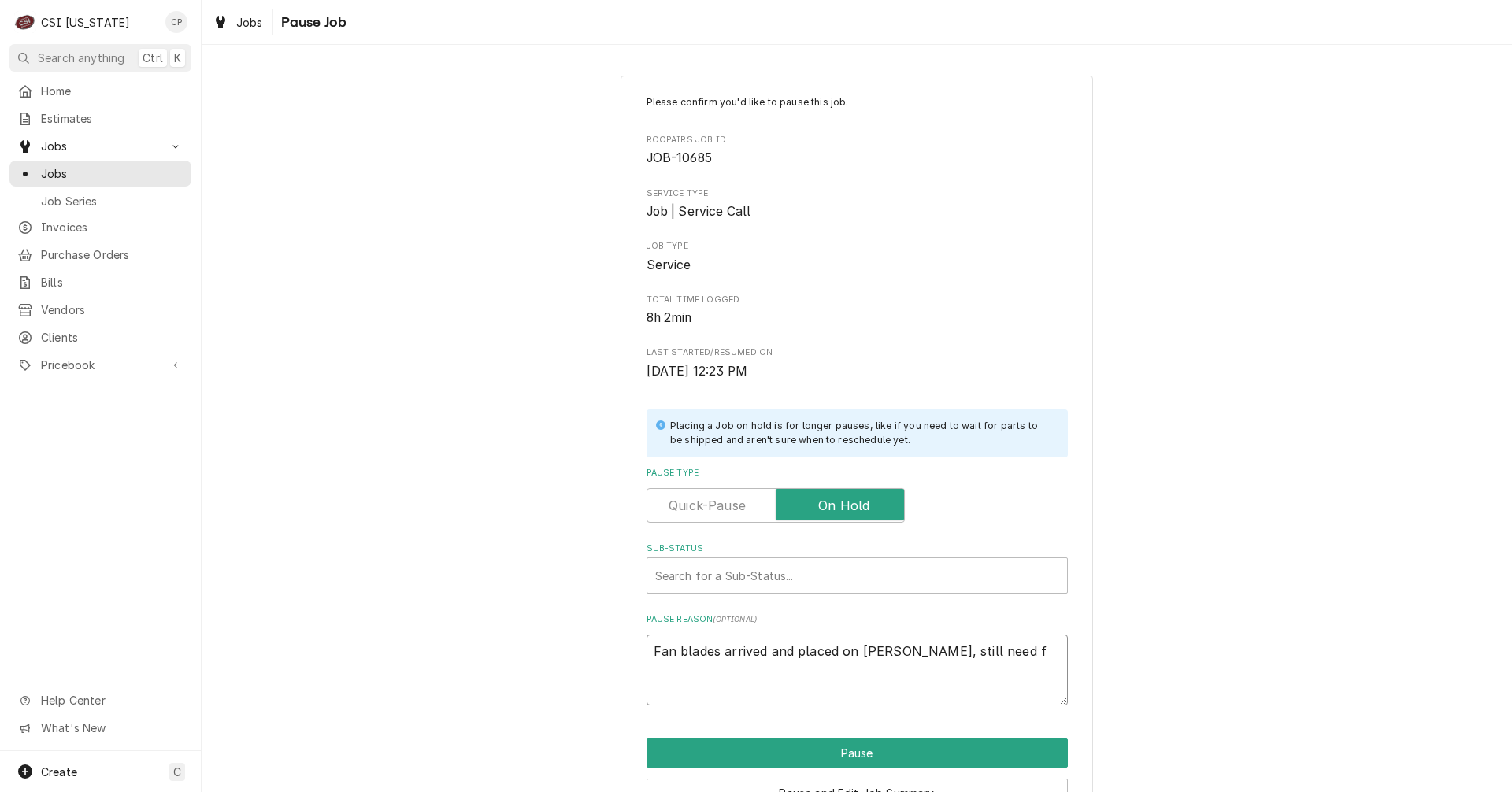
type textarea "x"
type textarea "Fan blades arrived and placed on Jeff H shelf, still need fa"
type textarea "x"
type textarea "Fan blades arrived and placed on Jeff H shelf, still need fan"
type textarea "x"
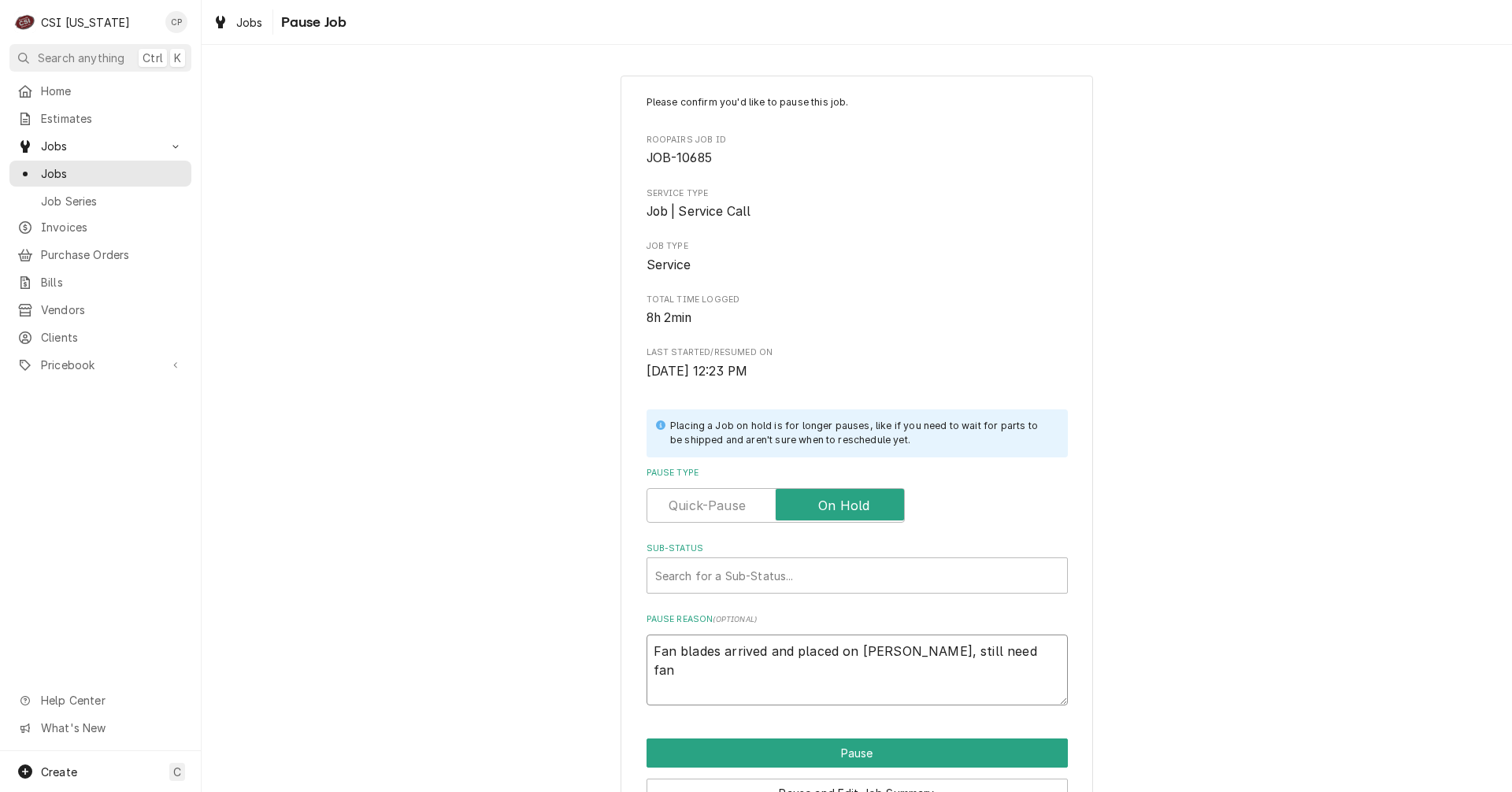
type textarea "Fan blades arrived and placed on Jeff H shelf, still need fan"
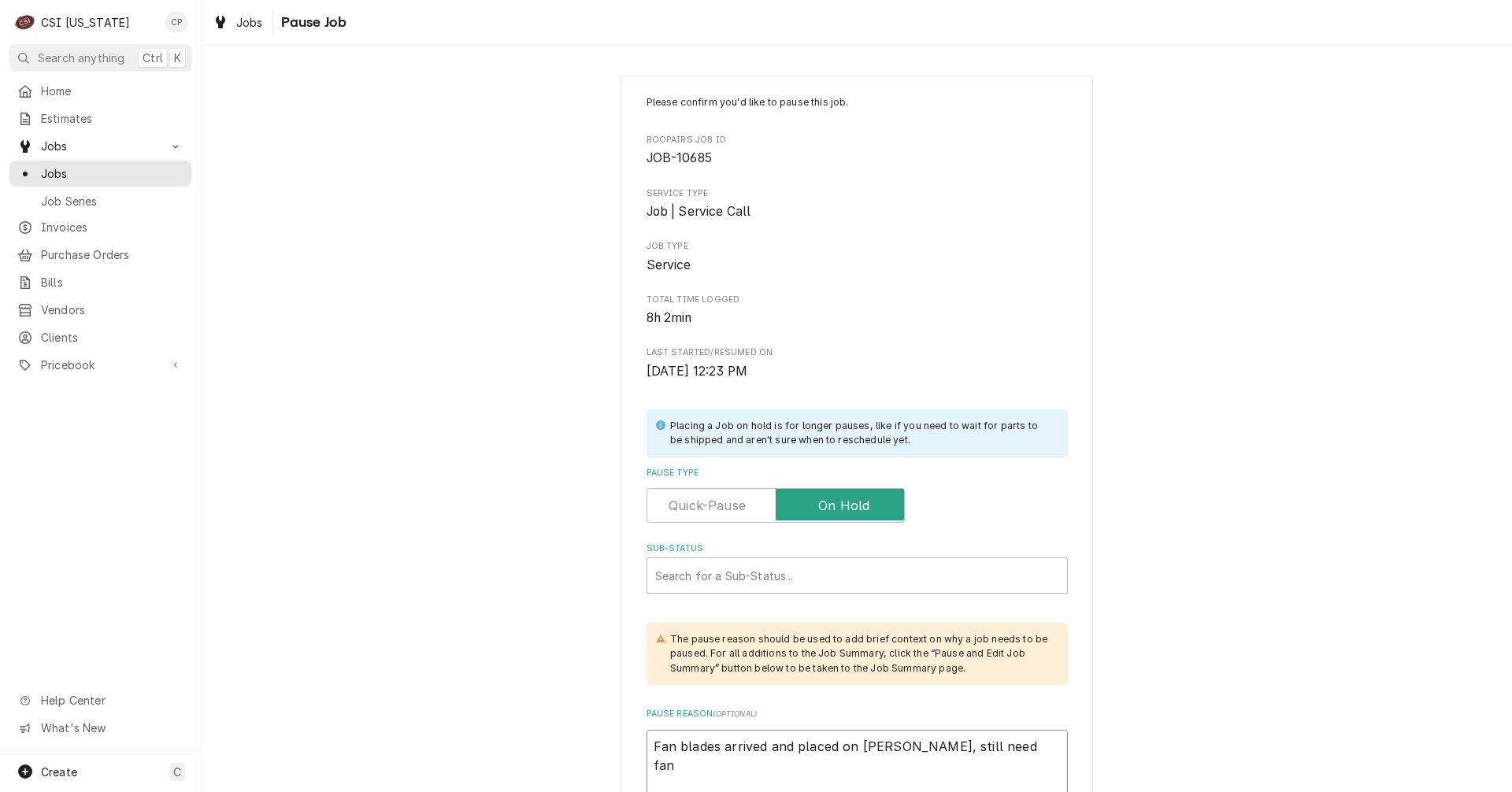
type textarea "x"
type textarea "Fan blades arrived and placed on Jeff H shelf, still need fan b"
type textarea "x"
type textarea "Fan blades arrived and placed on Jeff H shelf, still need fan br"
type textarea "x"
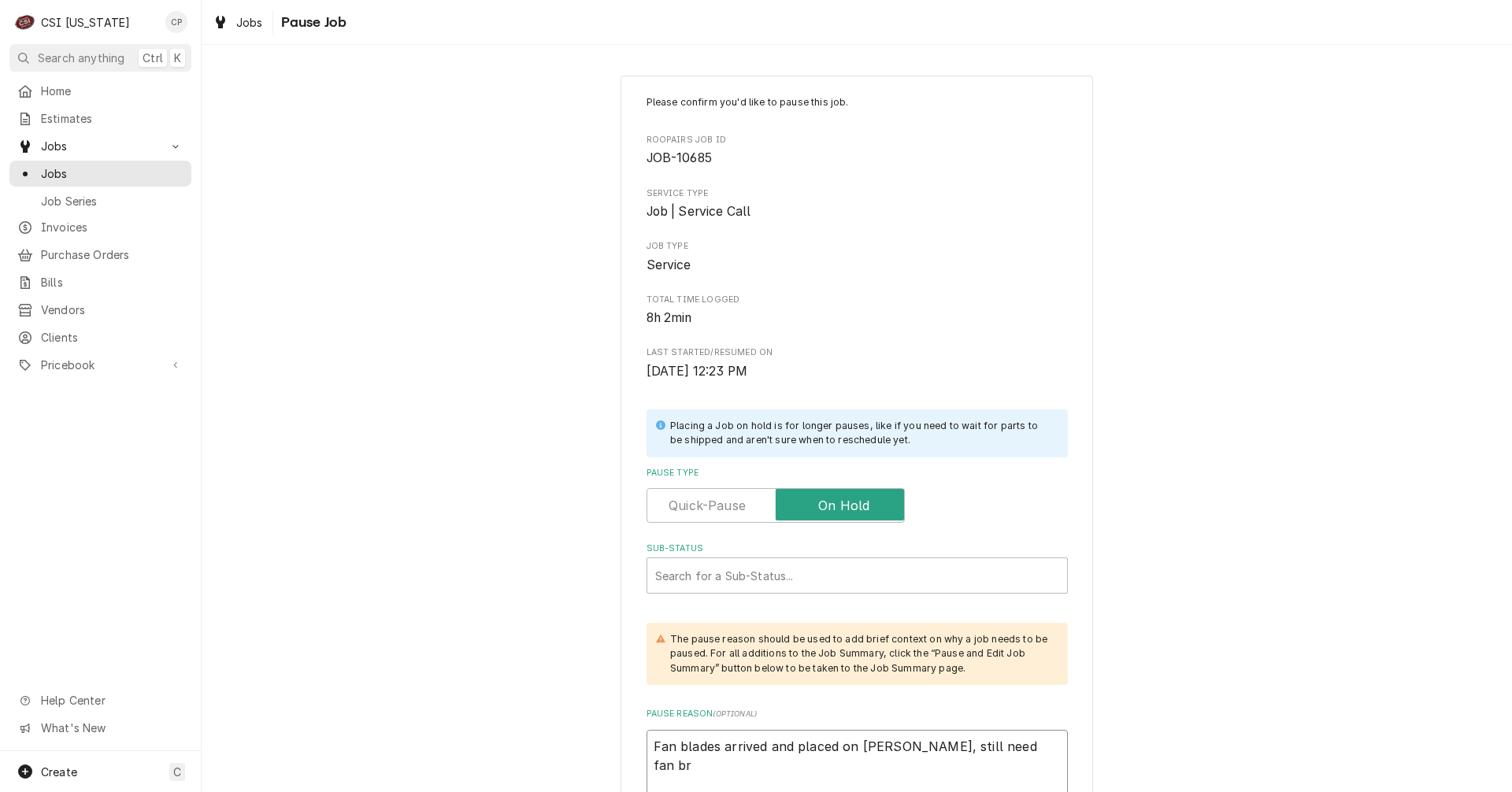
type textarea "Fan blades arrived and placed on Jeff H shelf, still need fan bra"
type textarea "x"
type textarea "Fan blades arrived and placed on Jeff H shelf, still need fan brac"
type textarea "x"
type textarea "Fan blades arrived and placed on Jeff H shelf, still need fan brack"
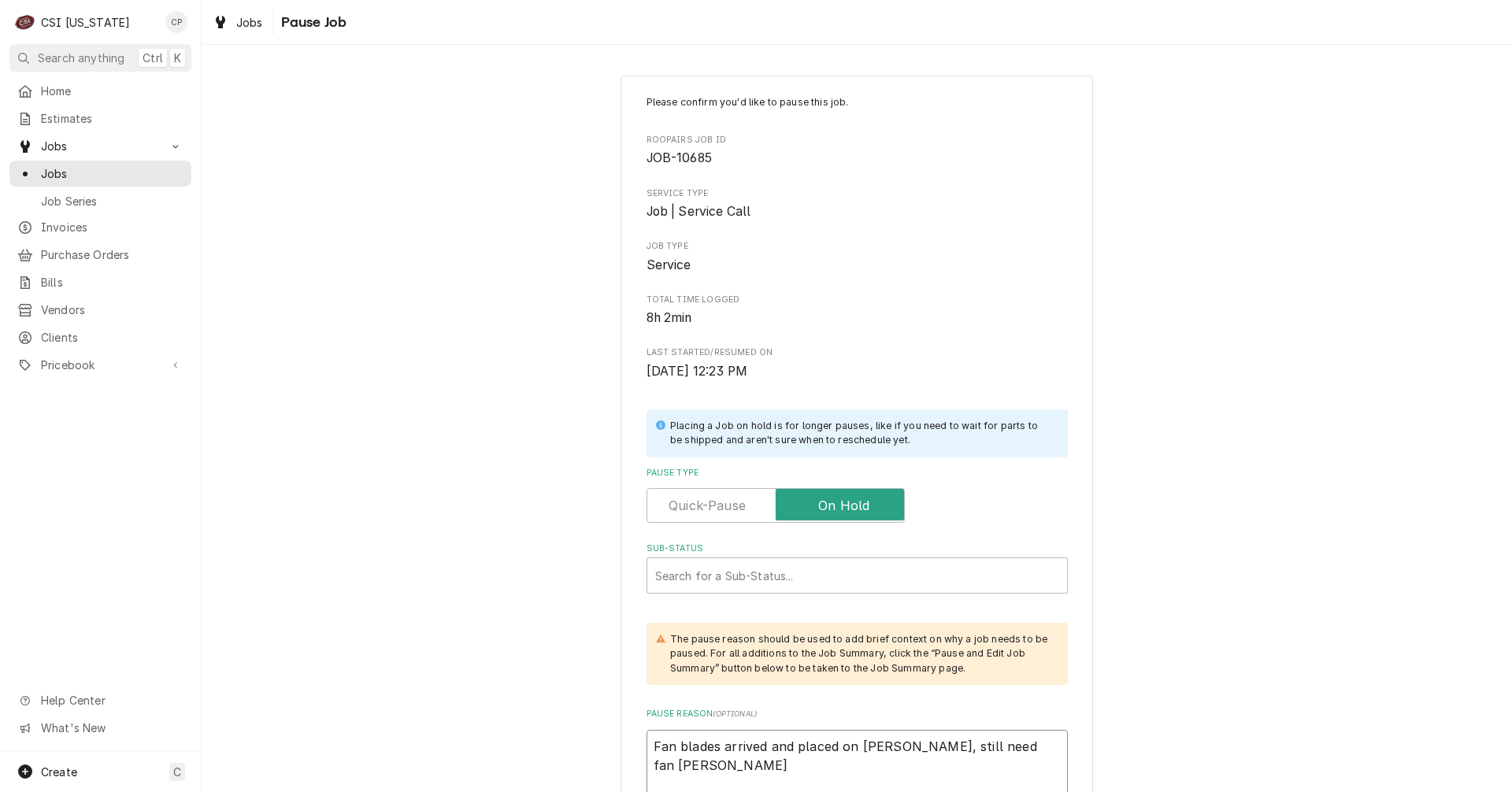
type textarea "x"
type textarea "Fan blades arrived and placed on Jeff H shelf, still need fan bracke"
type textarea "x"
type textarea "Fan blades arrived and placed on Jeff H shelf, still need fan bracket"
type textarea "x"
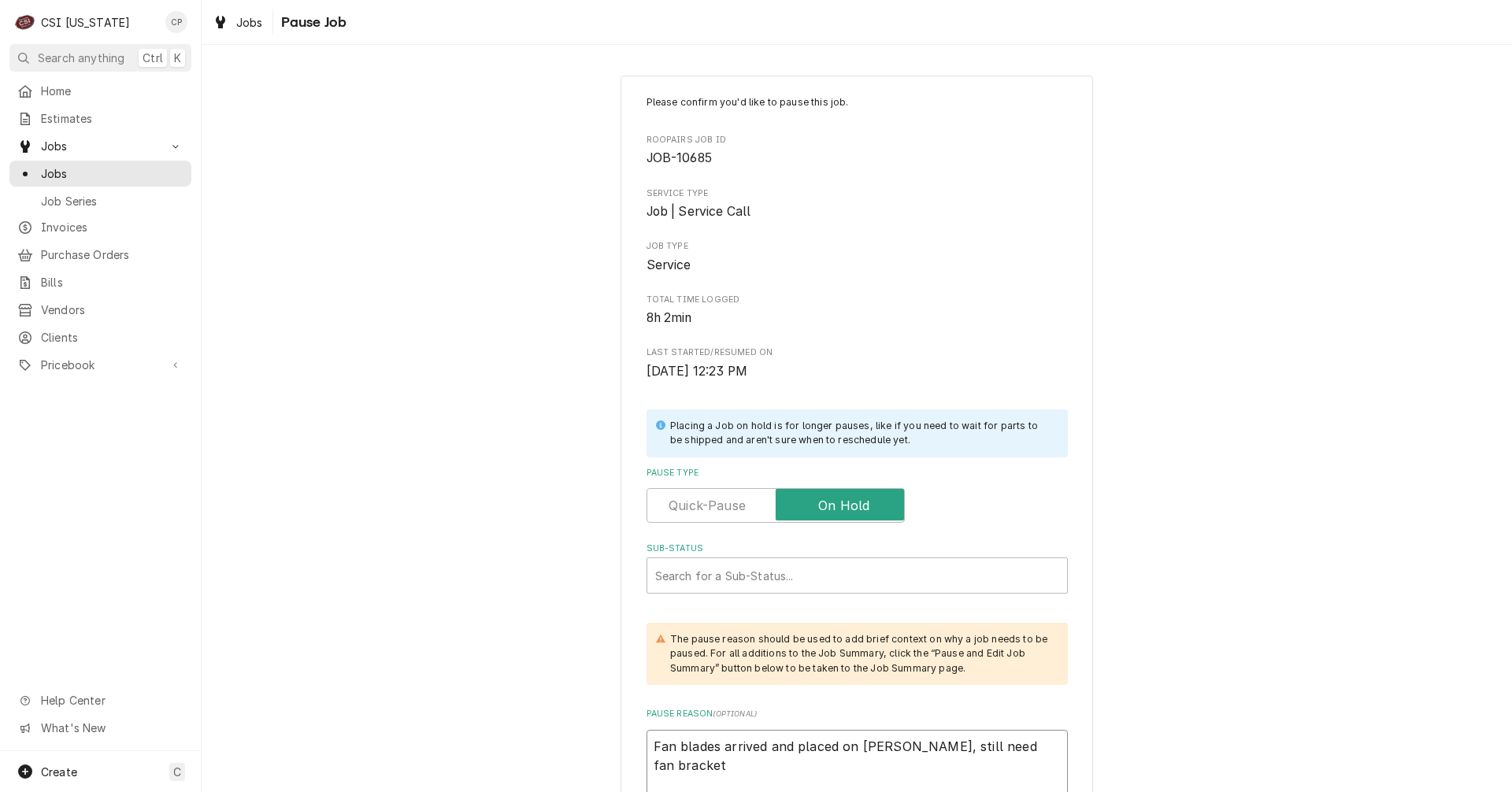
type textarea "Fan blades arrived and placed on Jeff H shelf, still need fan brackets"
type textarea "x"
type textarea "Fan blades arrived and placed on Jeff H shelf, still need fan brackets"
type textarea "x"
type textarea "Fan blades arrived and placed on Jeff H shelf, still need fan brackets f"
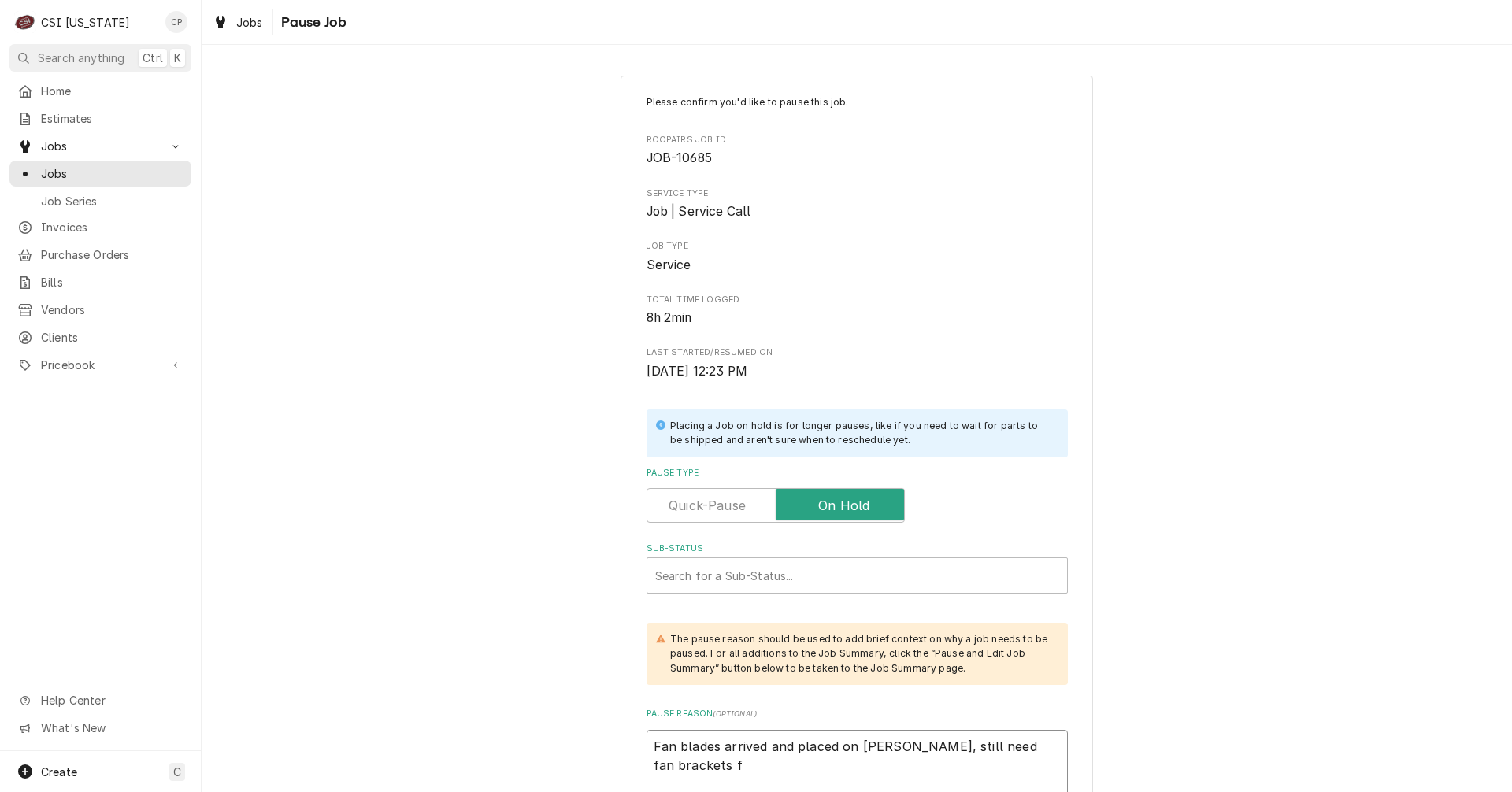
type textarea "x"
type textarea "Fan blades arrived and placed on Jeff H shelf, still need fan brackets fr"
type textarea "x"
type textarea "Fan blades arrived and placed on Jeff H shelf, still need fan brackets fro"
type textarea "x"
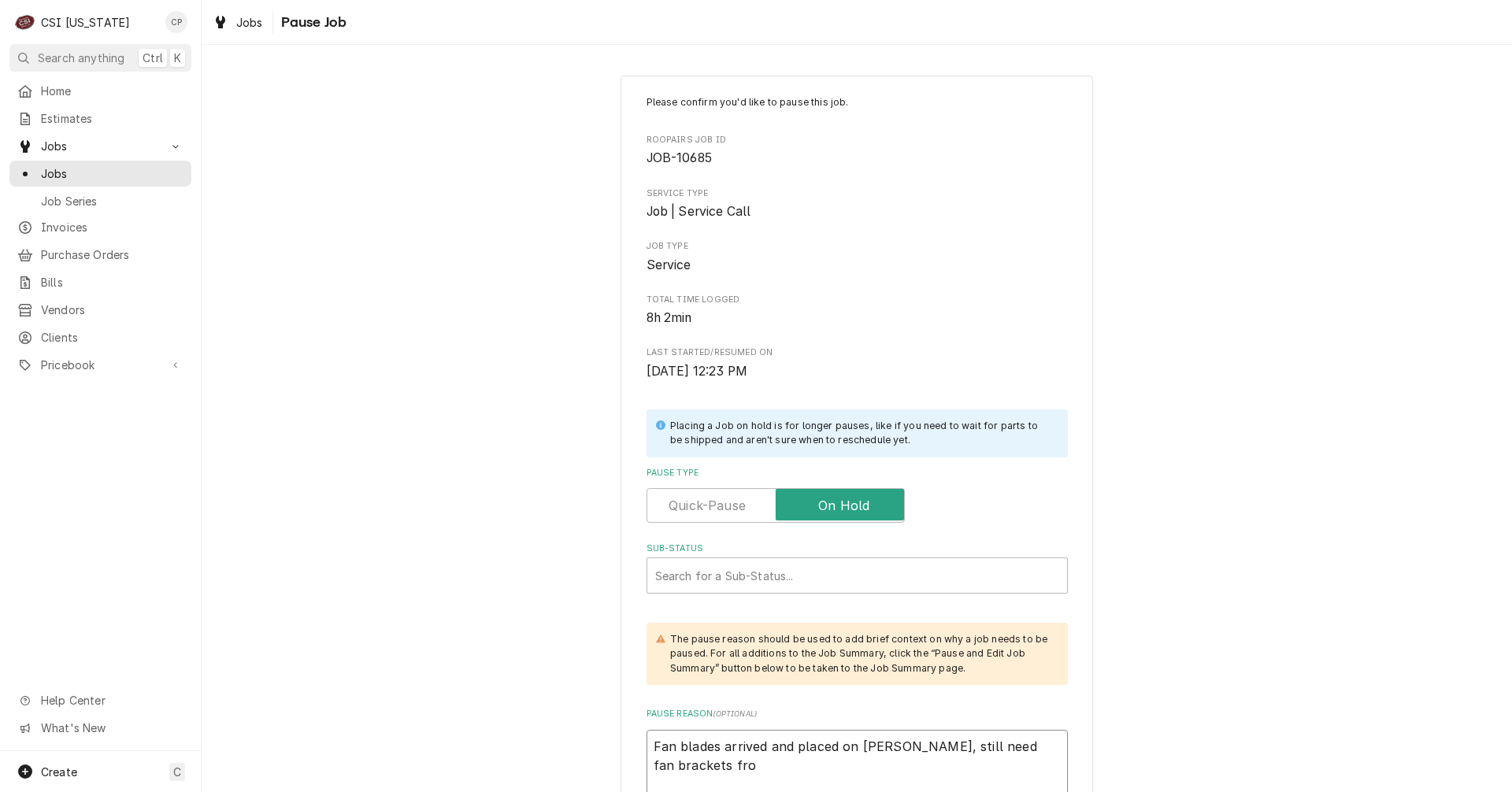
type textarea "Fan blades arrived and placed on Jeff H shelf, still need fan brackets from"
type textarea "x"
type textarea "Fan blades arrived and placed on Jeff H shelf, still need fan brackets from"
type textarea "x"
type textarea "Fan blades arrived and placed on Jeff H shelf, still need fan brackets from p"
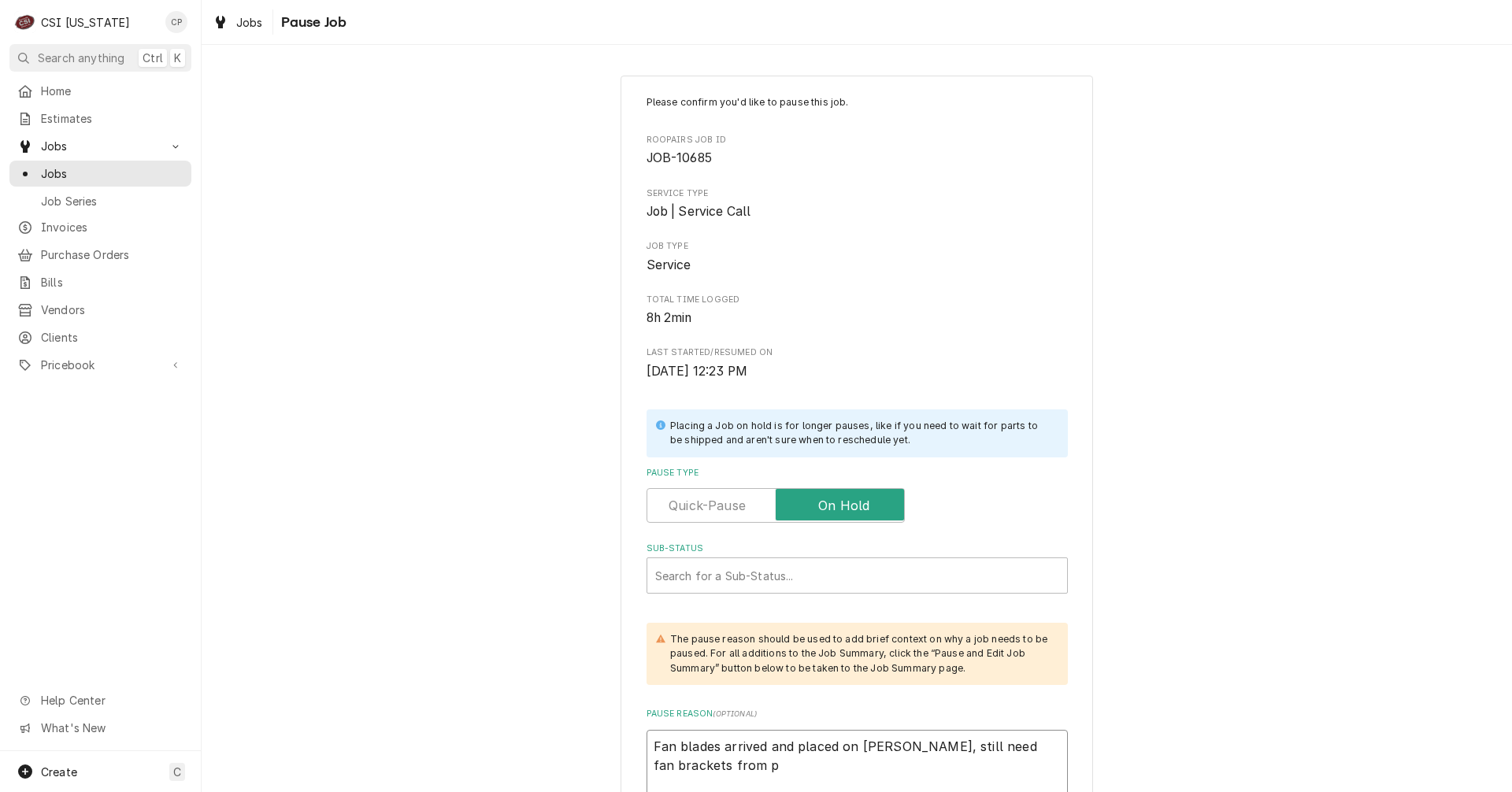
type textarea "x"
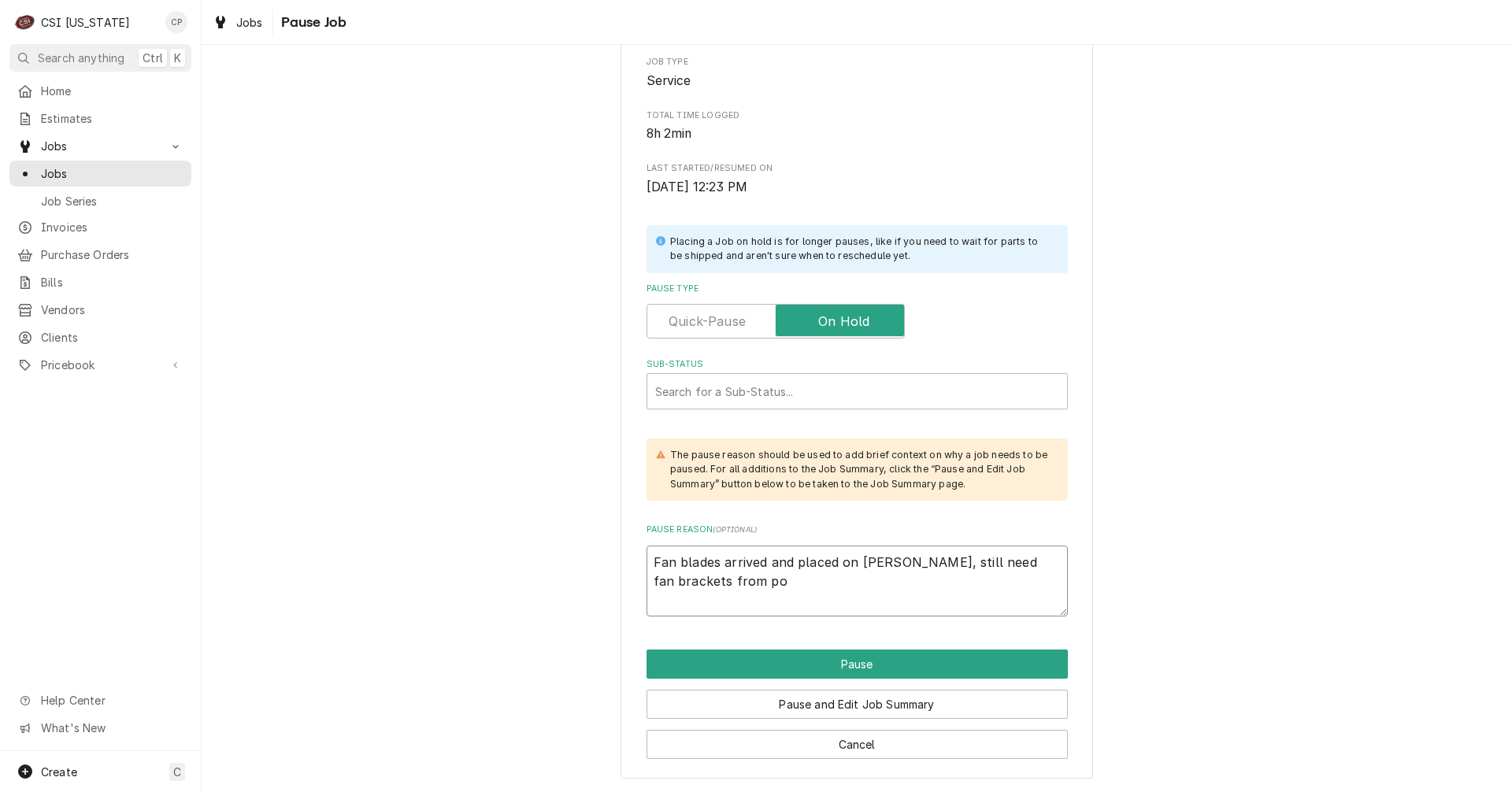
scroll to position [185, 0]
type textarea "Fan blades arrived and placed on Jeff H shelf, still need fan brackets from po"
click at [872, 667] on button "Pause" at bounding box center [857, 663] width 422 height 29
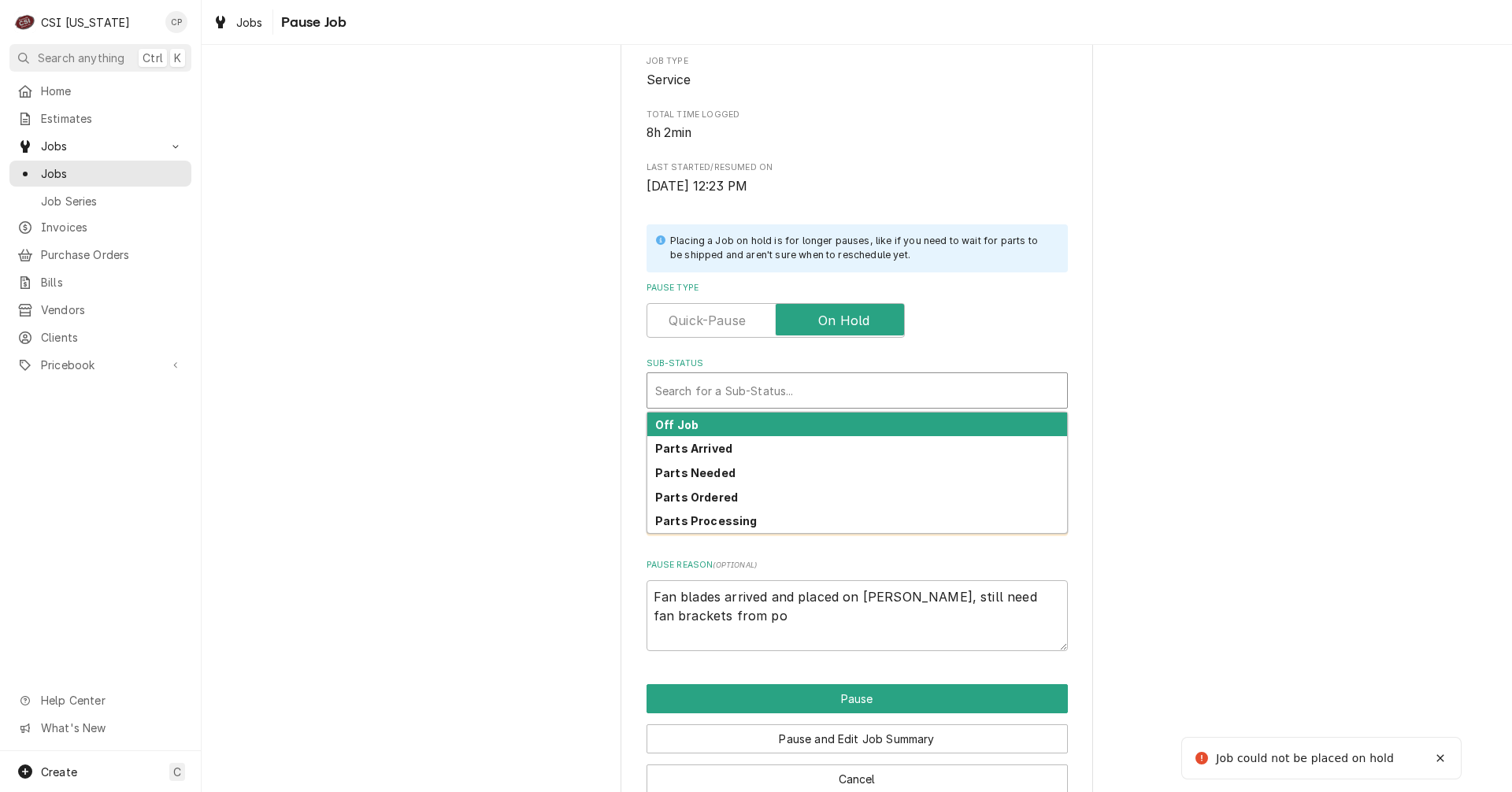
click at [734, 388] on div "Sub-Status" at bounding box center [857, 390] width 404 height 28
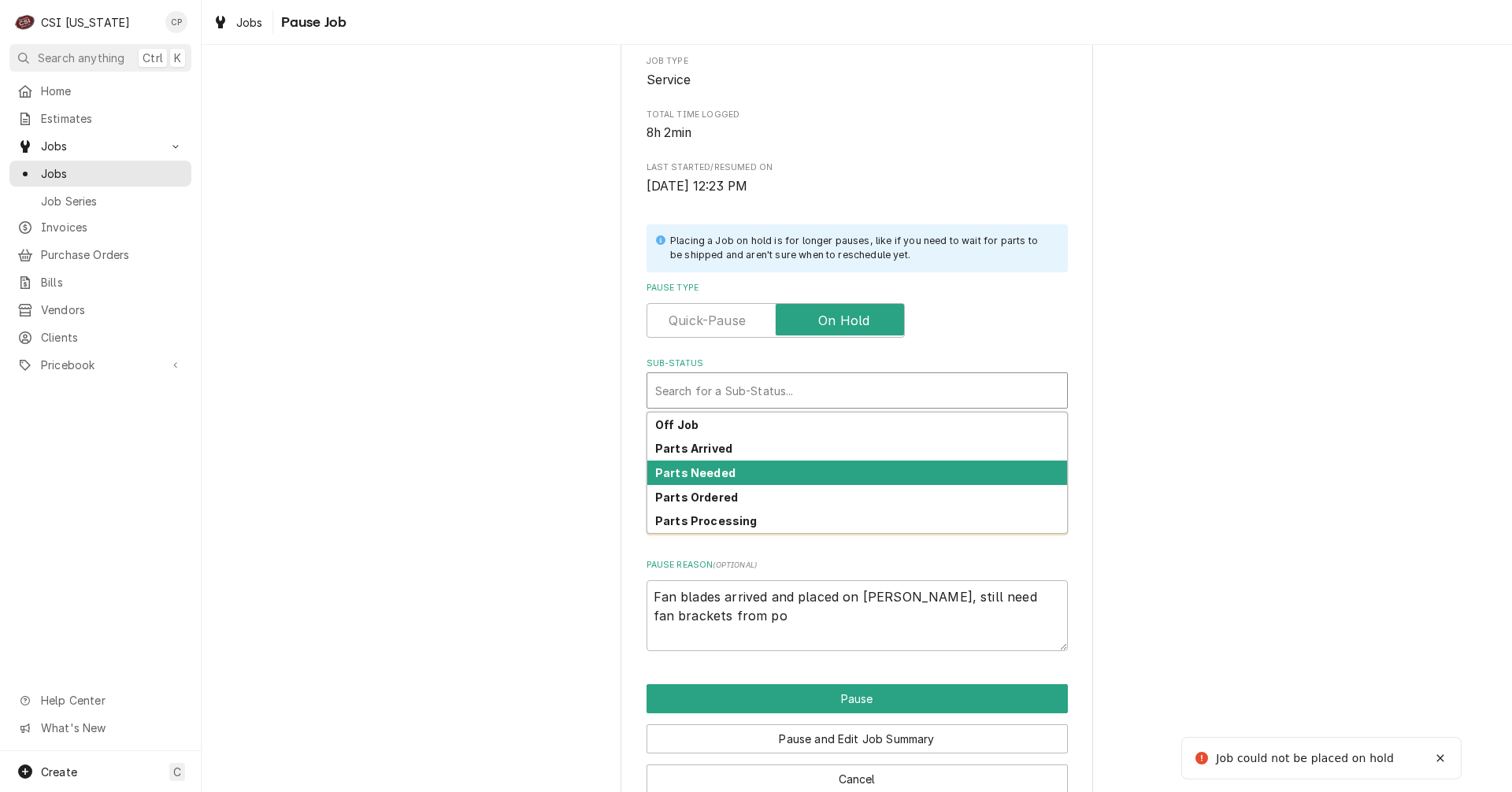
click at [708, 476] on strong "Parts Needed" at bounding box center [695, 472] width 80 height 14
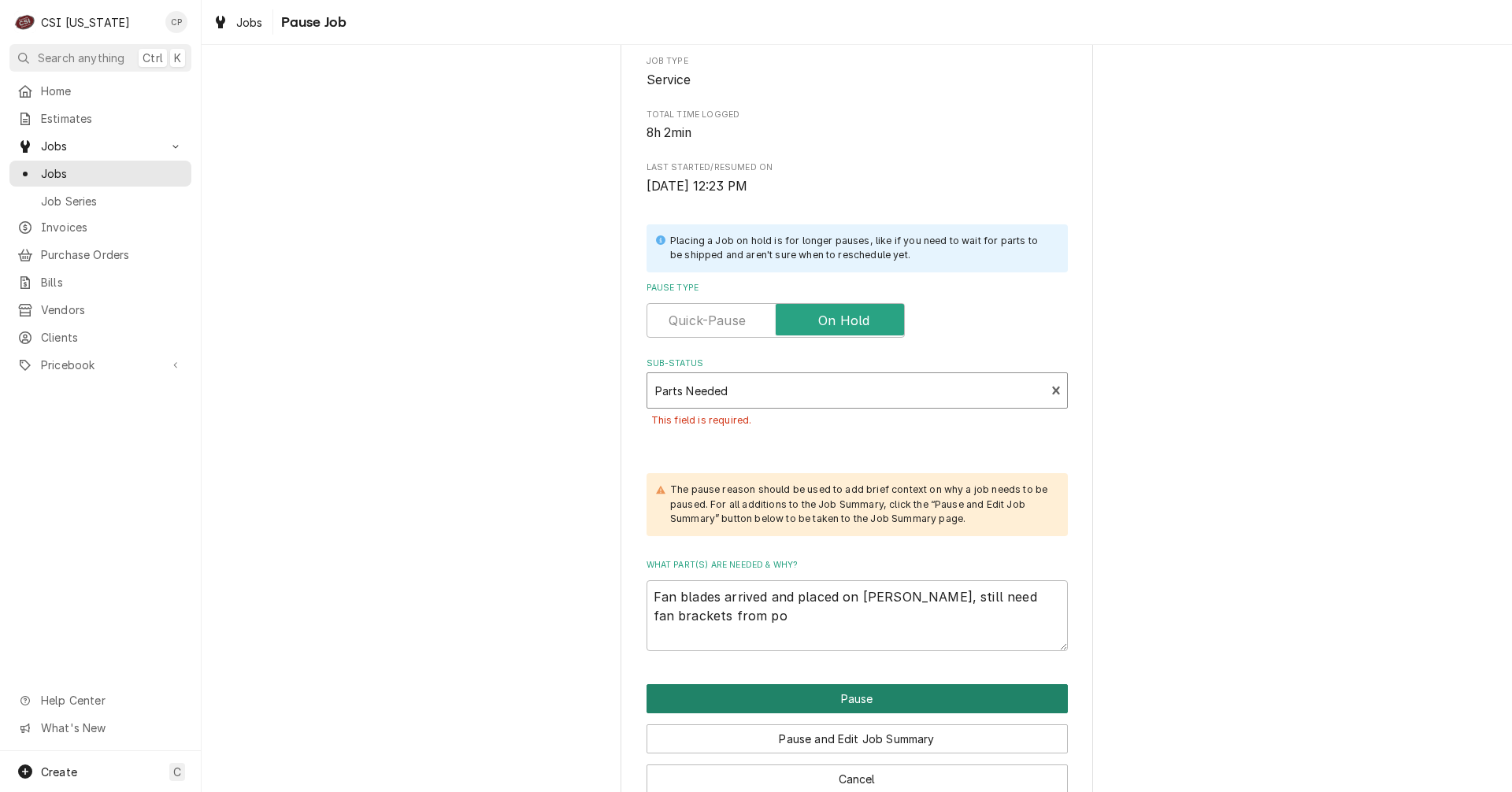
click at [879, 706] on button "Pause" at bounding box center [857, 698] width 422 height 29
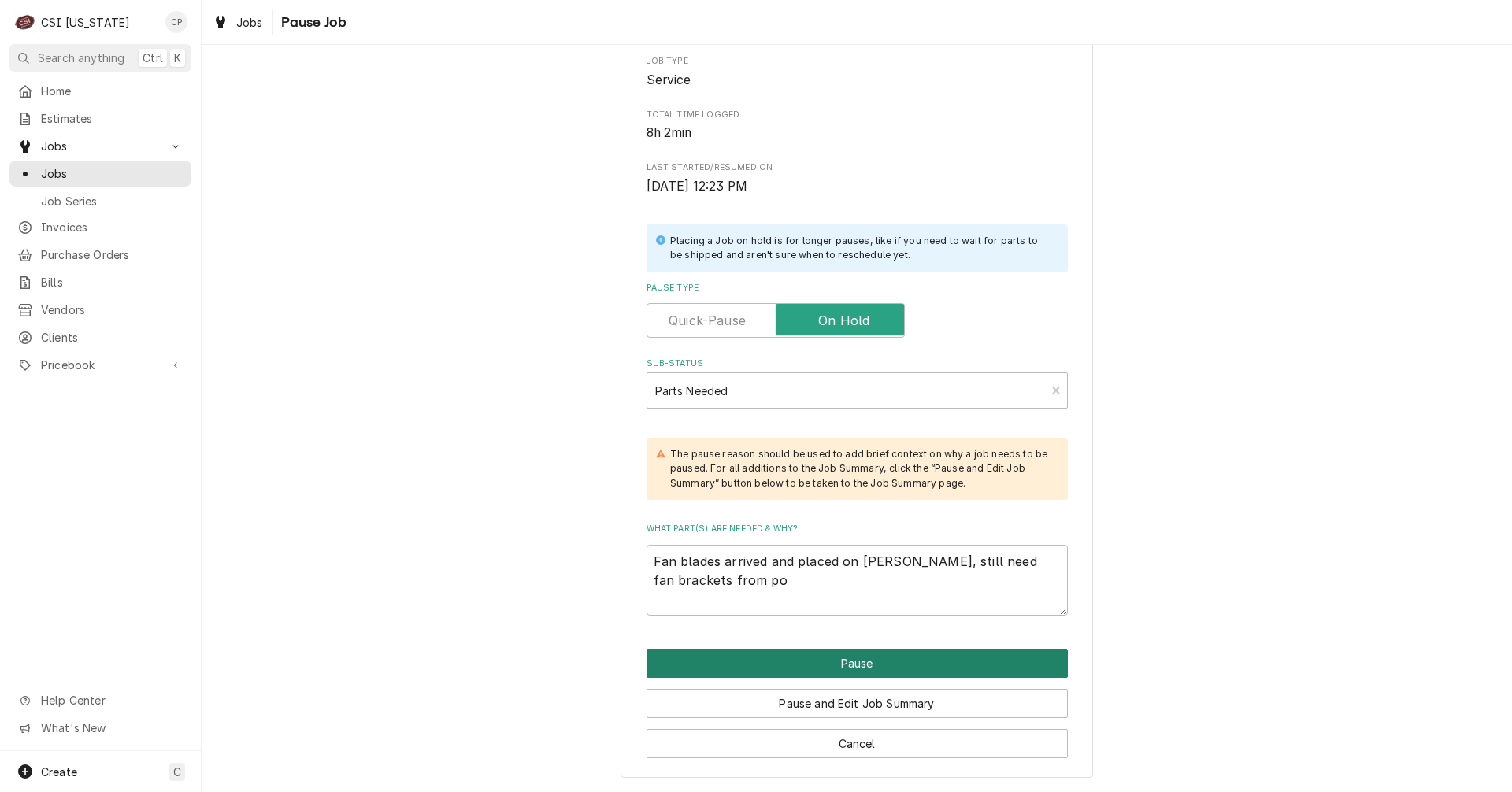
type textarea "x"
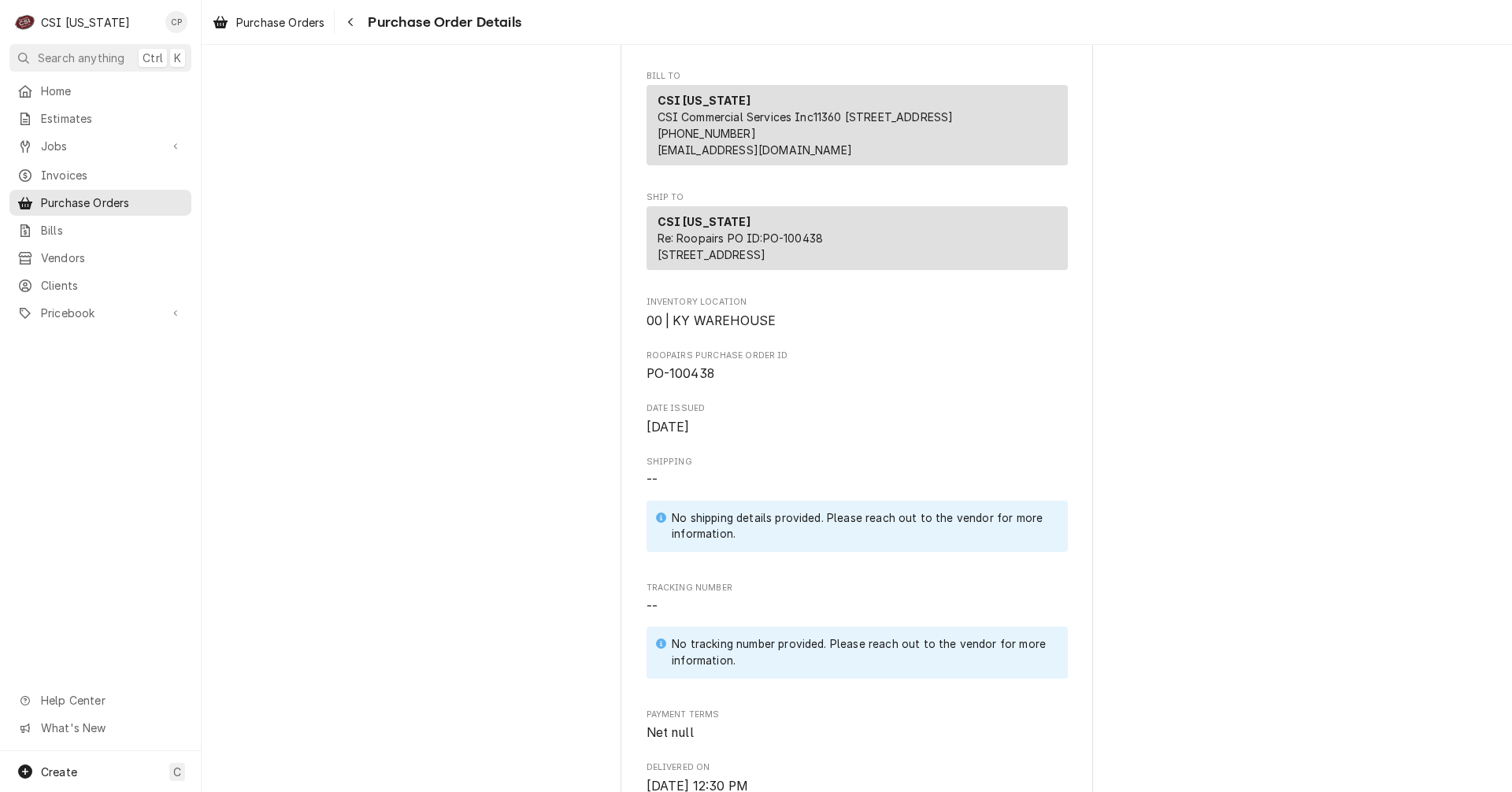
scroll to position [472, 0]
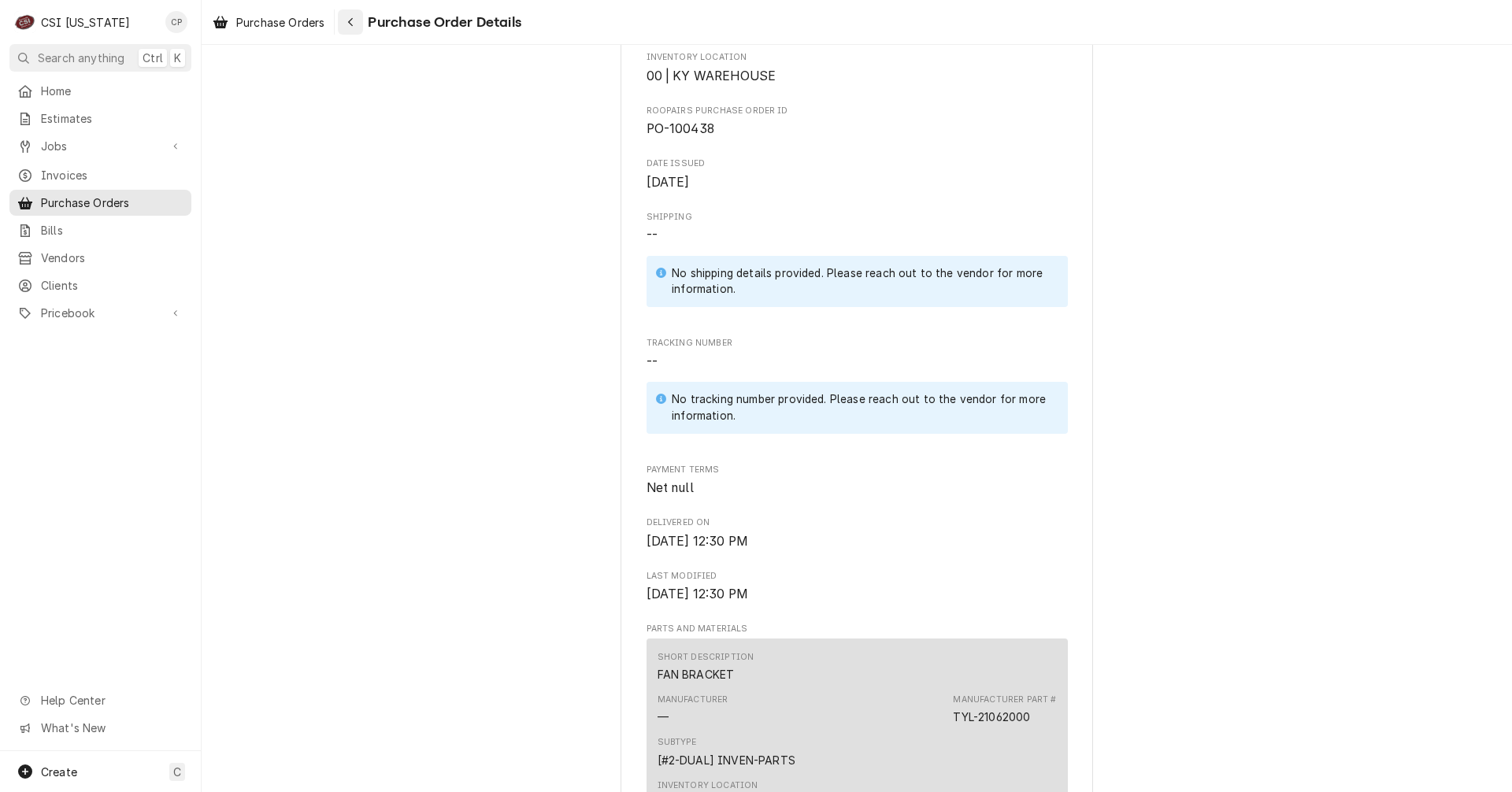
click at [352, 22] on icon "Navigate back" at bounding box center [351, 22] width 7 height 11
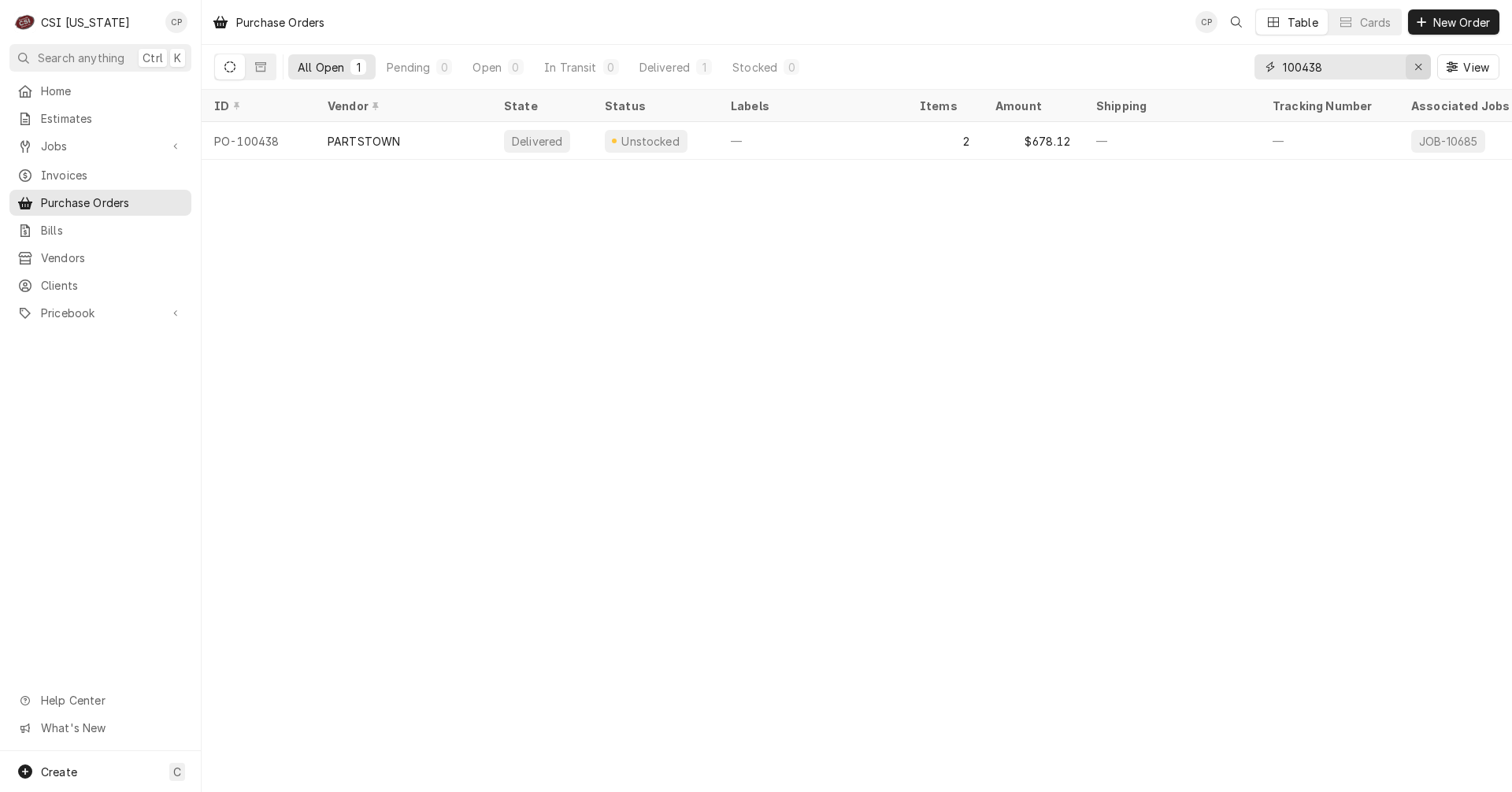
click at [1418, 64] on icon "Erase input" at bounding box center [1418, 67] width 9 height 11
